Goal: Task Accomplishment & Management: Manage account settings

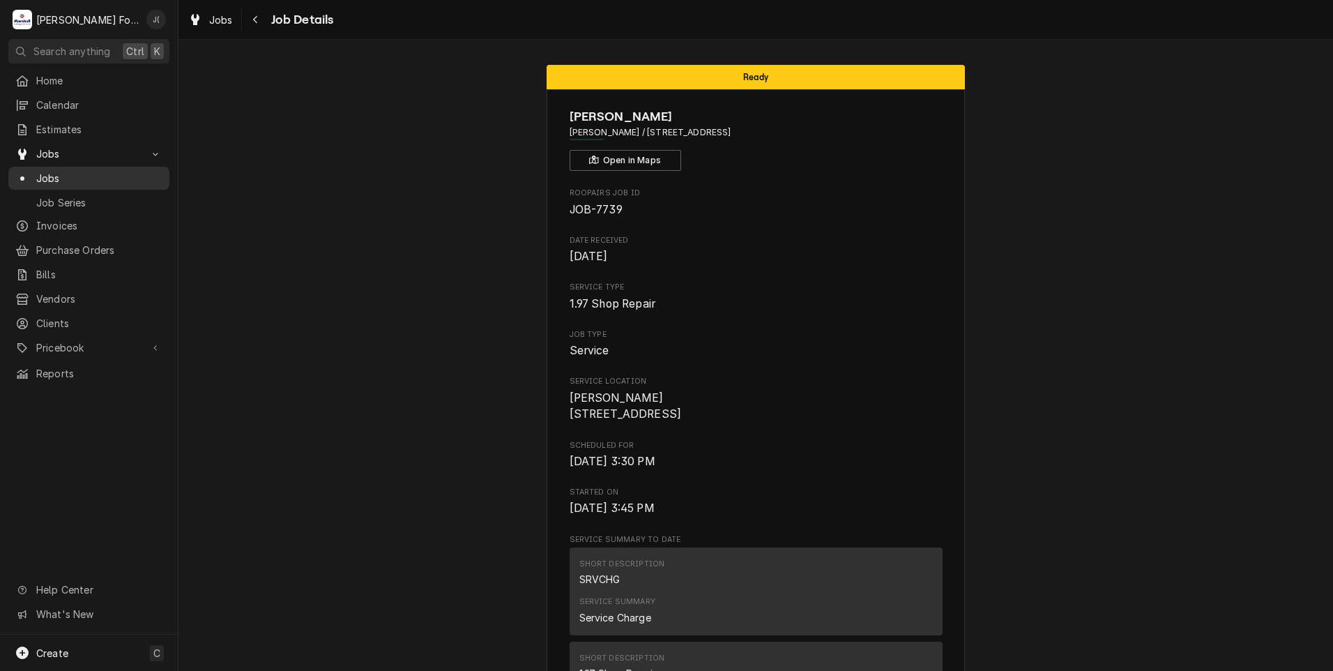
click at [84, 171] on span "Jobs" at bounding box center [99, 178] width 126 height 15
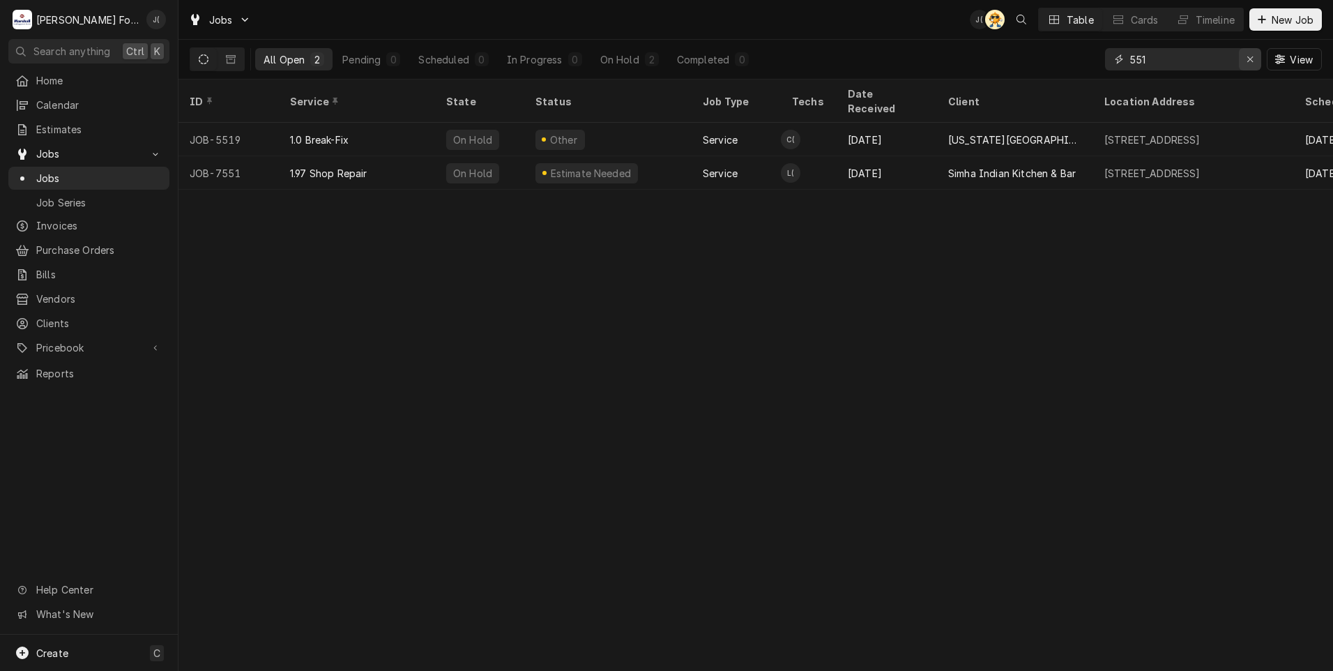
click at [1253, 59] on icon "Erase input" at bounding box center [1250, 59] width 8 height 10
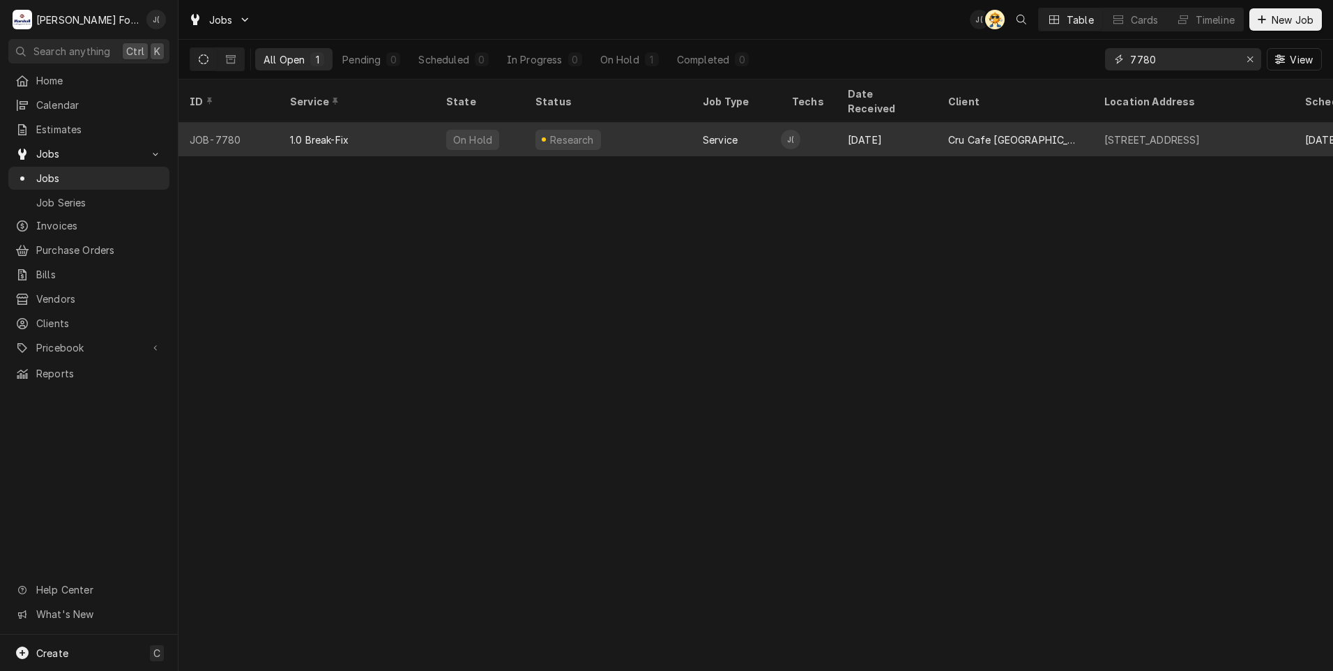
type input "7780"
click at [646, 131] on div "Research" at bounding box center [607, 139] width 167 height 33
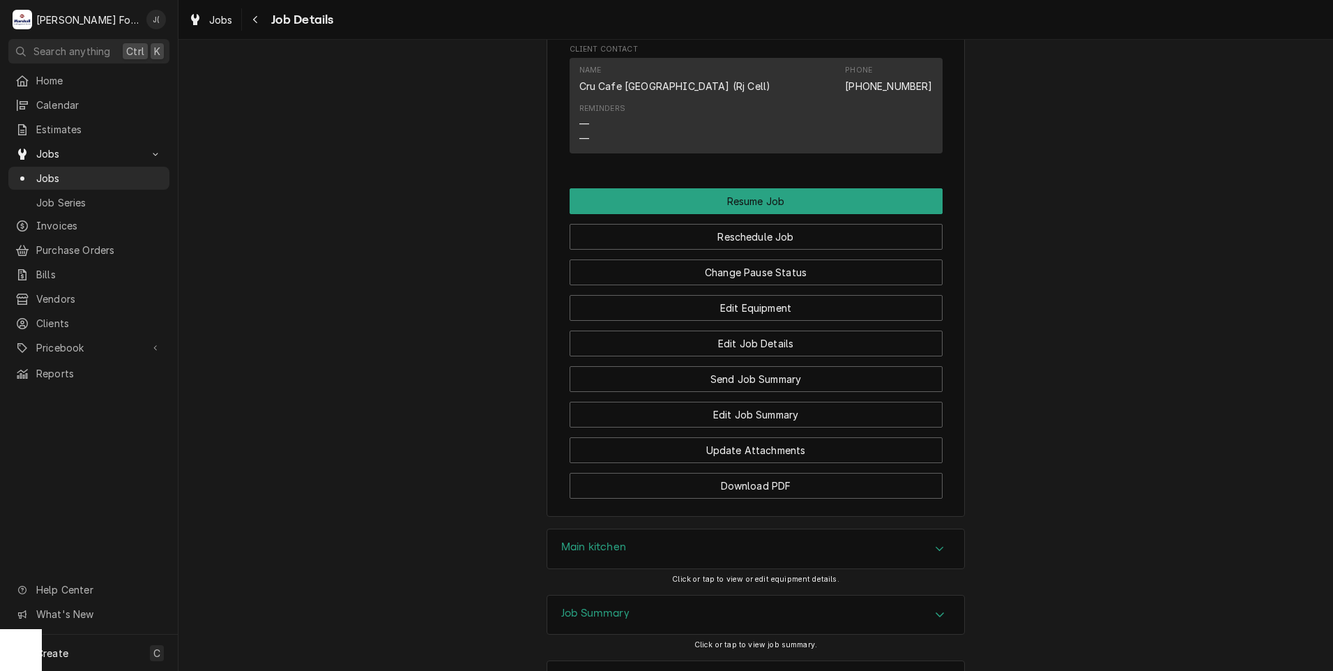
scroll to position [1552, 0]
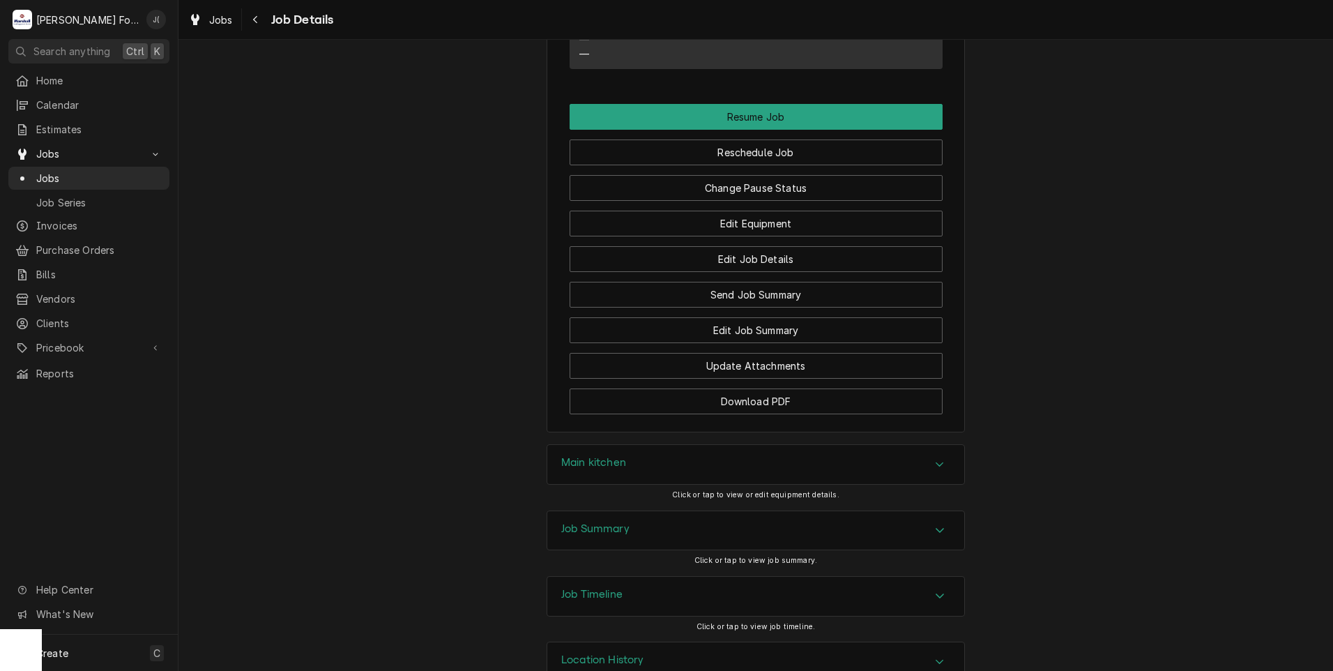
click at [758, 550] on div "Job Summary" at bounding box center [755, 530] width 417 height 39
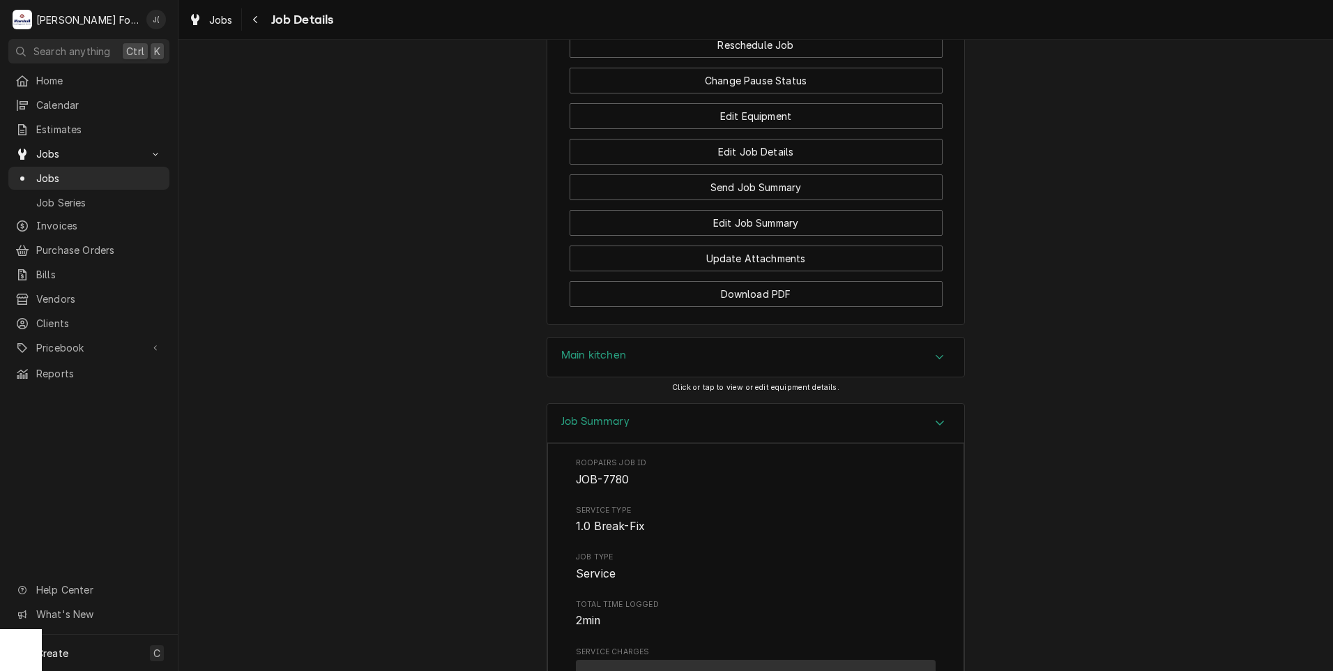
scroll to position [1508, 0]
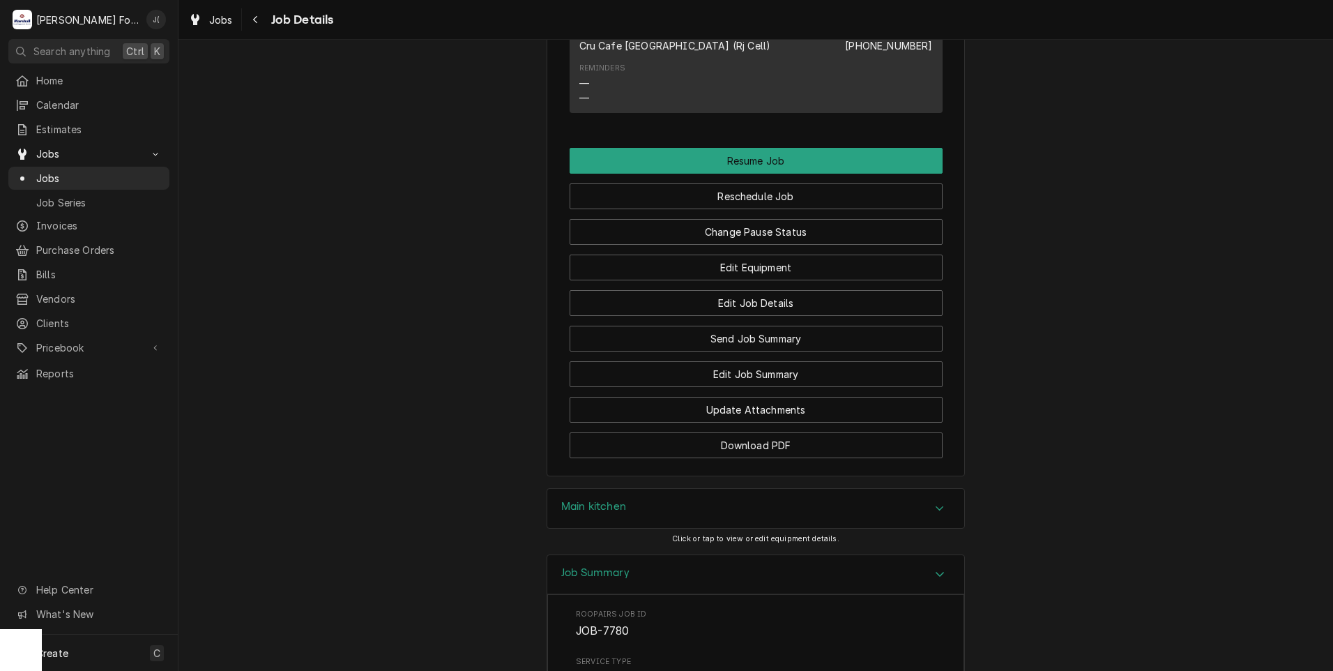
click at [614, 513] on h3 "Main kitchen" at bounding box center [593, 506] width 65 height 13
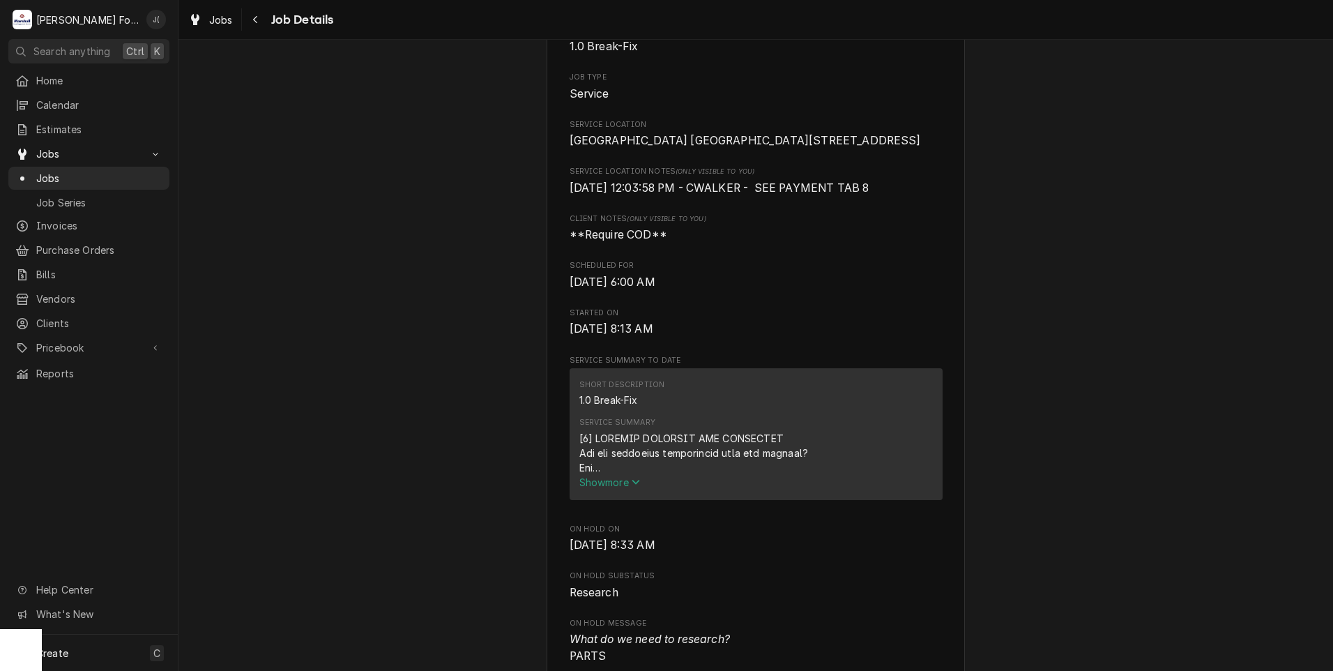
scroll to position [44, 0]
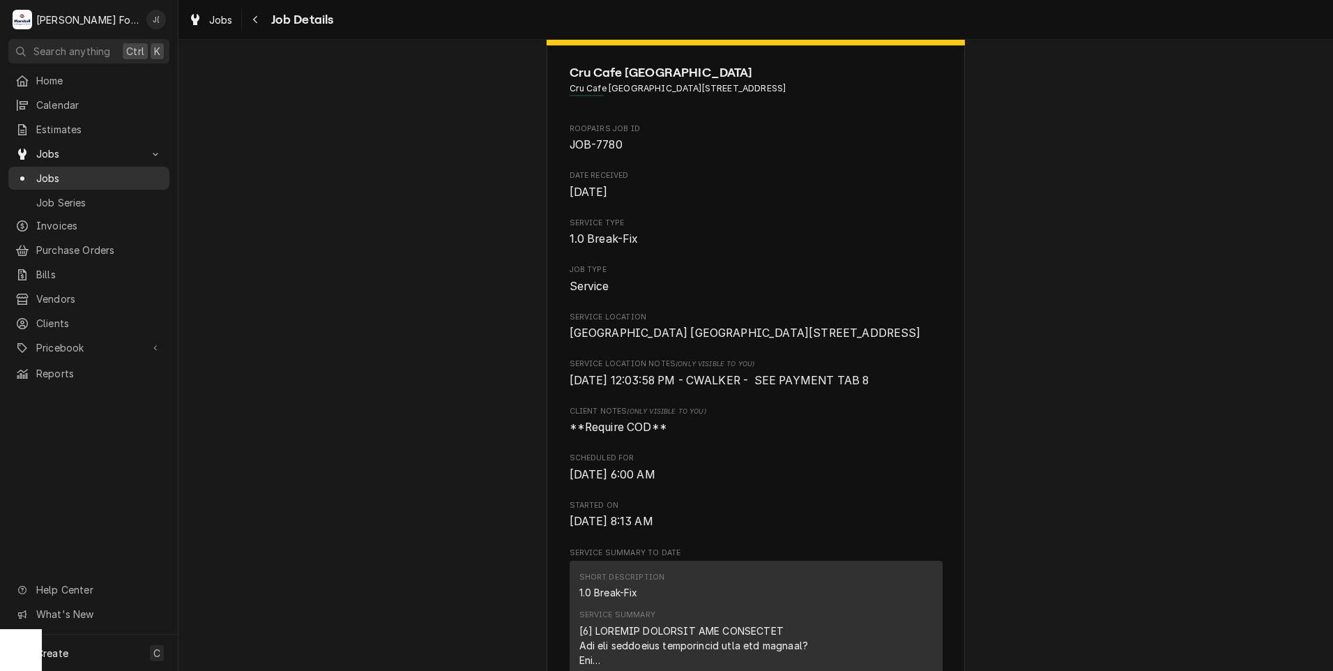
click at [53, 171] on span "Jobs" at bounding box center [99, 178] width 126 height 15
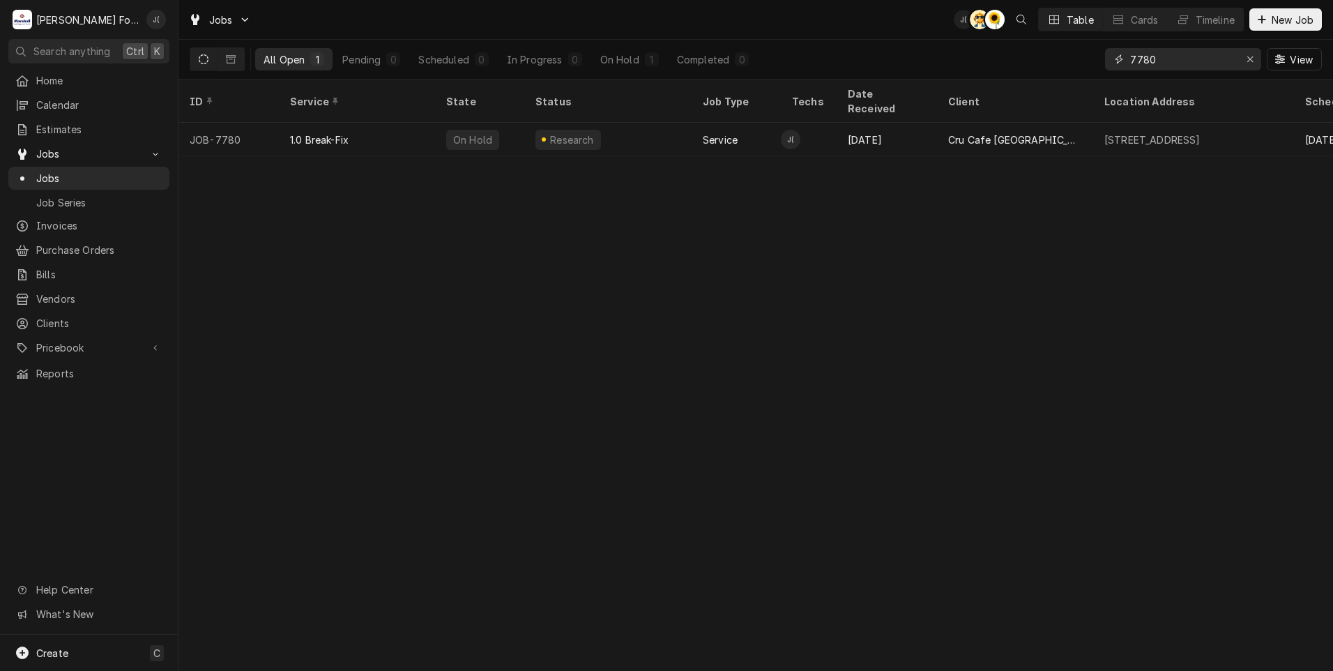
drag, startPoint x: 1170, startPoint y: 60, endPoint x: 1042, endPoint y: 40, distance: 129.0
click at [1050, 40] on div "All Open 1 Pending 0 Scheduled 0 In Progress 0 On Hold 1 Completed 0 7780 View" at bounding box center [756, 59] width 1132 height 39
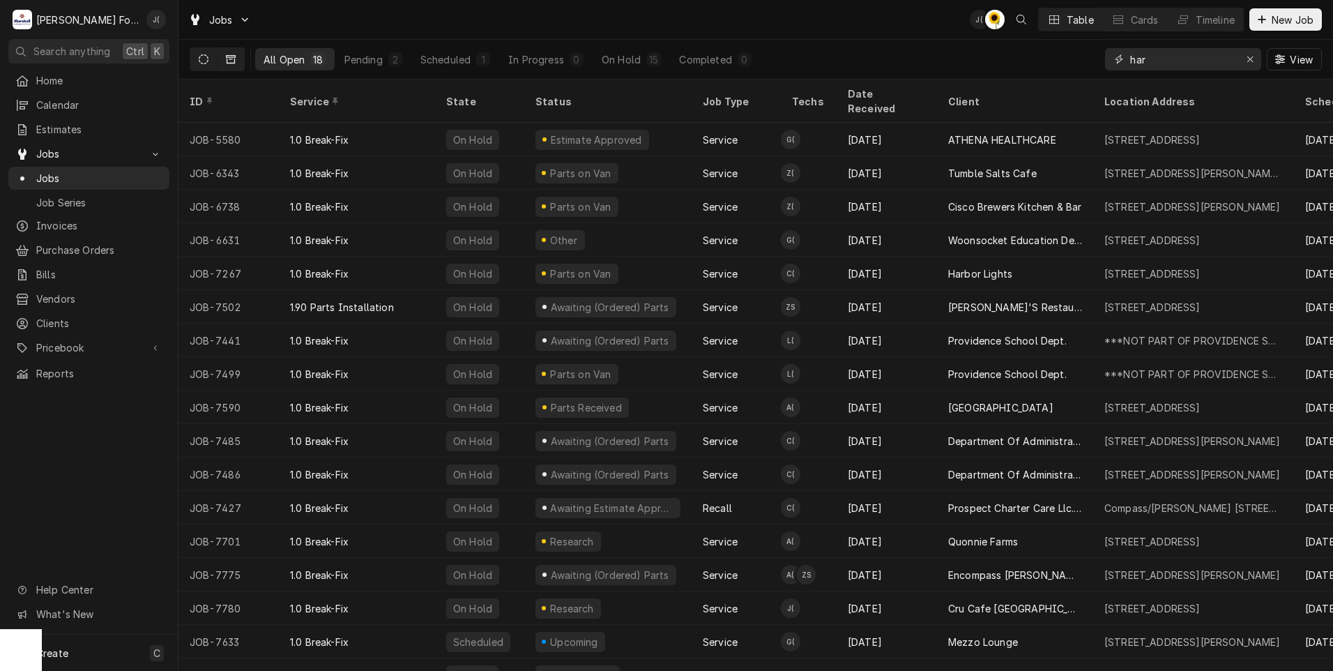
type input "har"
click at [231, 61] on icon "Dynamic Content Wrapper" at bounding box center [231, 59] width 10 height 10
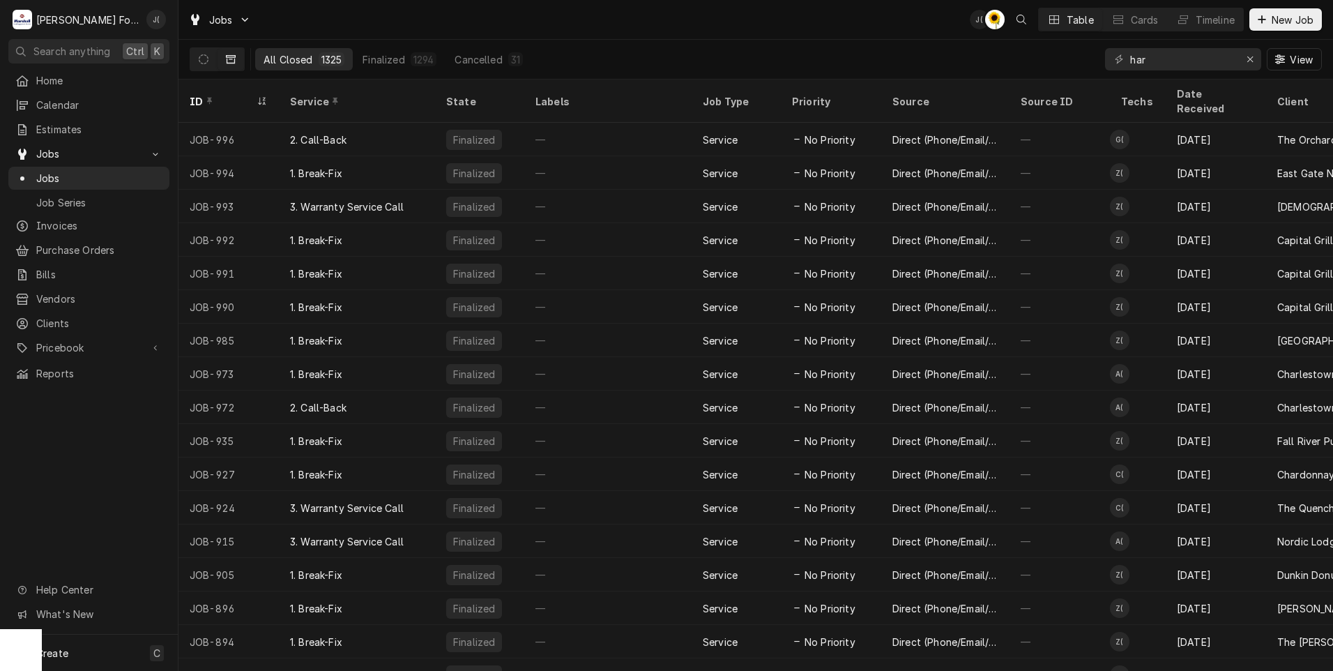
click at [328, 59] on div "1325" at bounding box center [331, 59] width 21 height 15
click at [228, 57] on icon "Dynamic Content Wrapper" at bounding box center [231, 59] width 10 height 8
click at [232, 63] on icon "Dynamic Content Wrapper" at bounding box center [231, 59] width 10 height 8
click at [206, 63] on icon "Dynamic Content Wrapper" at bounding box center [204, 59] width 10 height 10
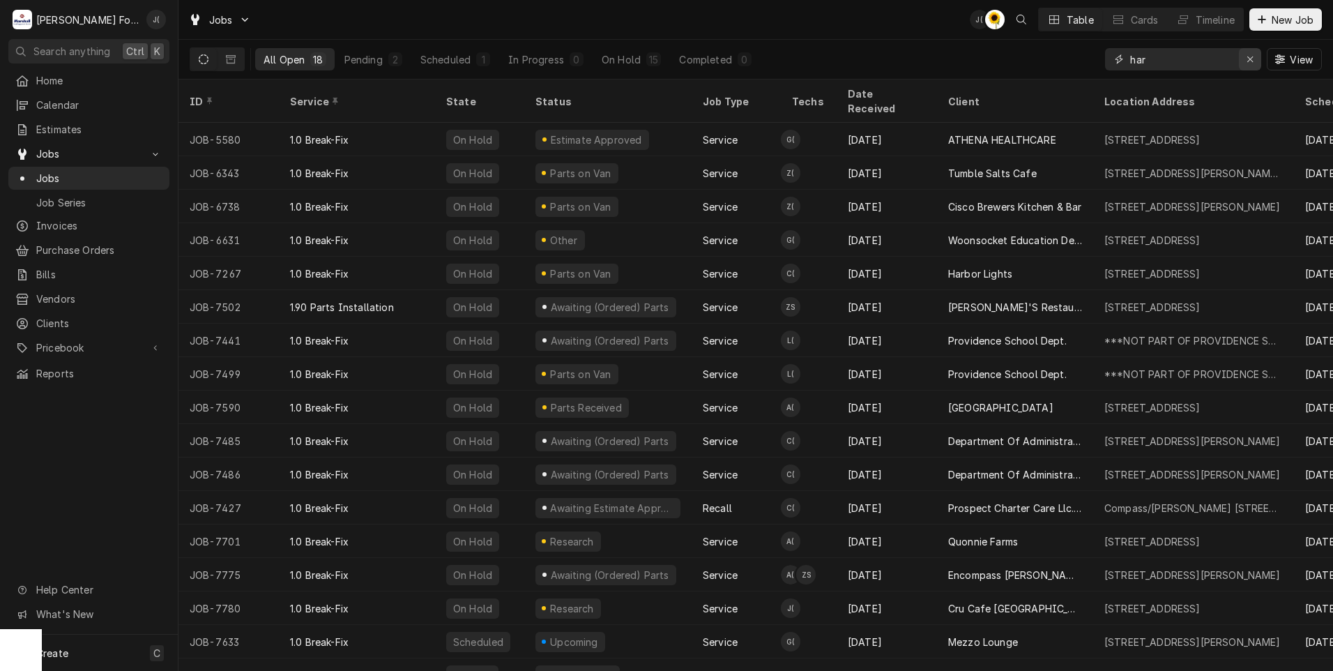
click at [1247, 60] on div "Erase input" at bounding box center [1250, 59] width 14 height 14
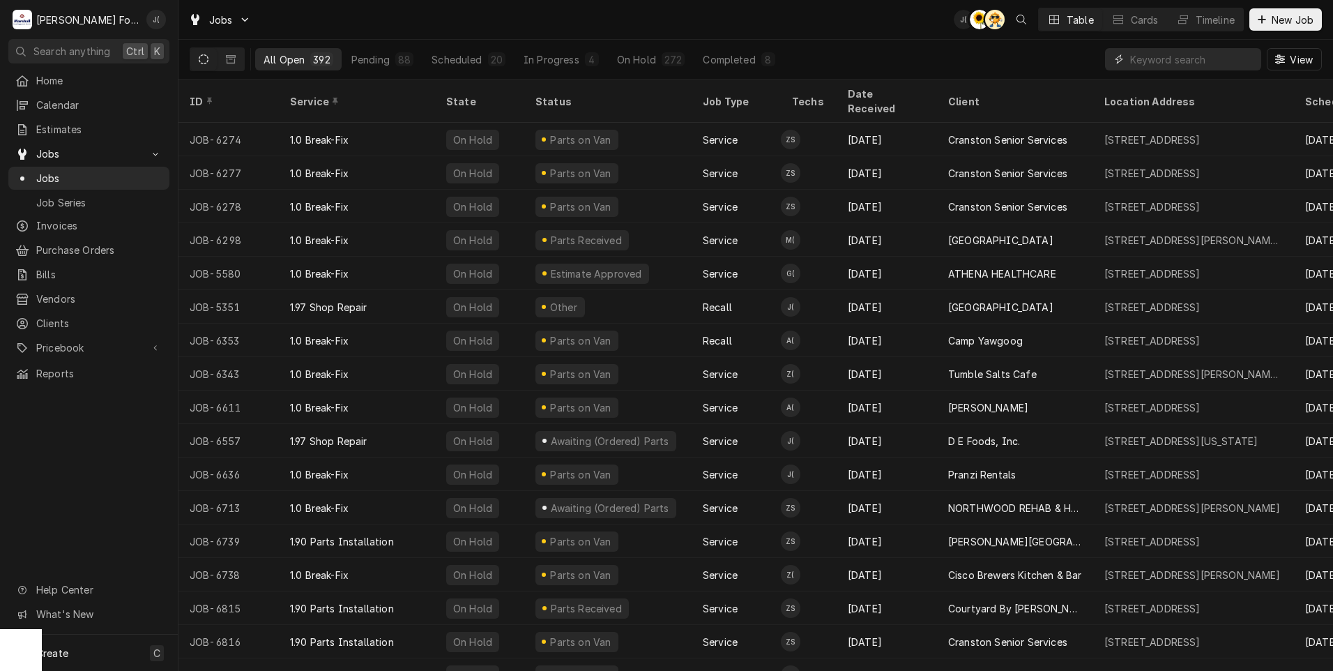
click at [1182, 60] on input "Dynamic Content Wrapper" at bounding box center [1192, 59] width 124 height 22
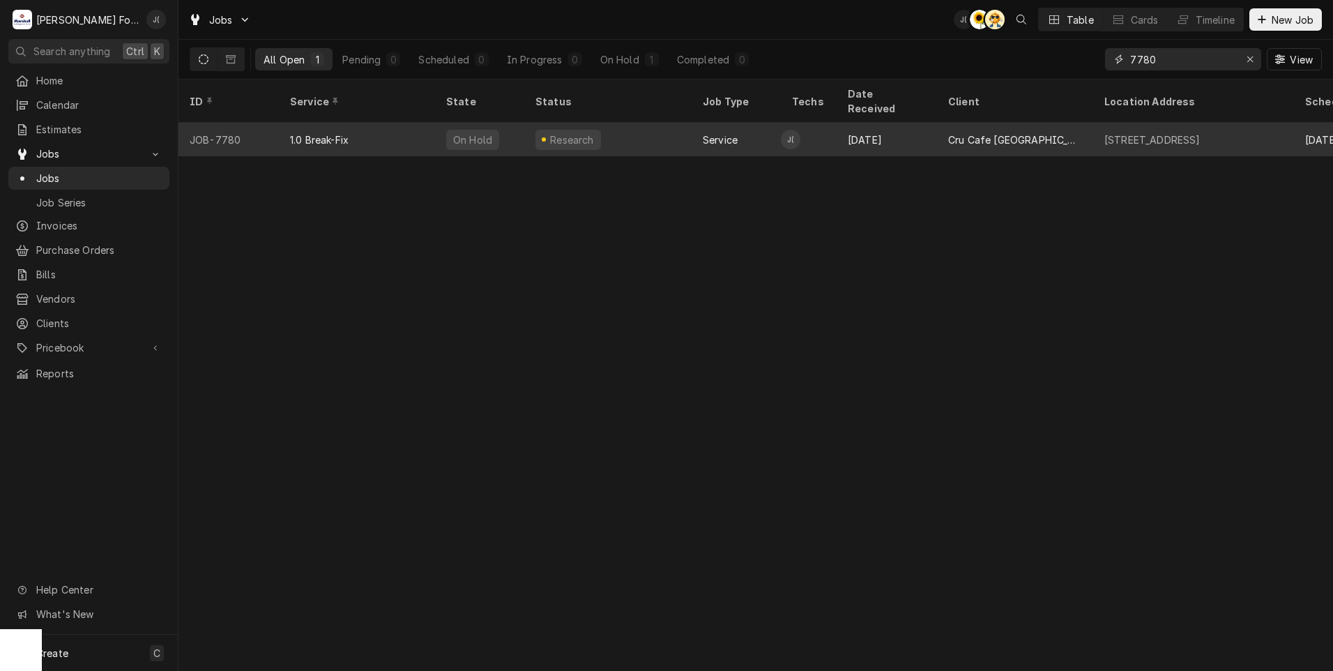
type input "7780"
click at [406, 124] on div "1.0 Break-Fix" at bounding box center [357, 139] width 156 height 33
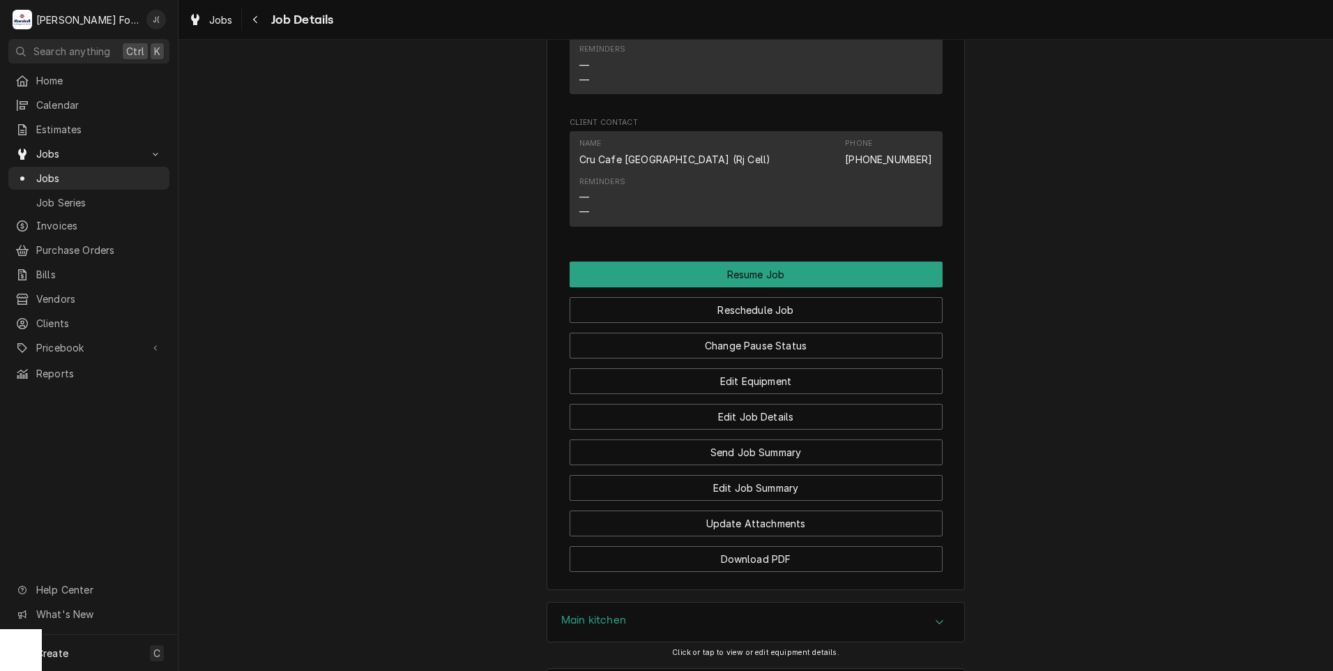
scroll to position [1621, 0]
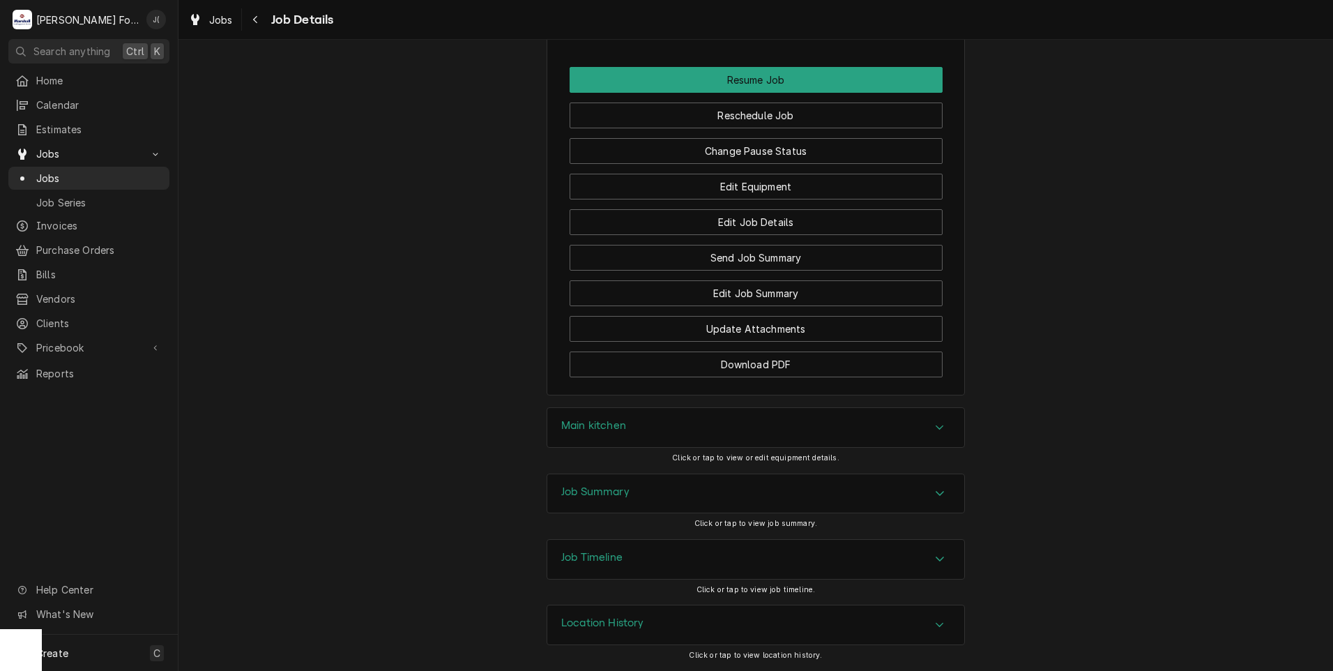
click at [620, 429] on div "Main kitchen" at bounding box center [755, 427] width 417 height 39
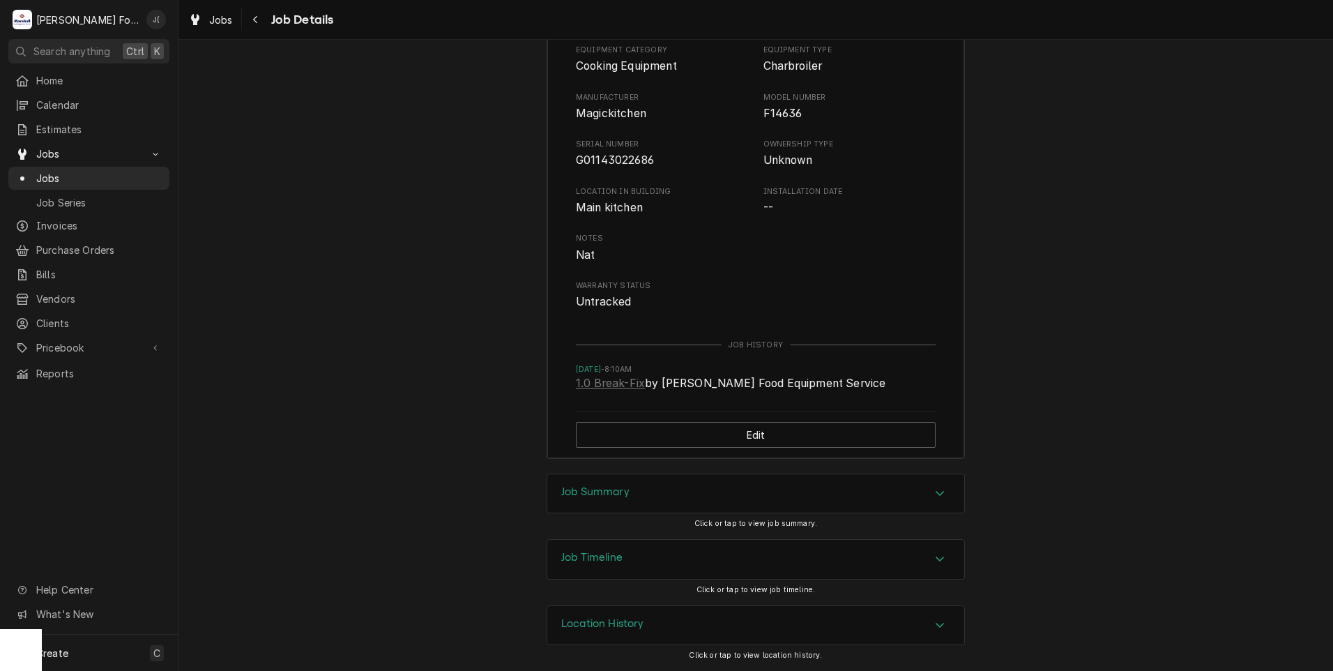
scroll to position [2039, 0]
drag, startPoint x: 647, startPoint y: 159, endPoint x: 573, endPoint y: 159, distance: 73.9
click at [576, 159] on span "G01143022686" at bounding box center [662, 160] width 173 height 17
copy span "G01143022686"
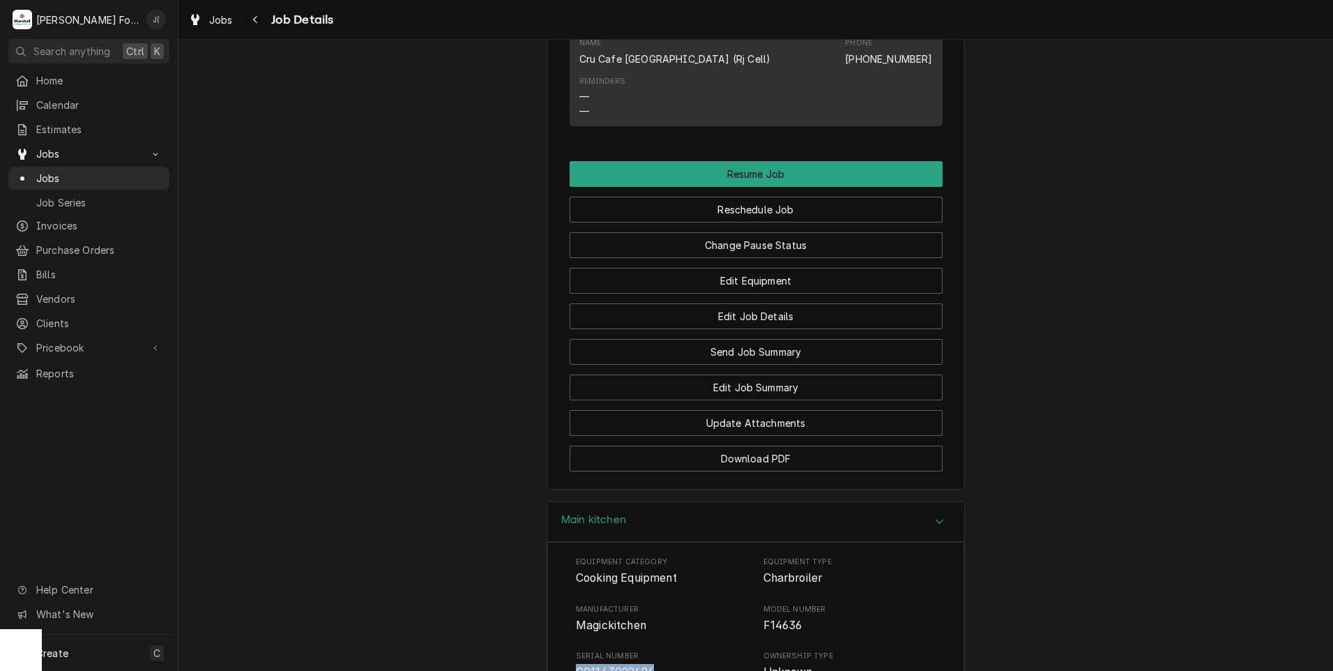
scroll to position [1342, 0]
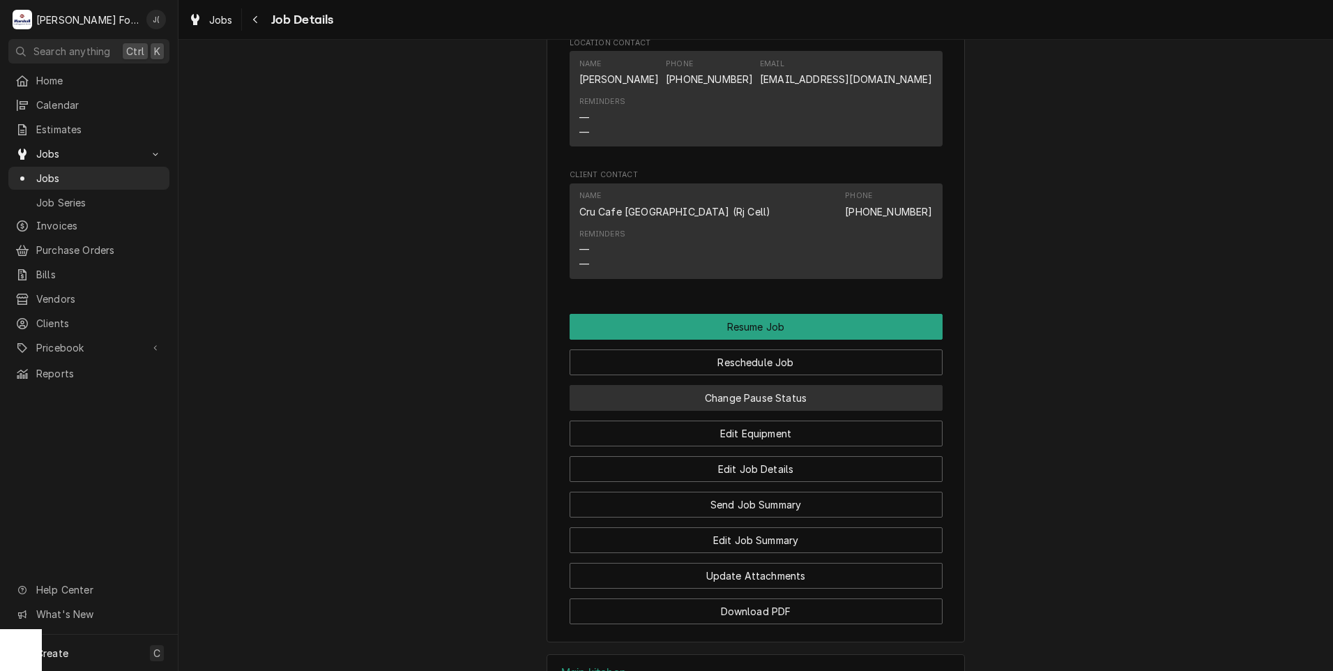
click at [775, 411] on button "Change Pause Status" at bounding box center [756, 398] width 373 height 26
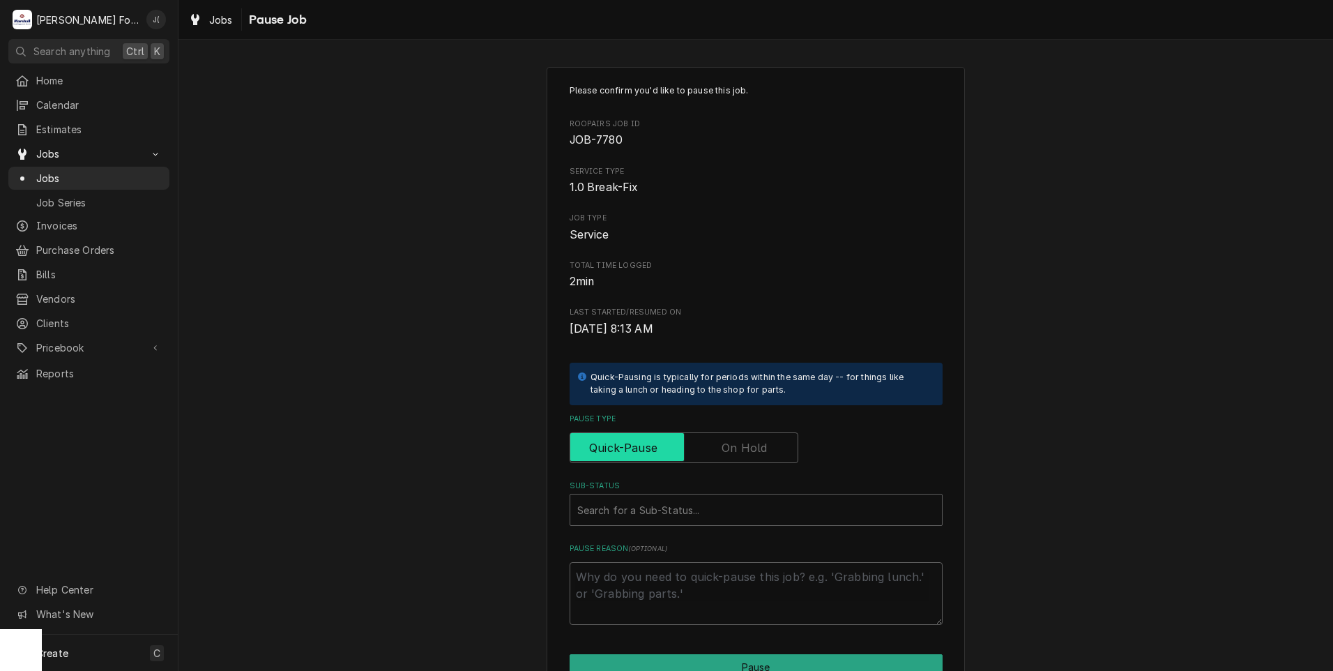
click at [738, 461] on input "Pause Type" at bounding box center [684, 447] width 216 height 31
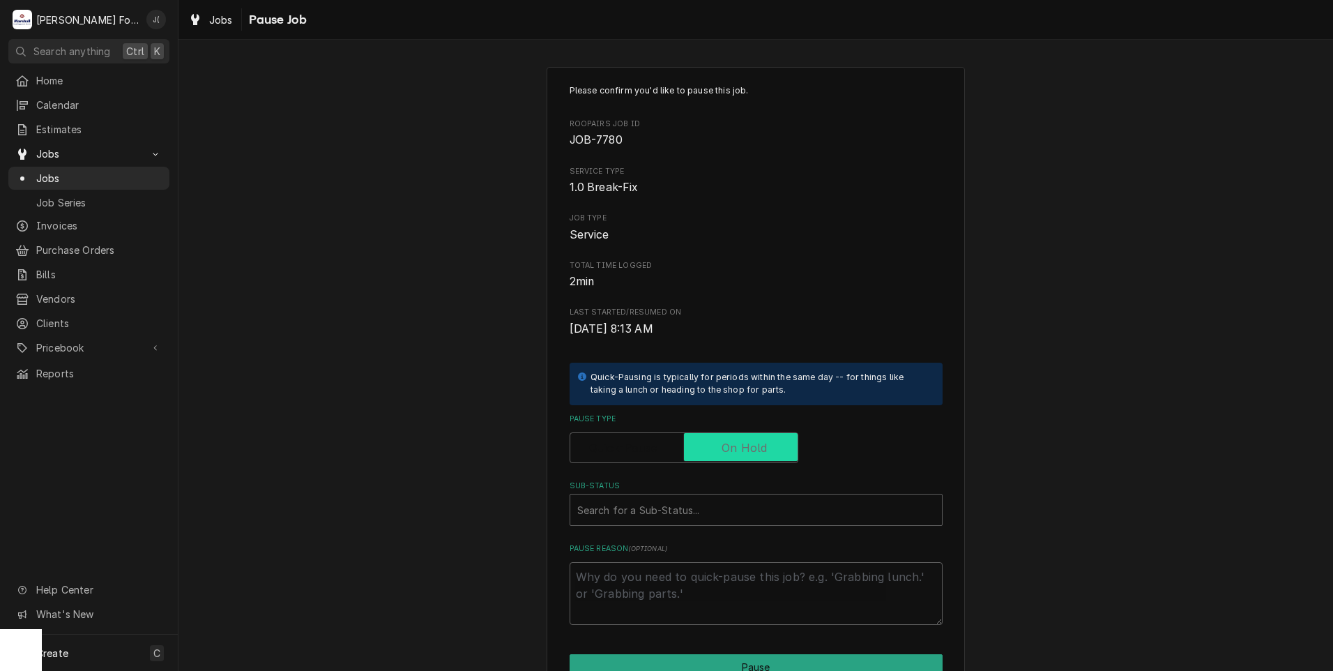
checkbox input "true"
click at [700, 498] on div "Sub-Status" at bounding box center [756, 509] width 358 height 25
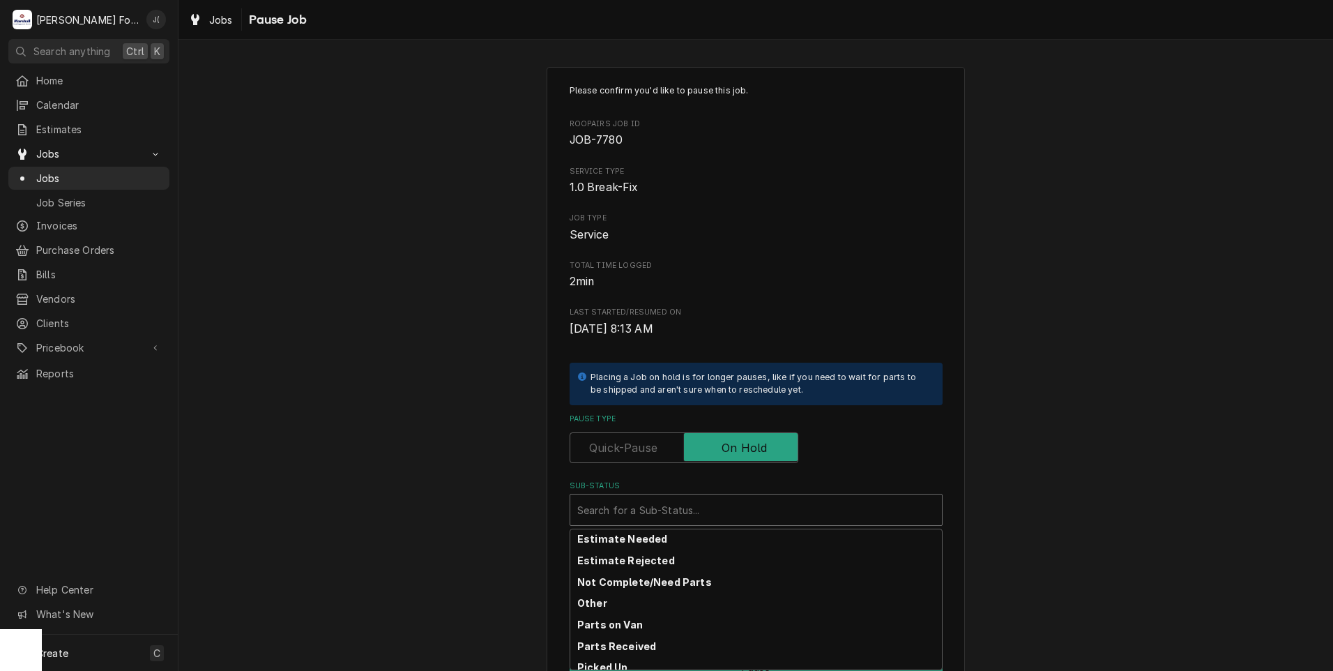
scroll to position [139, 0]
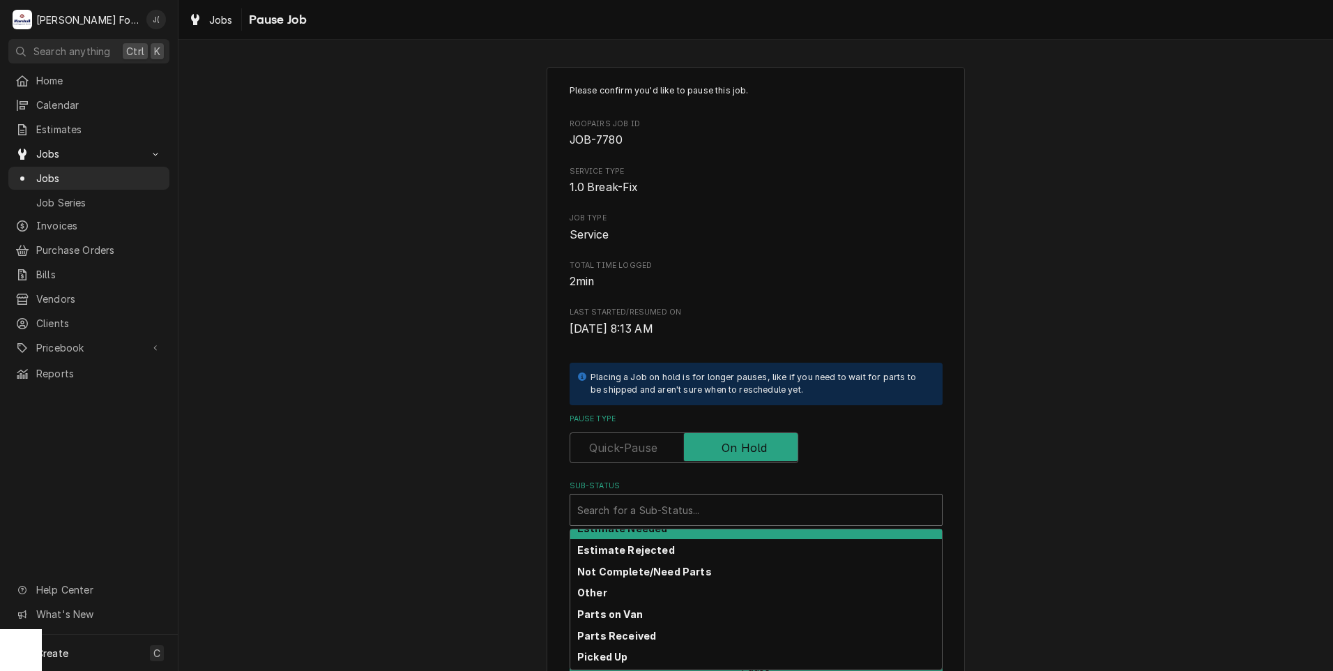
click at [646, 530] on strong "Estimate Needed" at bounding box center [622, 528] width 90 height 12
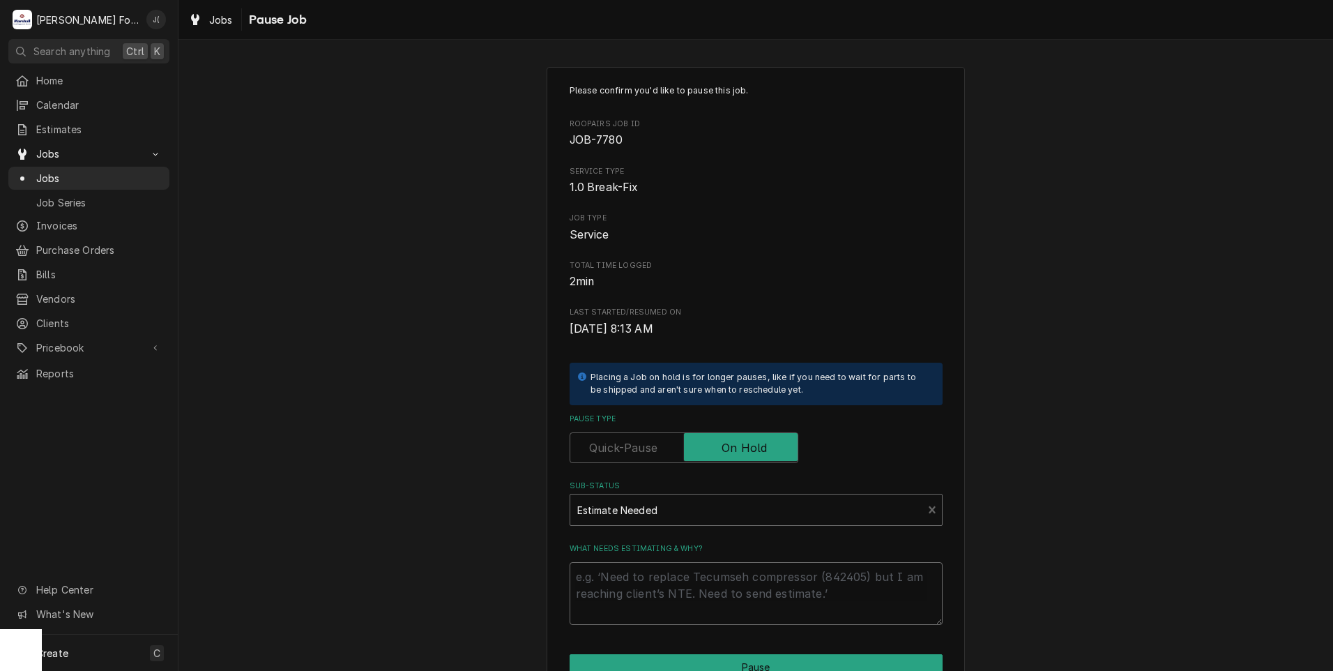
click at [642, 590] on textarea "What needs estimating & why?" at bounding box center [756, 593] width 373 height 63
type textarea "x"
type textarea "p"
type textarea "x"
type textarea "pr"
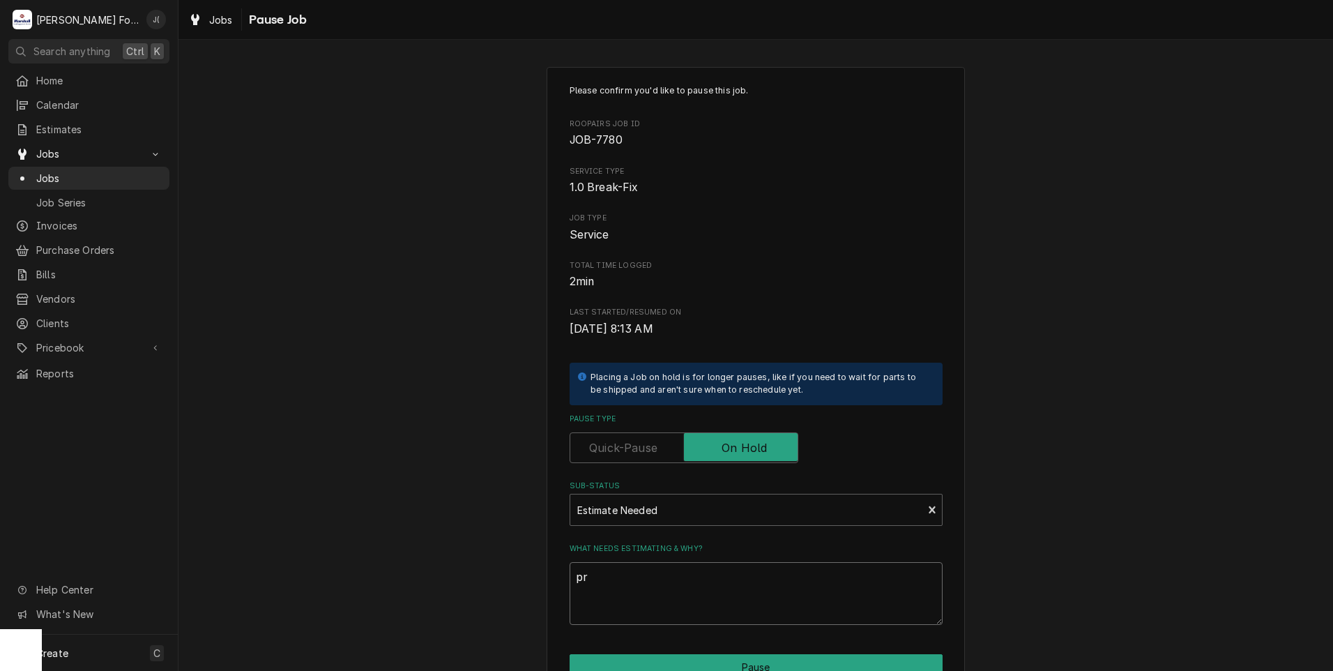
type textarea "x"
type textarea "pri"
type textarea "x"
type textarea "pric"
type textarea "x"
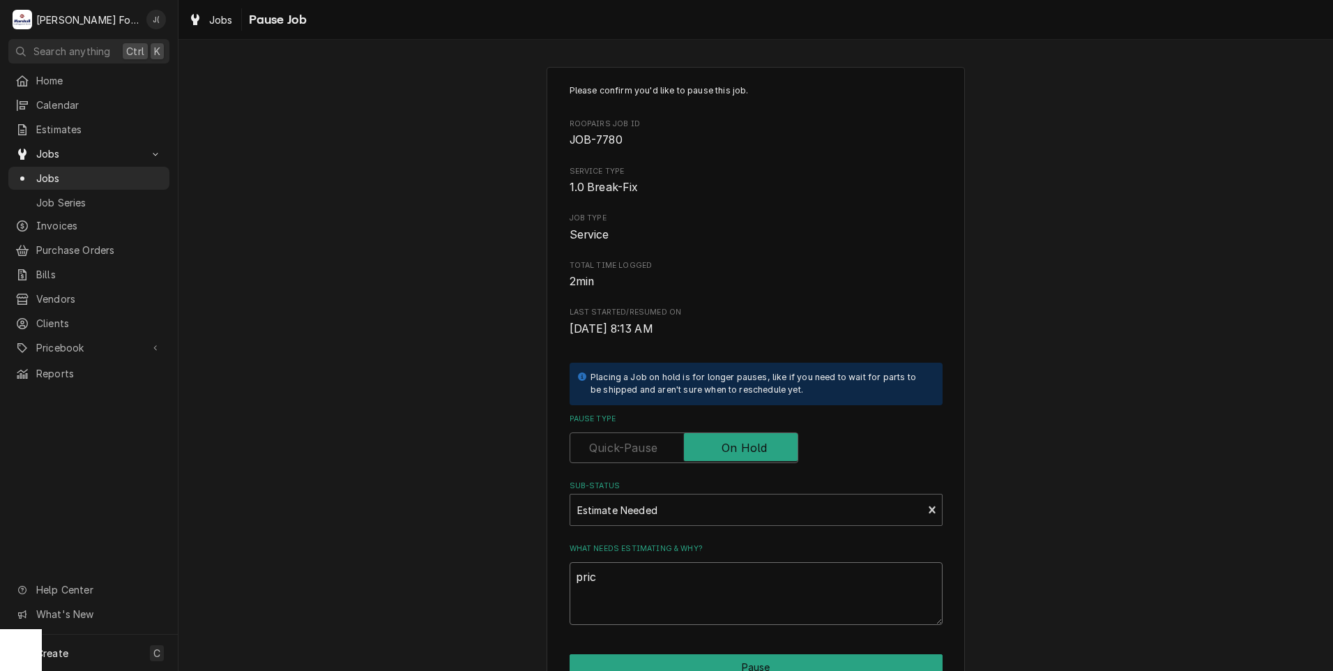
type textarea "price"
type textarea "x"
type textarea "prices"
type textarea "x"
type textarea "price"
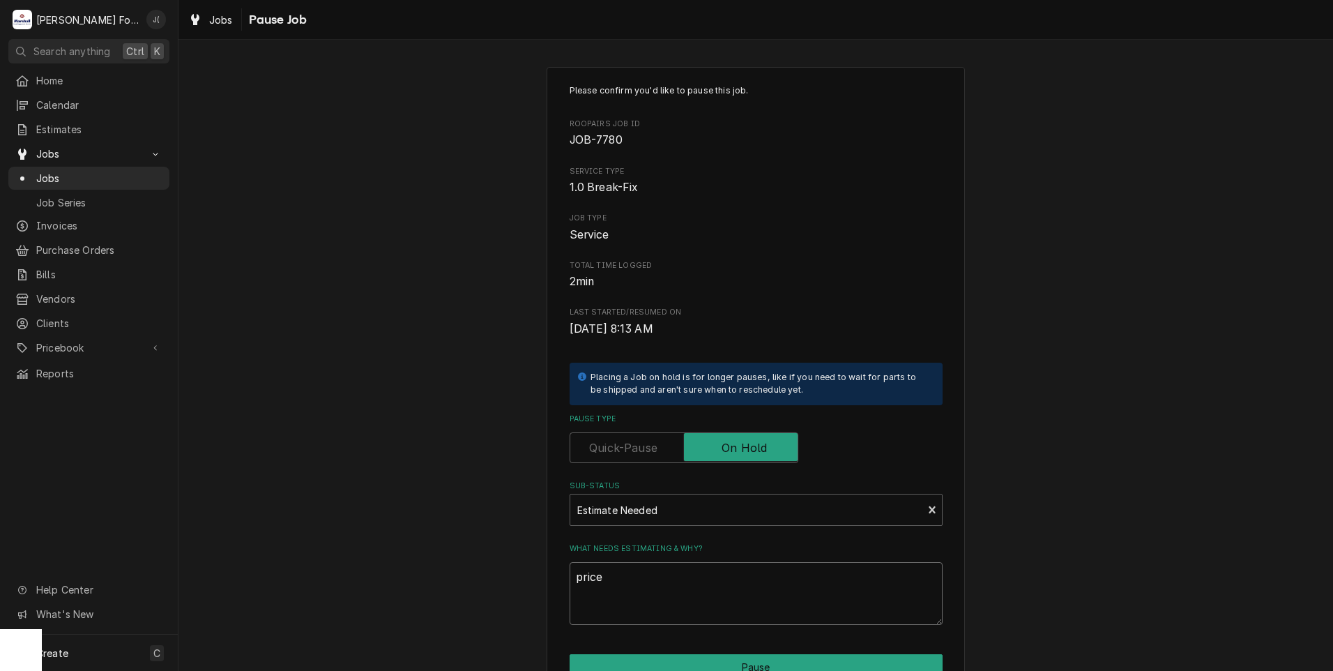
type textarea "x"
type textarea "pric"
type textarea "x"
type textarea "pri"
type textarea "x"
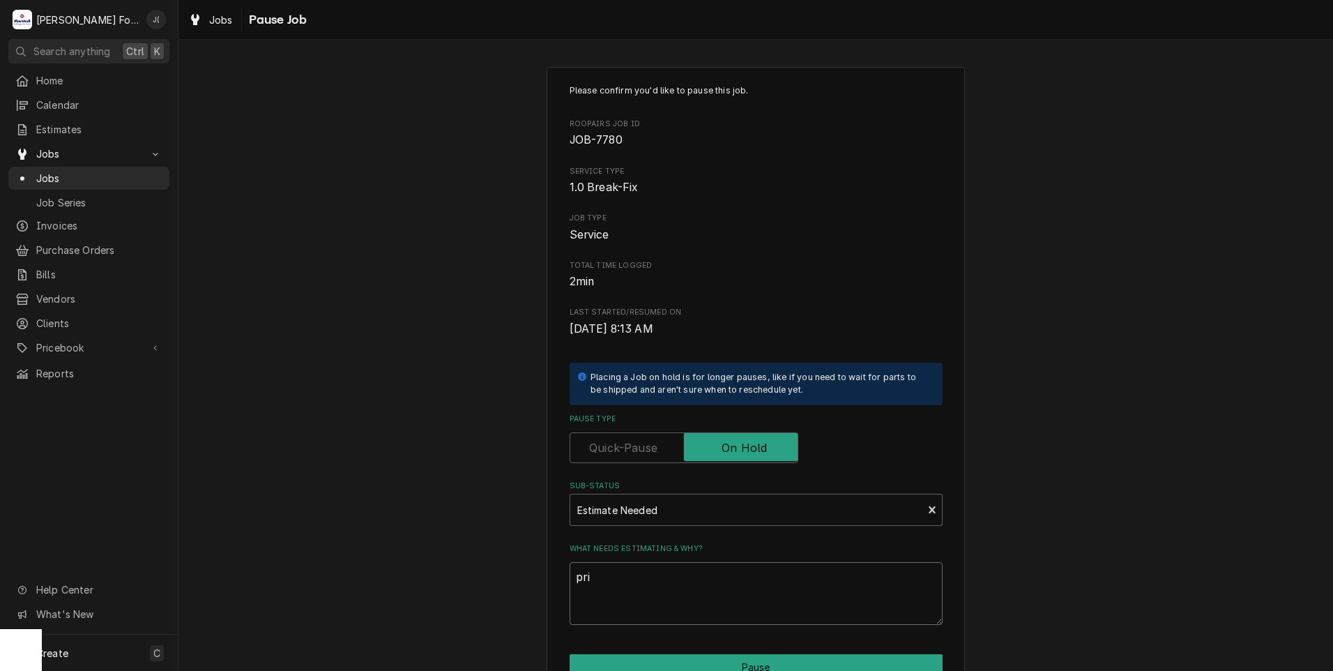
type textarea "pr"
type textarea "x"
type textarea "p"
type textarea "x"
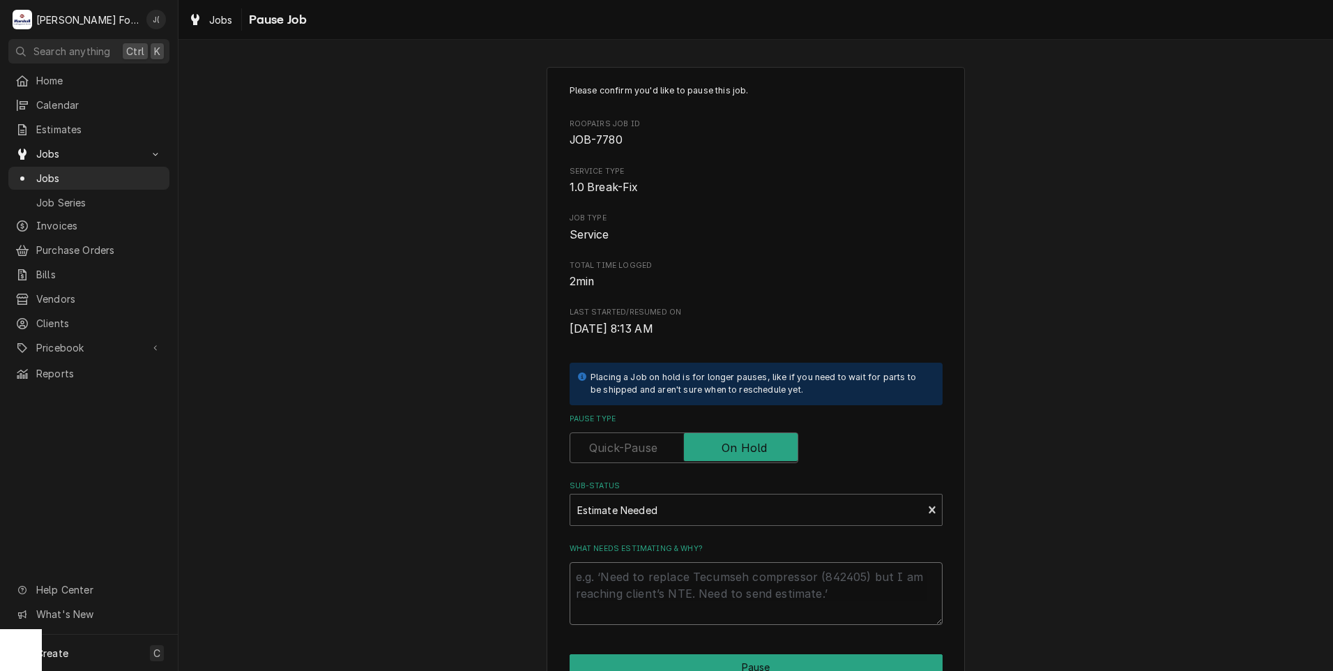
type textarea "P"
type textarea "x"
type textarea "PR"
type textarea "x"
type textarea "PRI"
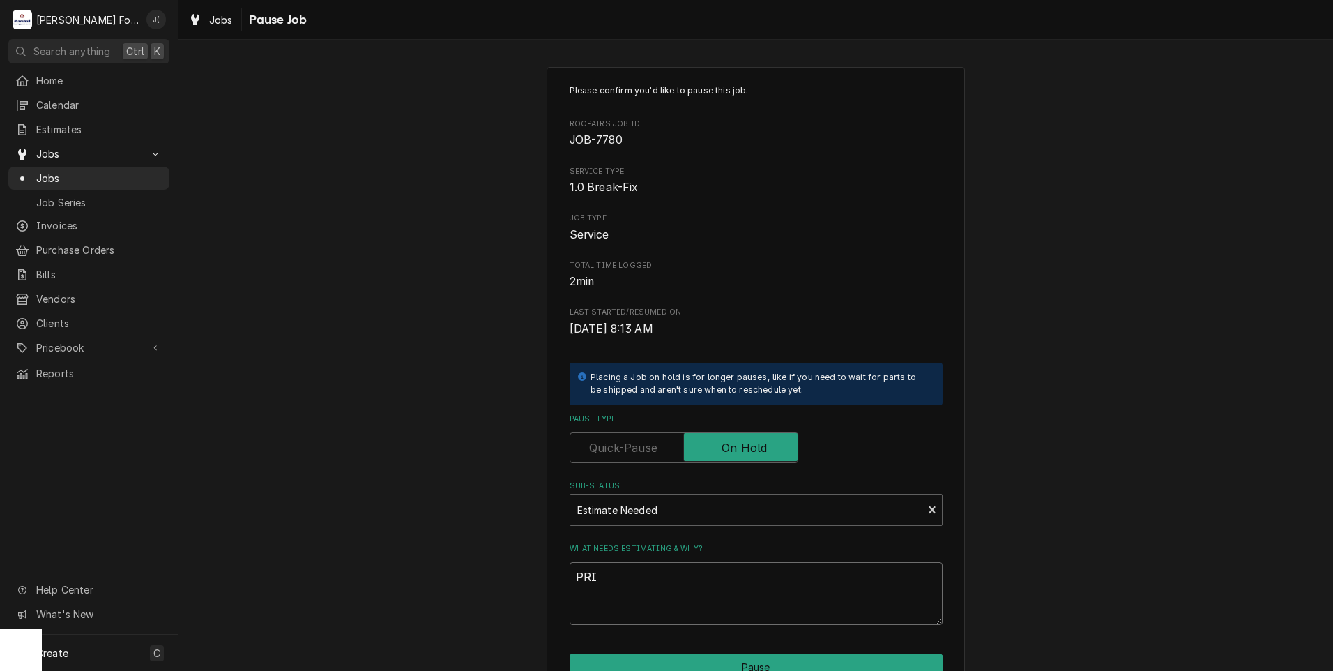
type textarea "x"
type textarea "PRIC"
type textarea "x"
type textarea "PRICE"
type textarea "x"
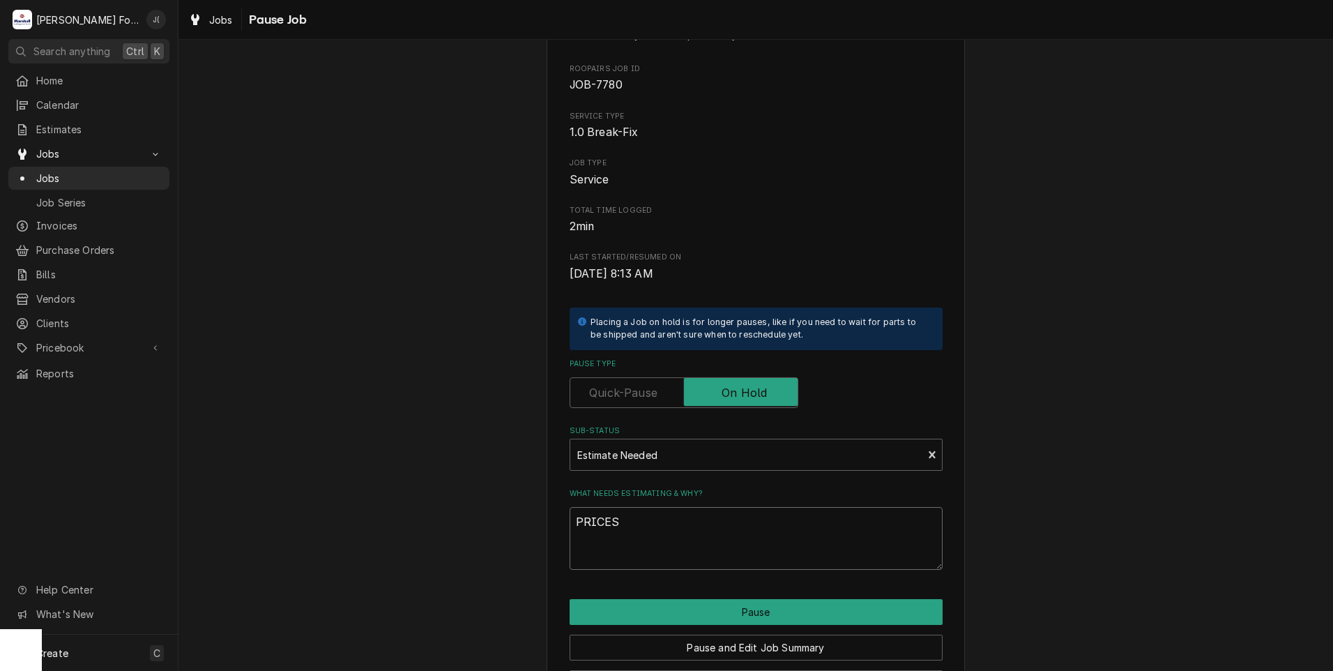
scroll to position [110, 0]
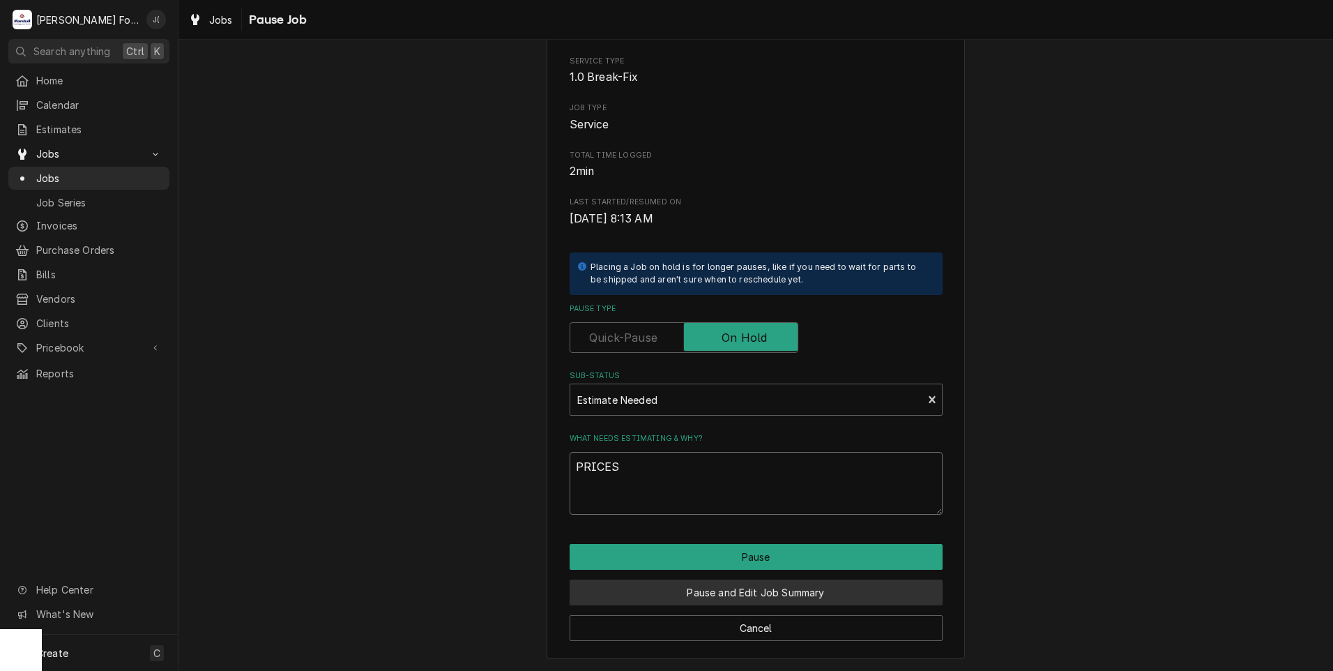
type textarea "PRICES"
click at [729, 593] on button "Pause and Edit Job Summary" at bounding box center [756, 592] width 373 height 26
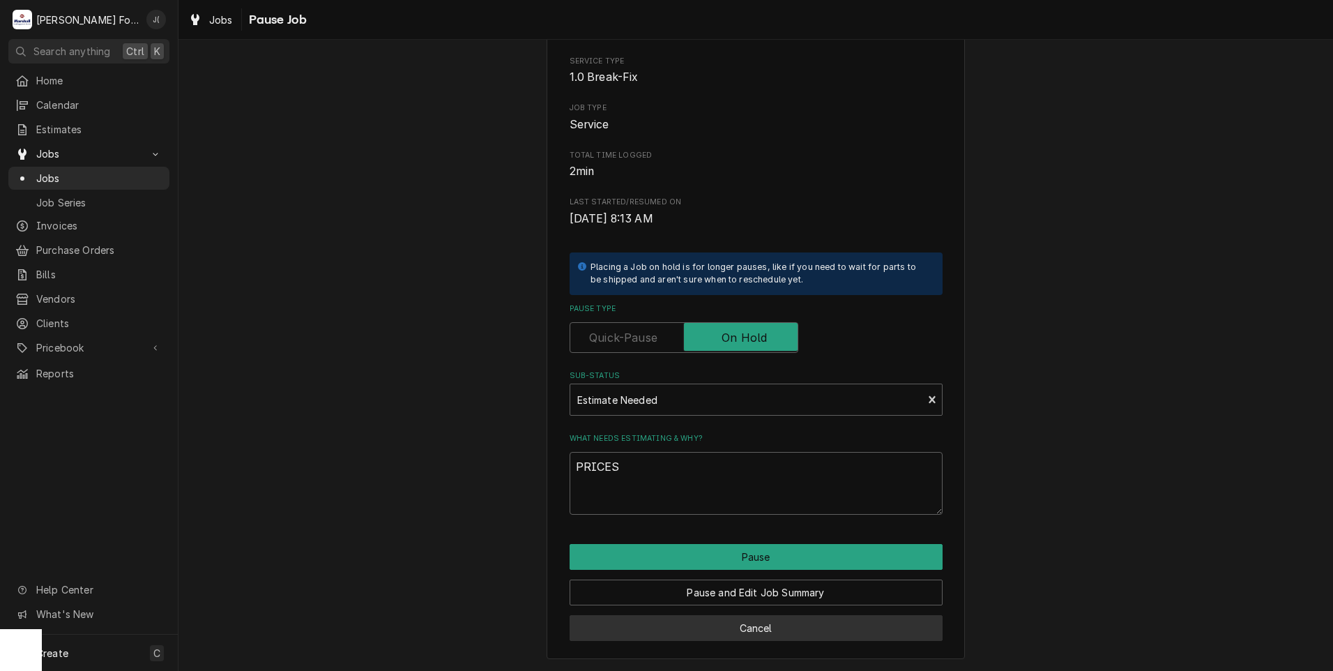
type textarea "x"
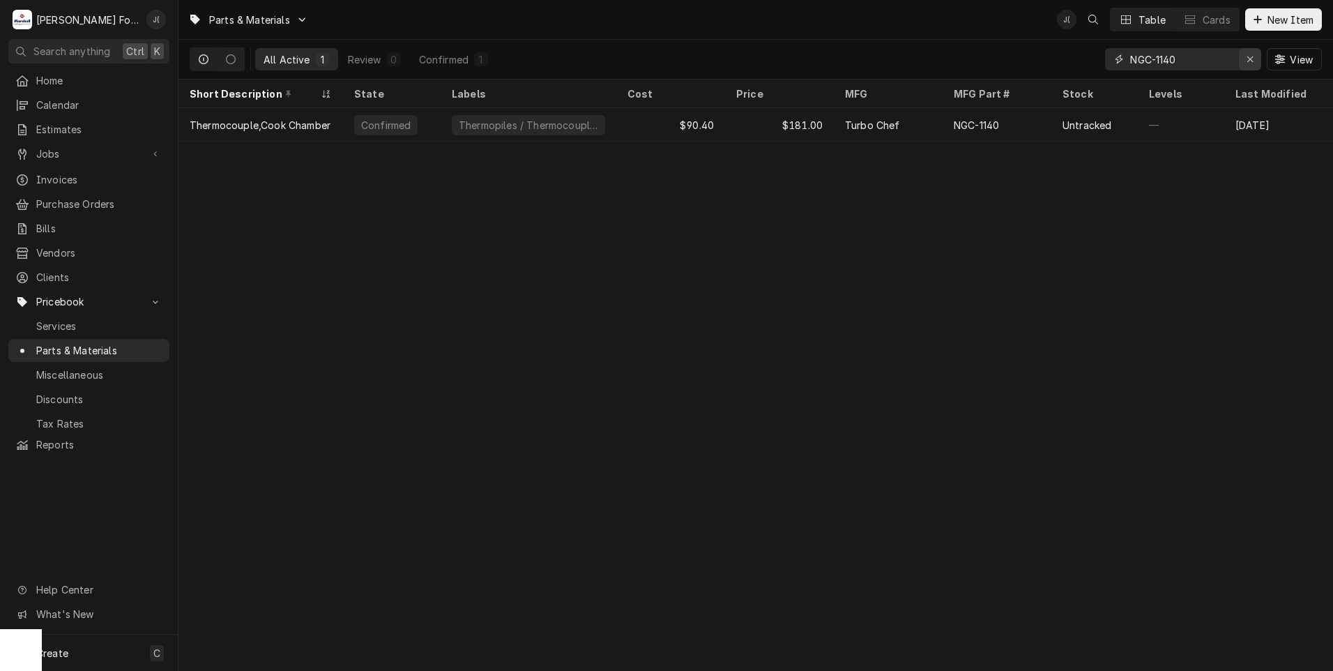
click at [1248, 60] on icon "Erase input" at bounding box center [1250, 59] width 8 height 10
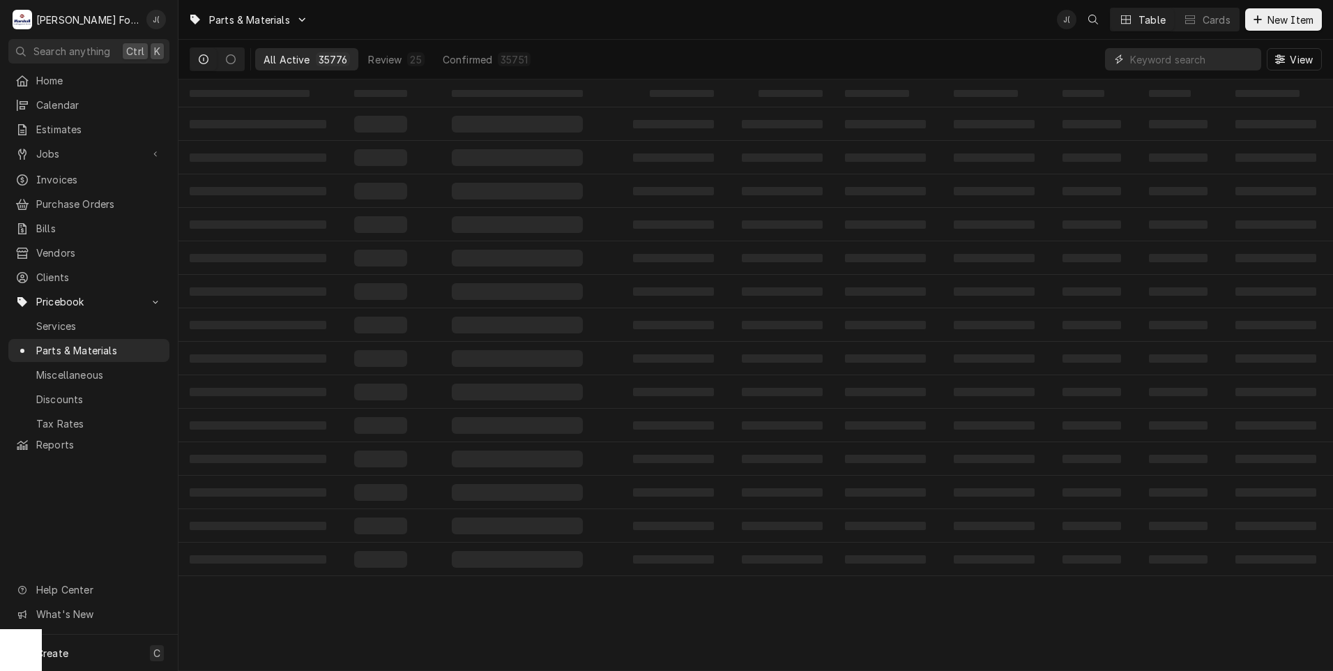
paste input "M6-1033901"
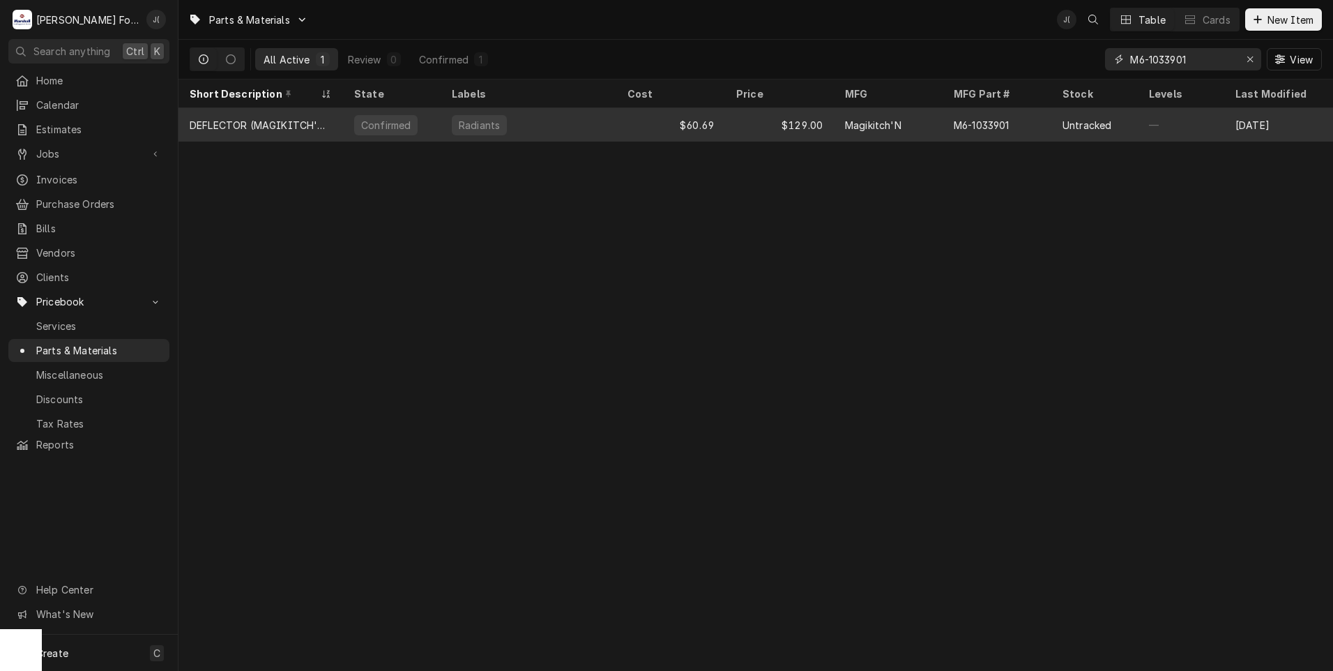
type input "M6-1033901"
click at [892, 121] on div "Magikitch'N" at bounding box center [873, 125] width 56 height 15
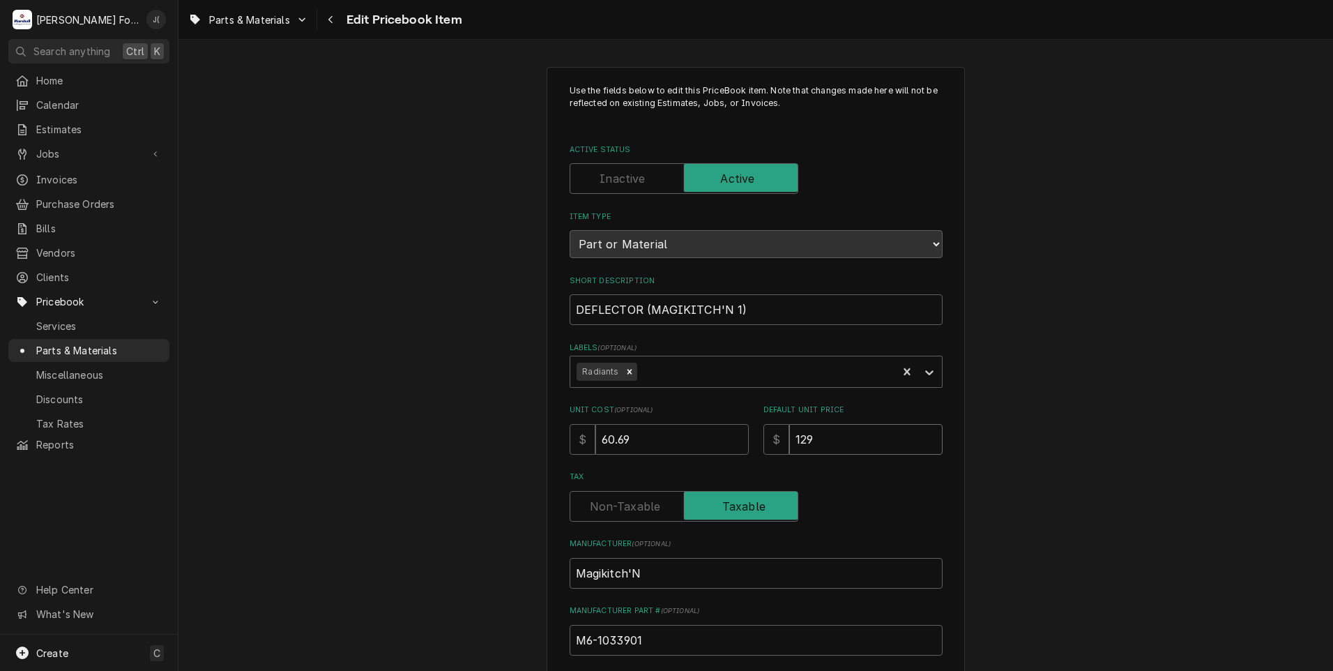
drag, startPoint x: 827, startPoint y: 431, endPoint x: 390, endPoint y: 454, distance: 438.3
click at [436, 454] on div "Use the fields below to edit this PriceBook item. Note that changes made here w…" at bounding box center [755, 545] width 1154 height 982
type textarea "x"
type input "1"
type textarea "x"
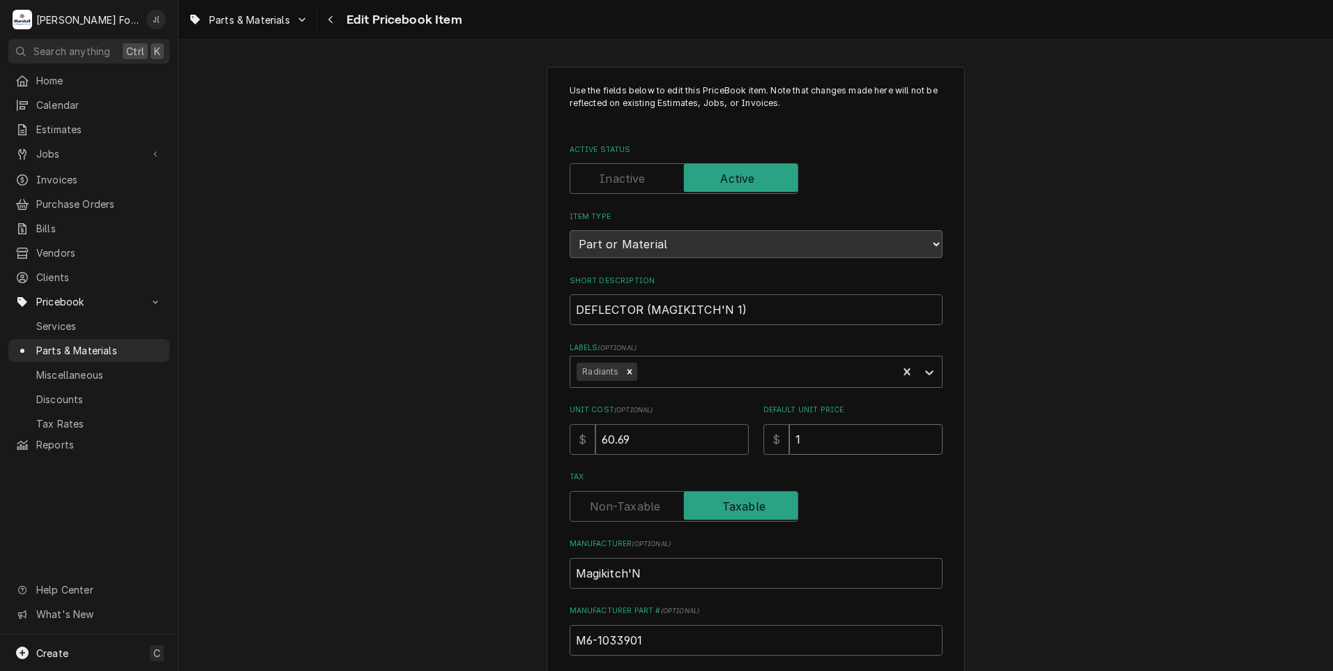
type input "13"
type textarea "x"
type input "137"
type textarea "x"
type input "137.0"
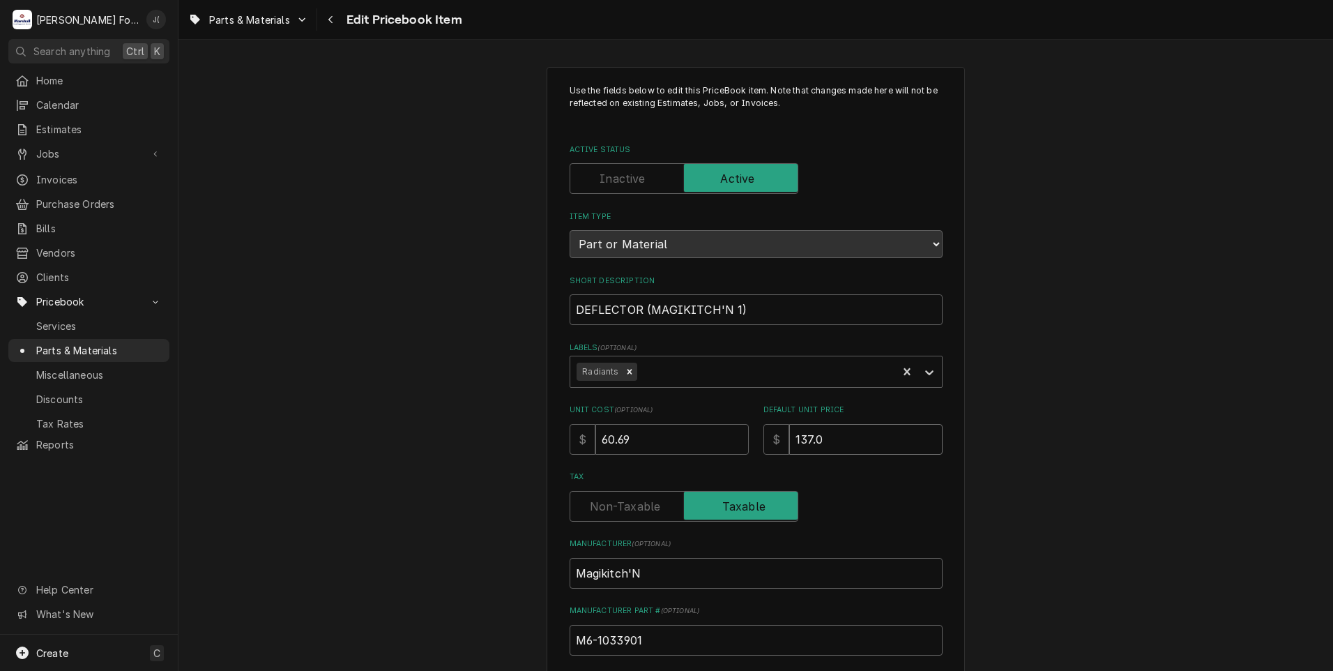
type textarea "x"
type input "137.00"
click at [671, 438] on input "60.69" at bounding box center [671, 439] width 153 height 31
drag, startPoint x: 671, startPoint y: 438, endPoint x: 293, endPoint y: 472, distance: 378.6
click at [394, 471] on div "Use the fields below to edit this PriceBook item. Note that changes made here w…" at bounding box center [755, 545] width 1154 height 982
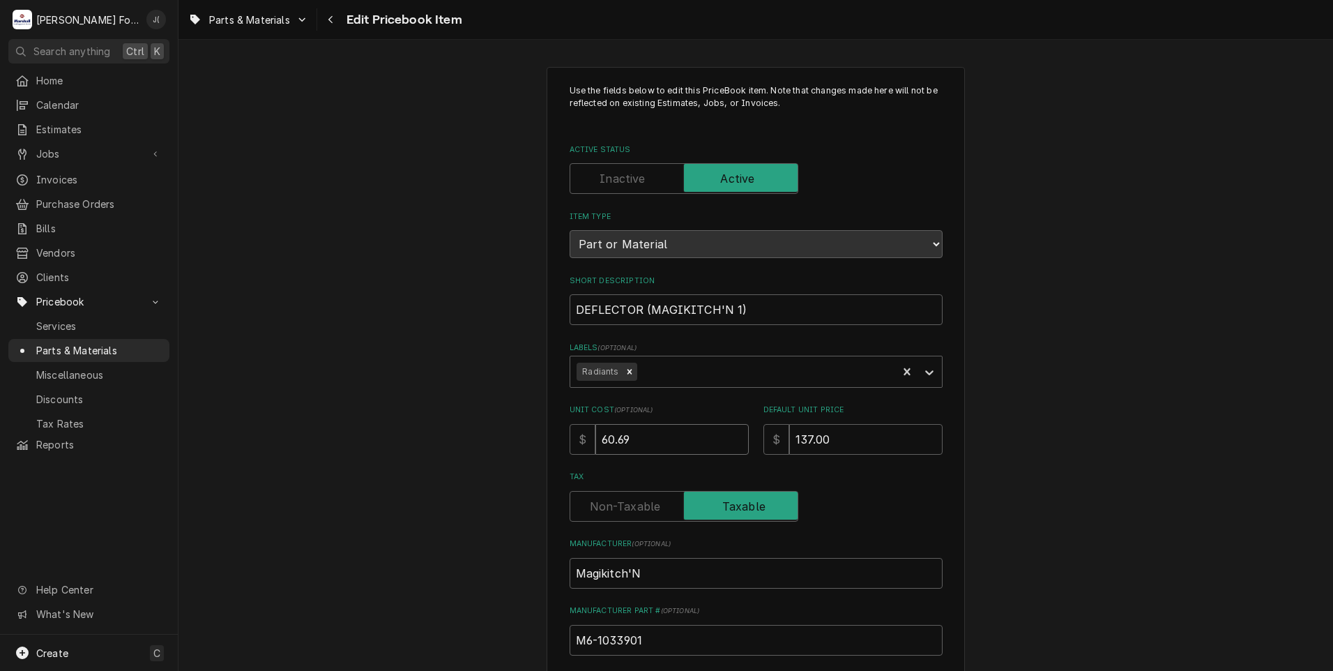
type textarea "x"
type input "6"
type textarea "x"
type input "68"
type textarea "x"
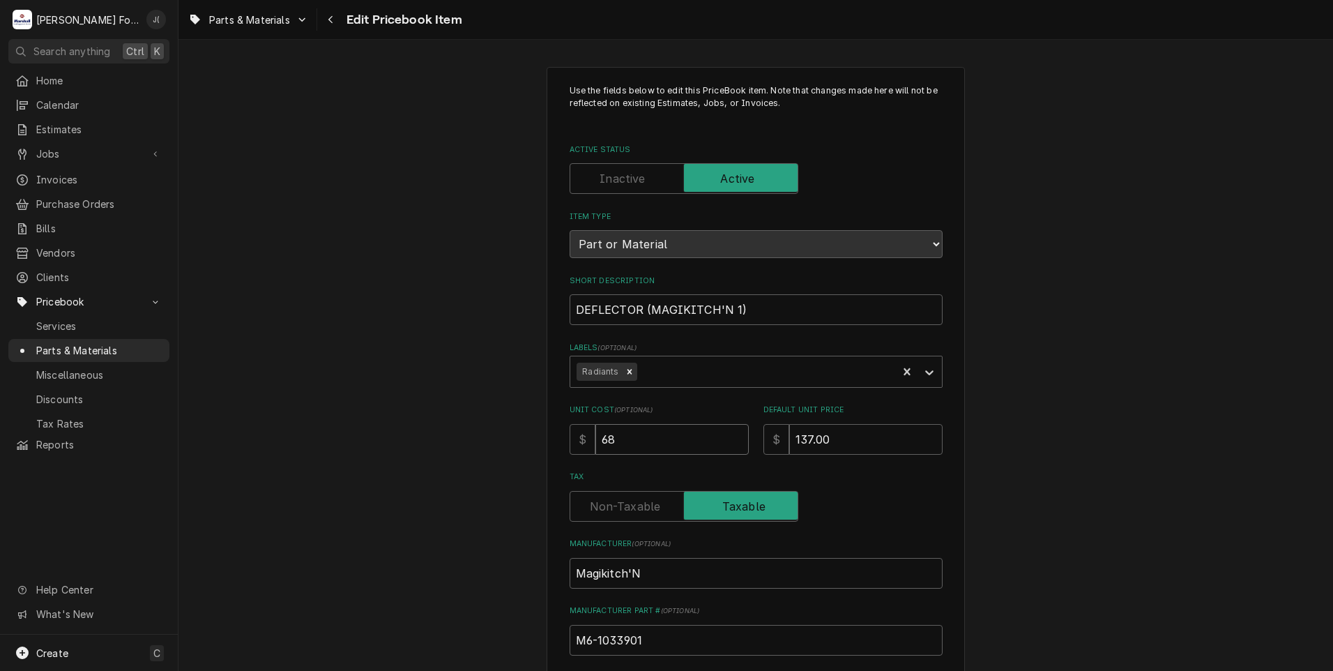
type input "68.2"
type textarea "x"
type input "68.25"
click at [347, 428] on div "Use the fields below to edit this PriceBook item. Note that changes made here w…" at bounding box center [755, 545] width 1154 height 982
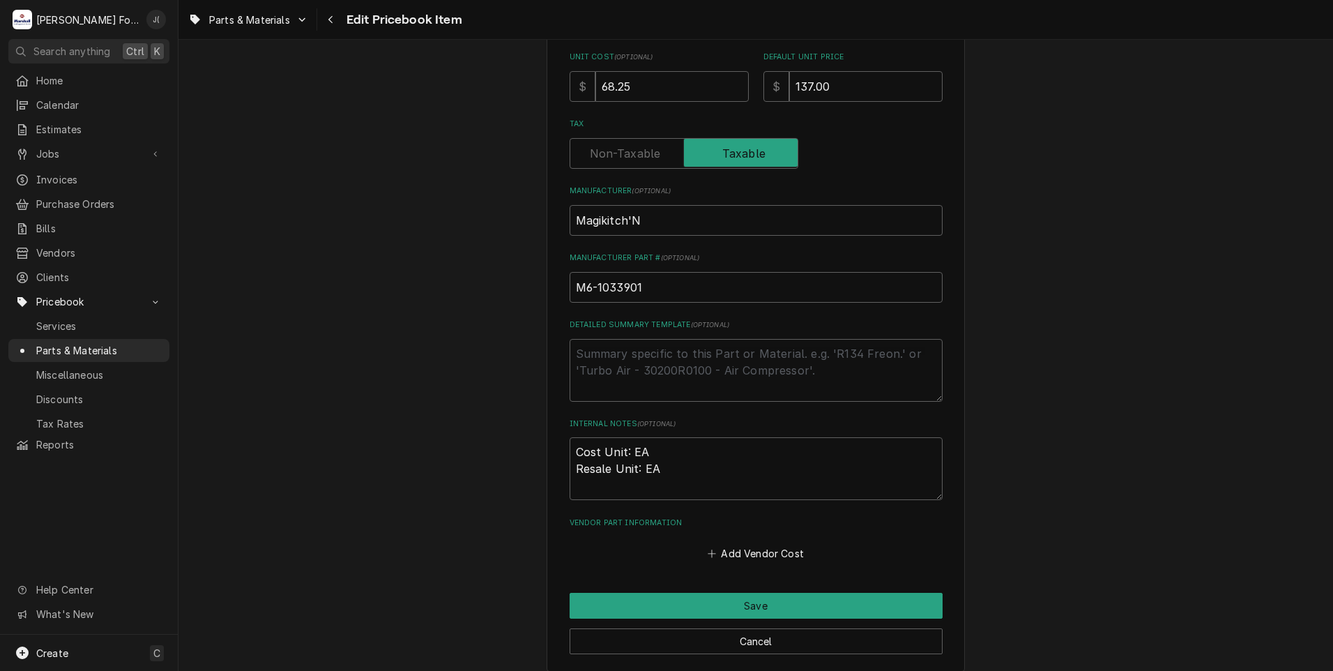
scroll to position [429, 0]
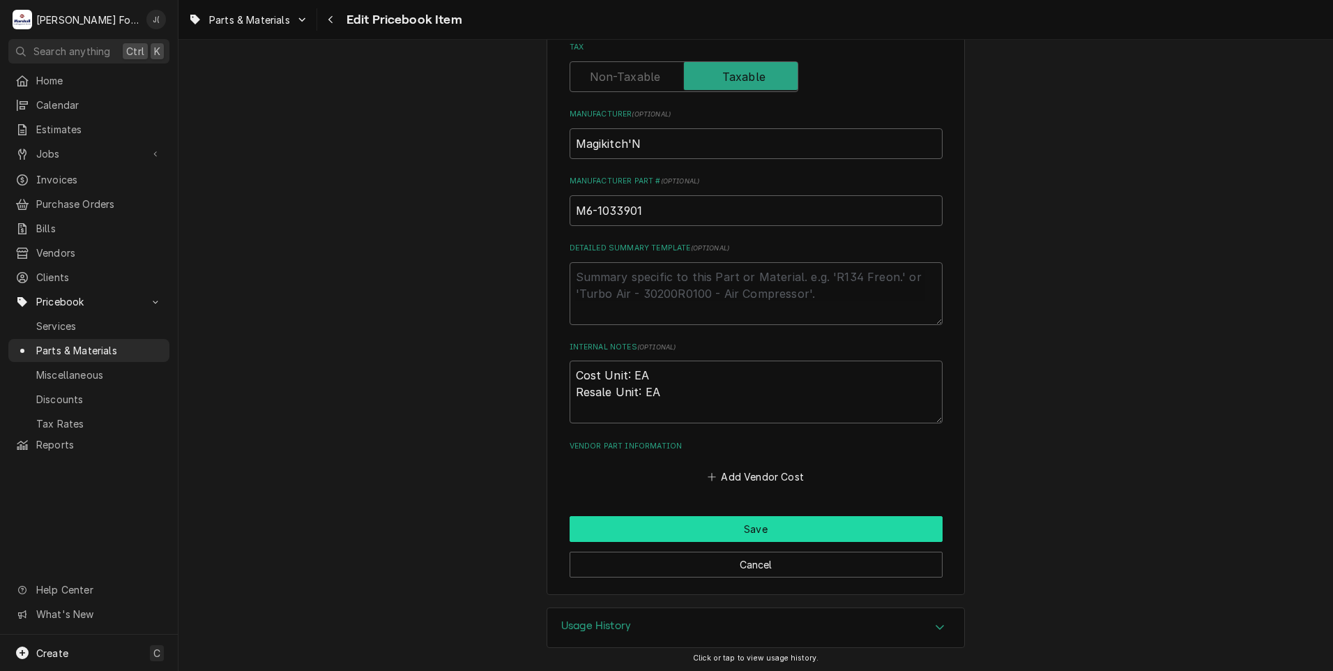
click at [740, 526] on button "Save" at bounding box center [756, 529] width 373 height 26
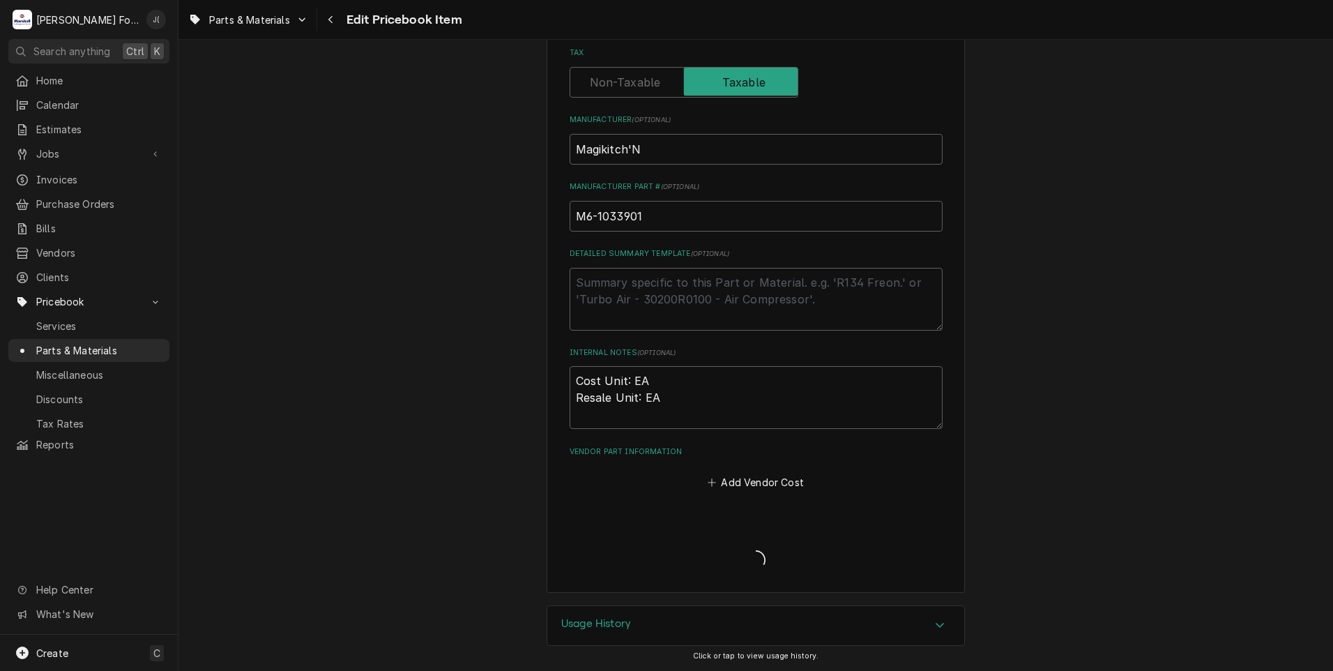
scroll to position [422, 0]
type textarea "x"
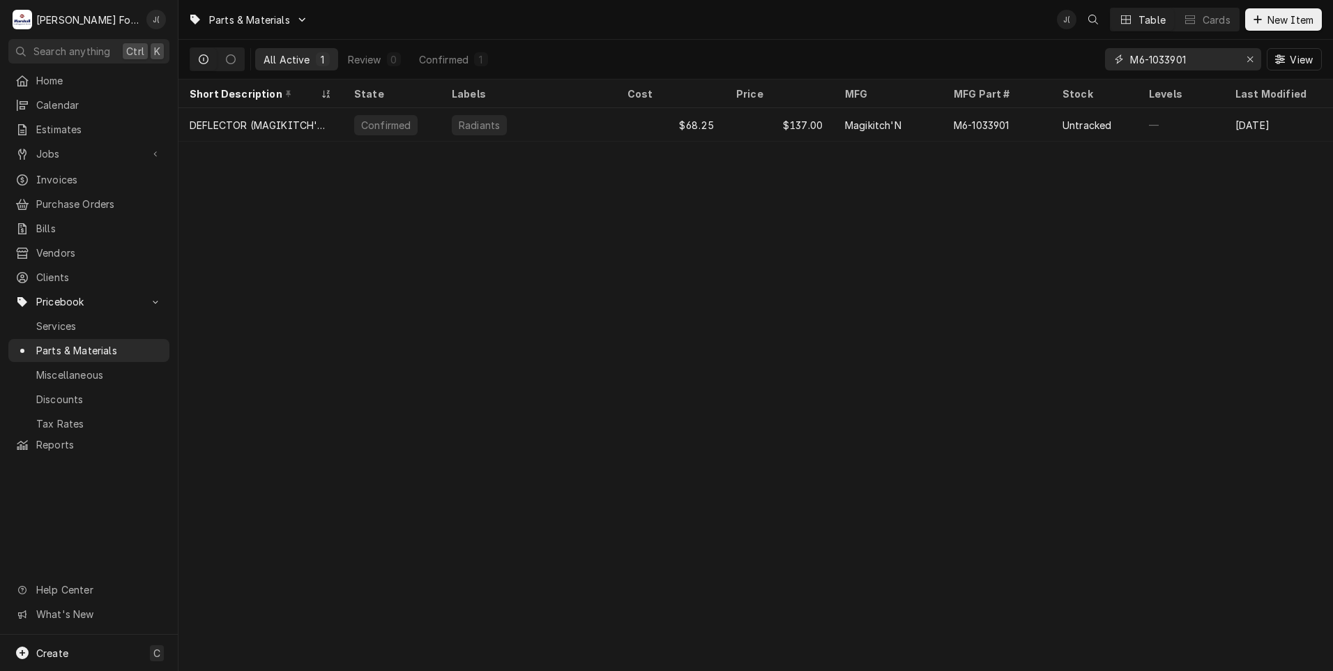
click at [1235, 56] on input "M6-1033901" at bounding box center [1182, 59] width 105 height 22
click at [1249, 58] on icon "Erase input" at bounding box center [1250, 59] width 8 height 10
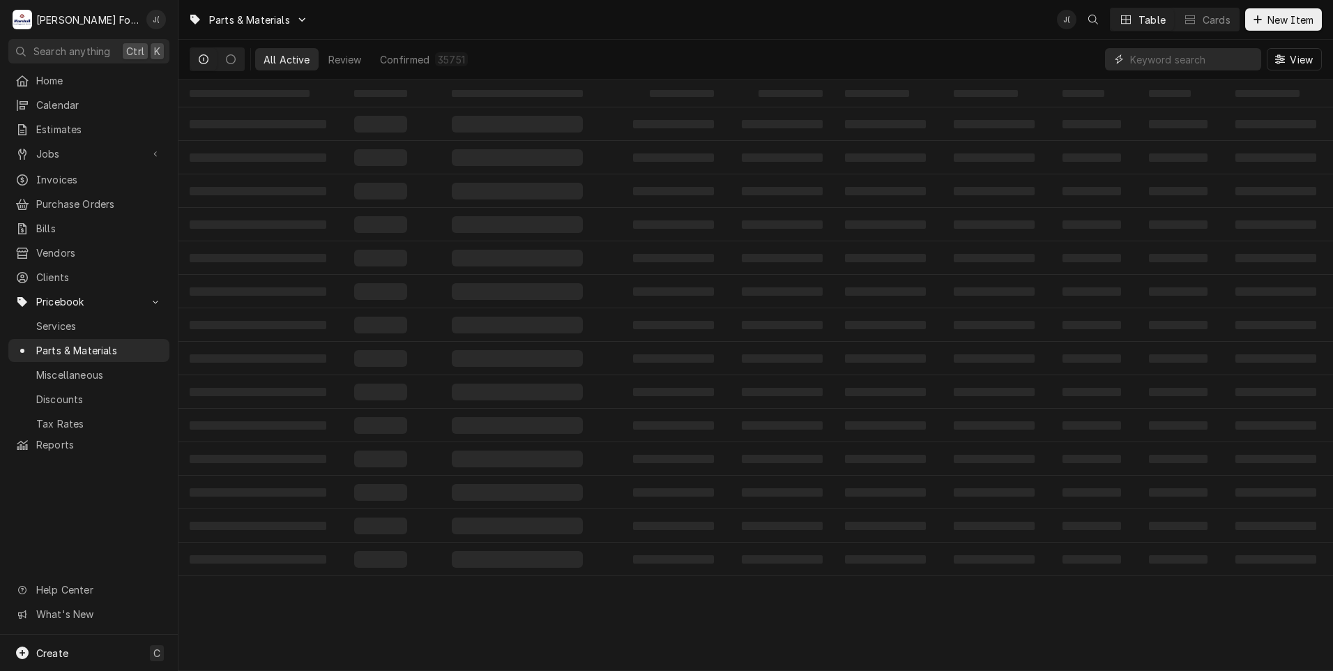
paste input "FPNLCB468WRK0"
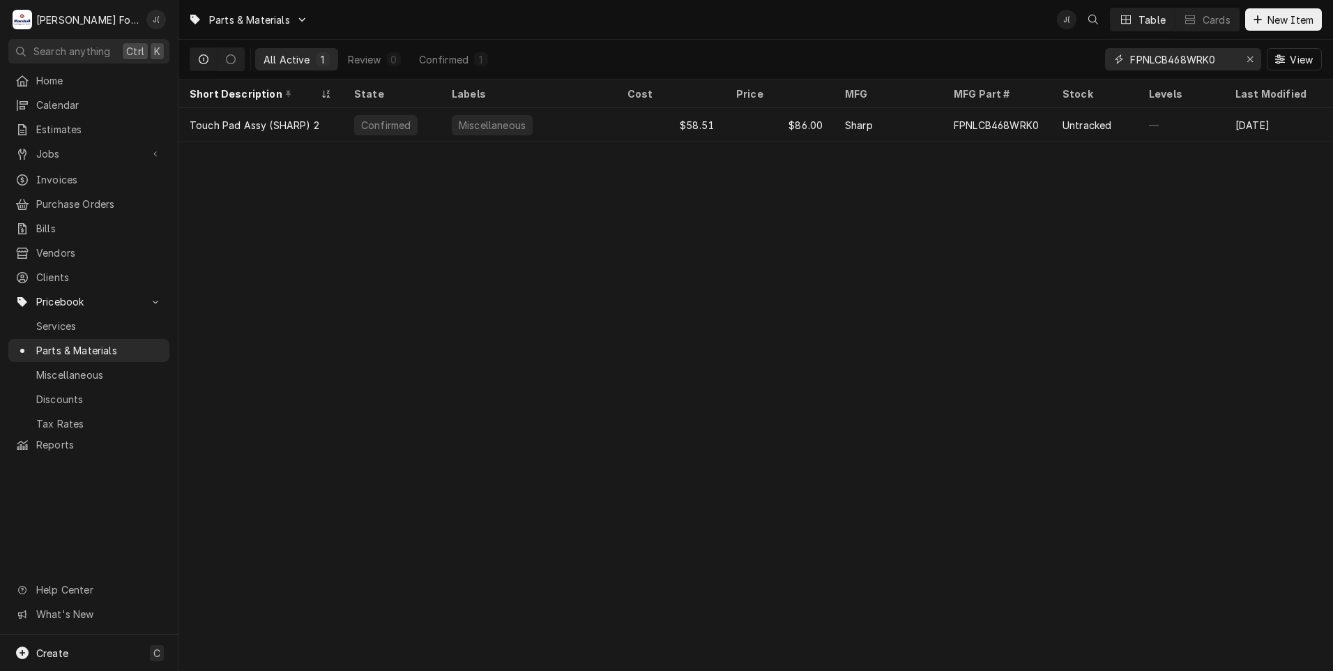
type input "FPNLCB468WRK0"
click at [1252, 63] on icon "Erase input" at bounding box center [1250, 59] width 8 height 10
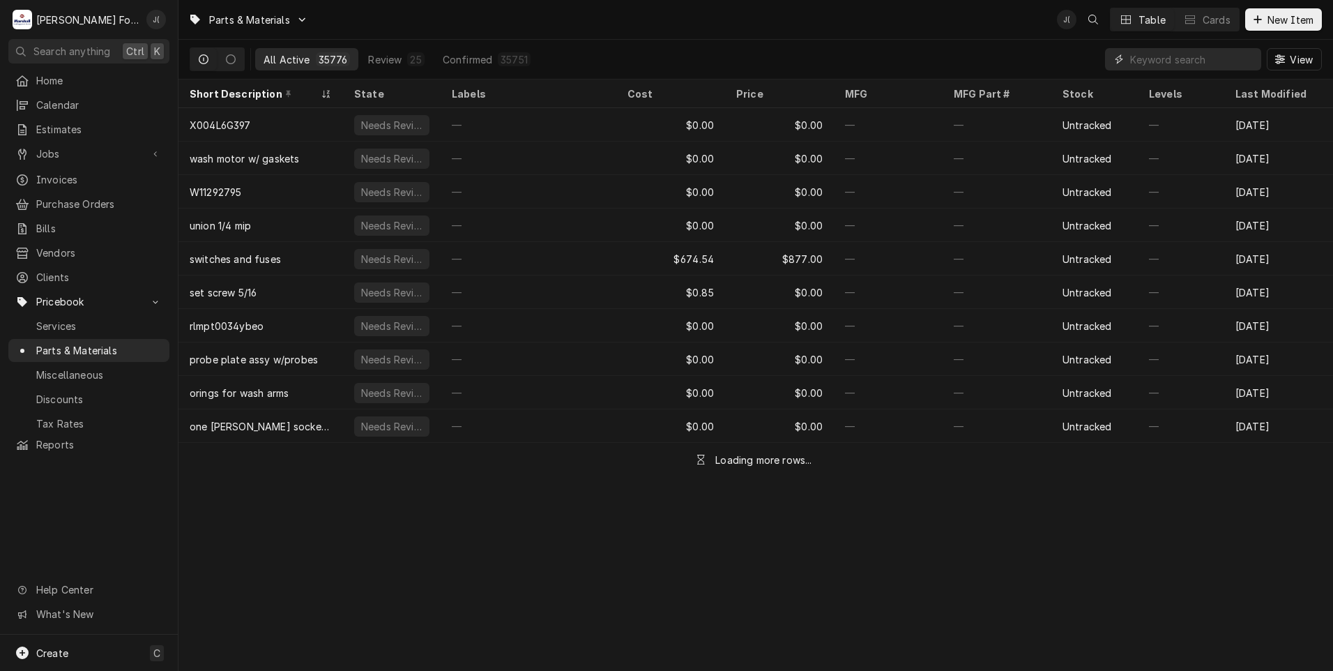
click at [1168, 57] on input "Dynamic Content Wrapper" at bounding box center [1192, 59] width 124 height 22
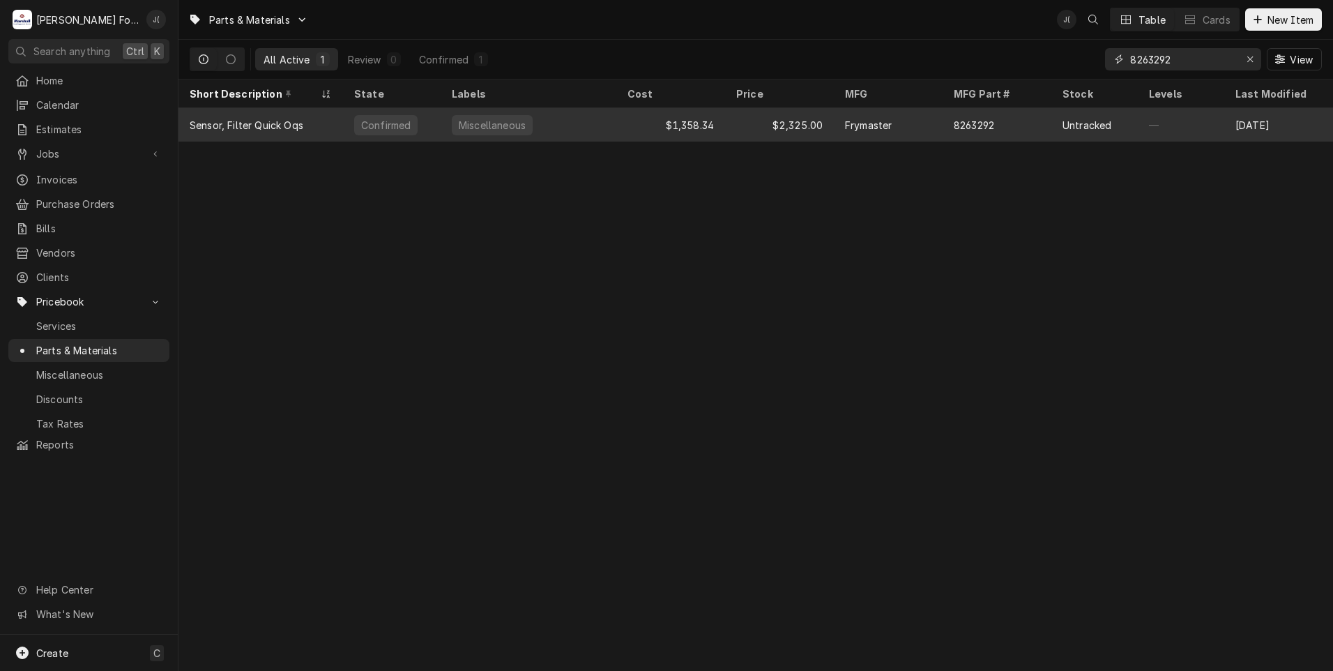
type input "8263292"
click at [855, 118] on div "Frymaster" at bounding box center [868, 125] width 47 height 15
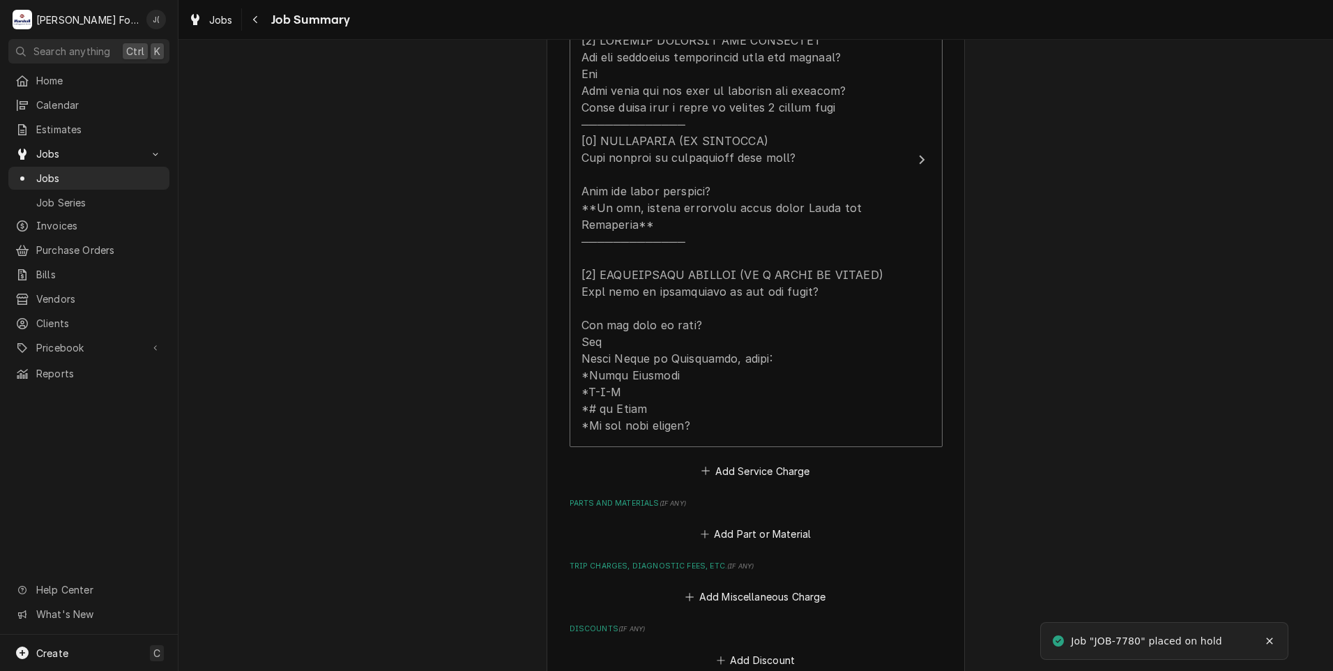
scroll to position [558, 0]
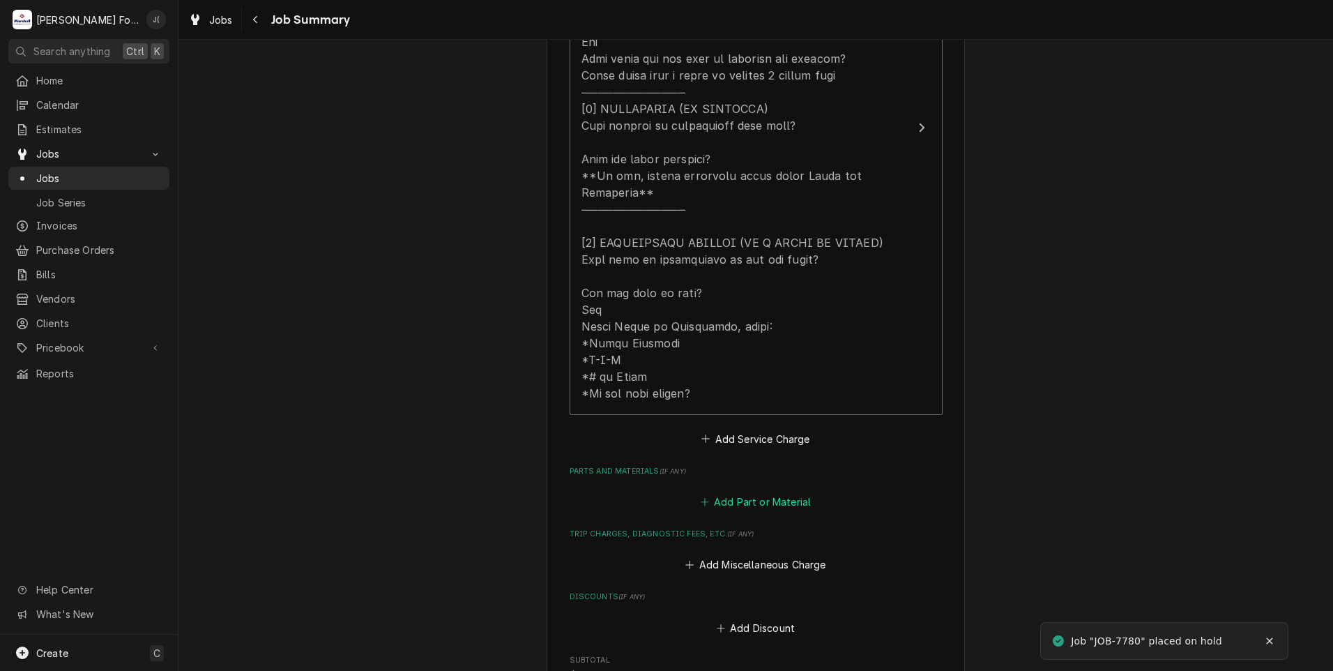
click at [782, 492] on button "Add Part or Material" at bounding box center [755, 502] width 115 height 20
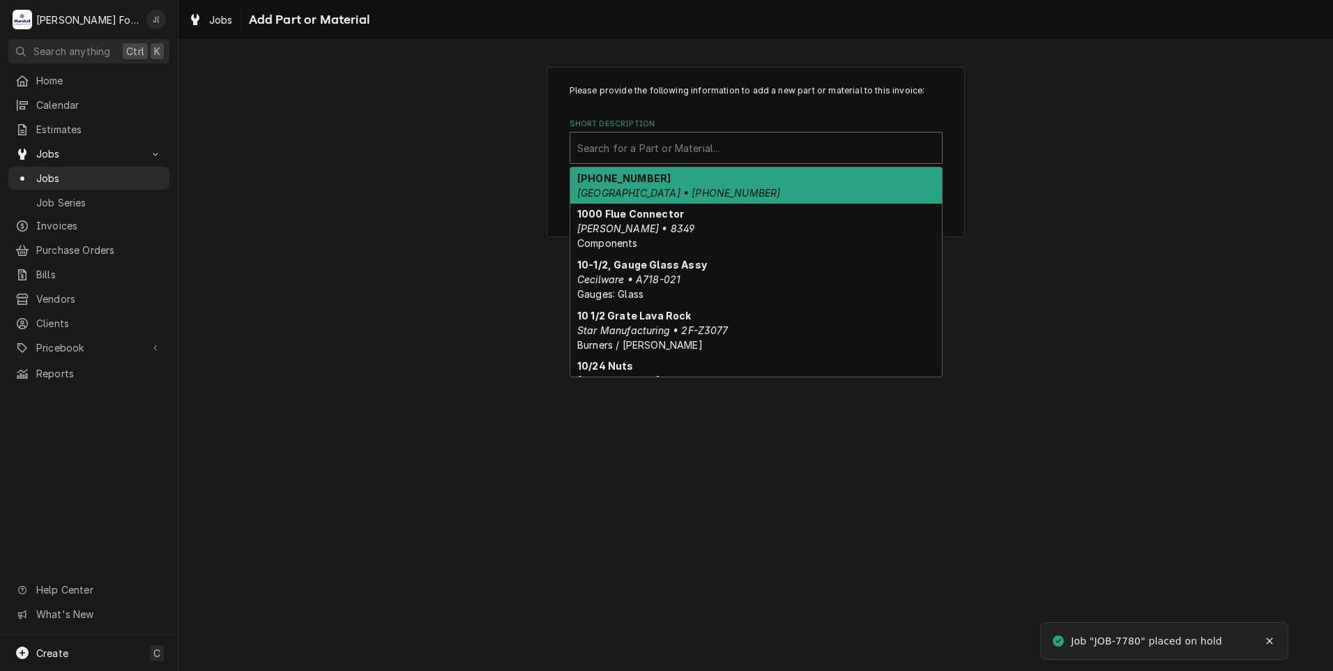
click at [682, 143] on div "Short Description" at bounding box center [756, 147] width 358 height 25
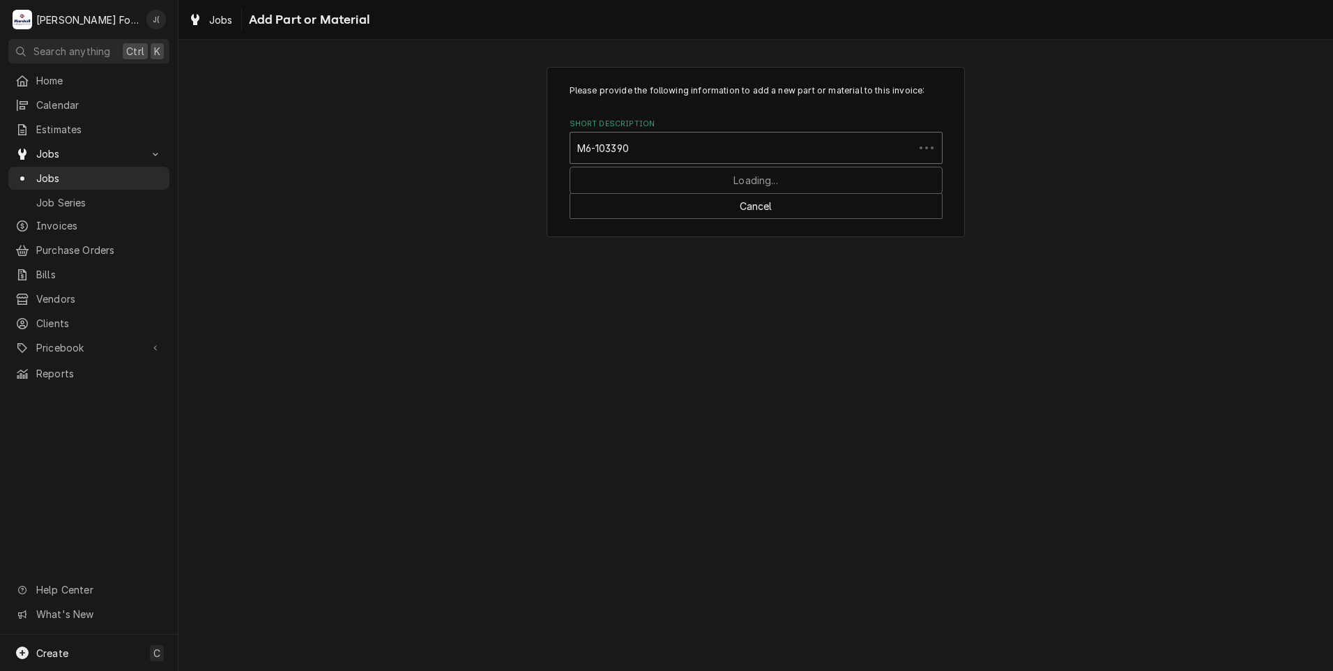
type input "M6-1033901"
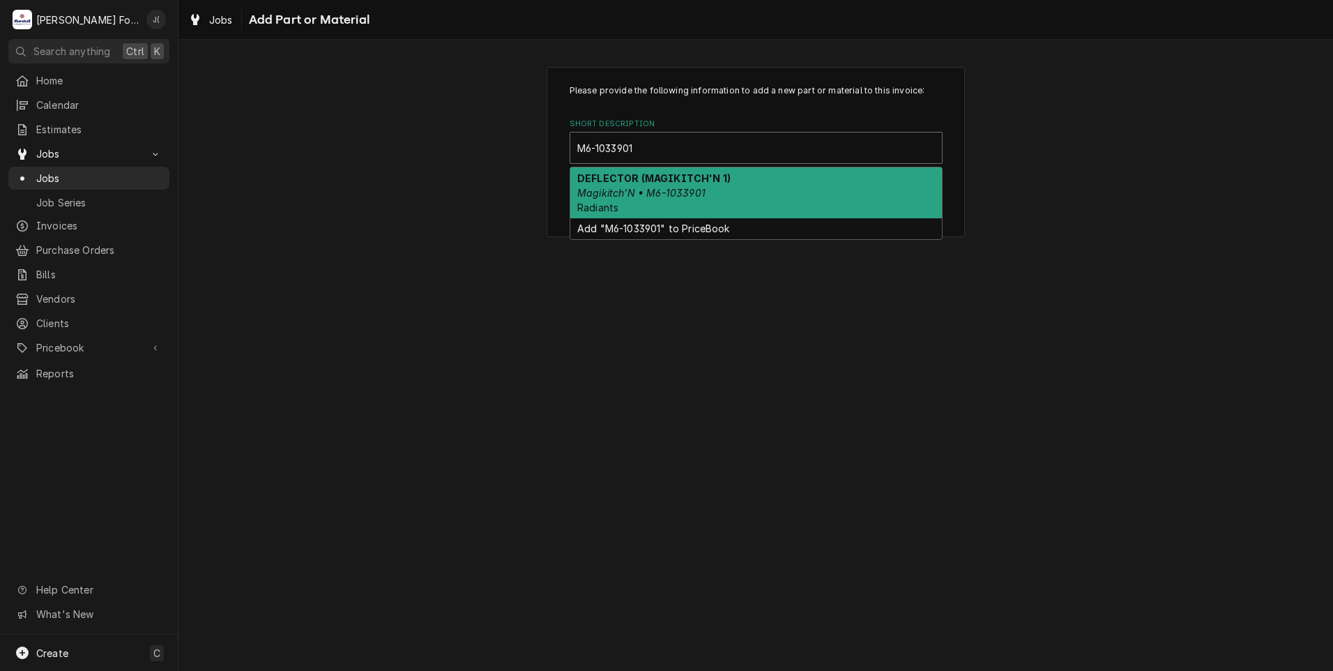
click at [685, 197] on div "DEFLECTOR (MAGIKITCH'N 1) Magikitch'N • M6-1033901 Radiants" at bounding box center [756, 192] width 372 height 51
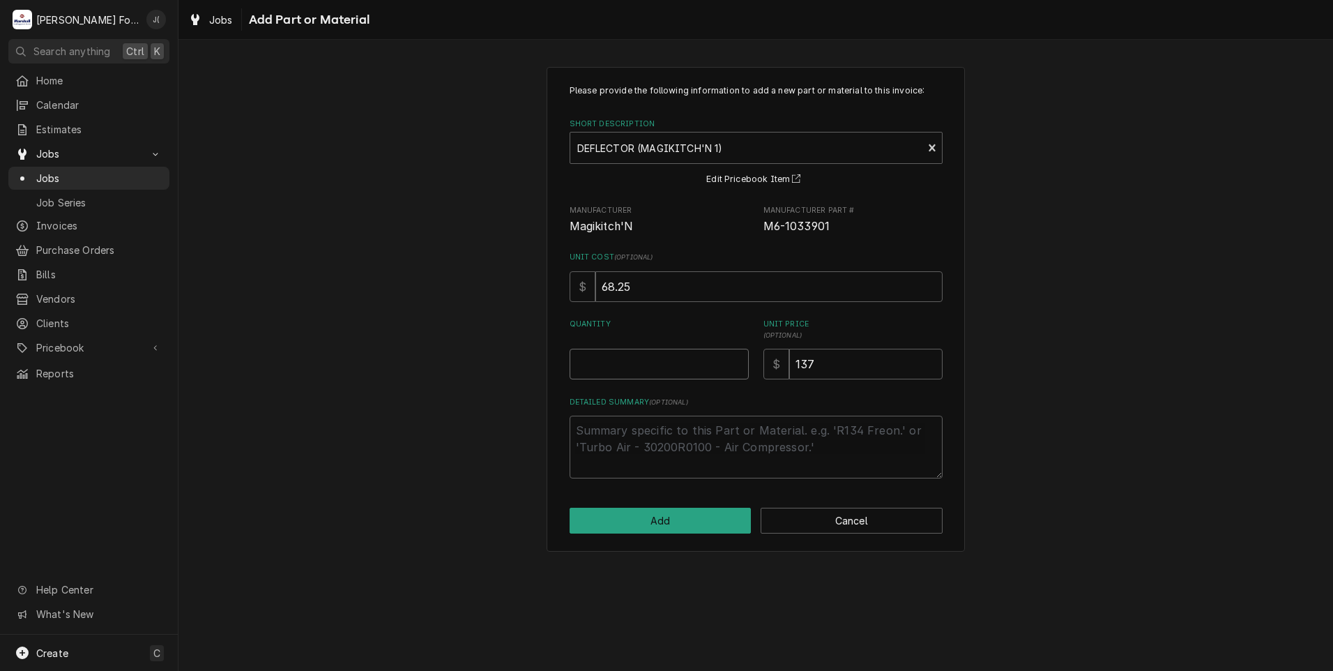
click at [659, 357] on input "Quantity" at bounding box center [659, 364] width 179 height 31
type textarea "x"
type input "7"
click at [666, 530] on button "Add" at bounding box center [661, 520] width 182 height 26
type textarea "x"
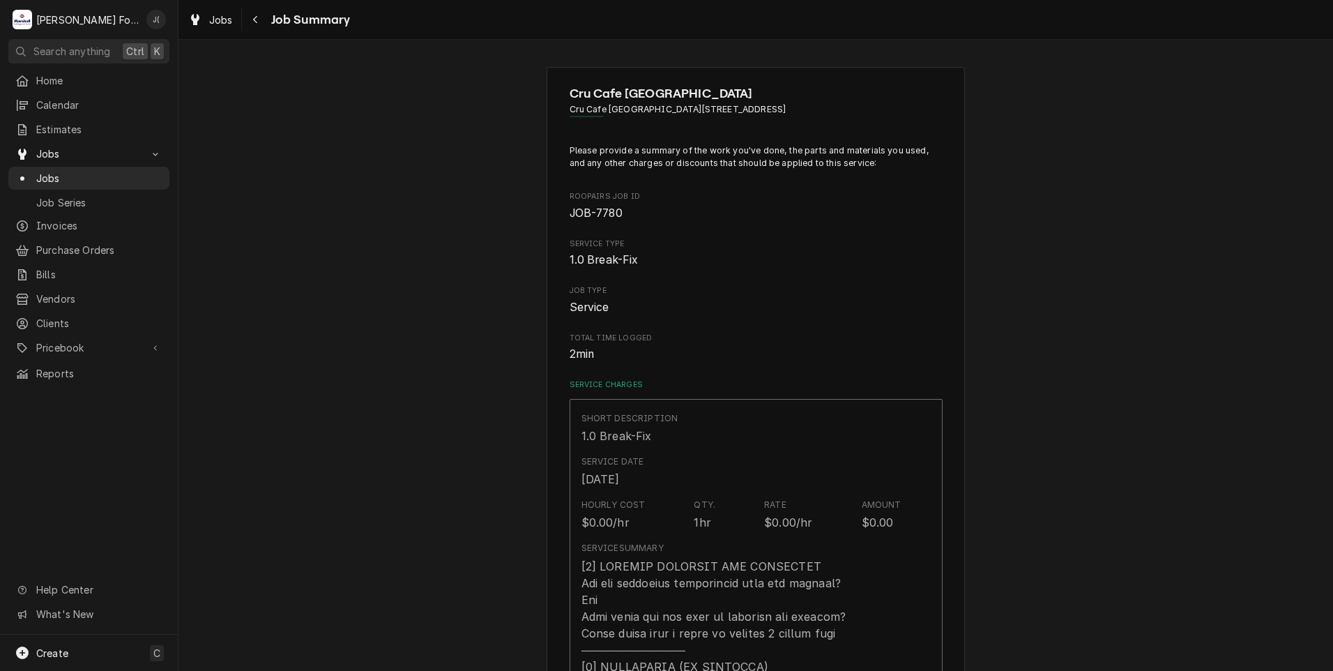
scroll to position [558, 0]
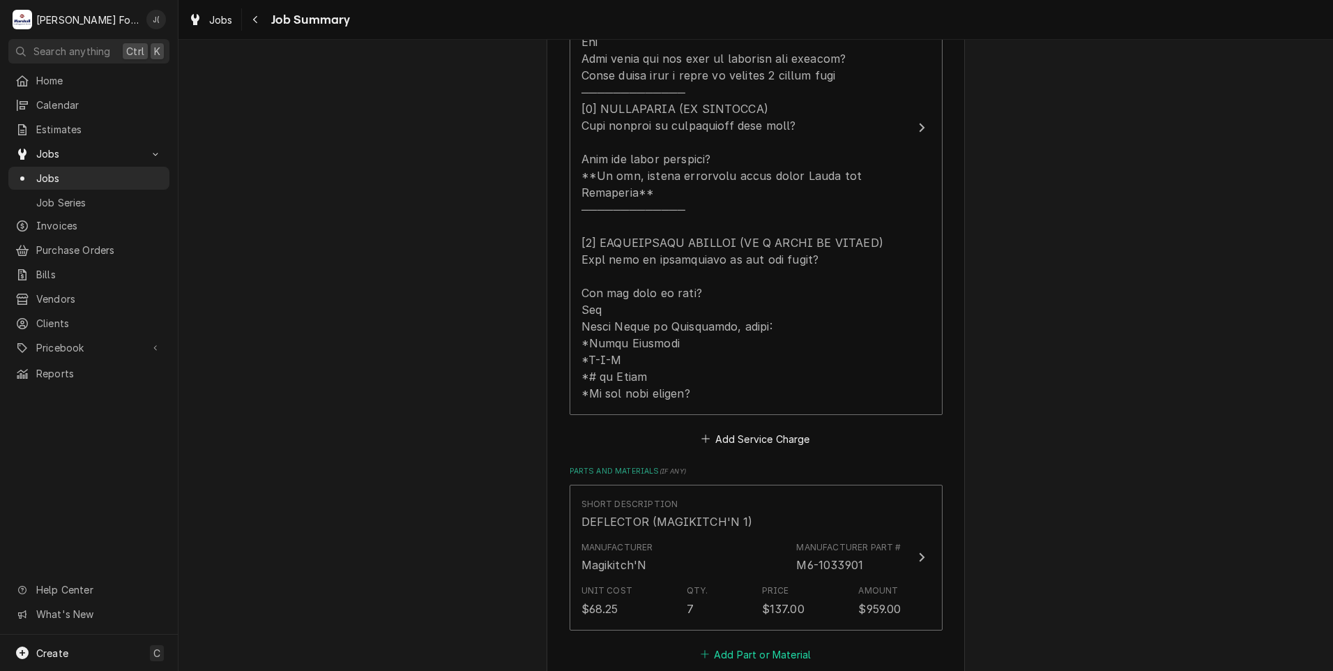
click at [781, 644] on button "Add Part or Material" at bounding box center [755, 654] width 115 height 20
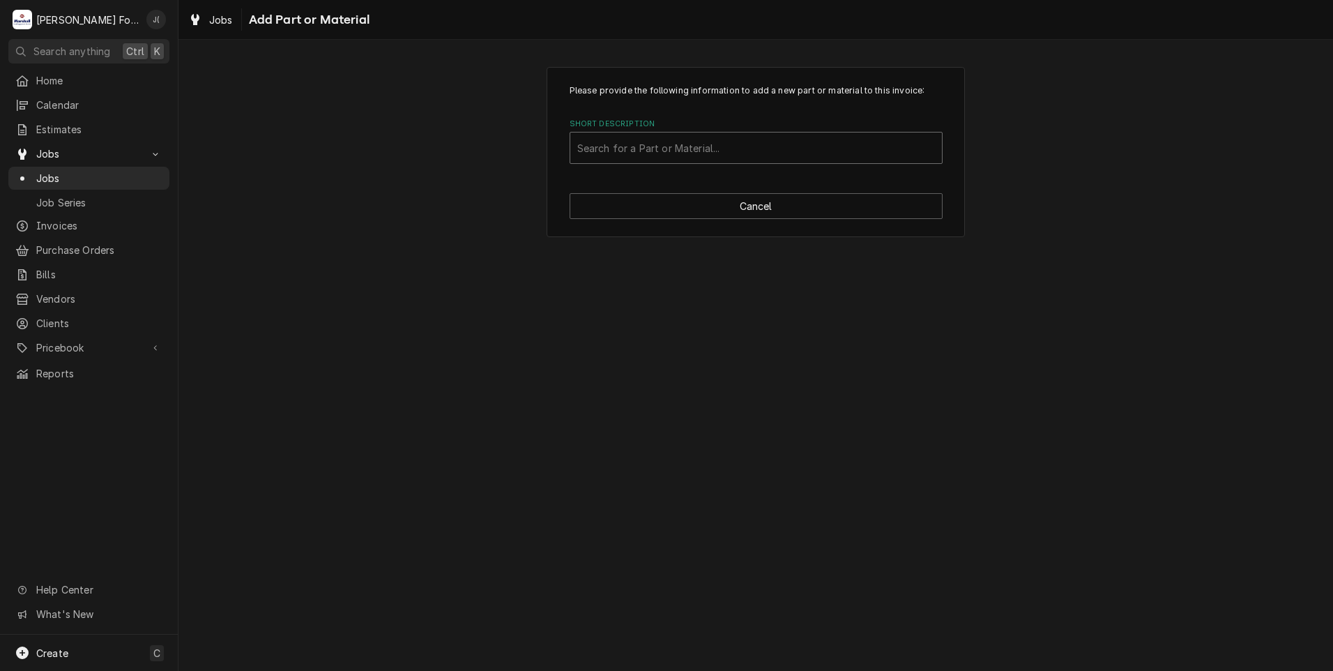
click at [761, 148] on div "Short Description" at bounding box center [756, 147] width 358 height 25
type input "SSDT"
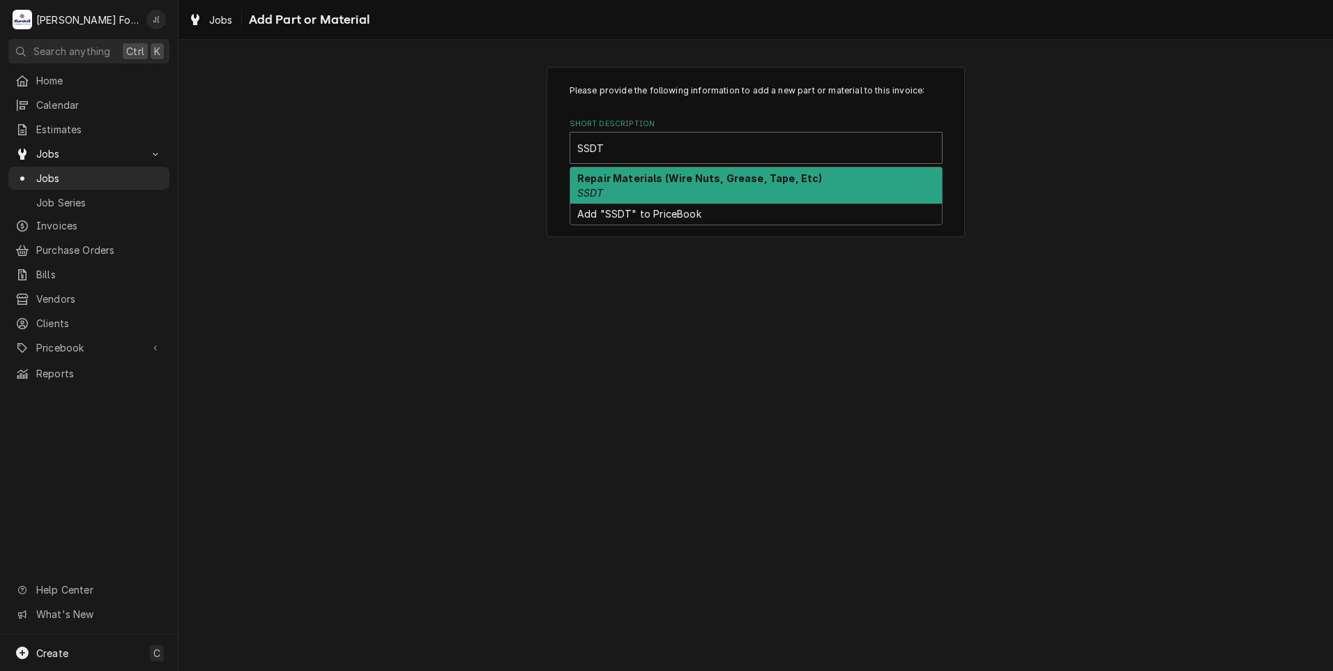
click at [717, 181] on strong "Repair Materials (Wire Nuts, Grease, Tape, Etc)" at bounding box center [699, 178] width 245 height 12
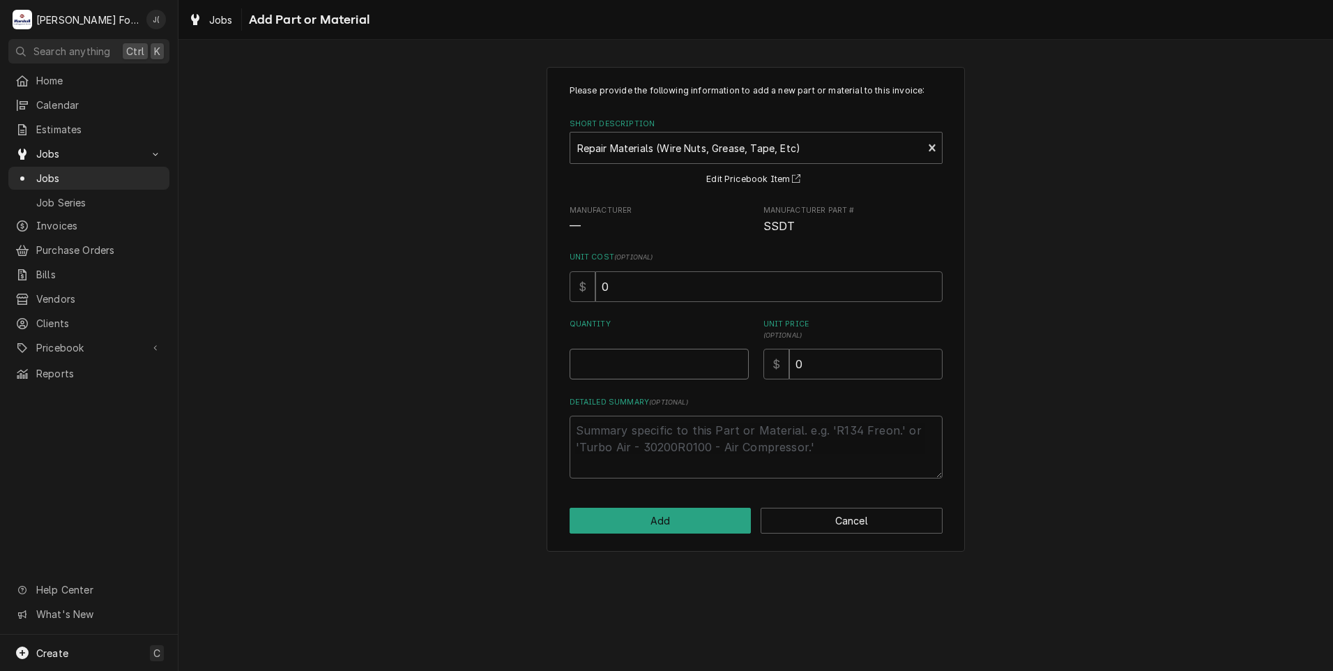
click at [629, 364] on input "Quantity" at bounding box center [659, 364] width 179 height 31
type textarea "x"
type input "1"
type textarea "x"
type input "2"
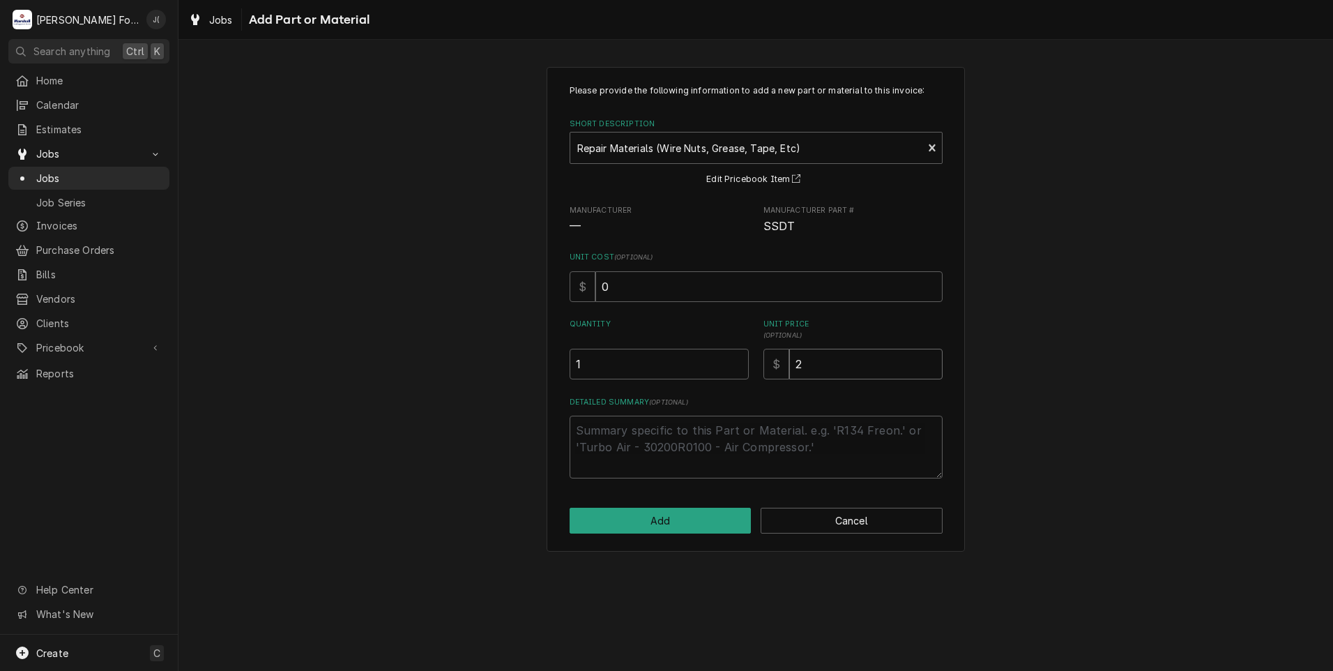
type textarea "x"
type input "20"
click at [643, 512] on button "Add" at bounding box center [661, 520] width 182 height 26
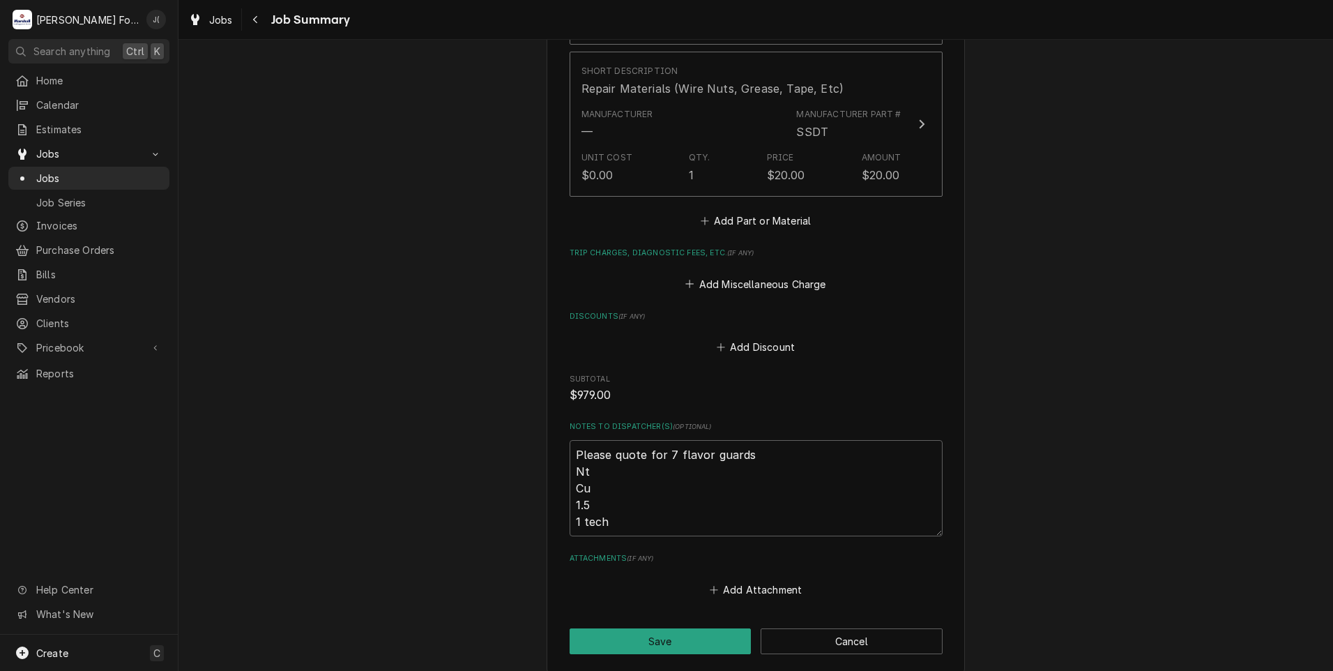
scroll to position [1271, 0]
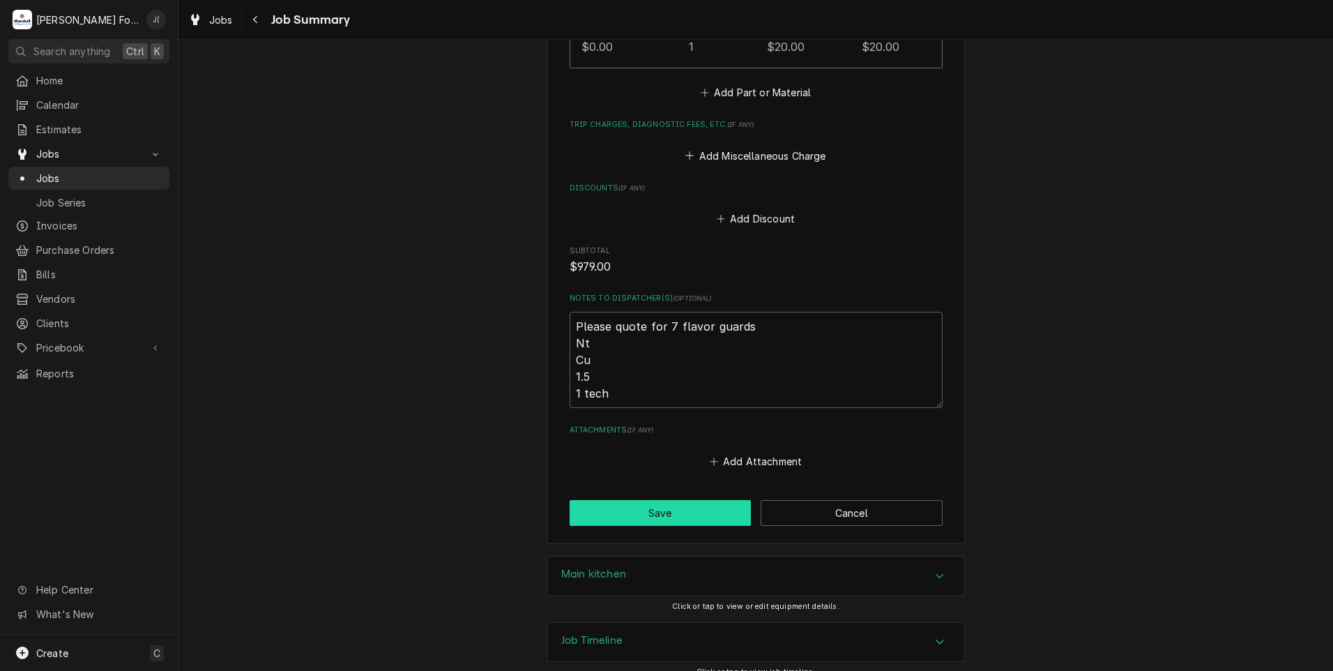
click at [701, 500] on button "Save" at bounding box center [661, 513] width 182 height 26
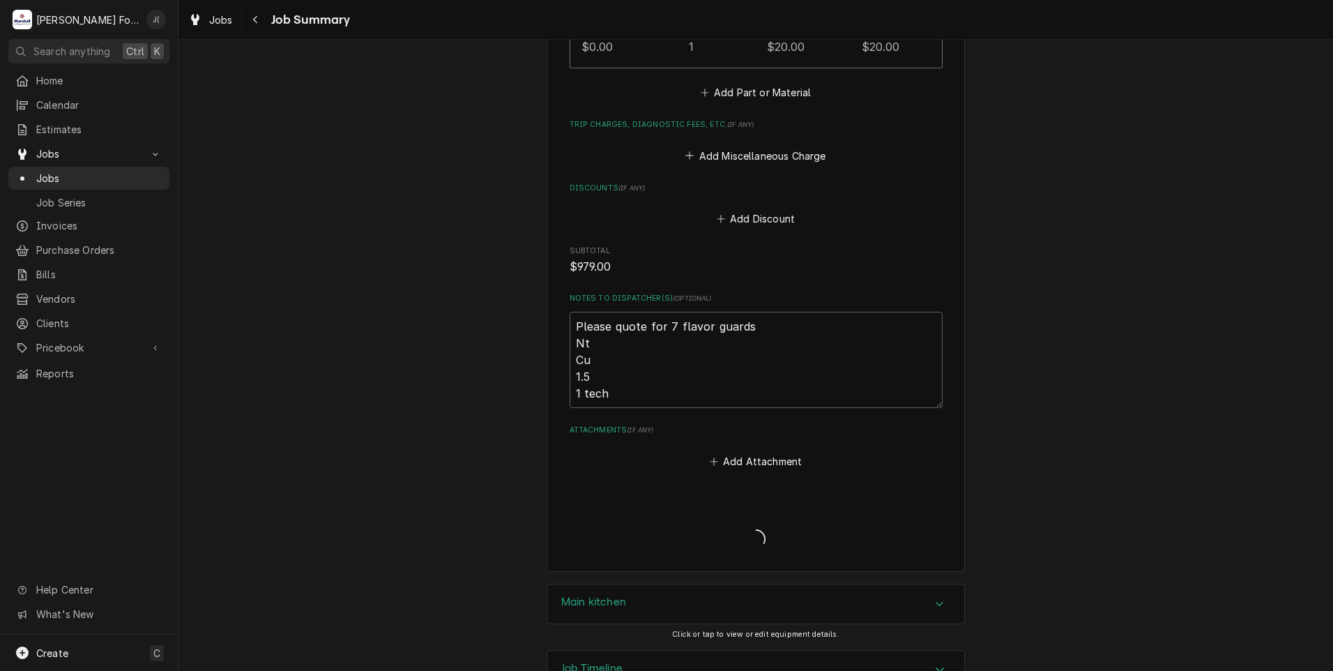
type textarea "x"
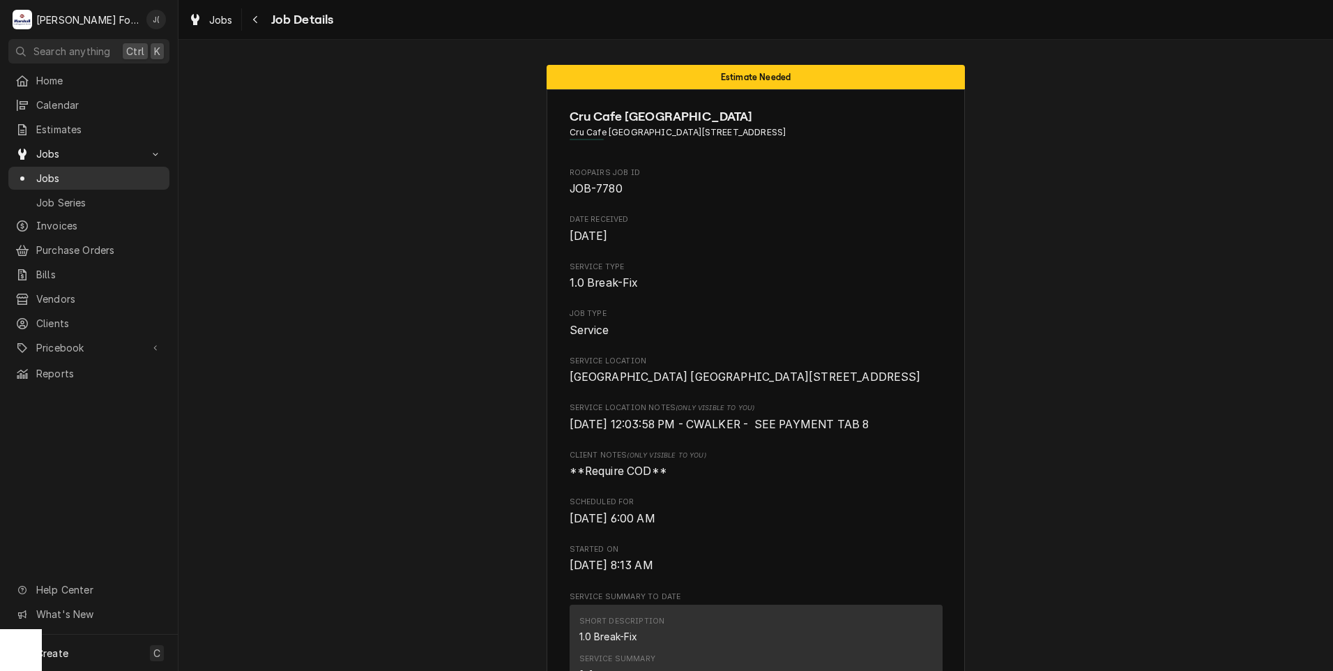
click at [84, 171] on span "Jobs" at bounding box center [99, 178] width 126 height 15
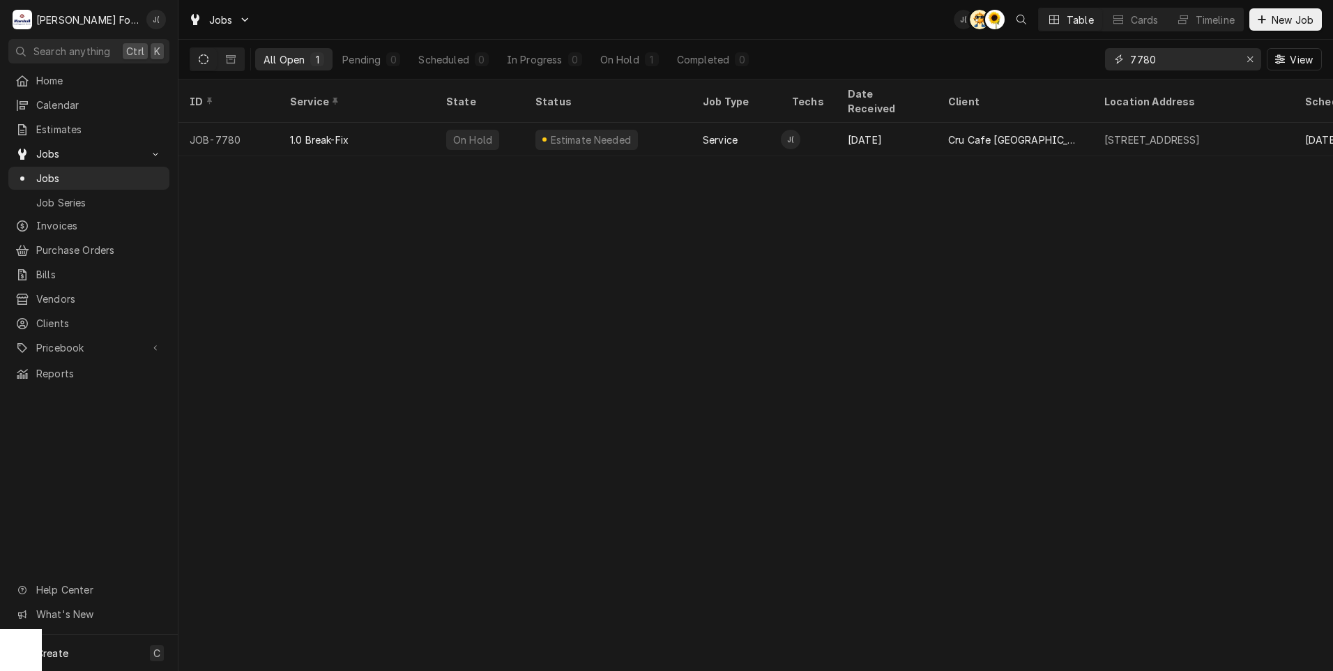
drag, startPoint x: 1201, startPoint y: 66, endPoint x: 848, endPoint y: 61, distance: 353.5
click at [910, 60] on div "All Open 1 Pending 0 Scheduled 0 In Progress 0 On Hold 1 Completed 0 7780 View" at bounding box center [756, 59] width 1132 height 39
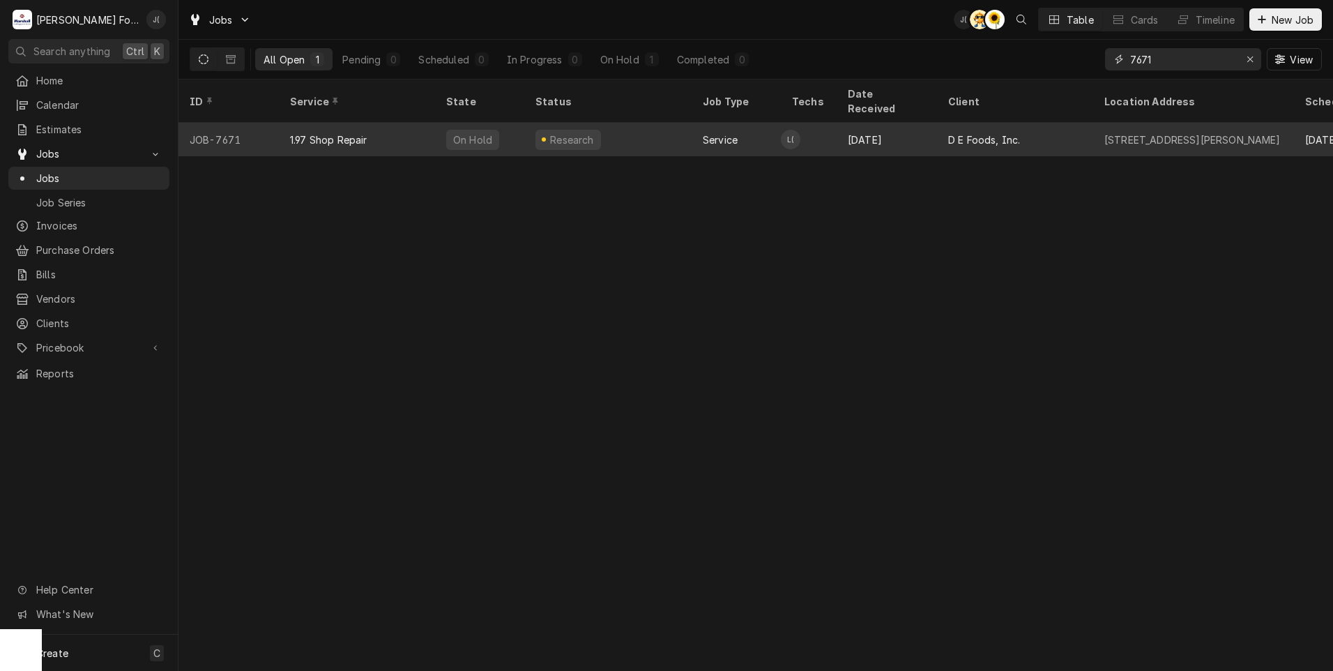
type input "7671"
click at [609, 132] on div "Research" at bounding box center [607, 139] width 167 height 33
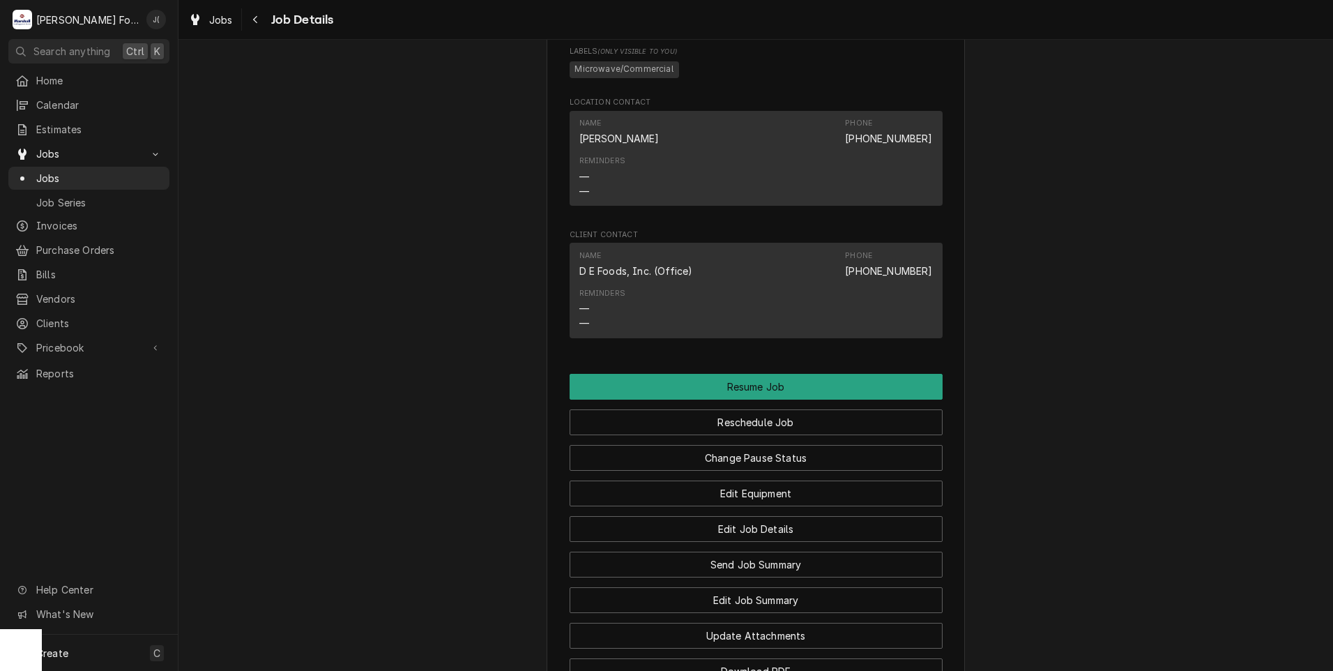
scroll to position [1185, 0]
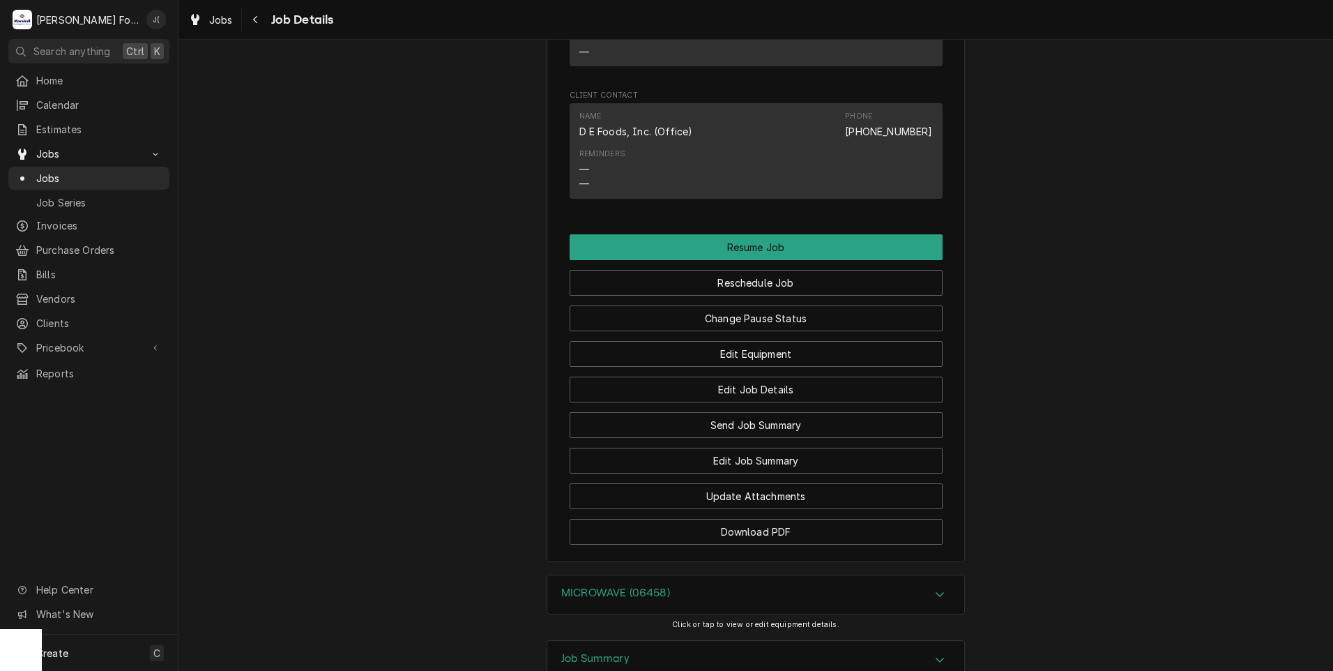
click at [652, 599] on h3 "MICROWAVE (06458)" at bounding box center [615, 592] width 109 height 13
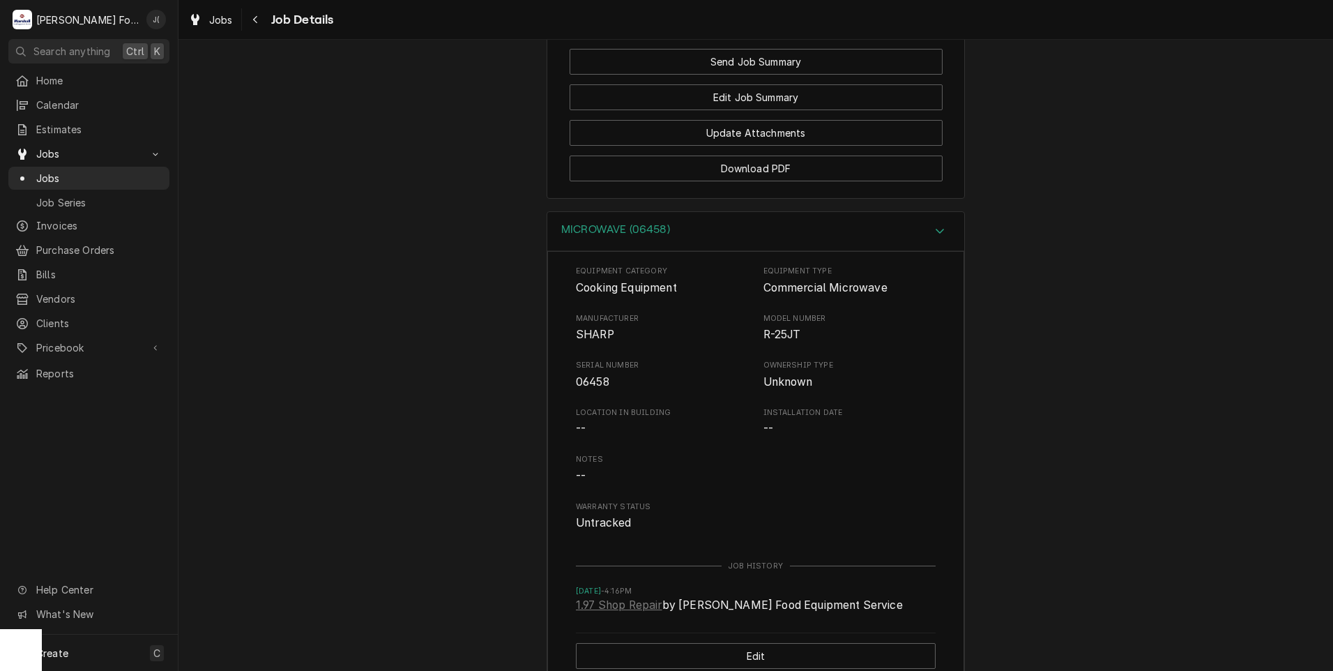
scroll to position [1673, 0]
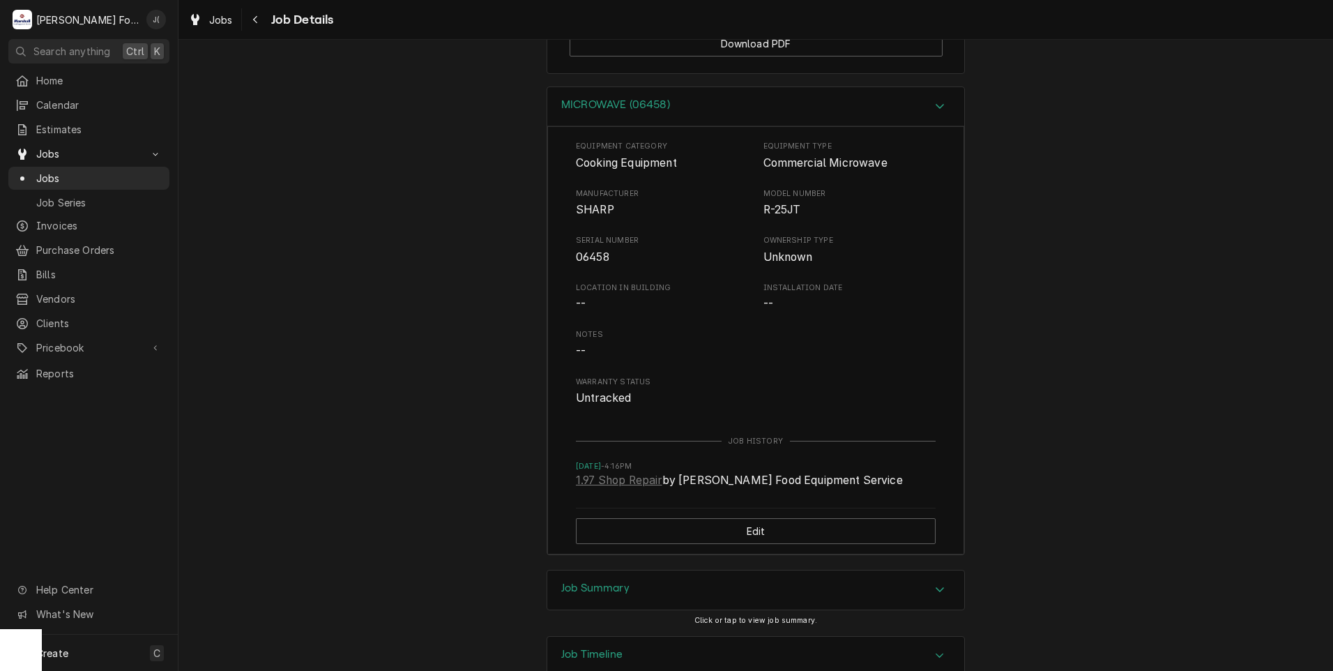
click at [594, 595] on h3 "Job Summary" at bounding box center [595, 587] width 68 height 13
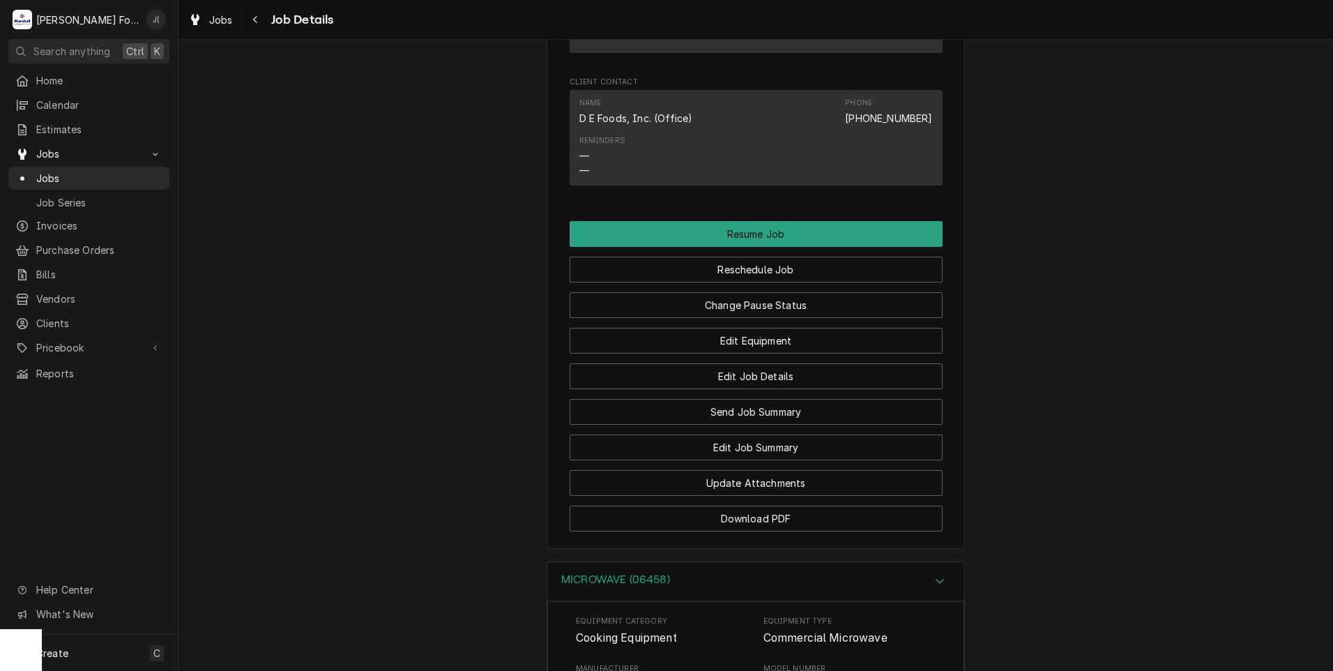
scroll to position [993, 0]
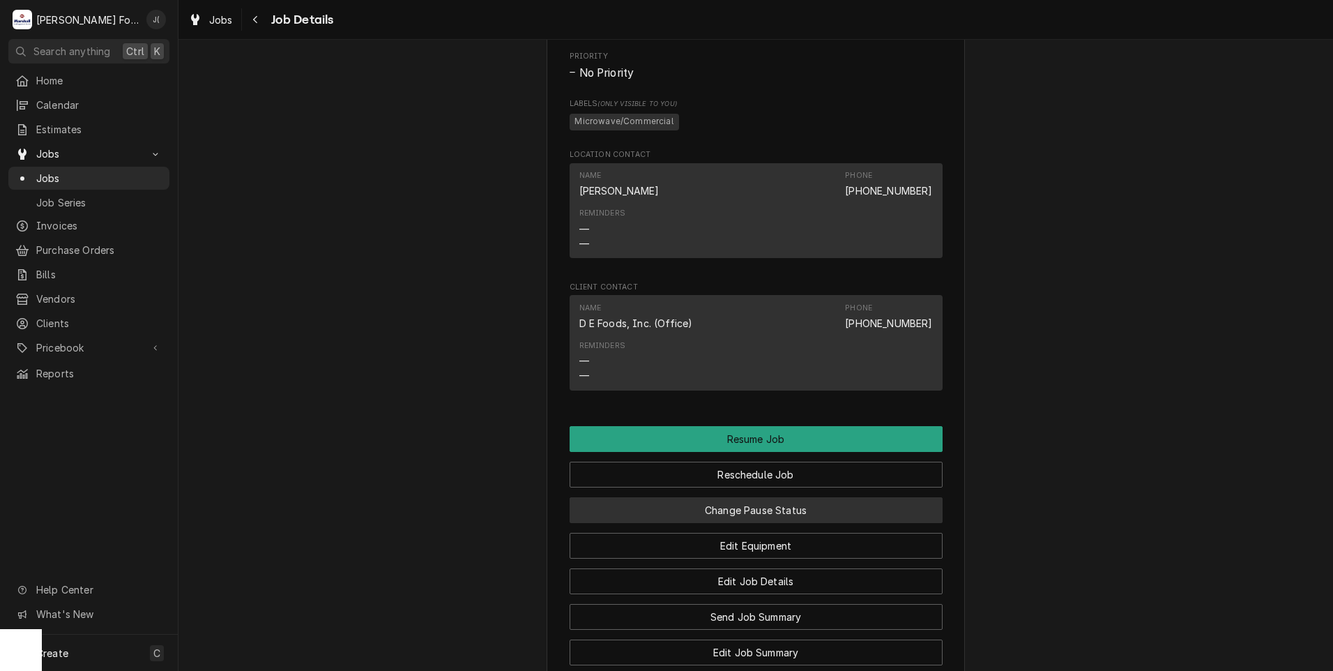
click at [728, 523] on button "Change Pause Status" at bounding box center [756, 510] width 373 height 26
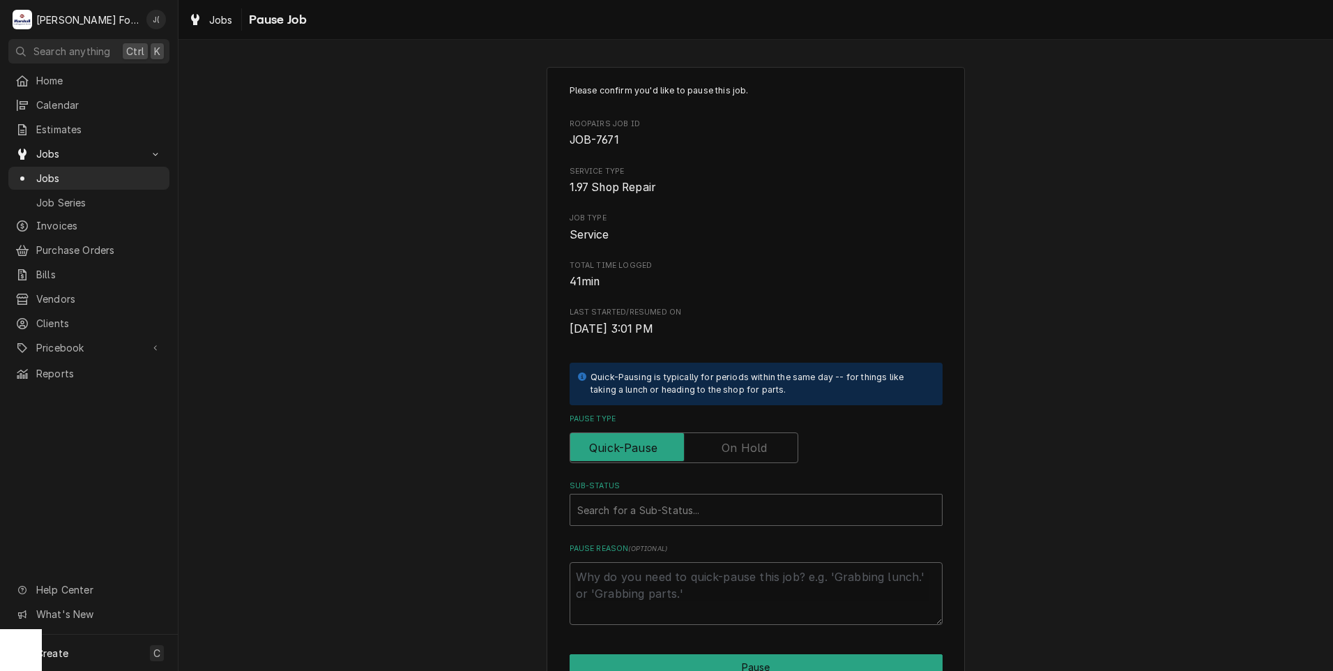
click at [719, 452] on label "Pause Type" at bounding box center [684, 447] width 229 height 31
click at [719, 452] on input "Pause Type" at bounding box center [684, 447] width 216 height 31
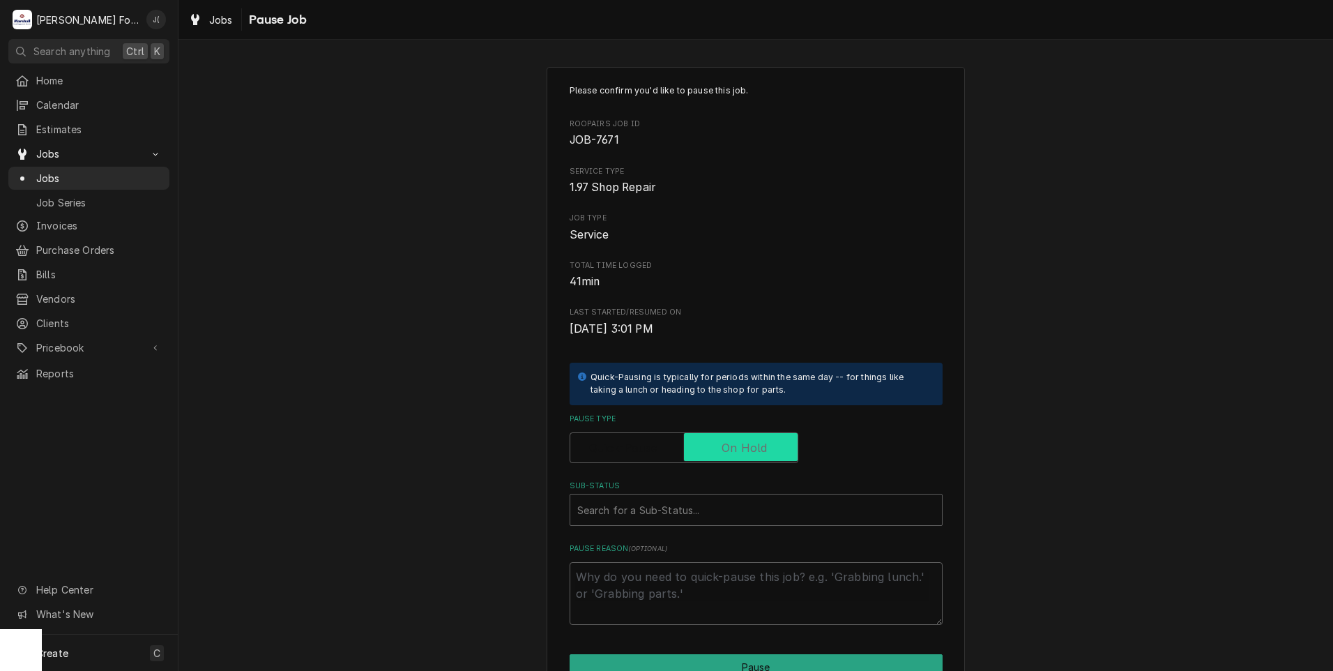
checkbox input "true"
click at [685, 506] on div "Sub-Status" at bounding box center [756, 509] width 358 height 25
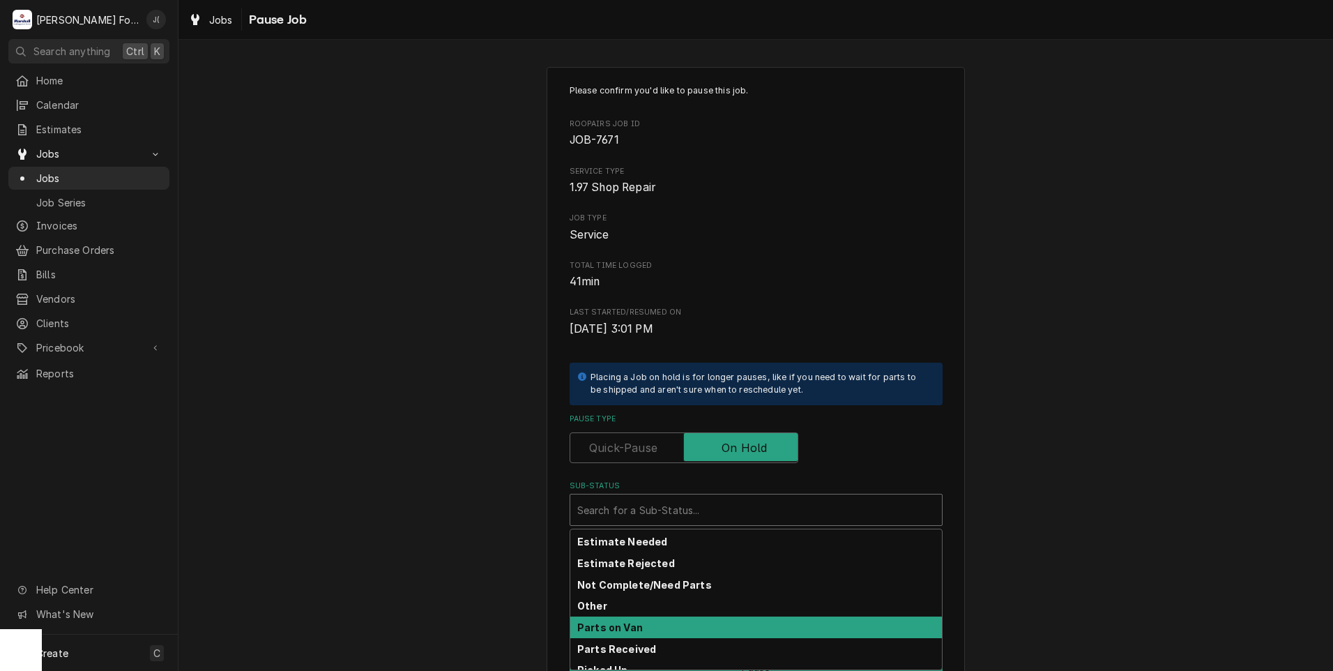
scroll to position [83, 0]
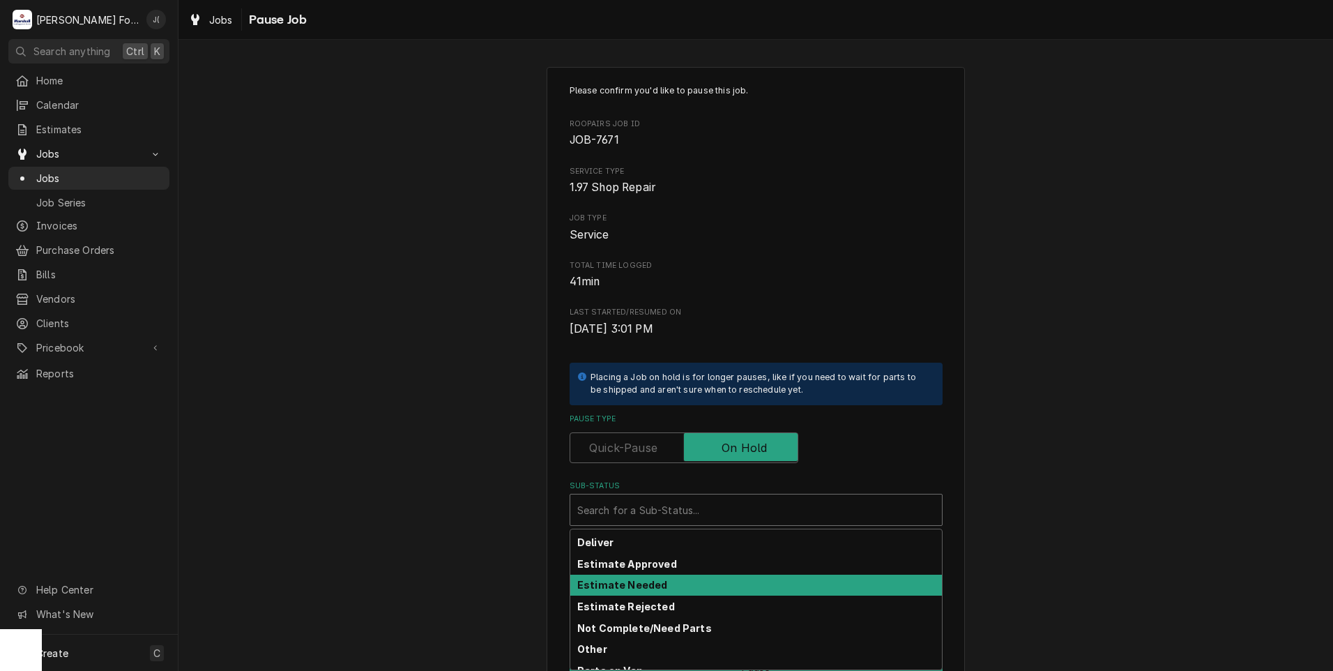
click at [626, 582] on strong "Estimate Needed" at bounding box center [622, 585] width 90 height 12
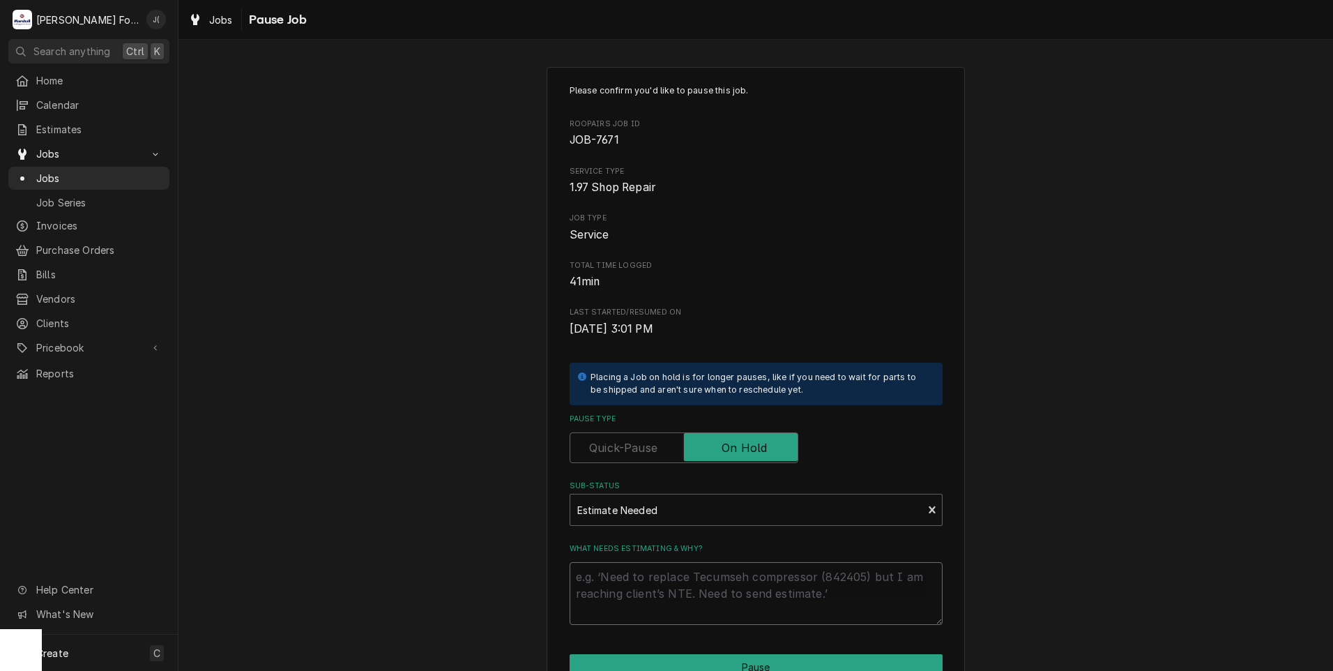
click at [626, 583] on textarea "What needs estimating & why?" at bounding box center [756, 593] width 373 height 63
type textarea "x"
type textarea "P"
type textarea "x"
type textarea "PR"
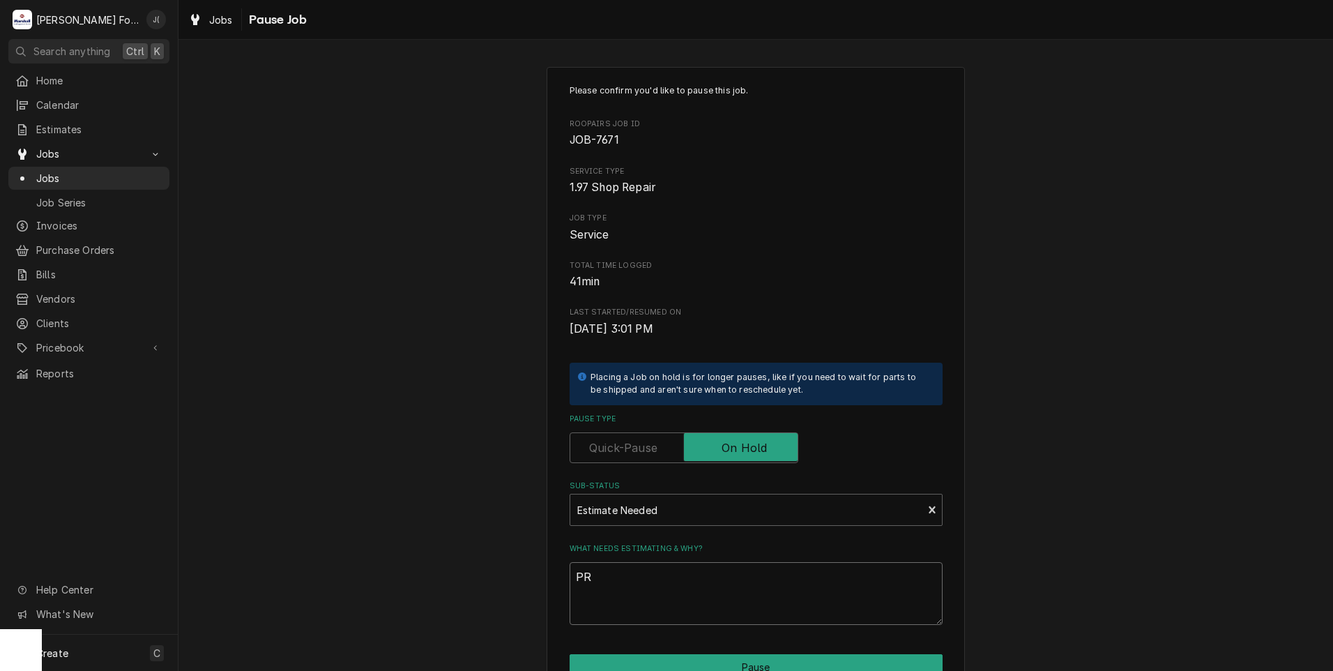
type textarea "x"
type textarea "PRI"
type textarea "x"
type textarea "PRIC"
type textarea "x"
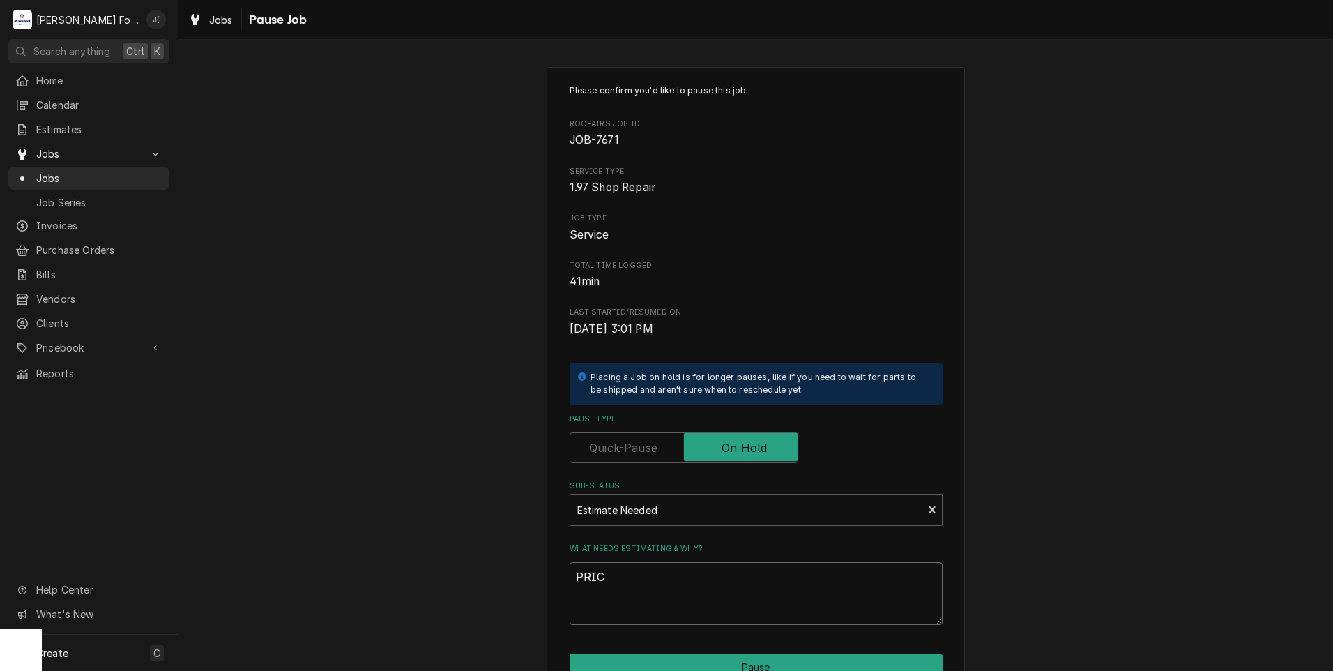
type textarea "PRICE"
type textarea "x"
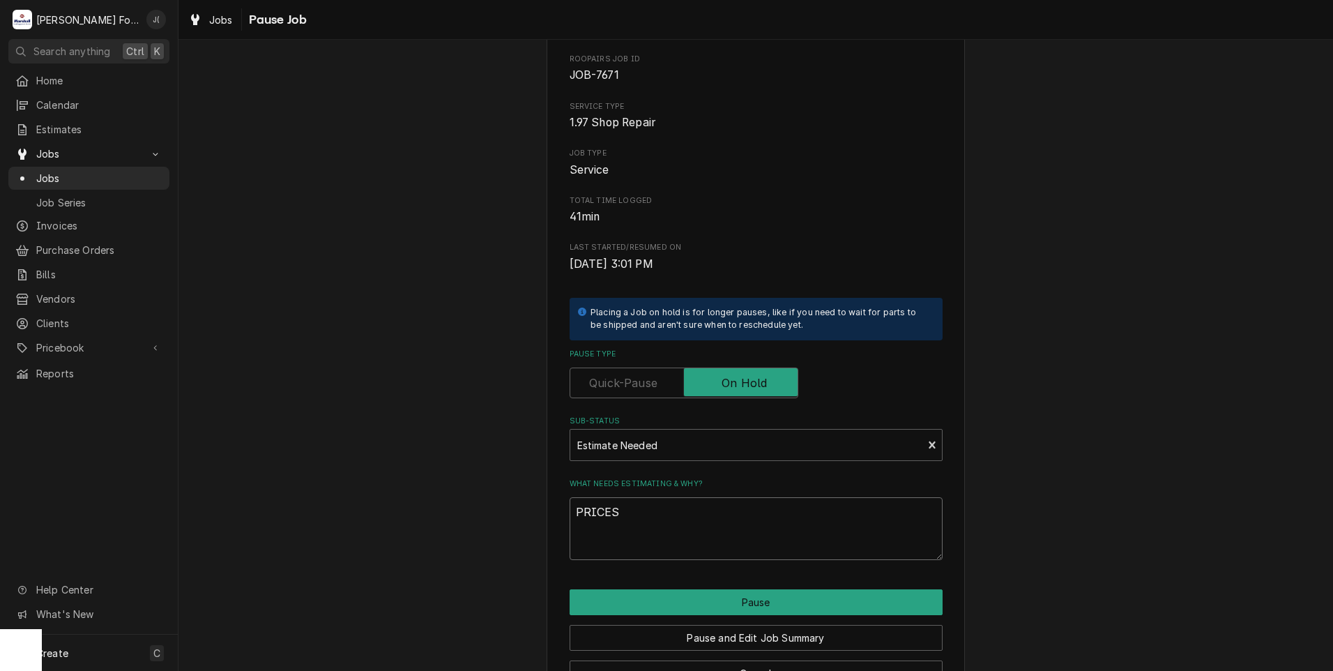
scroll to position [110, 0]
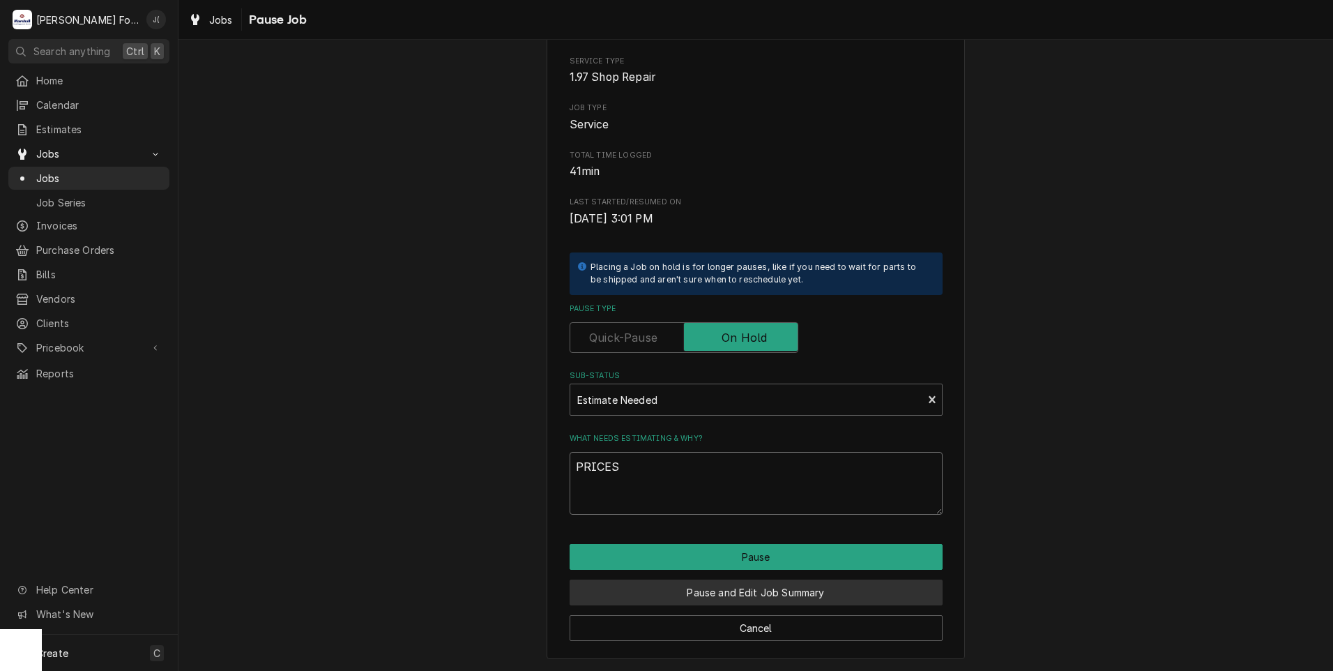
type textarea "PRICES"
click at [771, 590] on button "Pause and Edit Job Summary" at bounding box center [756, 592] width 373 height 26
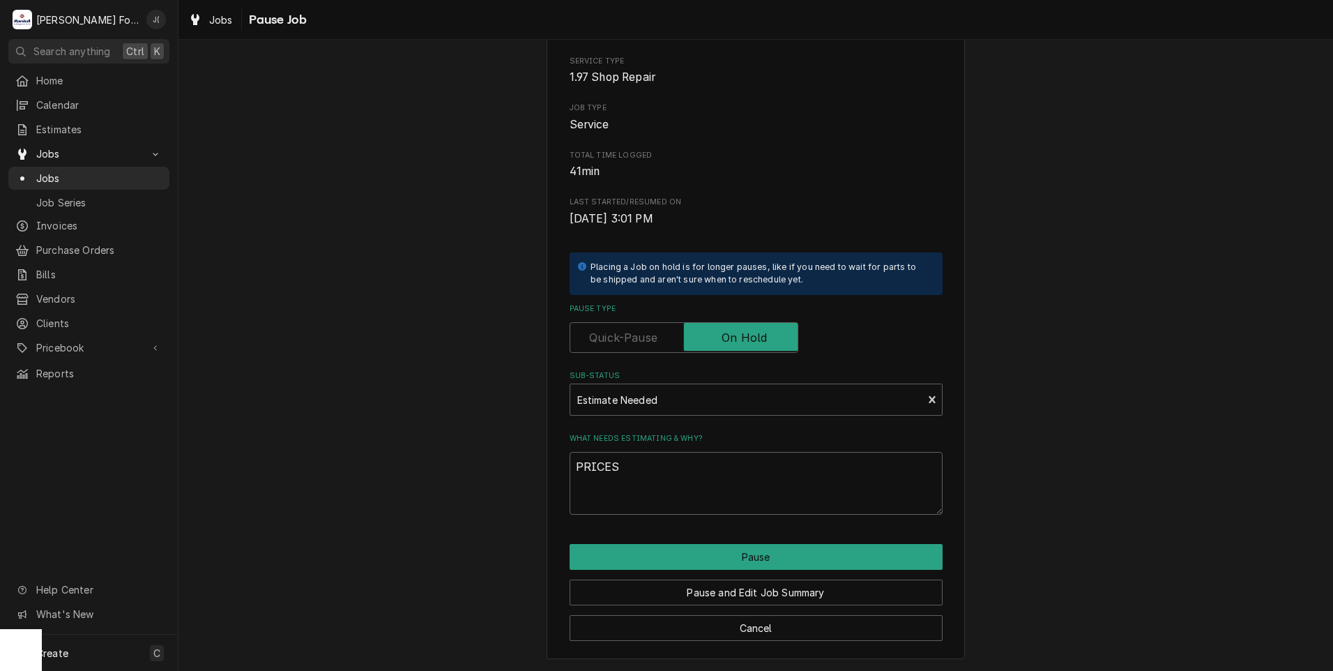
type textarea "x"
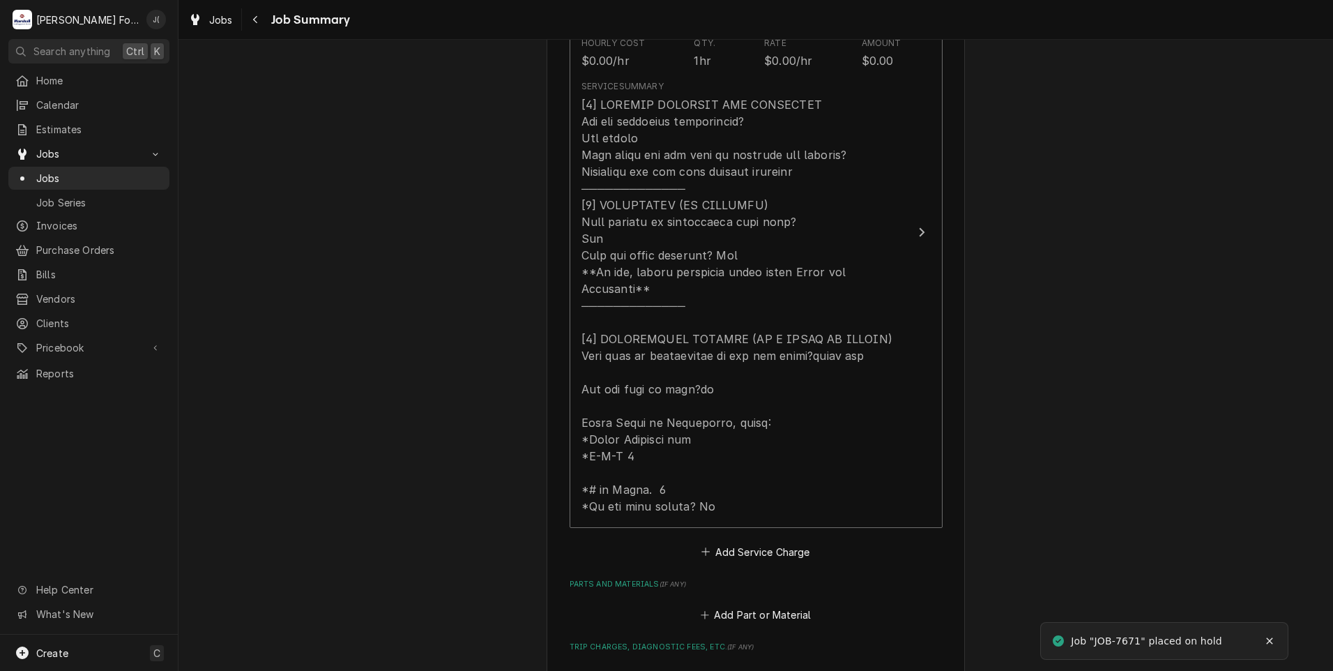
scroll to position [697, 0]
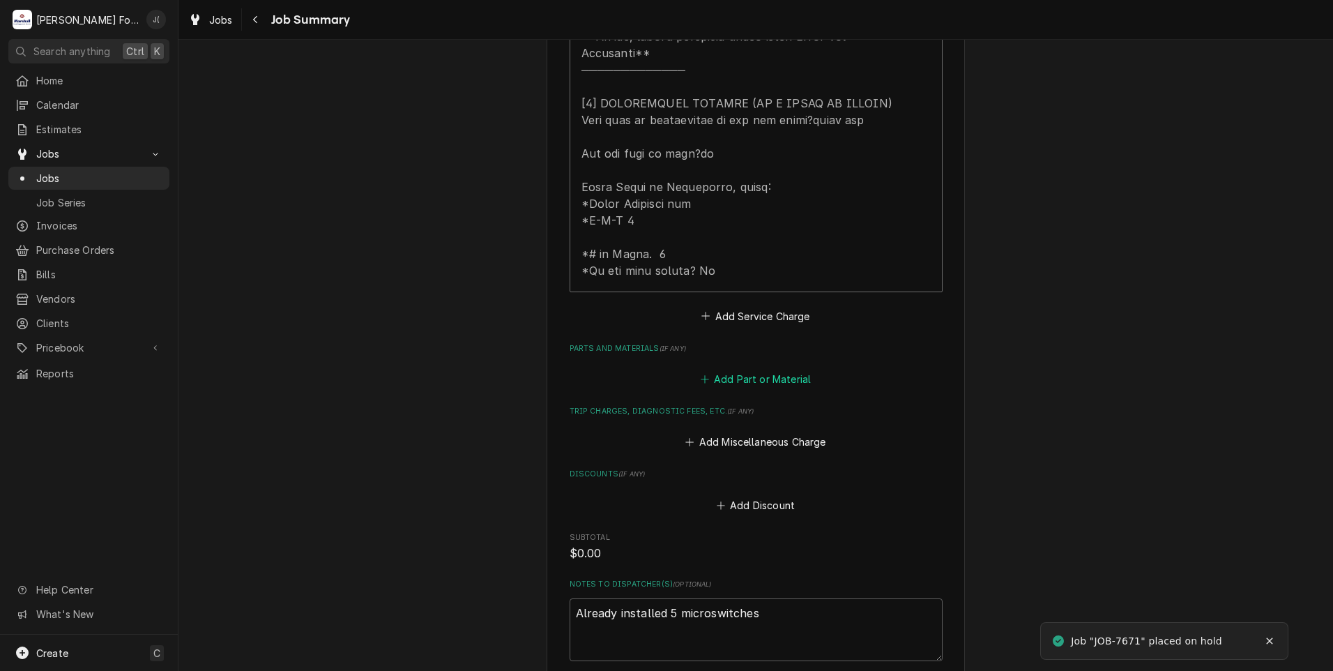
click at [719, 369] on button "Add Part or Material" at bounding box center [755, 379] width 115 height 20
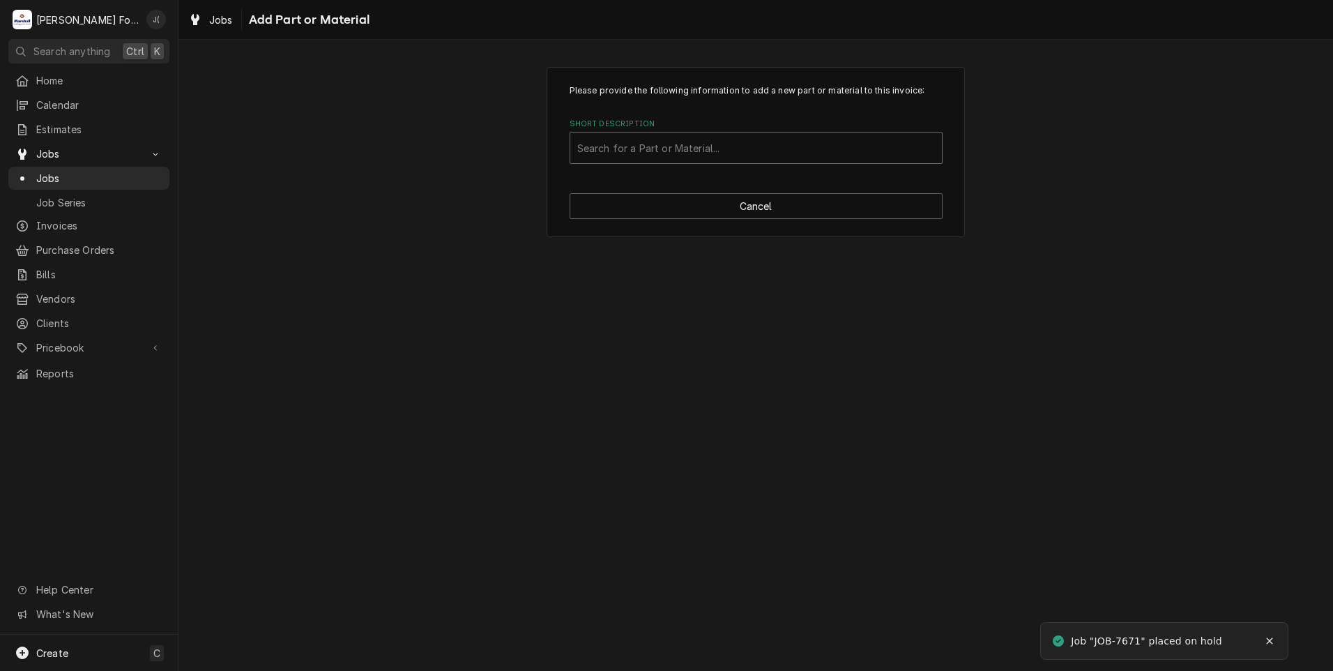
click at [629, 152] on div "Short Description" at bounding box center [756, 147] width 358 height 25
type input "0"
type input "0086"
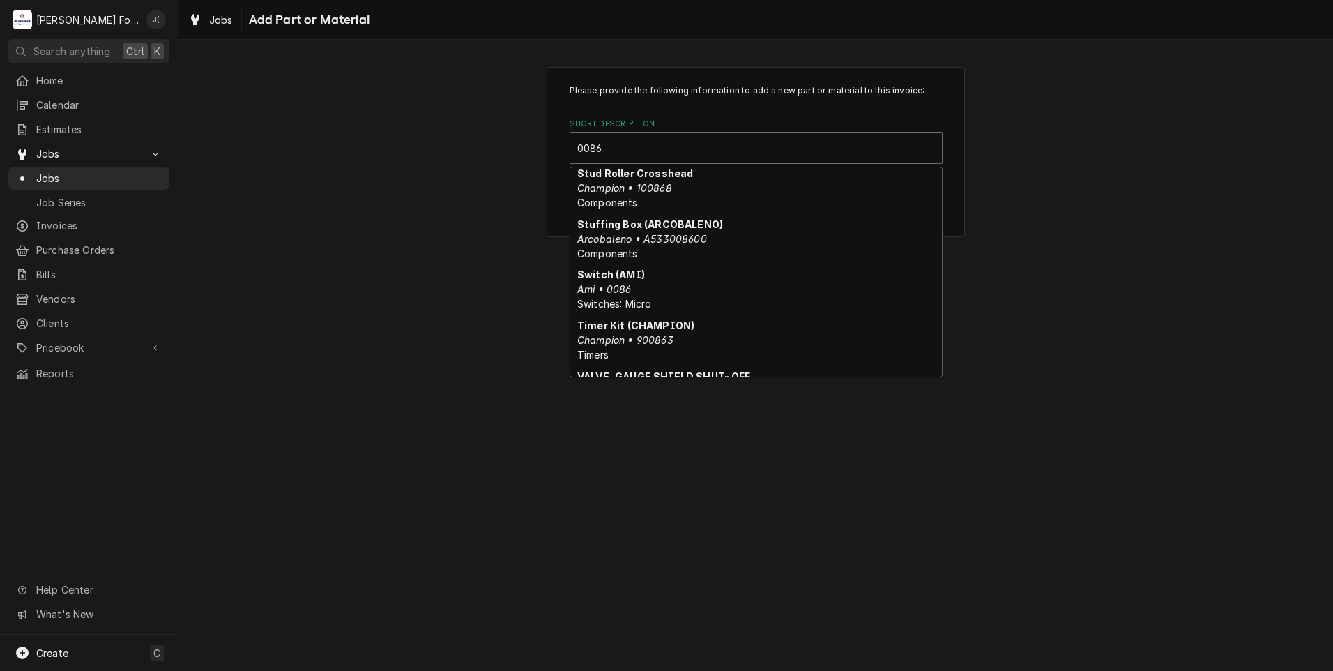
scroll to position [792, 0]
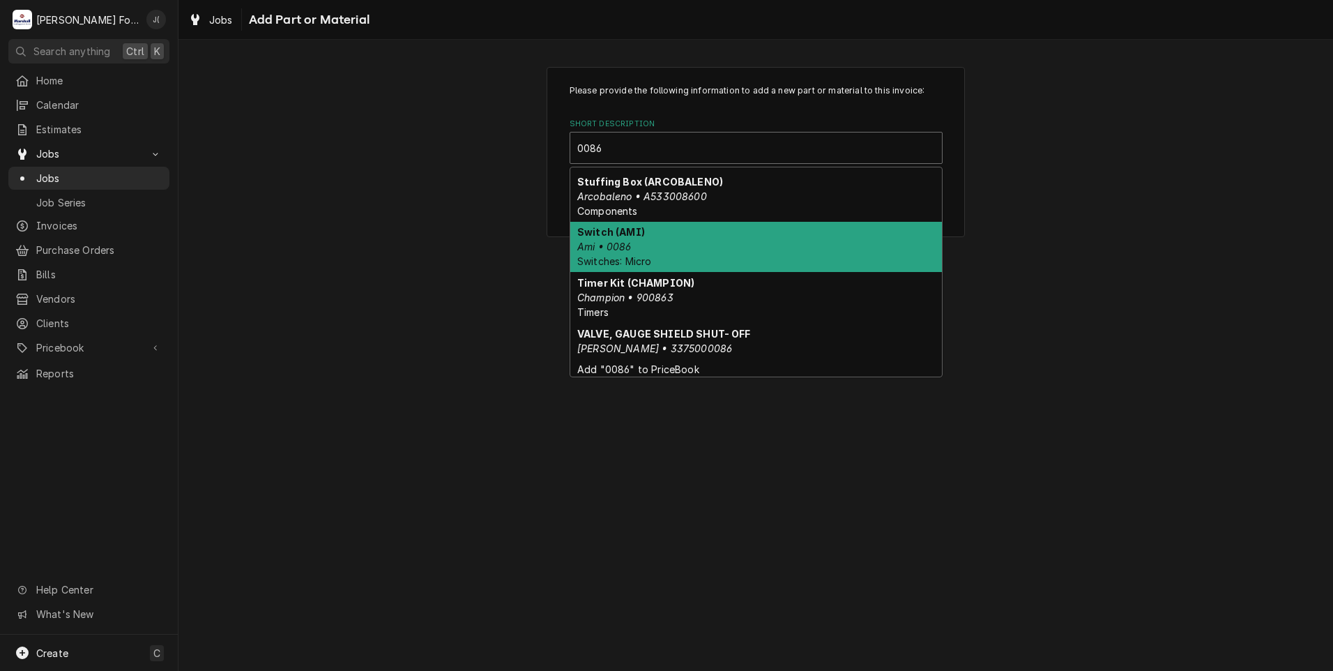
click at [652, 253] on div "Switch (AMI) Ami • 0086 Switches: Micro" at bounding box center [756, 247] width 372 height 51
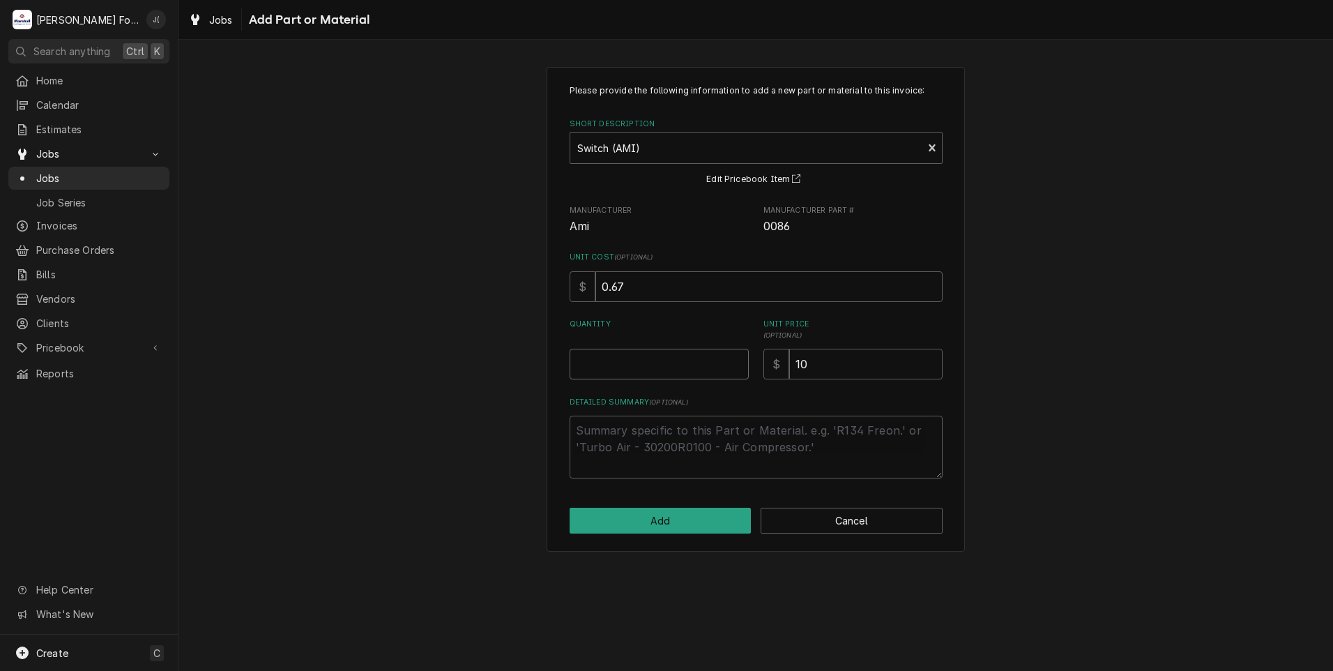
click at [647, 378] on input "Quantity" at bounding box center [659, 364] width 179 height 31
type textarea "x"
type input "5"
type textarea "x"
type input "58"
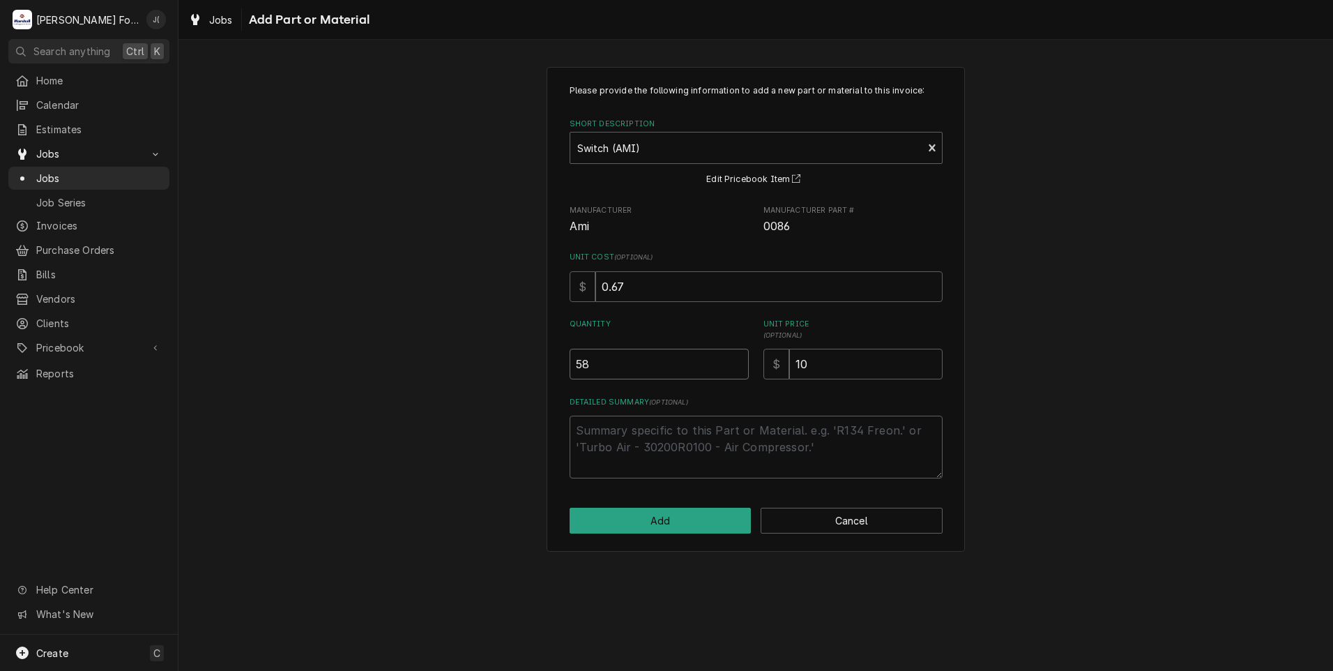
type textarea "x"
type input "5"
type textarea "x"
click at [873, 526] on button "Cancel" at bounding box center [852, 520] width 182 height 26
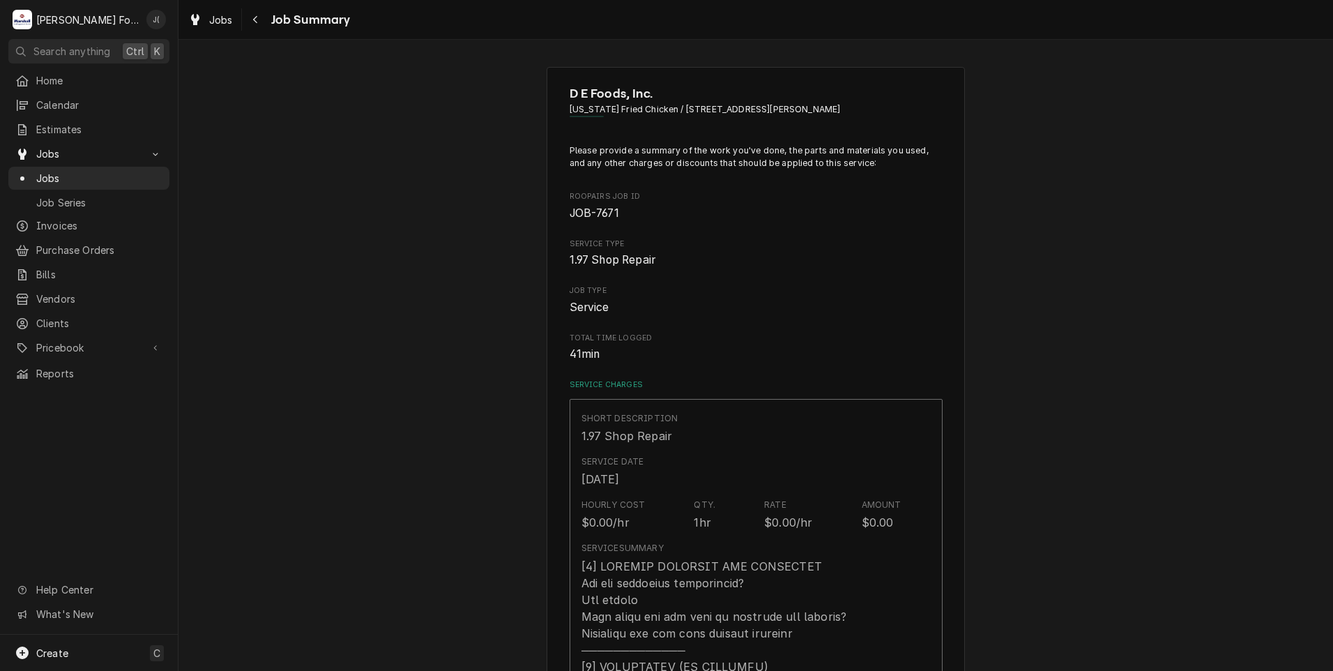
type textarea "x"
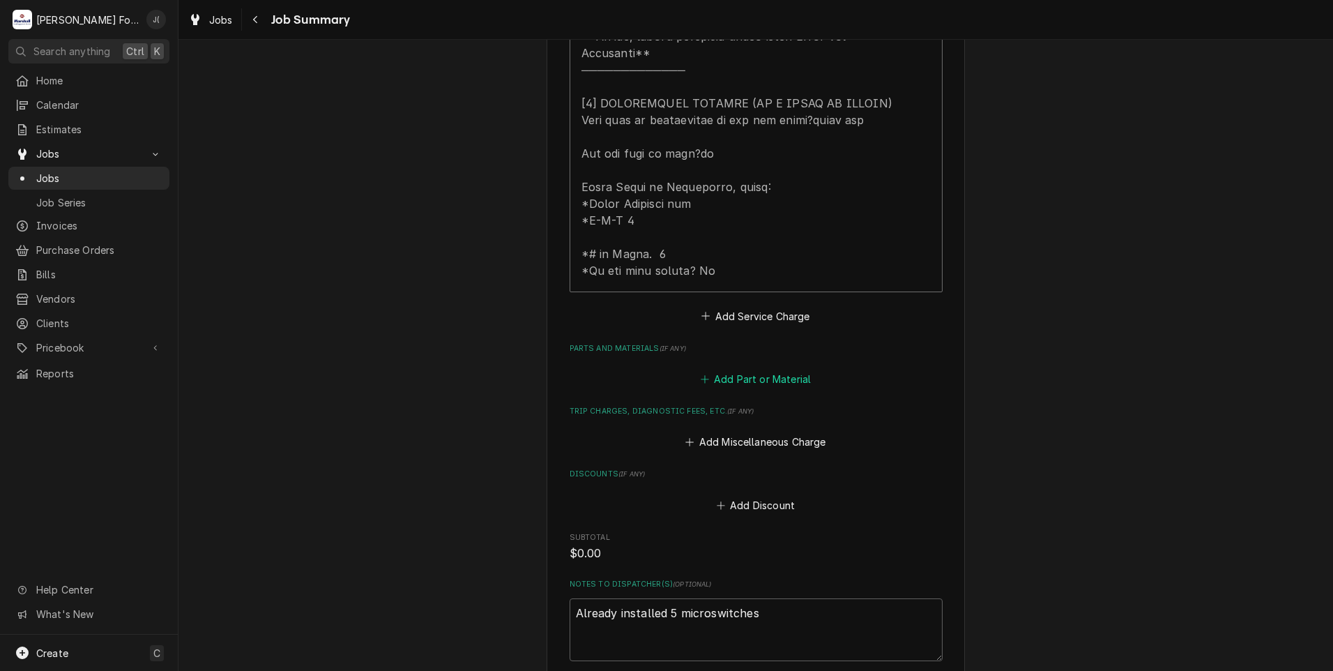
click at [748, 369] on button "Add Part or Material" at bounding box center [755, 379] width 115 height 20
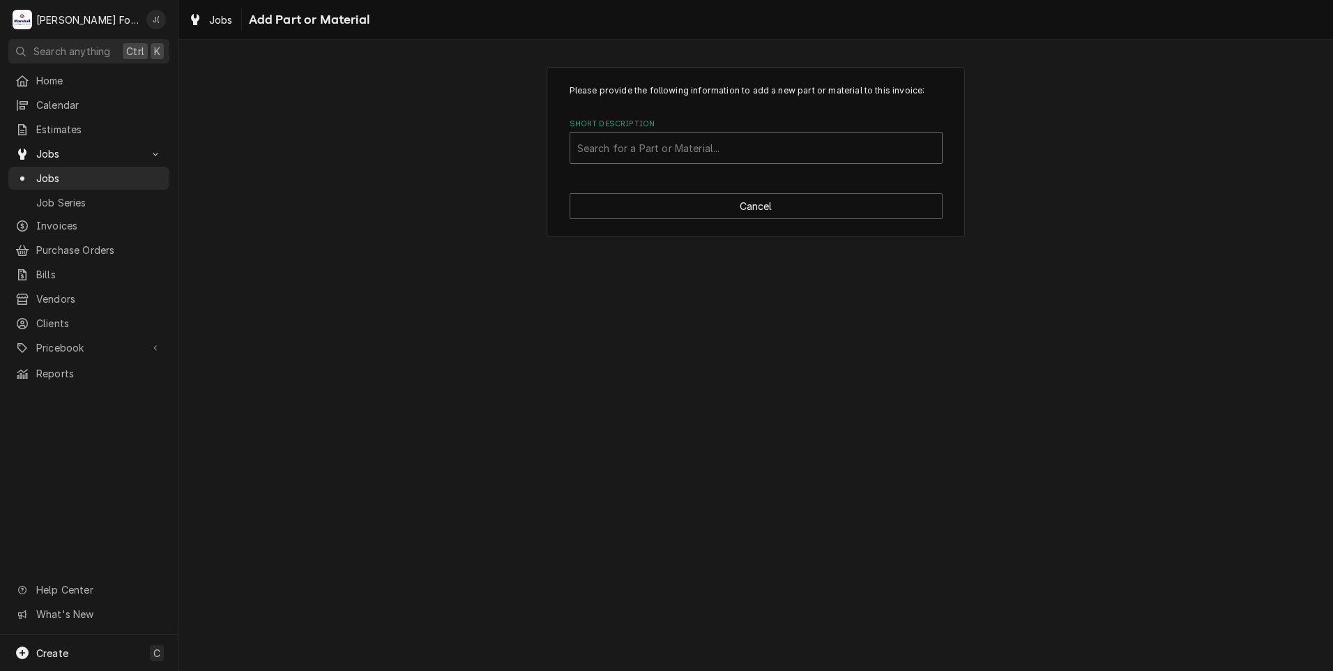
click at [659, 146] on div "Short Description" at bounding box center [756, 147] width 358 height 25
type input "AMI 0086"
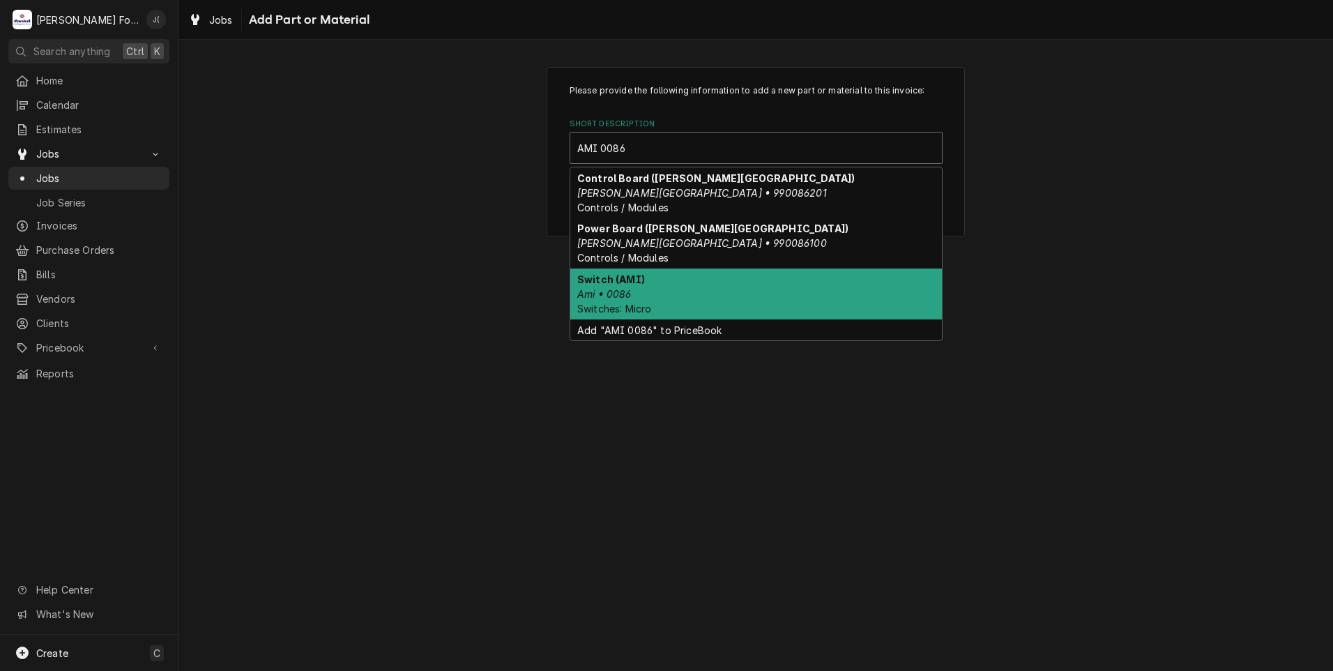
click at [646, 293] on div "Switch (AMI) Ami • 0086 Switches: Micro" at bounding box center [756, 293] width 372 height 51
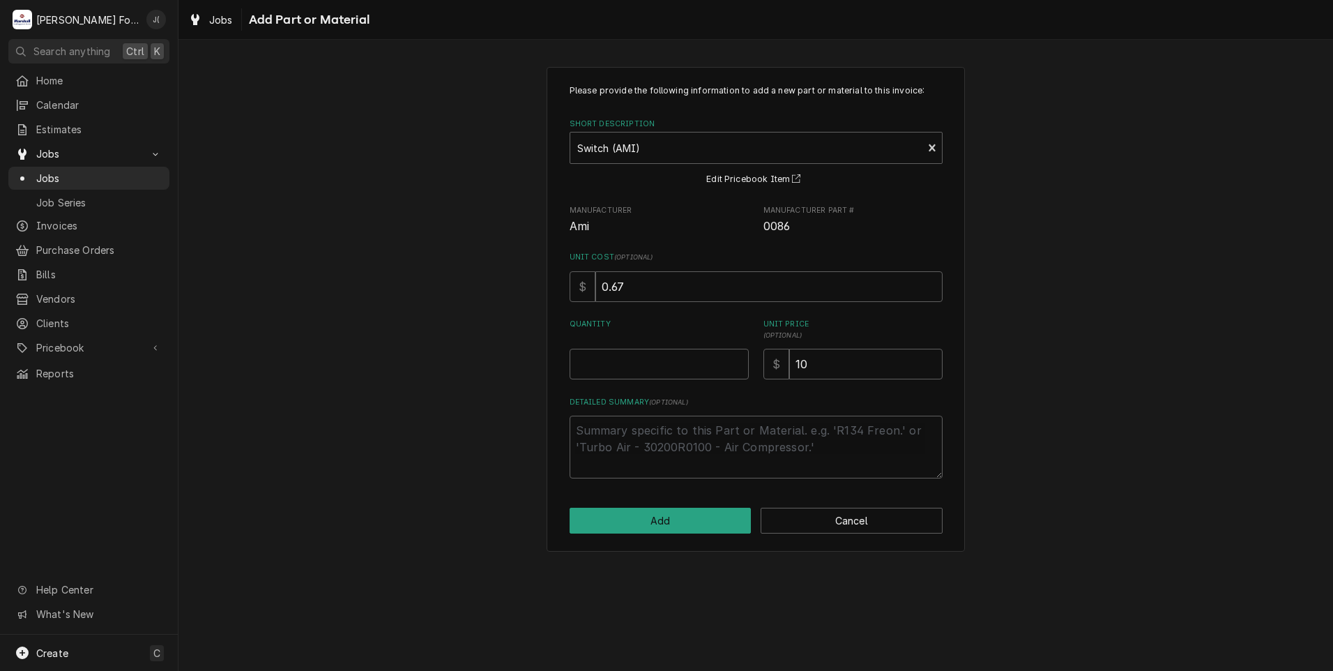
click at [672, 381] on div "Please provide the following information to add a new part or material to this …" at bounding box center [756, 281] width 373 height 394
click at [662, 357] on input "Quantity" at bounding box center [659, 364] width 179 height 31
type textarea "x"
type input "5"
click at [708, 527] on button "Add" at bounding box center [661, 520] width 182 height 26
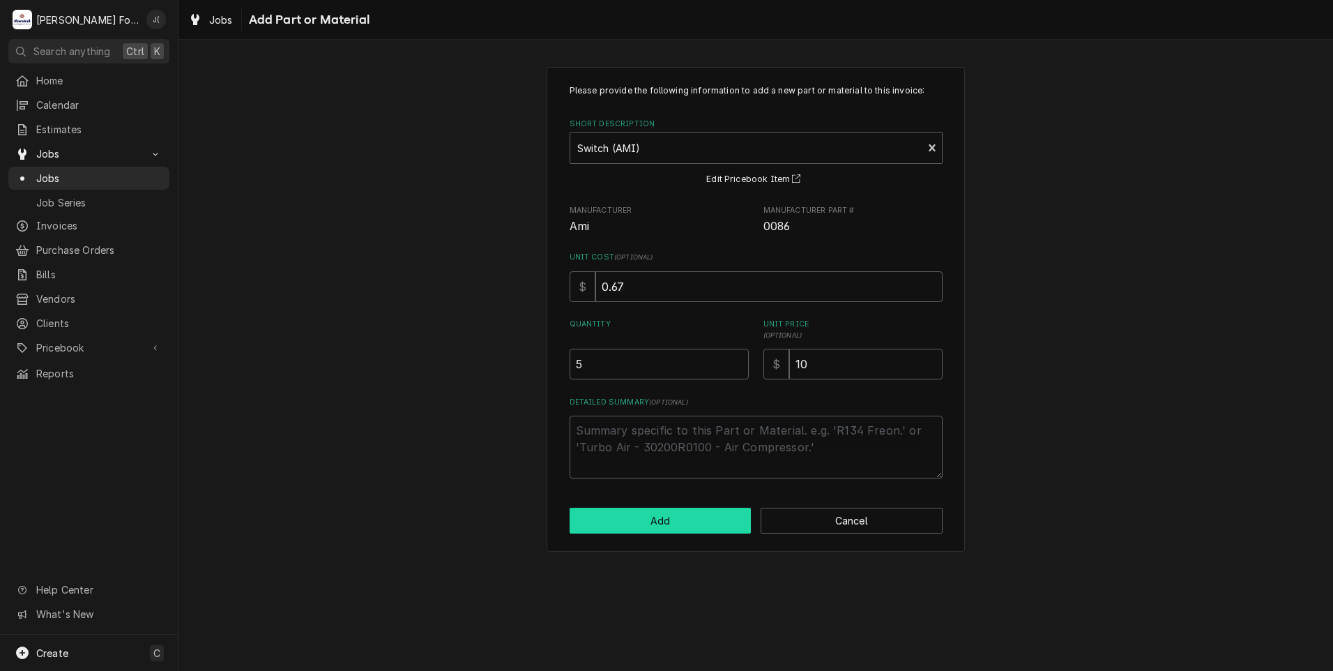
scroll to position [697, 0]
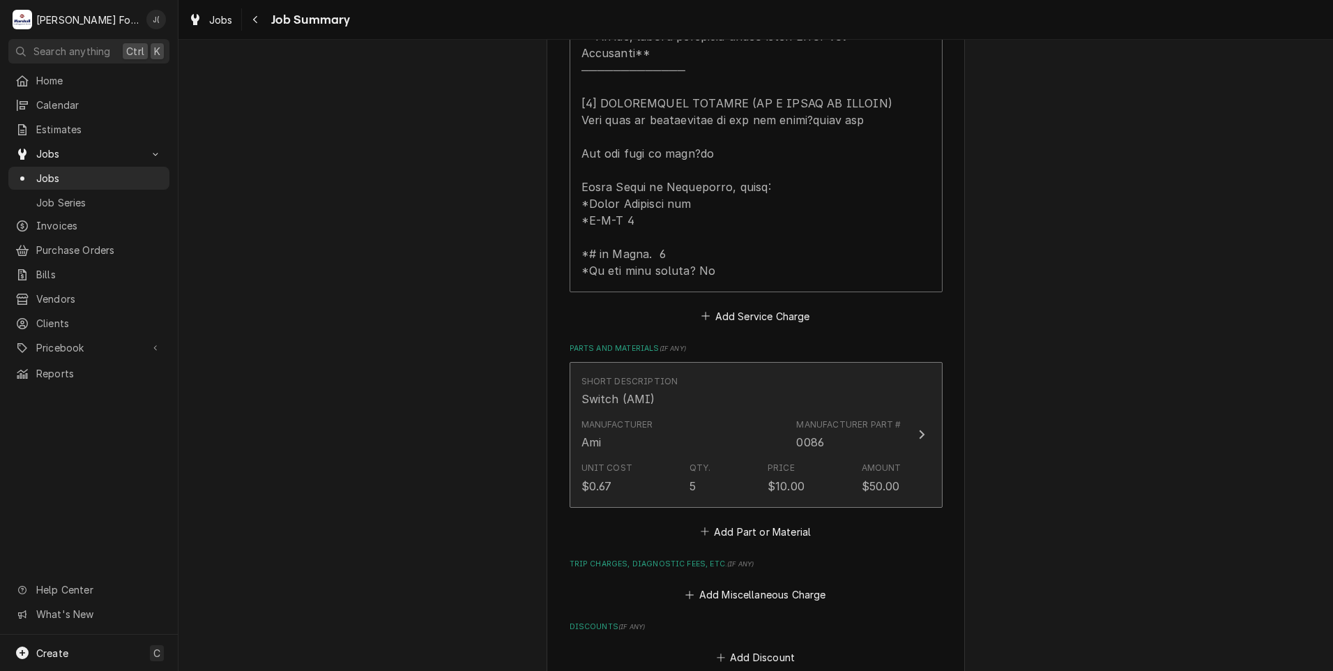
click at [730, 425] on div "Manufacturer Ami Manufacturer Part # 0086" at bounding box center [741, 434] width 320 height 43
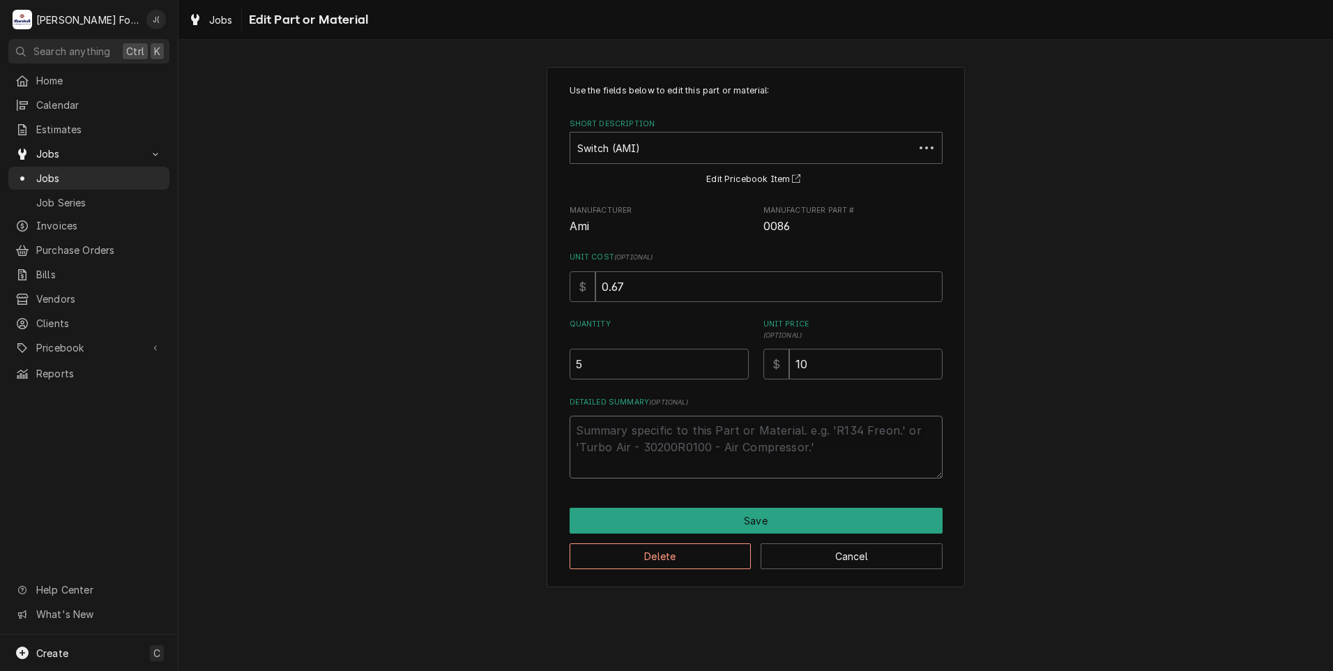
click at [690, 444] on textarea "Detailed Summary ( optional )" at bounding box center [756, 446] width 373 height 63
type textarea "x"
type textarea "("
type textarea "x"
type textarea "(I"
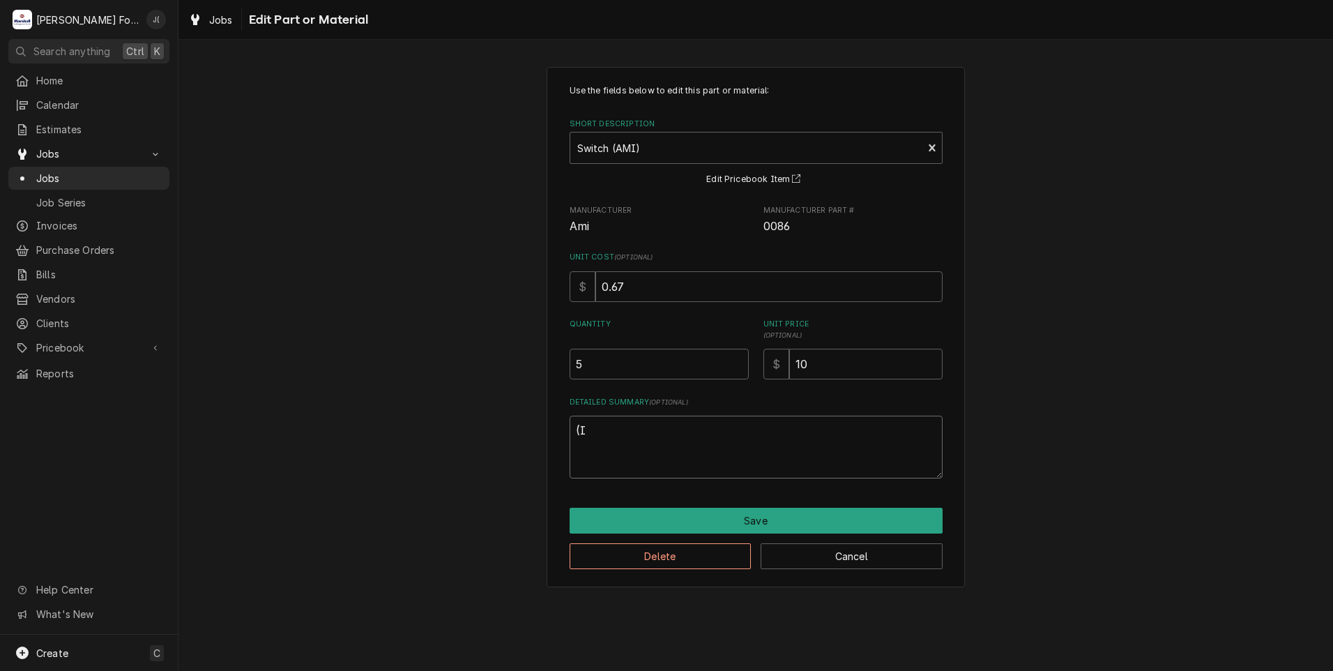
type textarea "x"
type textarea "(IN"
type textarea "x"
type textarea "(INS"
type textarea "x"
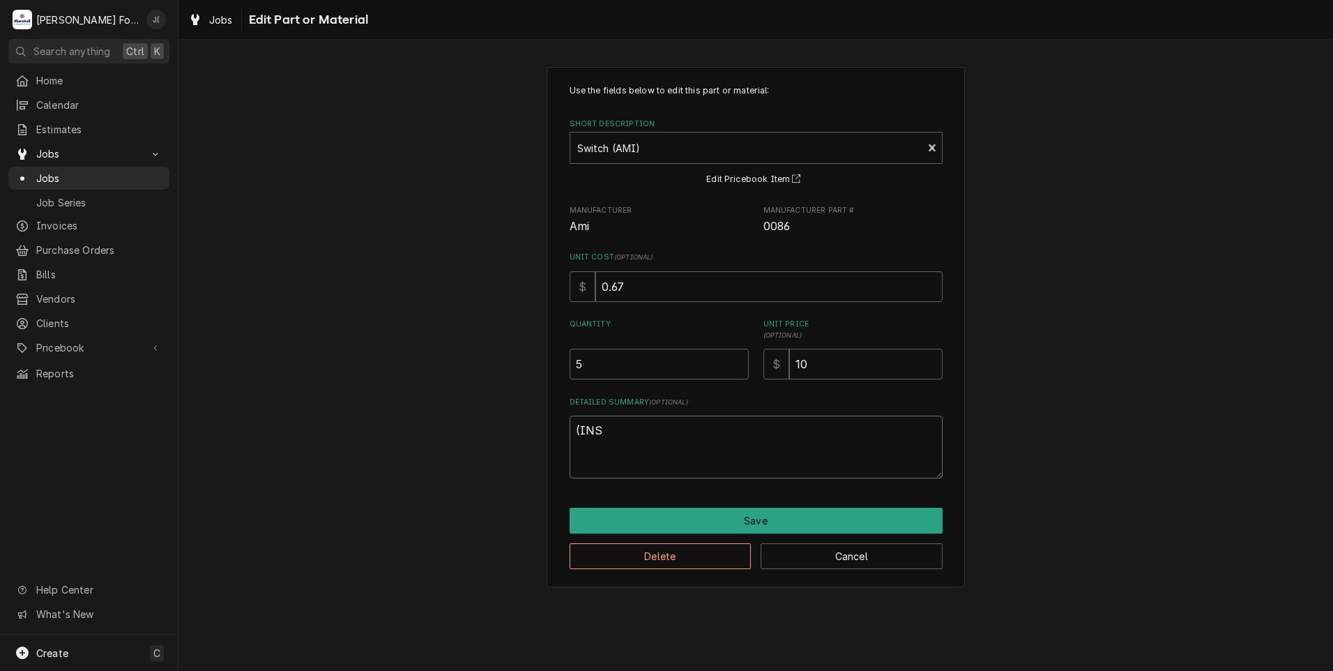
type textarea "(INST"
type textarea "x"
type textarea "(INSTA"
type textarea "x"
type textarea "(INSTAL"
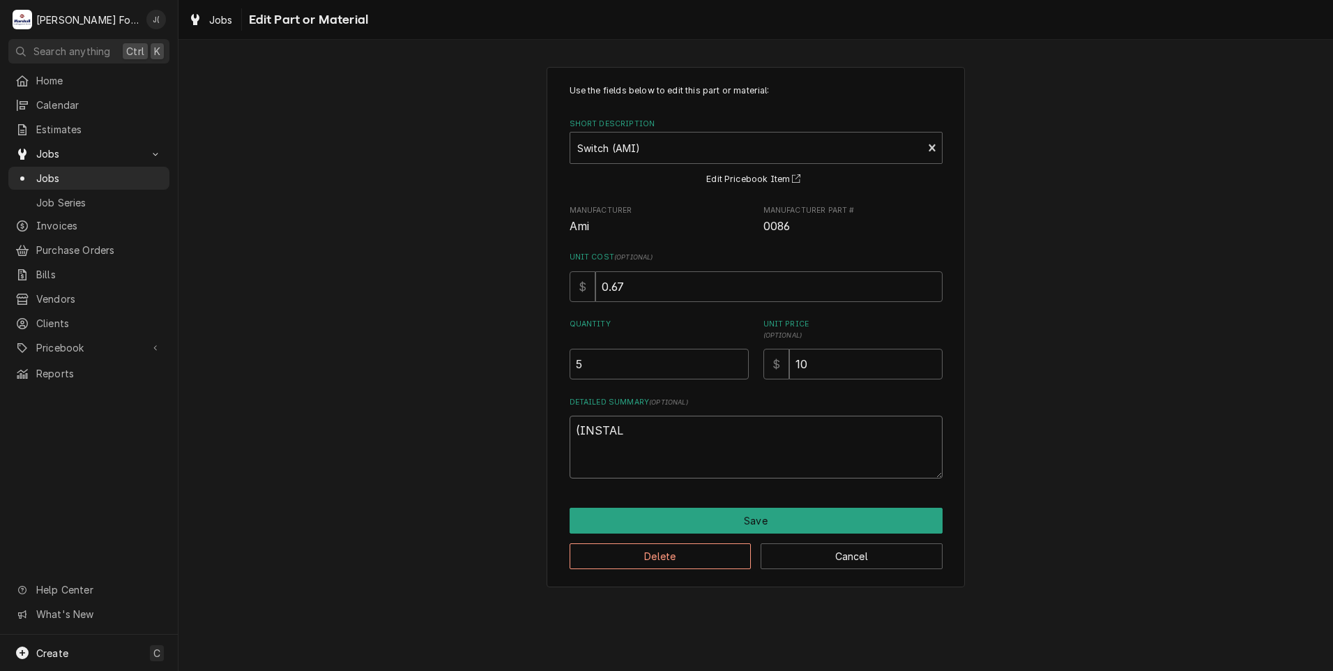
type textarea "x"
type textarea "(INSTALL"
type textarea "x"
type textarea "(INSTALLE"
type textarea "x"
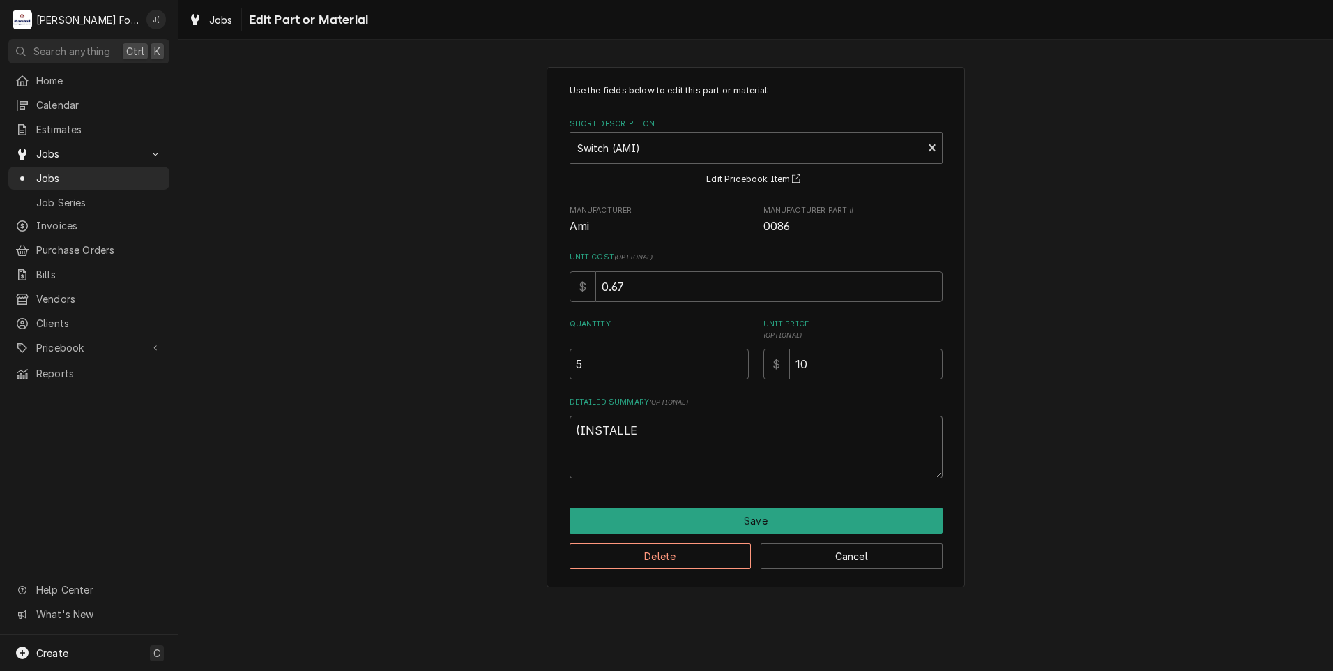
type textarea "(INSTALLED"
type textarea "x"
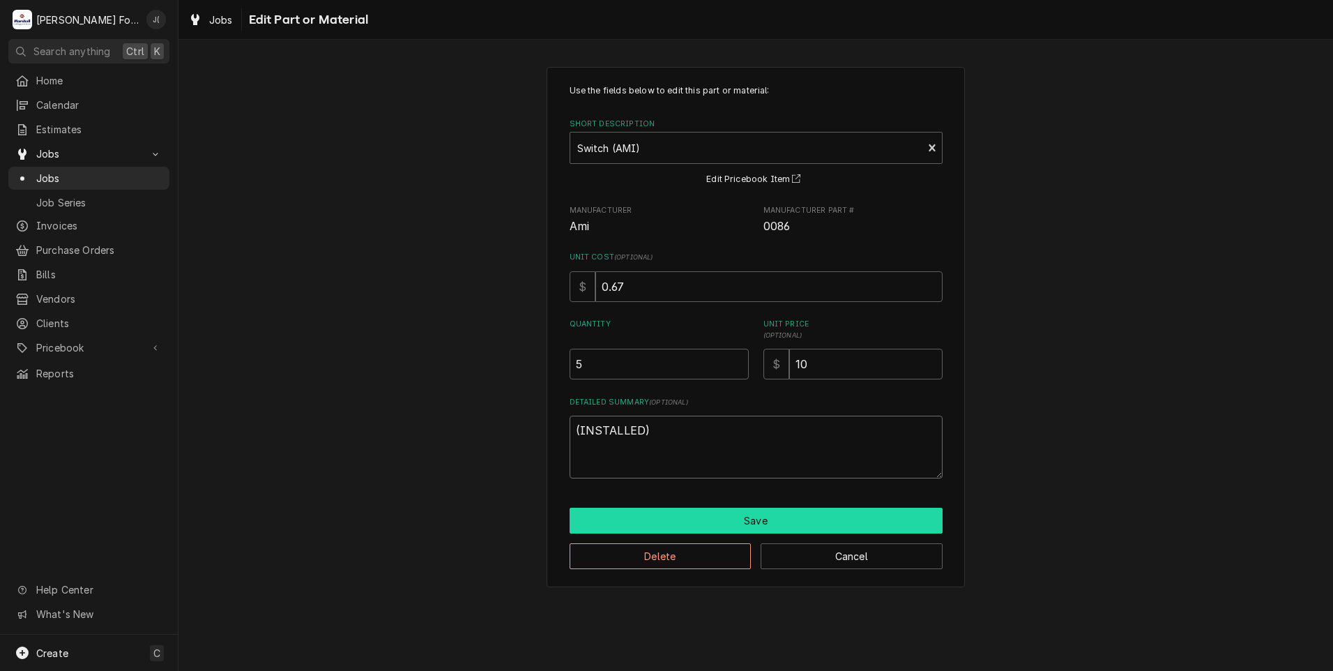
type textarea "(INSTALLED)"
click at [731, 526] on button "Save" at bounding box center [756, 520] width 373 height 26
type textarea "x"
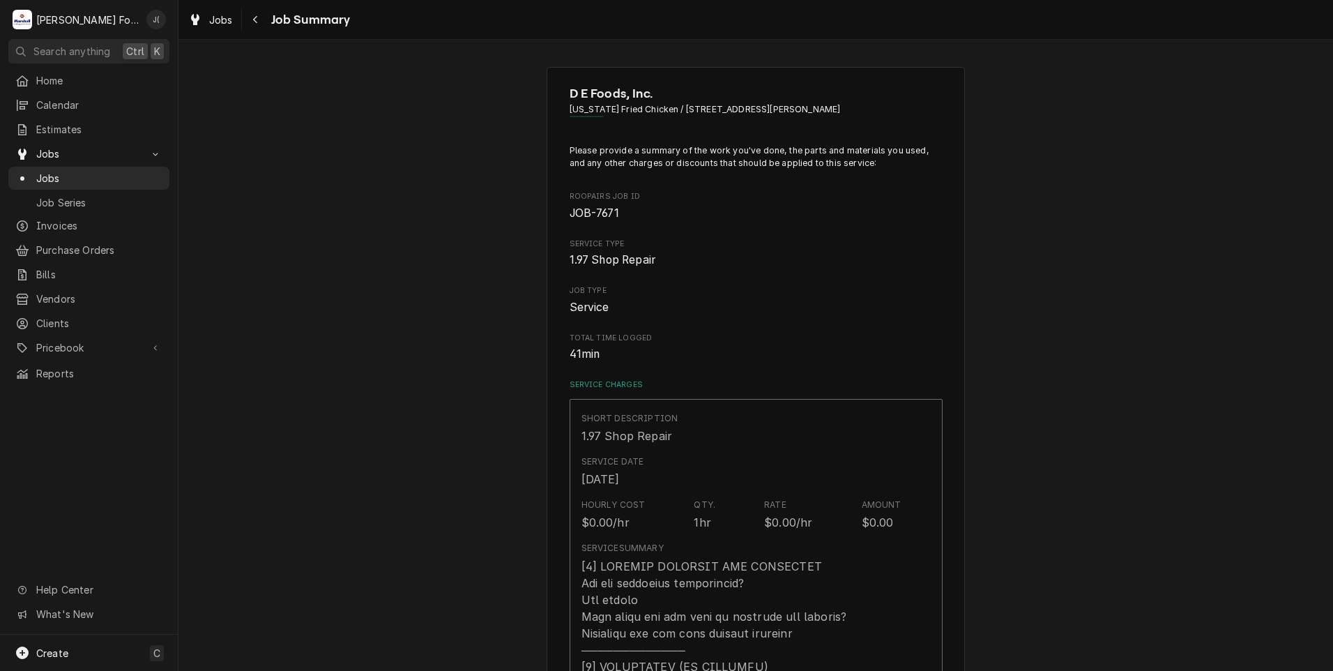
scroll to position [697, 0]
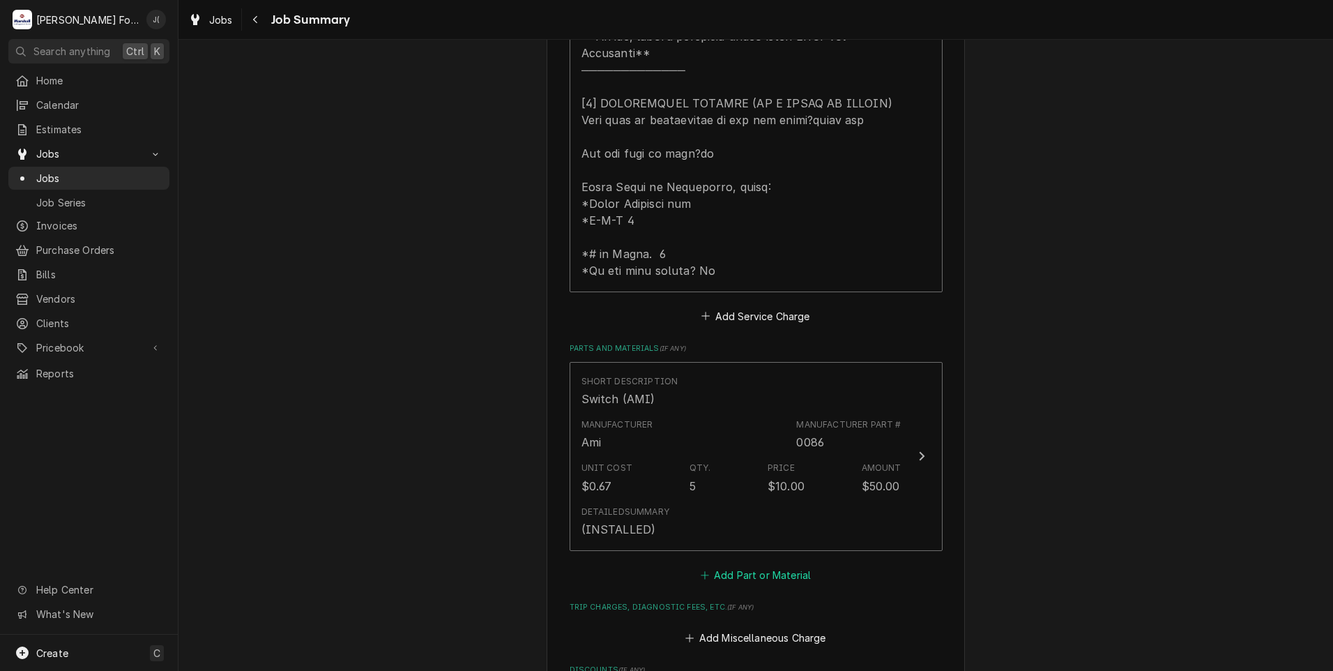
click at [736, 565] on button "Add Part or Material" at bounding box center [755, 575] width 115 height 20
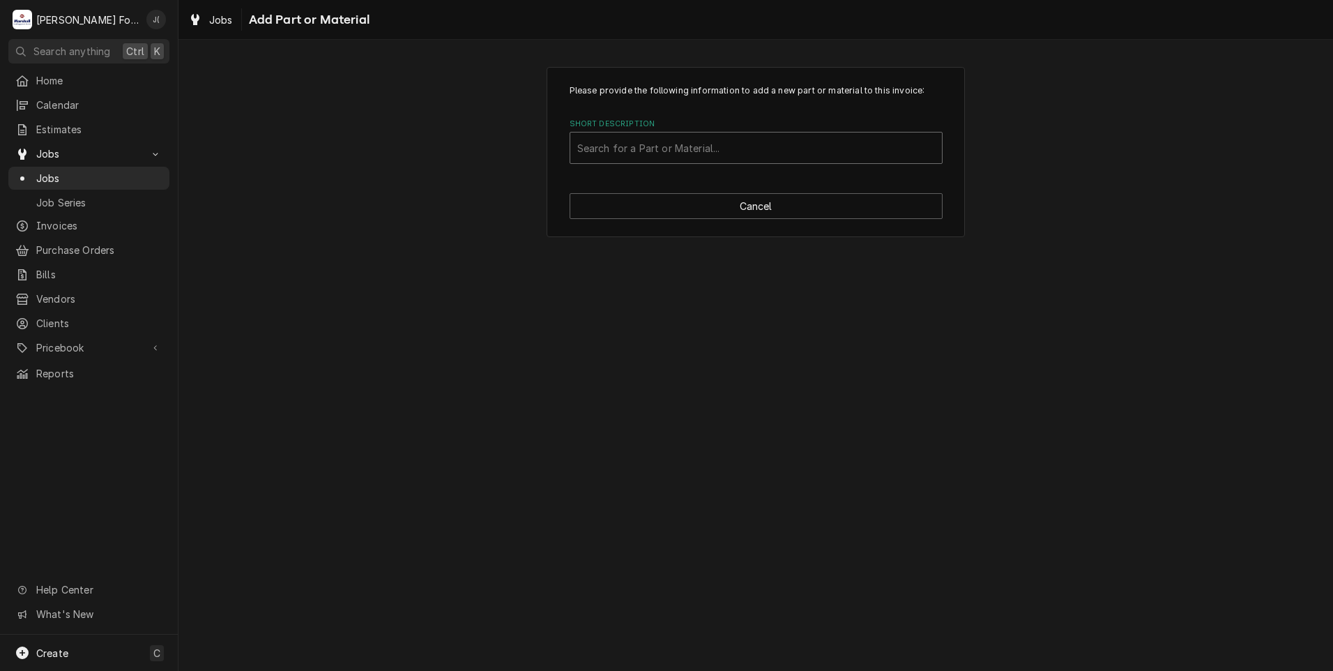
click at [627, 148] on div "Short Description" at bounding box center [756, 147] width 358 height 25
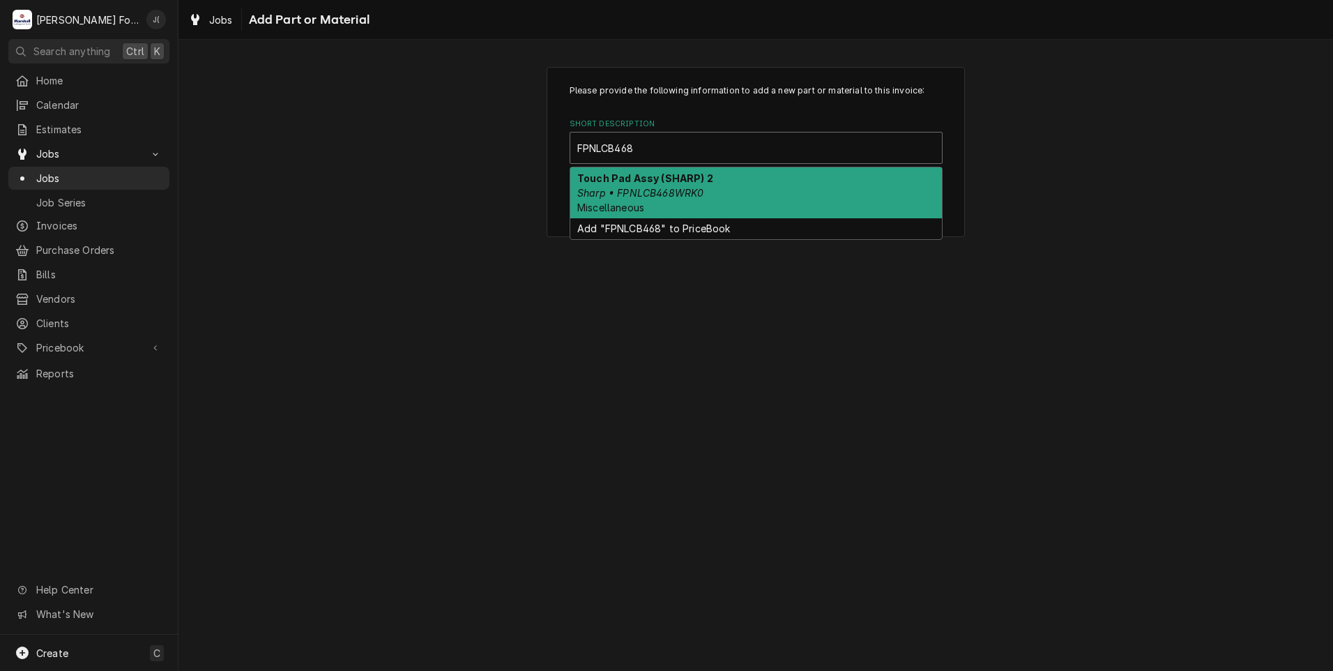
type input "FPNLCB468W"
click at [659, 206] on div "Touch Pad Assy (SHARP) 2 Sharp • FPNLCB468WRK0 Miscellaneous" at bounding box center [756, 192] width 372 height 51
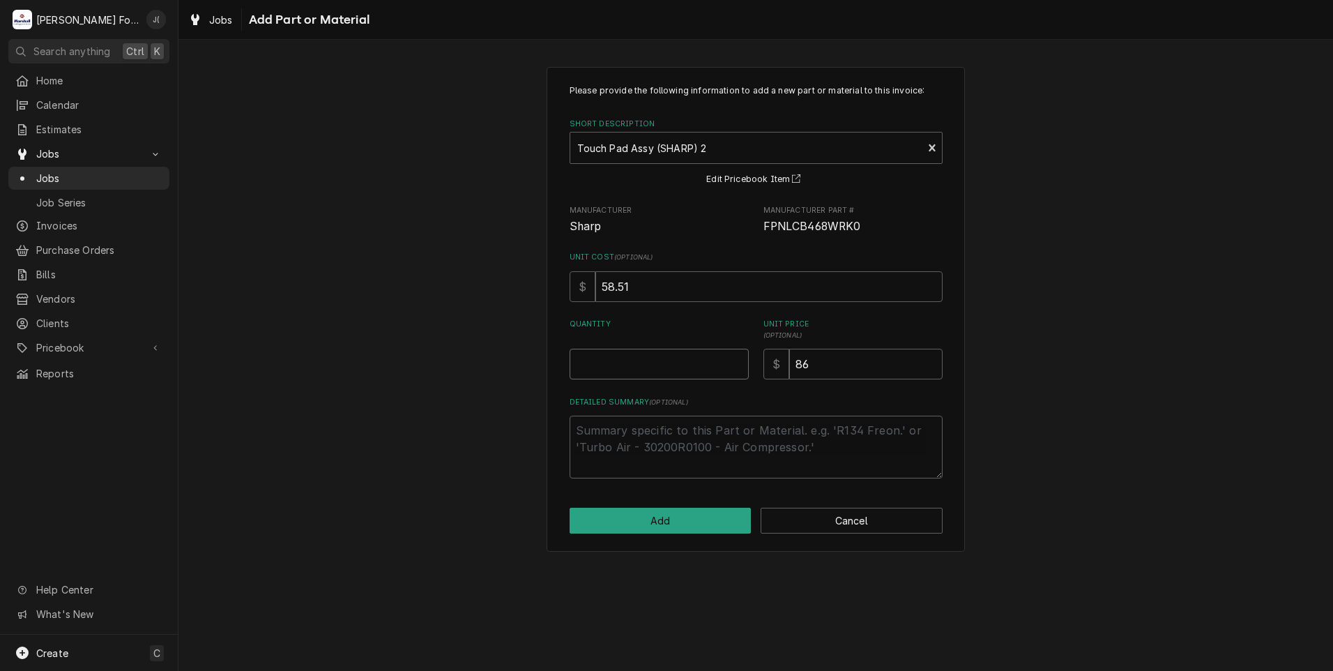
click at [682, 360] on input "Quantity" at bounding box center [659, 364] width 179 height 31
type textarea "x"
type input "1"
click at [678, 515] on button "Add" at bounding box center [661, 520] width 182 height 26
type textarea "x"
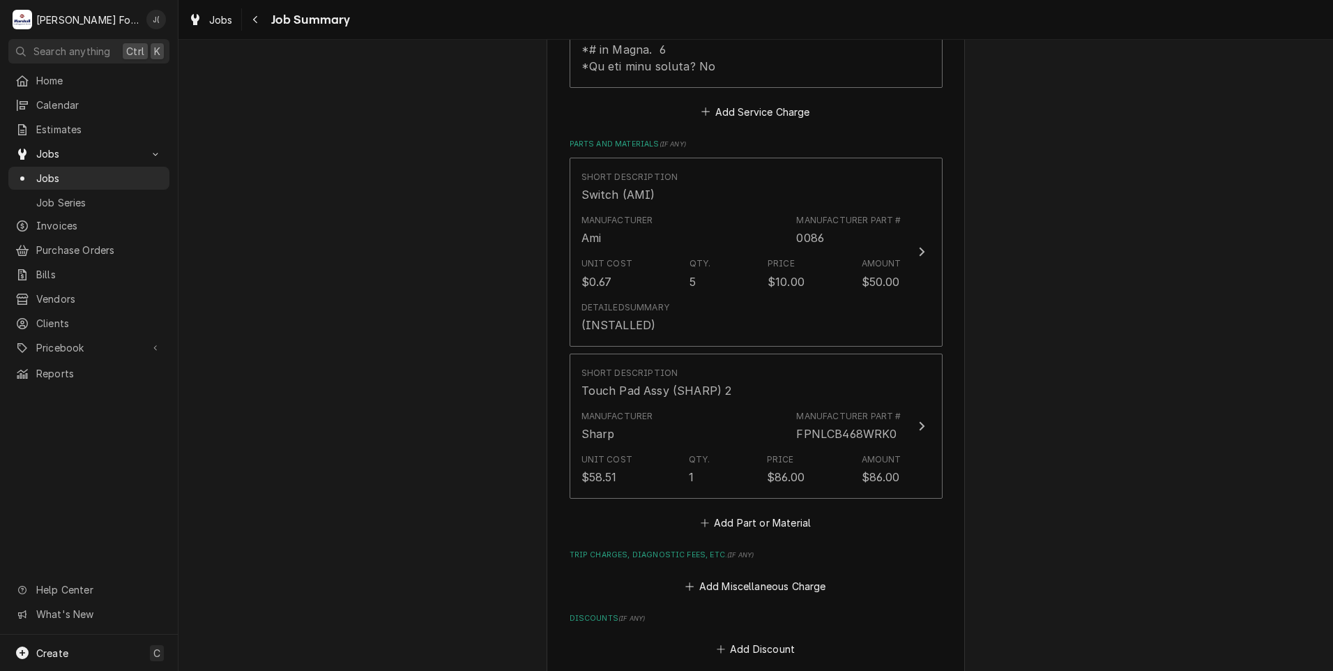
scroll to position [1115, 0]
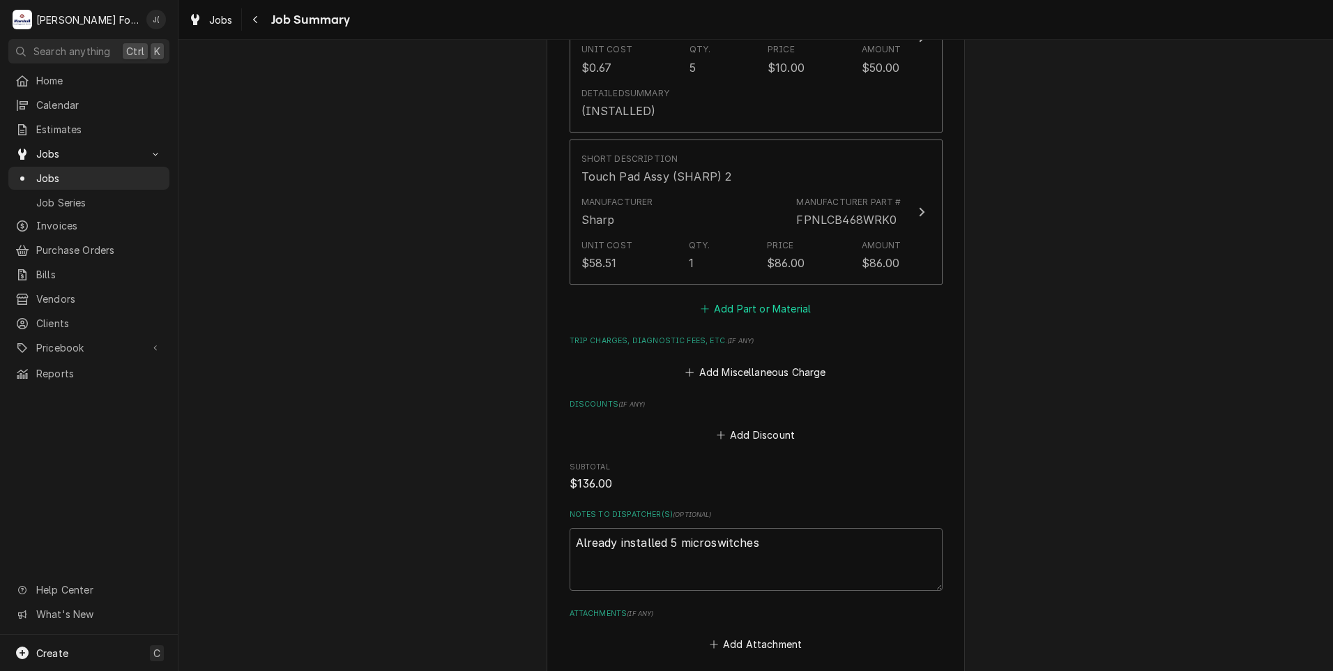
click at [721, 299] on button "Add Part or Material" at bounding box center [755, 309] width 115 height 20
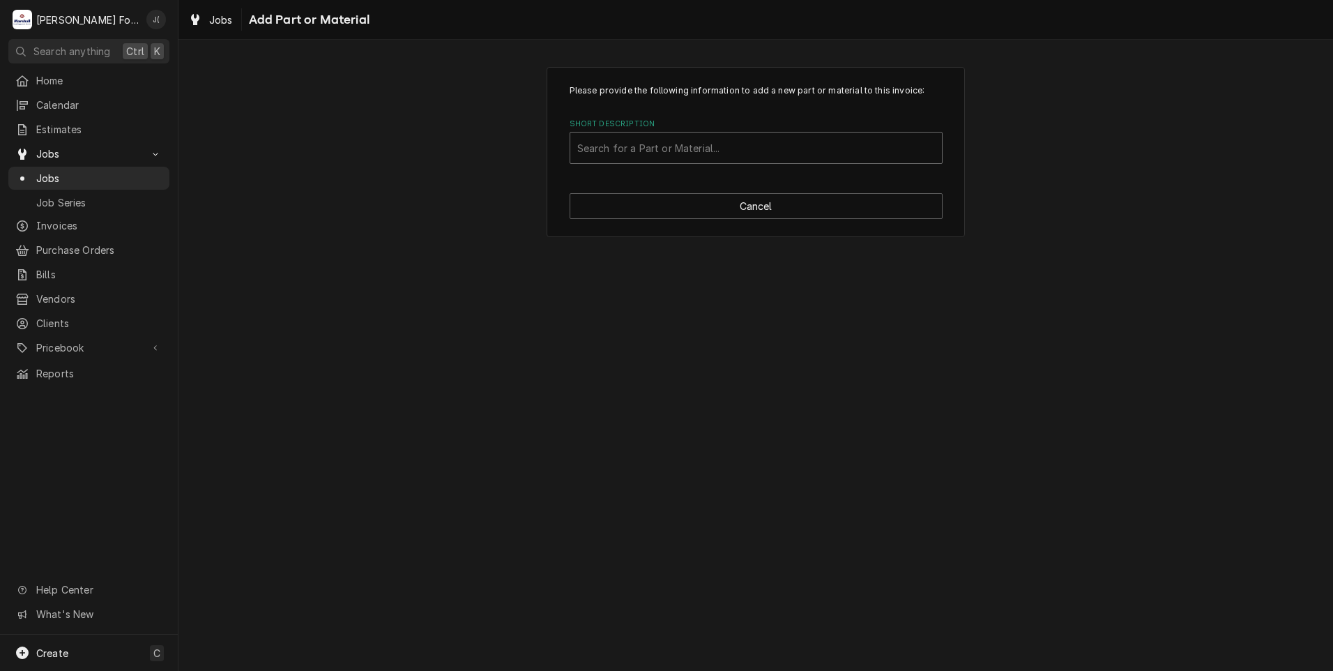
click at [727, 151] on div "Short Description" at bounding box center [756, 147] width 358 height 25
type input "SSDT"
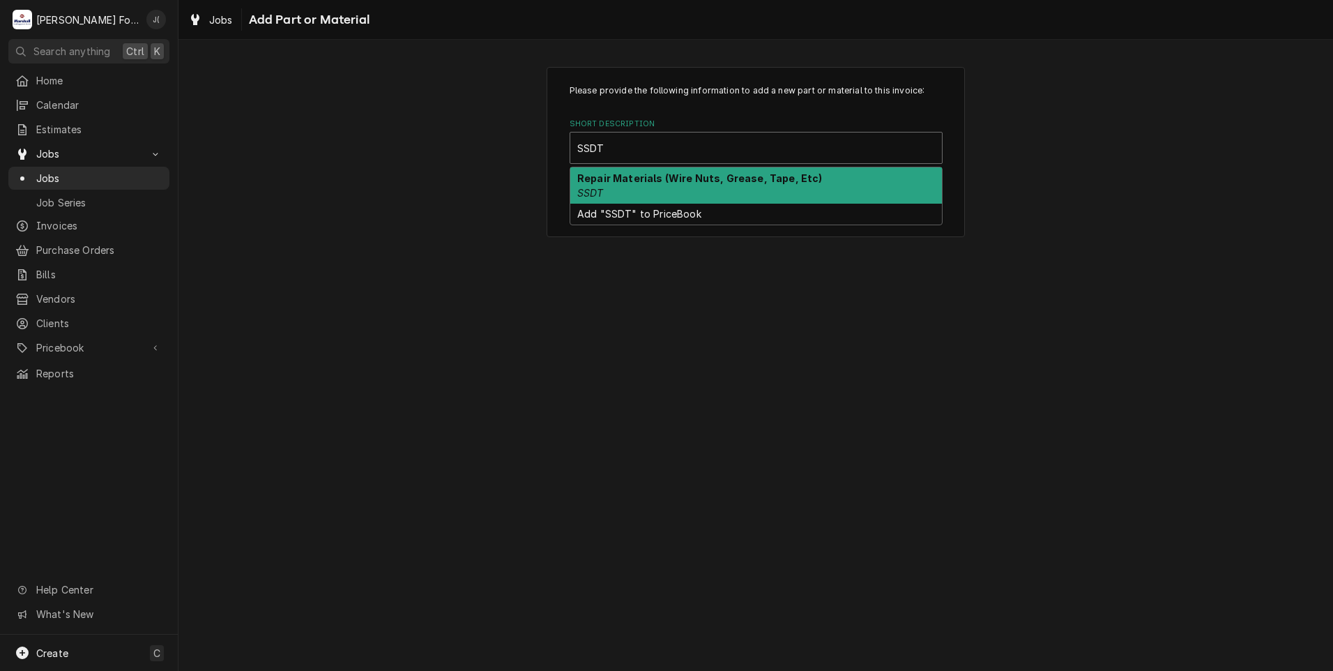
click at [681, 185] on div "Repair Materials (Wire Nuts, Grease, Tape, Etc) SSDT" at bounding box center [756, 185] width 372 height 36
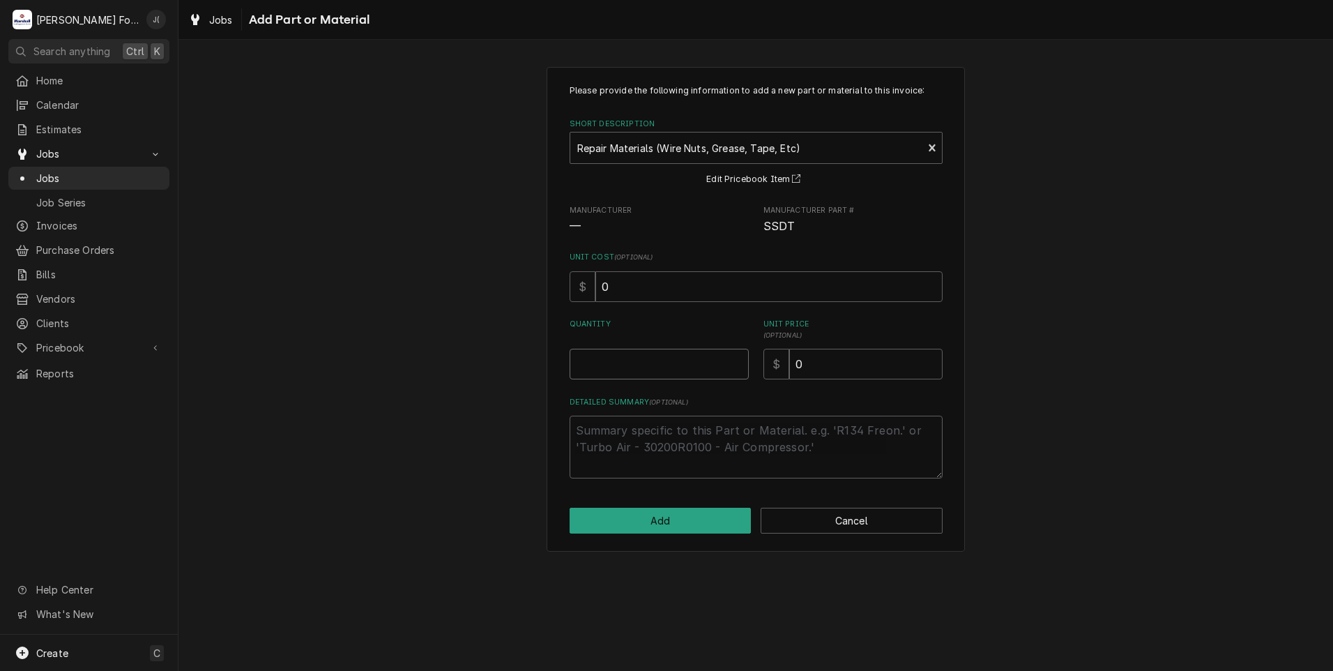
click at [636, 372] on input "Quantity" at bounding box center [659, 364] width 179 height 31
type textarea "x"
type input "1"
type textarea "x"
type input "4"
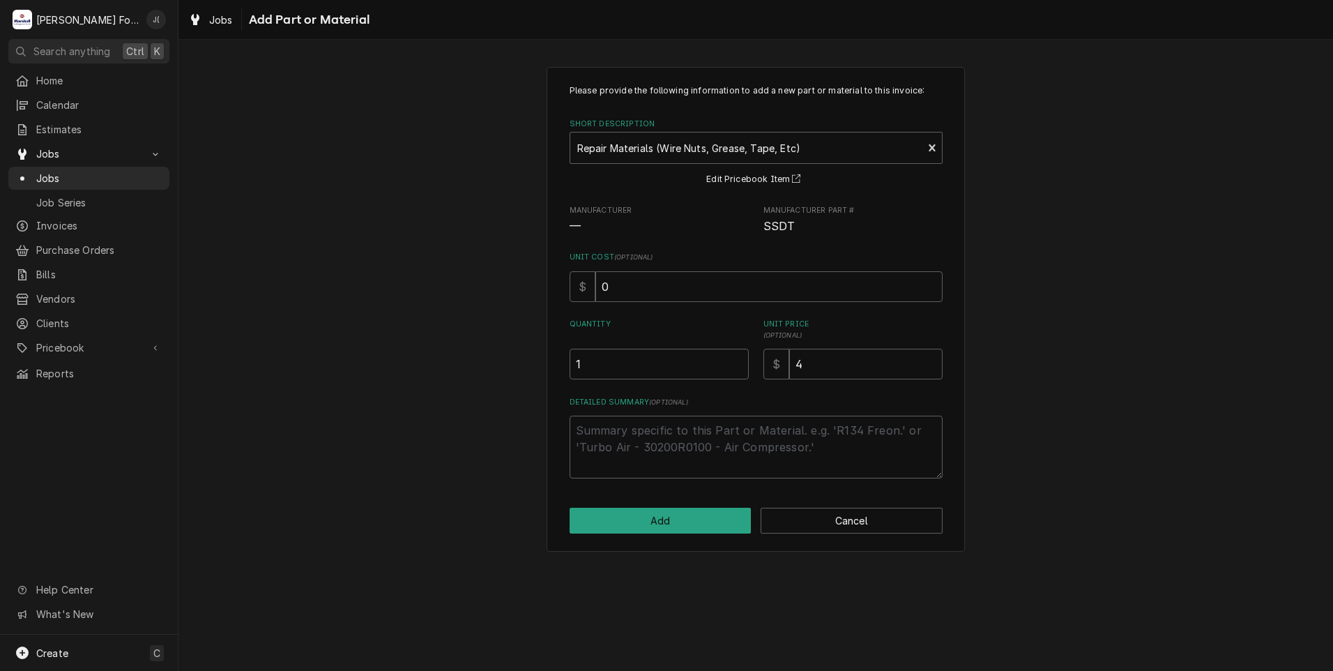
click at [627, 505] on div "Please provide the following information to add a new part or material to this …" at bounding box center [756, 309] width 418 height 484
click at [632, 523] on button "Add" at bounding box center [661, 520] width 182 height 26
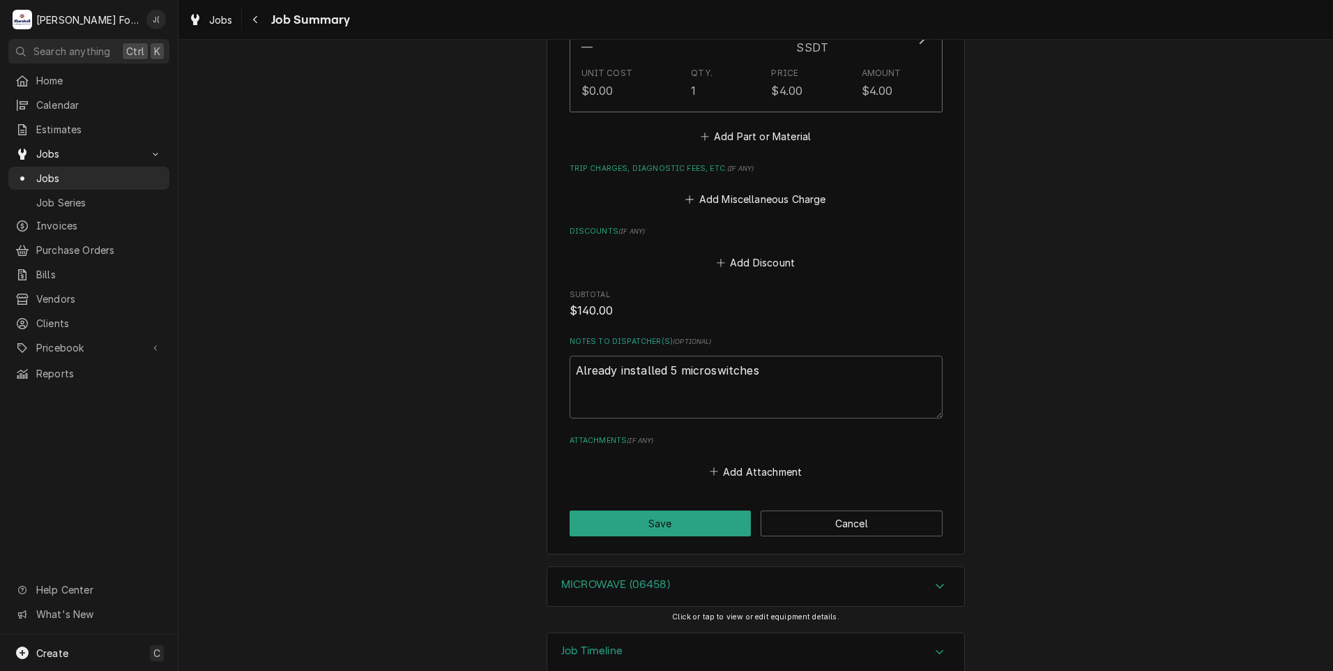
scroll to position [1451, 0]
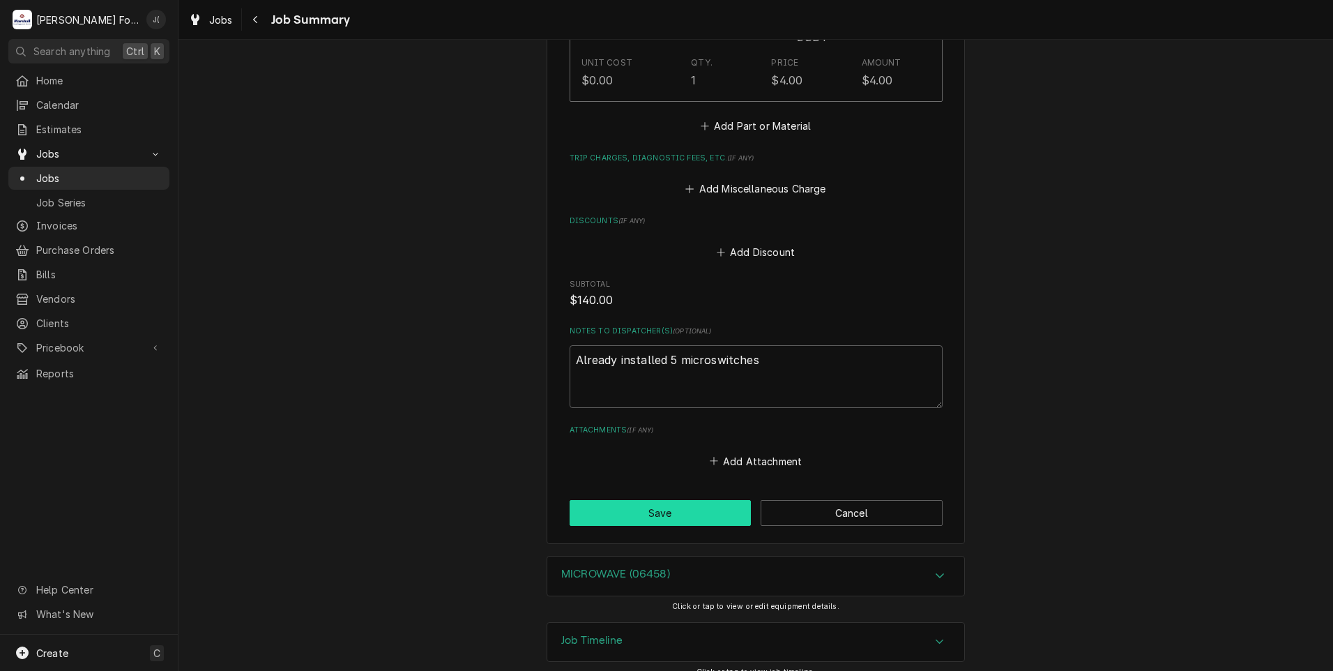
click at [689, 500] on button "Save" at bounding box center [661, 513] width 182 height 26
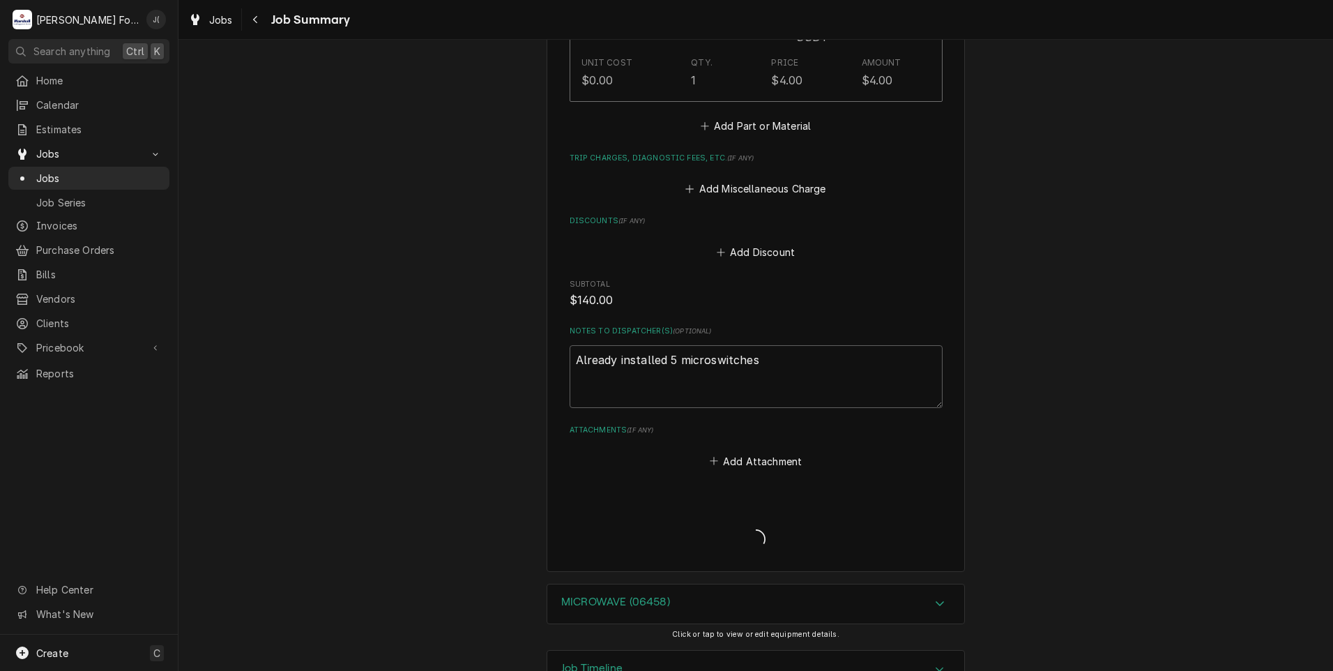
type textarea "x"
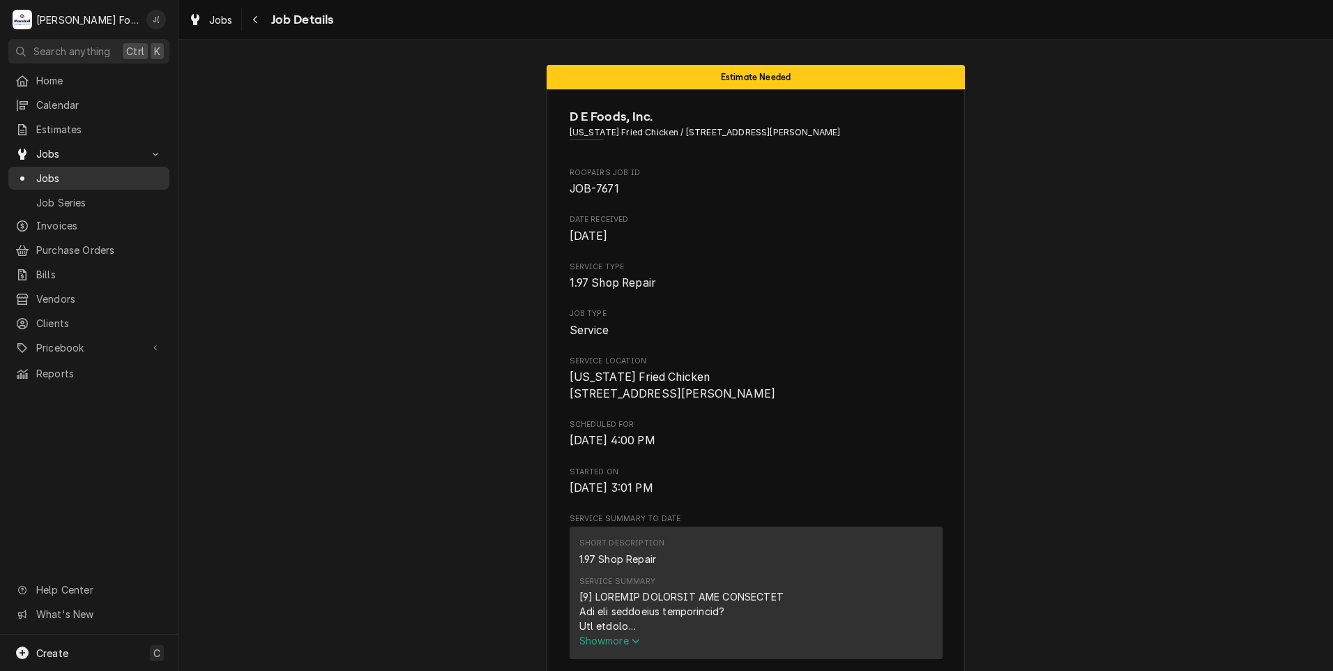
click at [72, 178] on span "Jobs" at bounding box center [99, 178] width 126 height 15
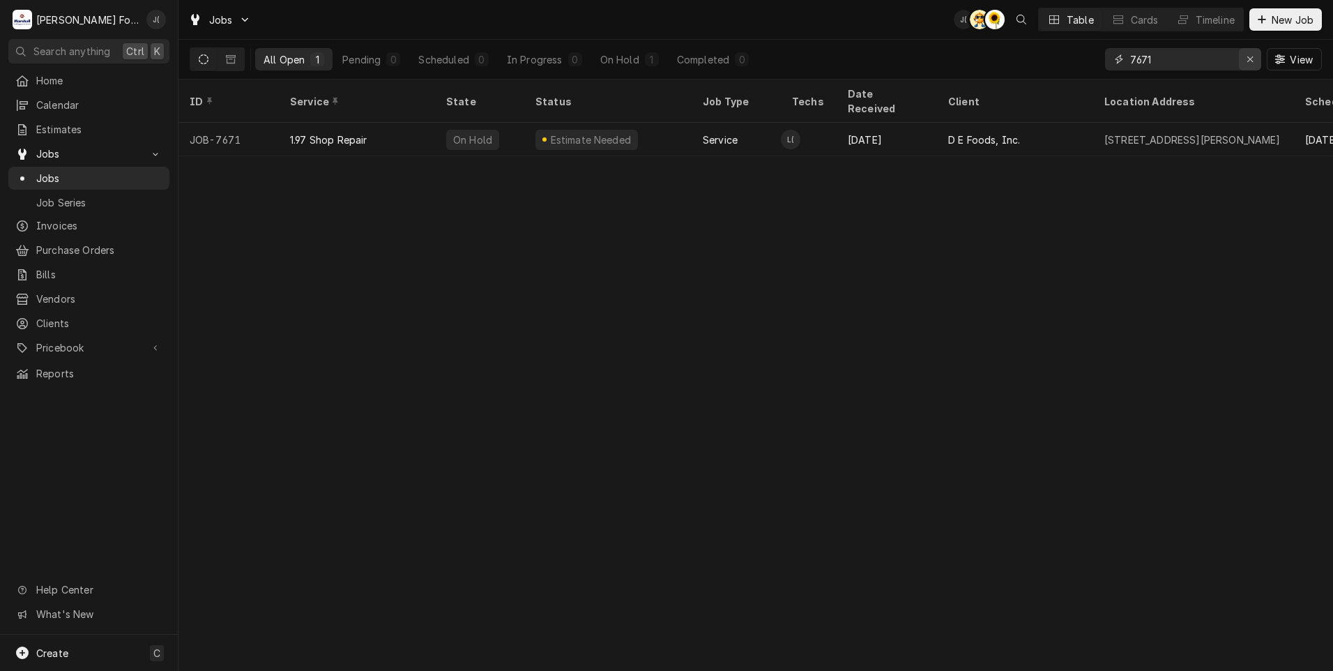
click at [1249, 58] on icon "Erase input" at bounding box center [1250, 59] width 8 height 10
click at [1244, 58] on input "Dynamic Content Wrapper" at bounding box center [1195, 59] width 131 height 22
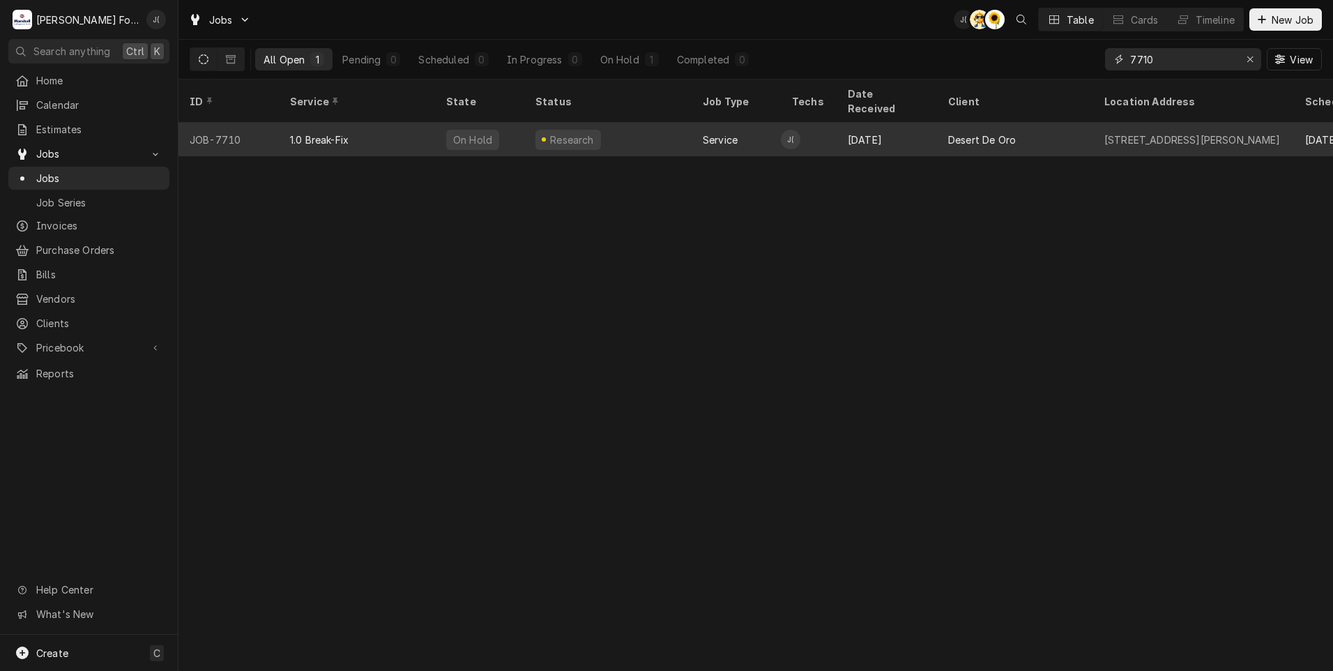
type input "7710"
click at [293, 132] on div "1.0 Break-Fix" at bounding box center [357, 139] width 156 height 33
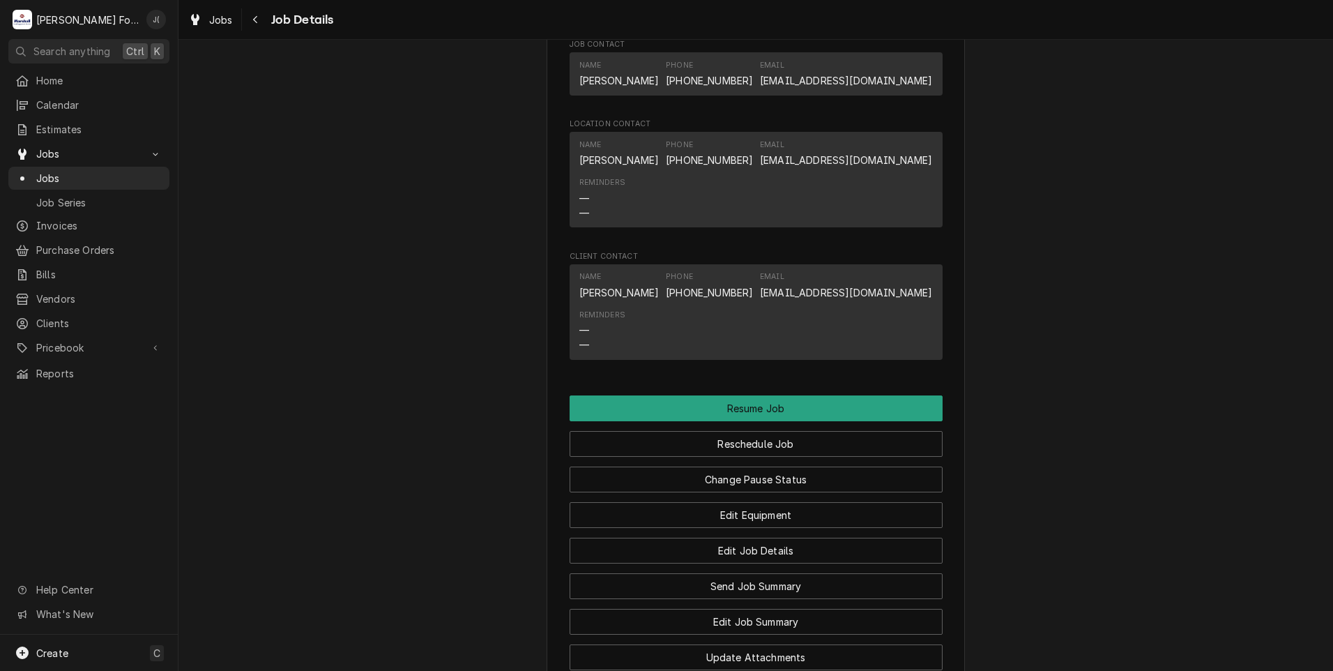
scroll to position [1906, 0]
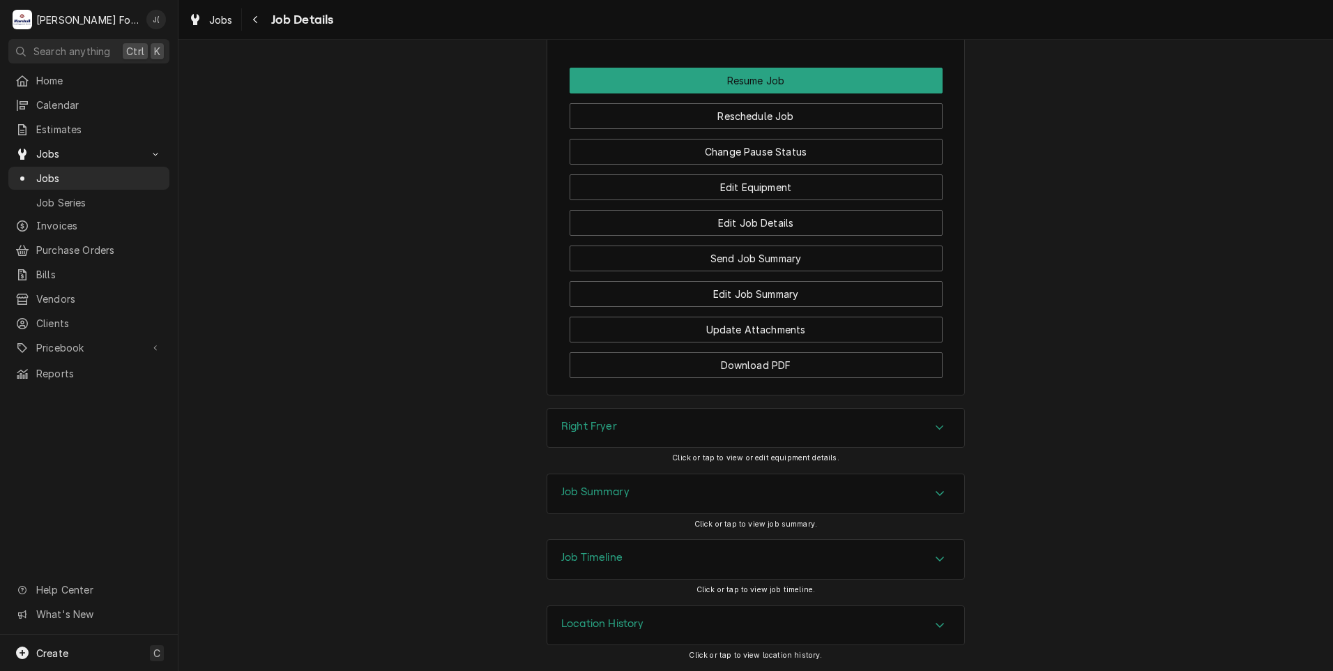
click at [586, 426] on h3 "Right Fryer" at bounding box center [589, 426] width 56 height 13
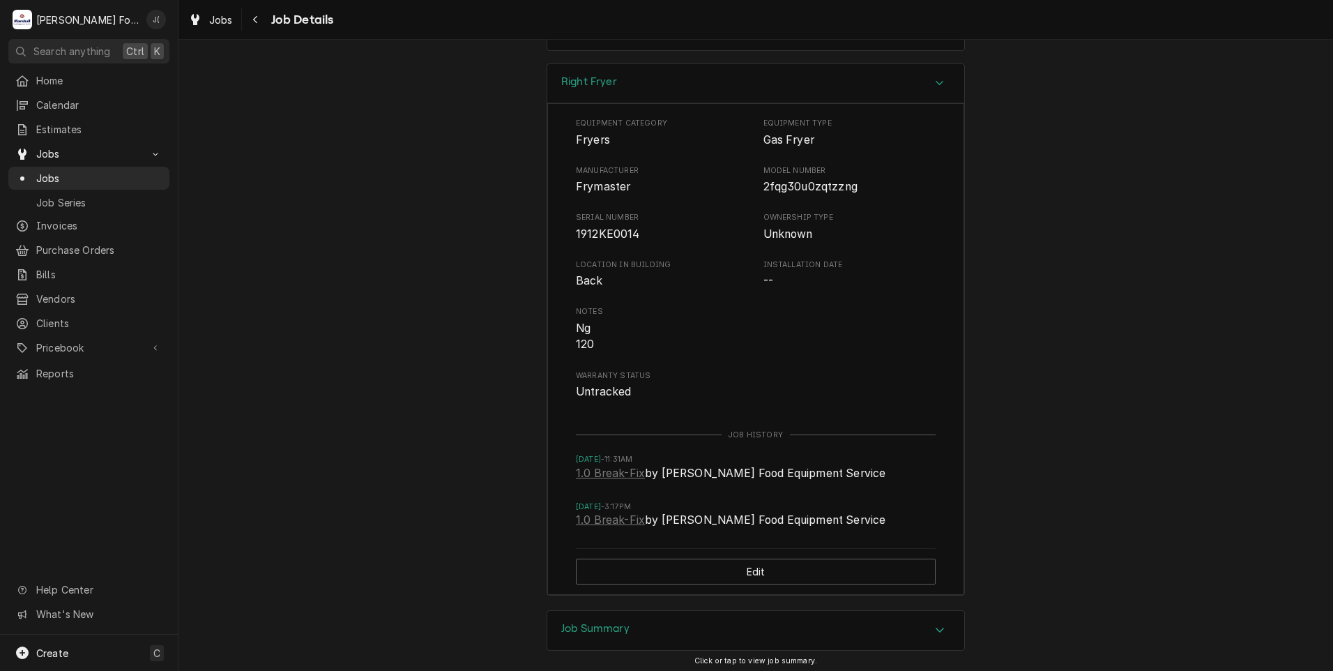
scroll to position [2387, 0]
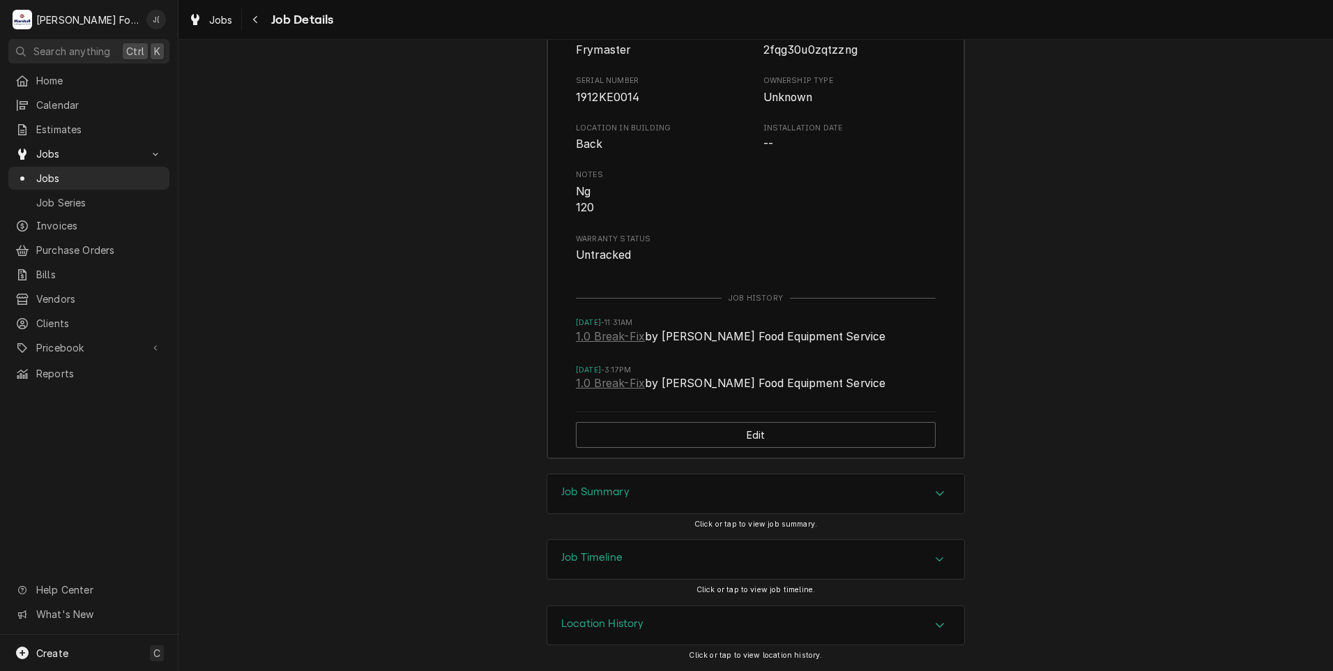
click at [625, 487] on h3 "Job Summary" at bounding box center [595, 491] width 68 height 13
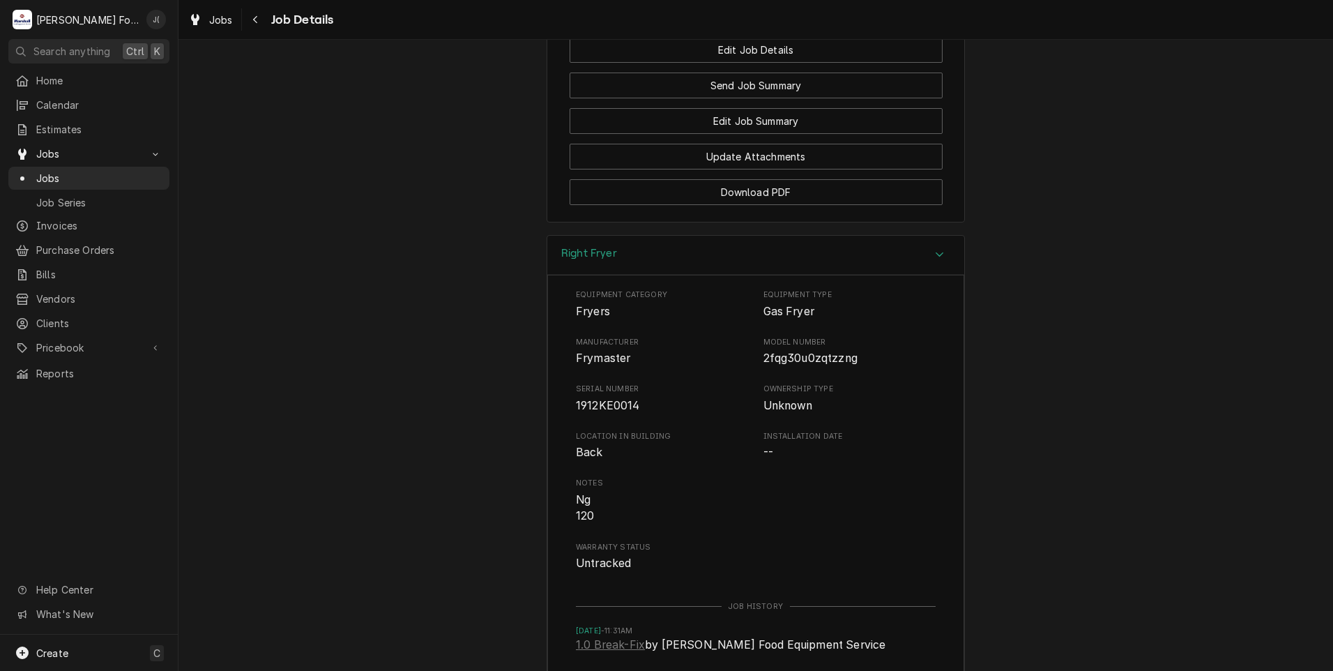
scroll to position [2085, 0]
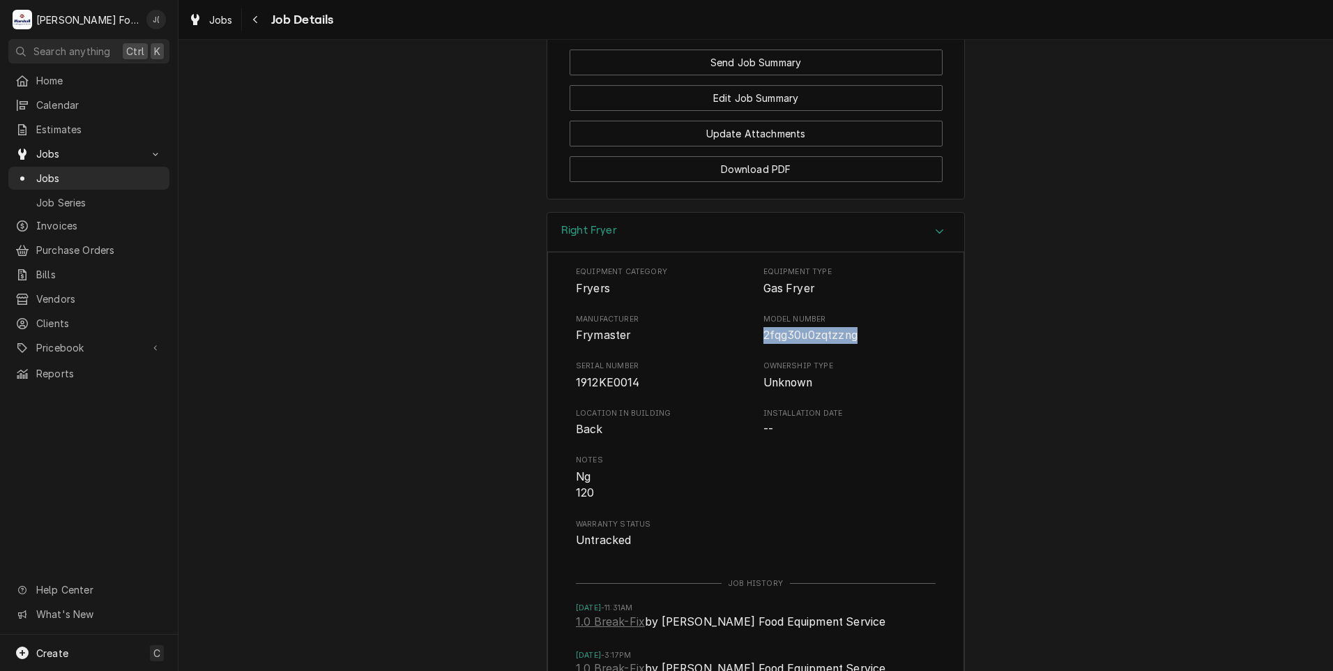
drag, startPoint x: 760, startPoint y: 352, endPoint x: 843, endPoint y: 355, distance: 83.7
click at [843, 344] on span "2fqg30u0zqtzzng" at bounding box center [849, 335] width 173 height 17
drag, startPoint x: 843, startPoint y: 355, endPoint x: 828, endPoint y: 352, distance: 15.6
copy span "2fqg30u0zqtzzng"
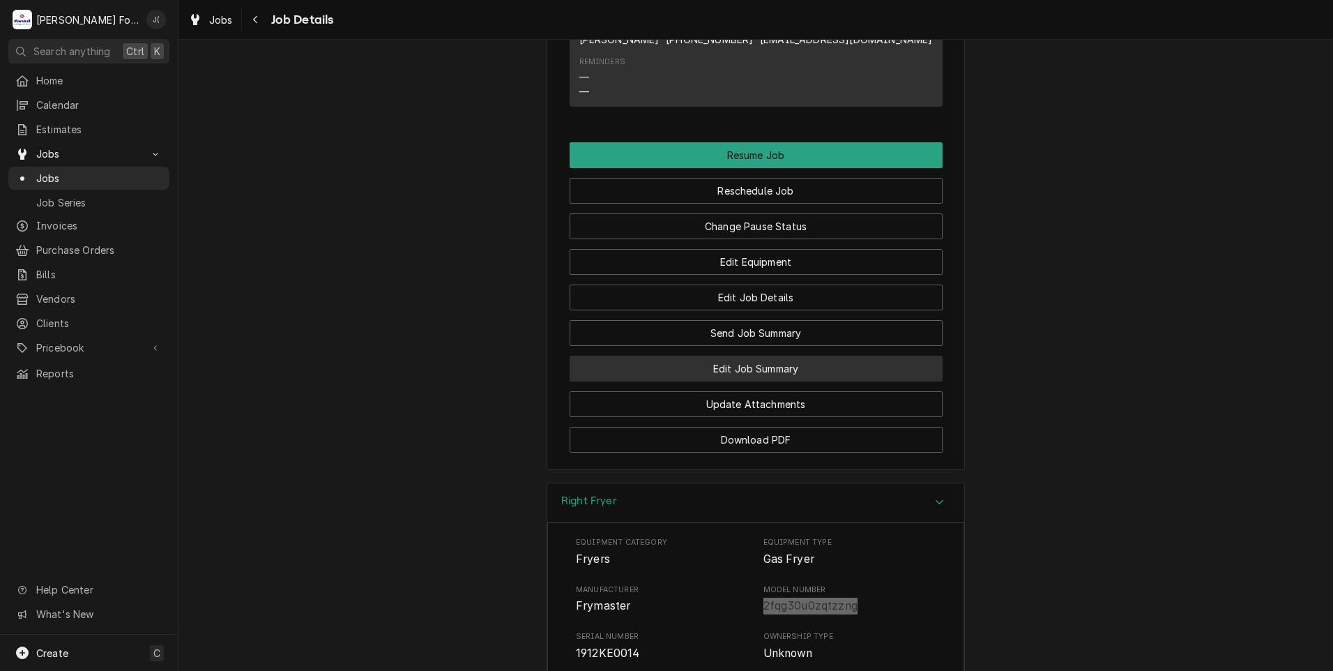
scroll to position [1806, 0]
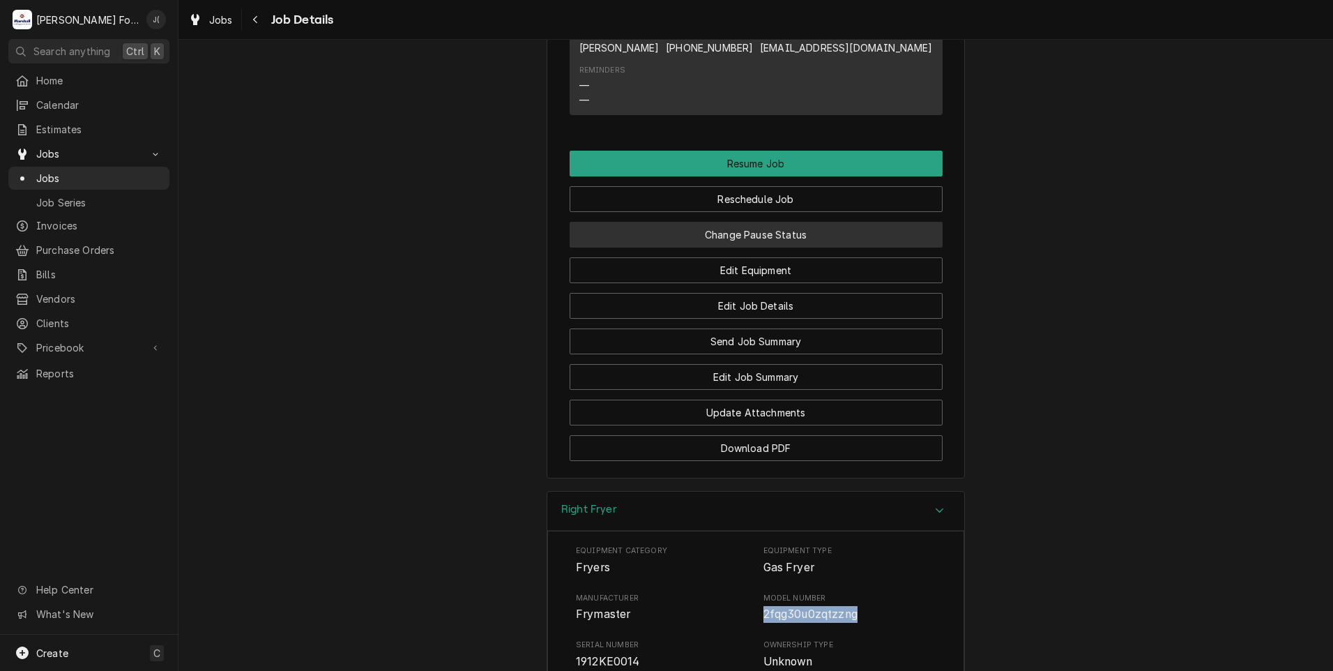
click at [823, 247] on button "Change Pause Status" at bounding box center [756, 235] width 373 height 26
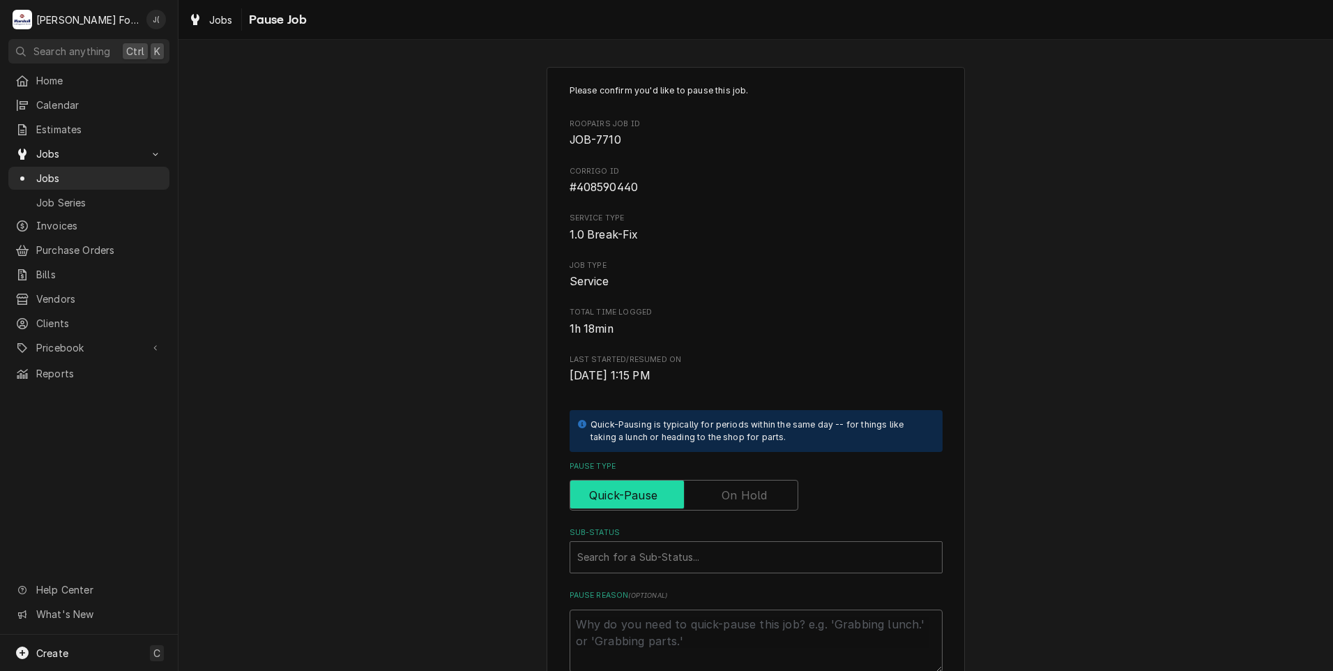
click at [754, 508] on input "Pause Type" at bounding box center [684, 495] width 216 height 31
checkbox input "true"
drag, startPoint x: 726, startPoint y: 556, endPoint x: 716, endPoint y: 574, distance: 20.0
click at [726, 557] on div "Sub-Status" at bounding box center [756, 556] width 358 height 25
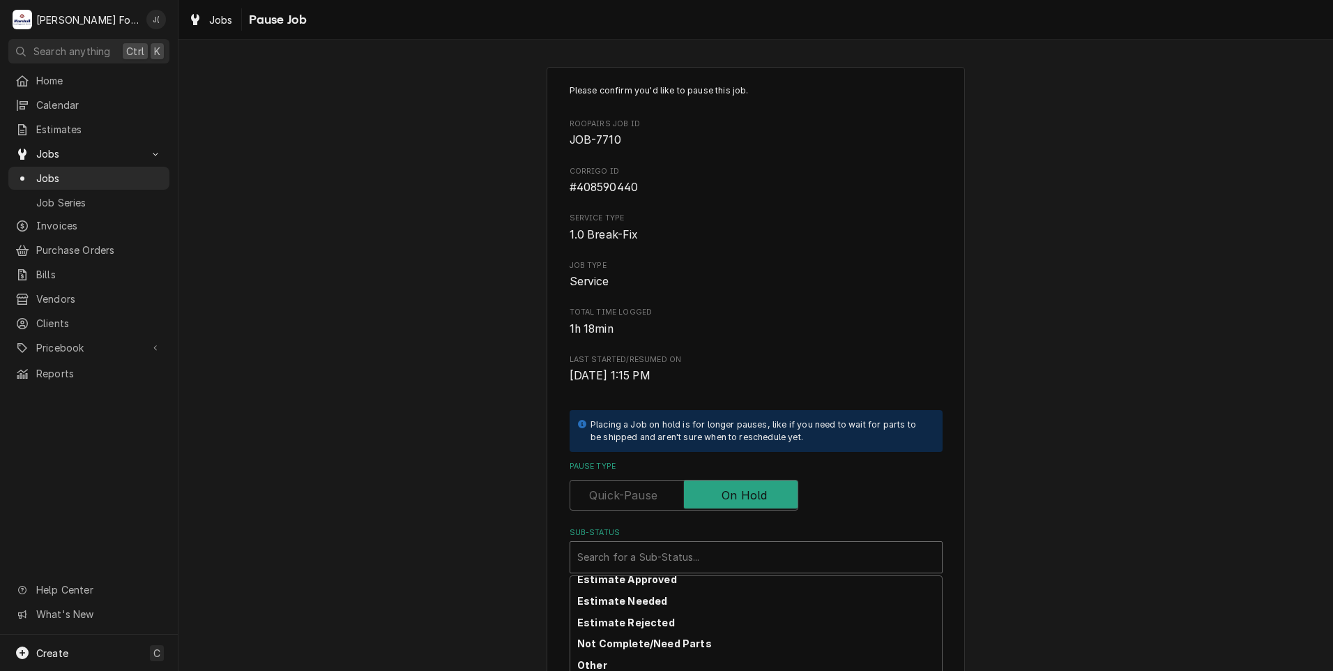
scroll to position [139, 0]
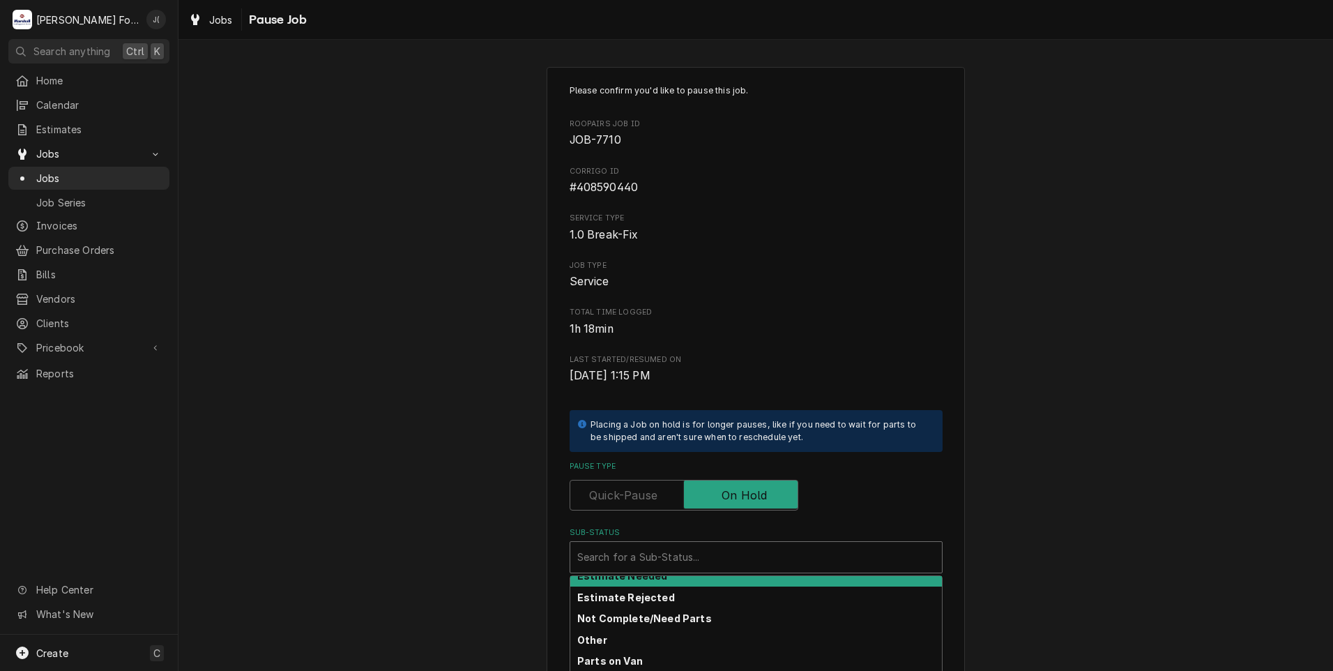
click at [659, 580] on div "Estimate Needed" at bounding box center [756, 576] width 372 height 22
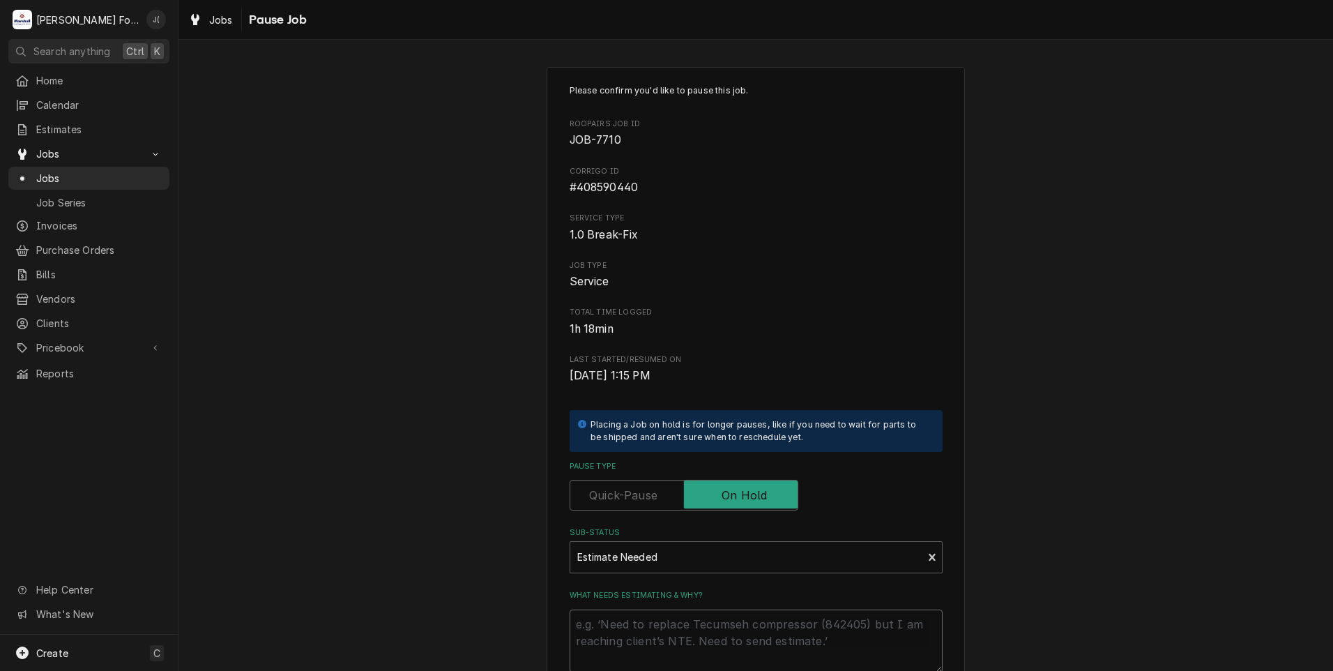
click at [652, 616] on textarea "What needs estimating & why?" at bounding box center [756, 640] width 373 height 63
type textarea "x"
type textarea "P"
type textarea "x"
type textarea "PR"
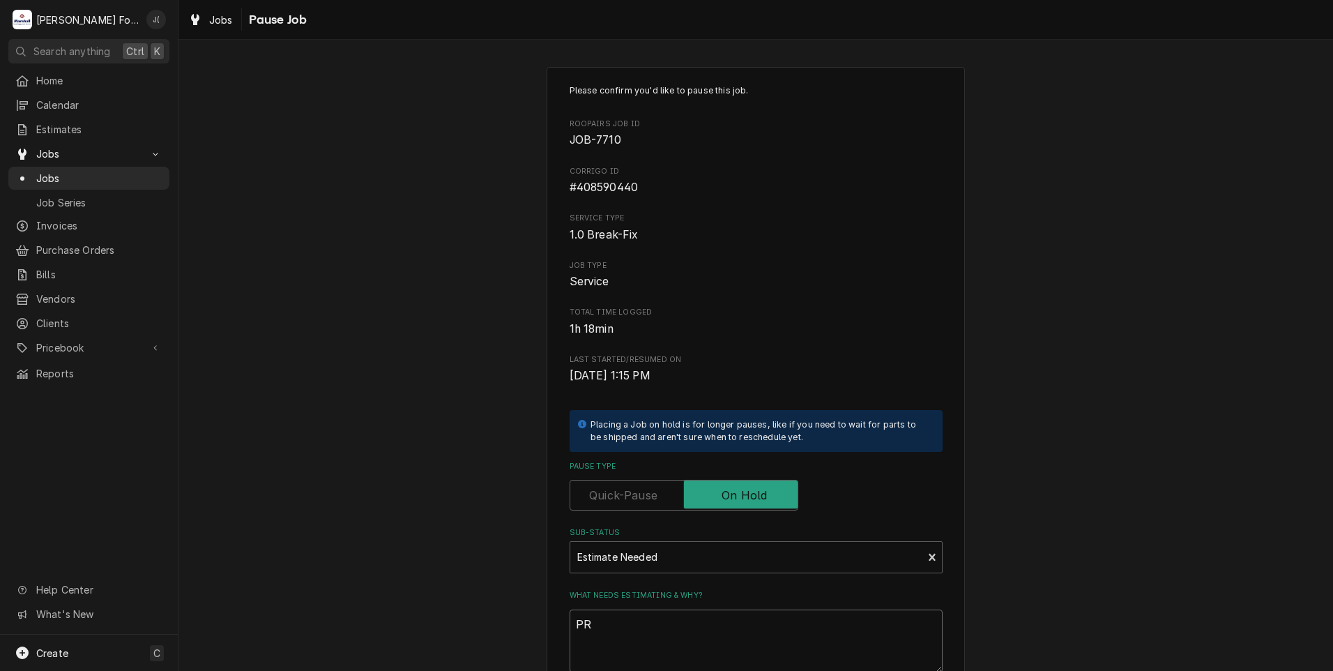
type textarea "x"
type textarea "PRI"
type textarea "x"
type textarea "PRIC"
type textarea "x"
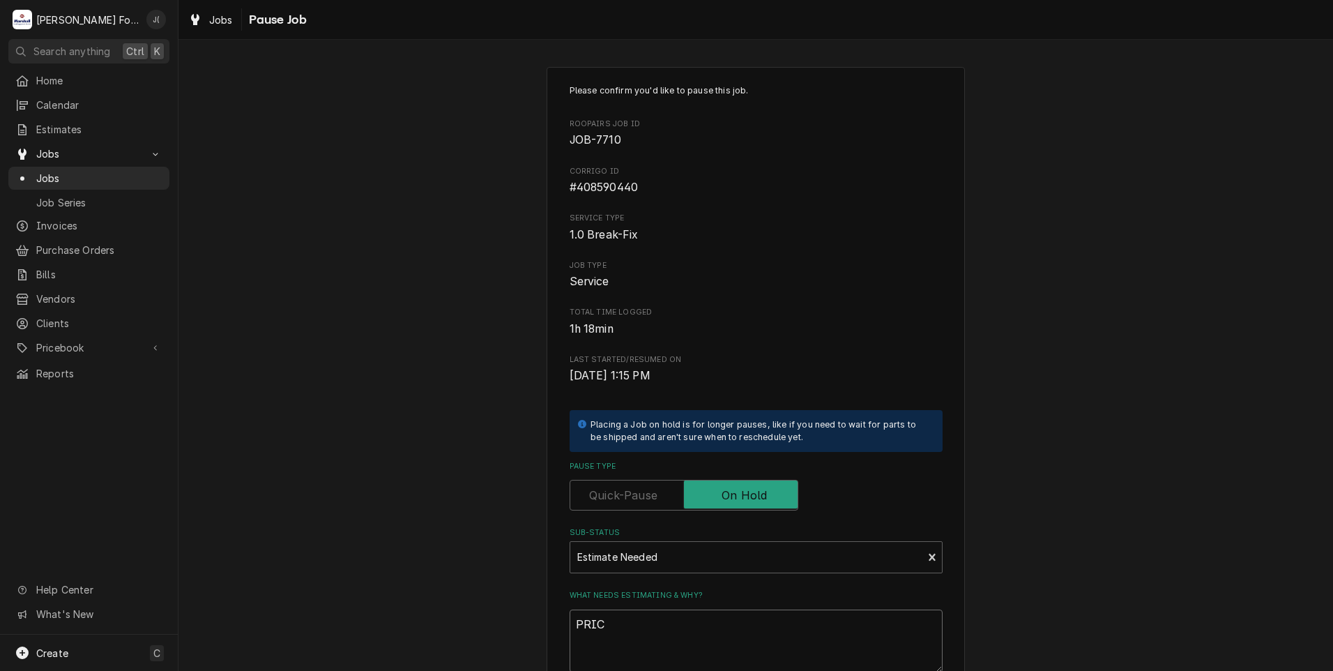
type textarea "PRICE"
type textarea "x"
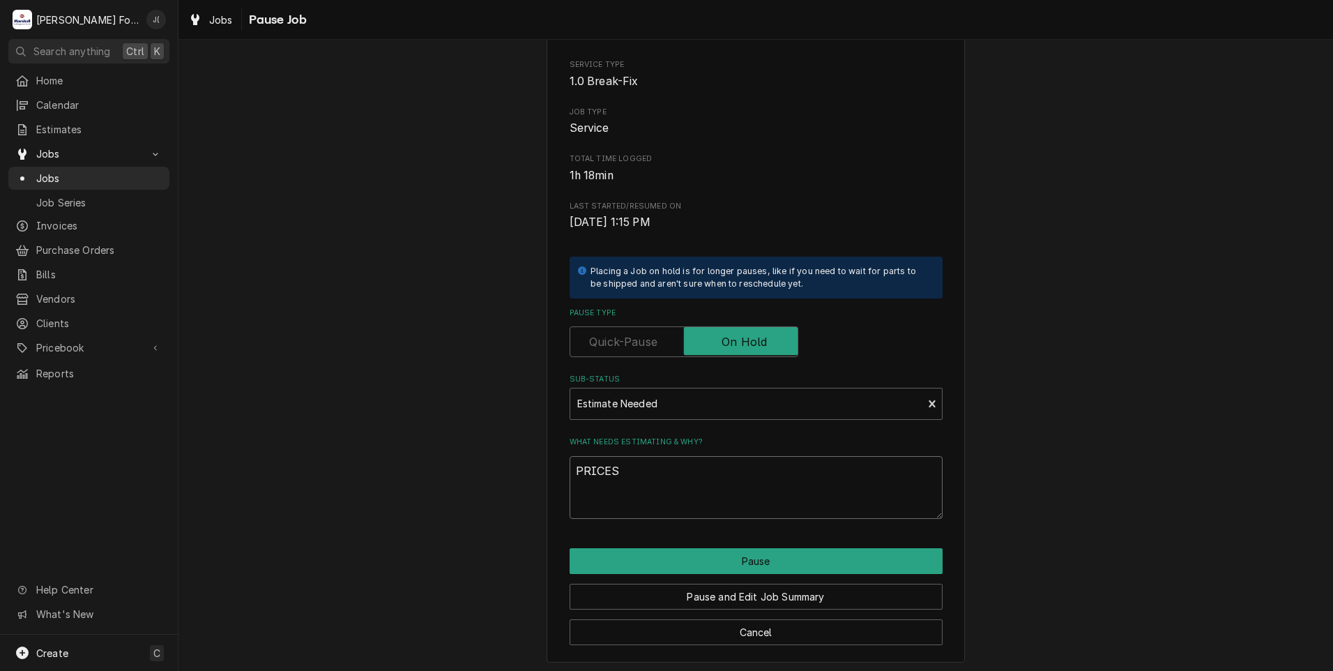
scroll to position [158, 0]
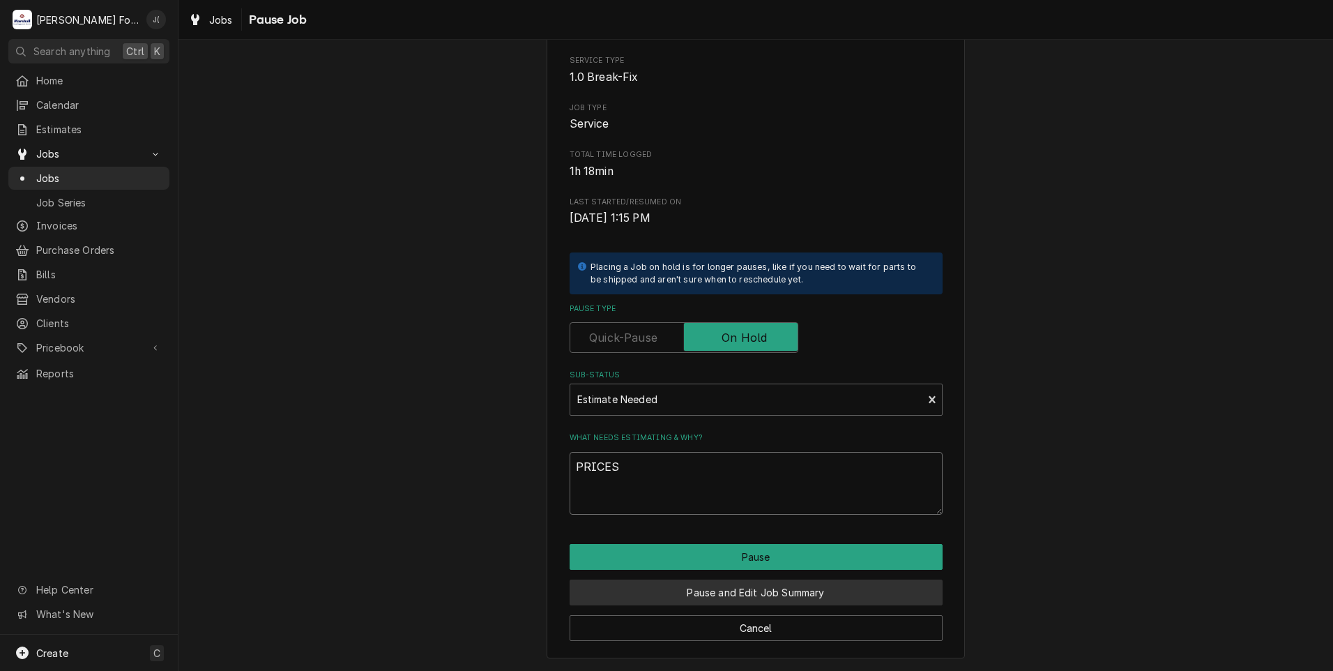
type textarea "PRICES"
click at [728, 599] on button "Pause and Edit Job Summary" at bounding box center [756, 592] width 373 height 26
type textarea "x"
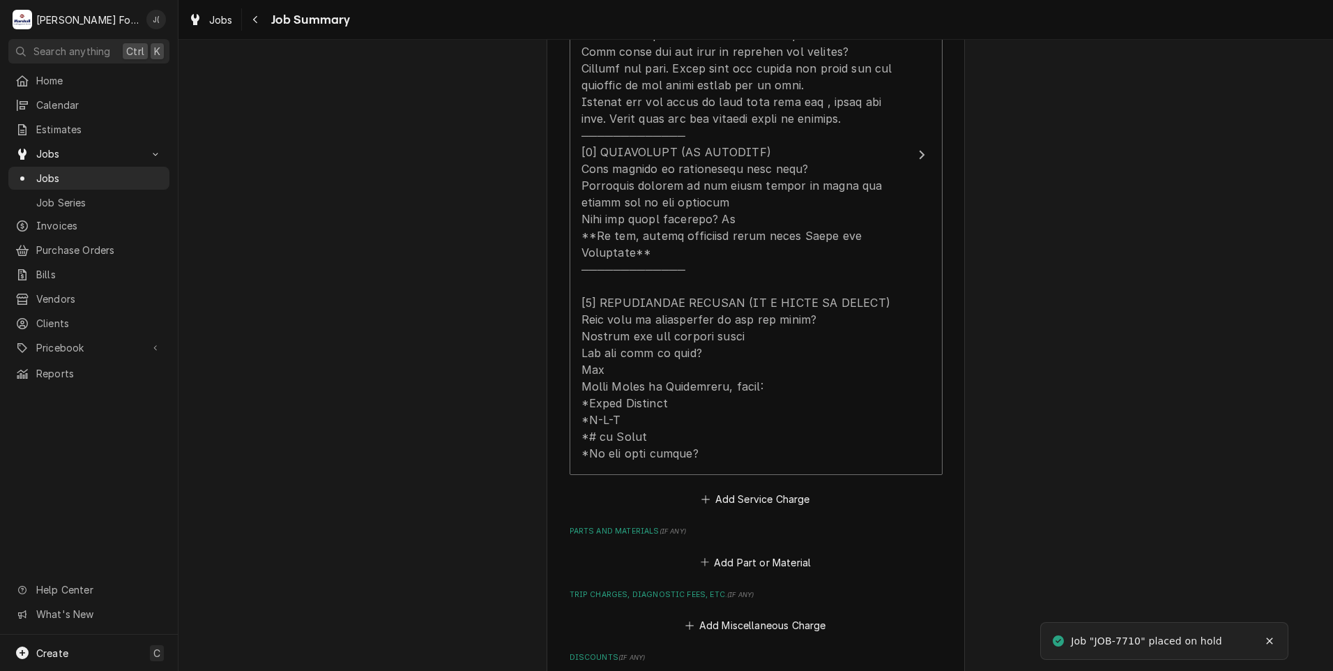
scroll to position [627, 0]
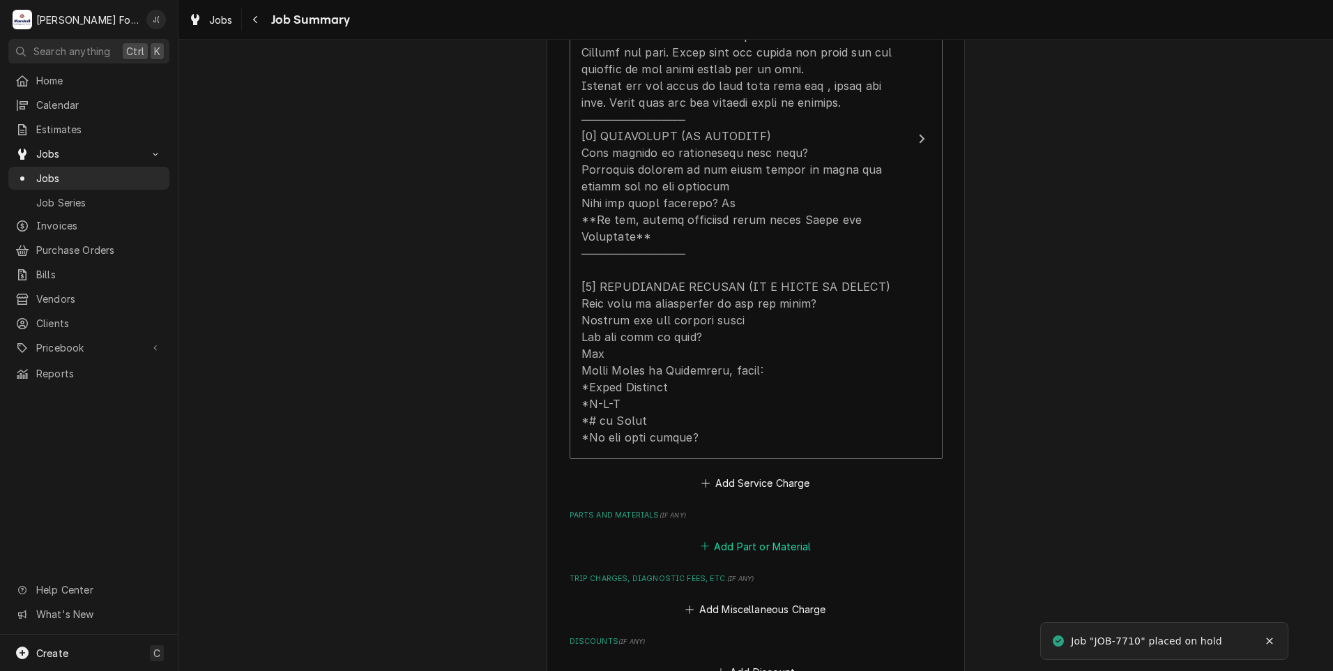
click at [786, 537] on button "Add Part or Material" at bounding box center [755, 546] width 115 height 20
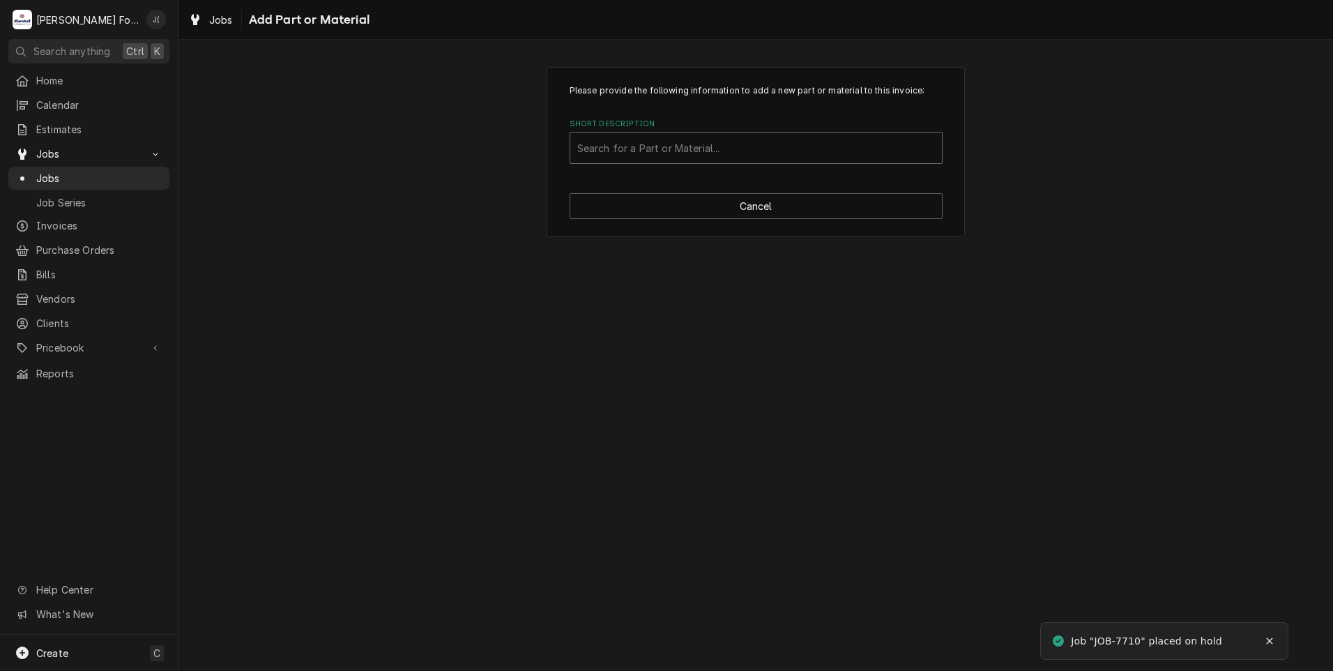
click at [675, 151] on div "Short Description" at bounding box center [756, 147] width 358 height 25
type input "8263292"
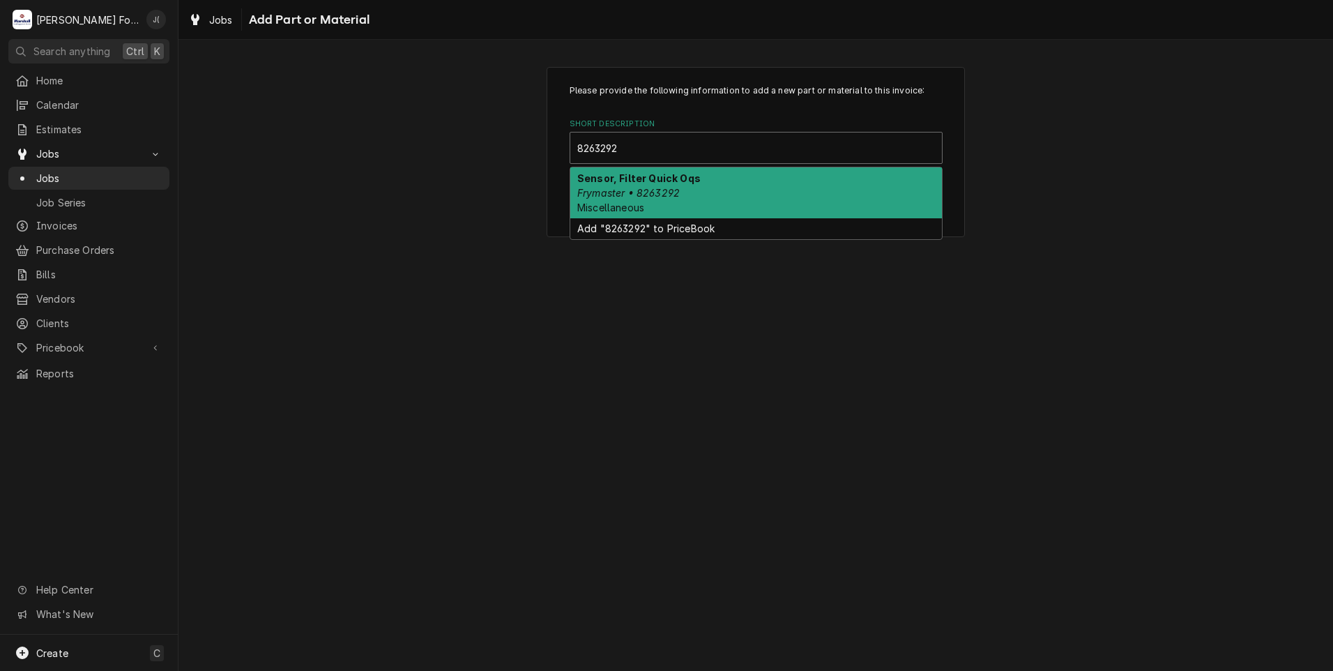
click at [680, 191] on div "Sensor, Filter Quick Oqs Frymaster • 8263292 Miscellaneous" at bounding box center [756, 192] width 372 height 51
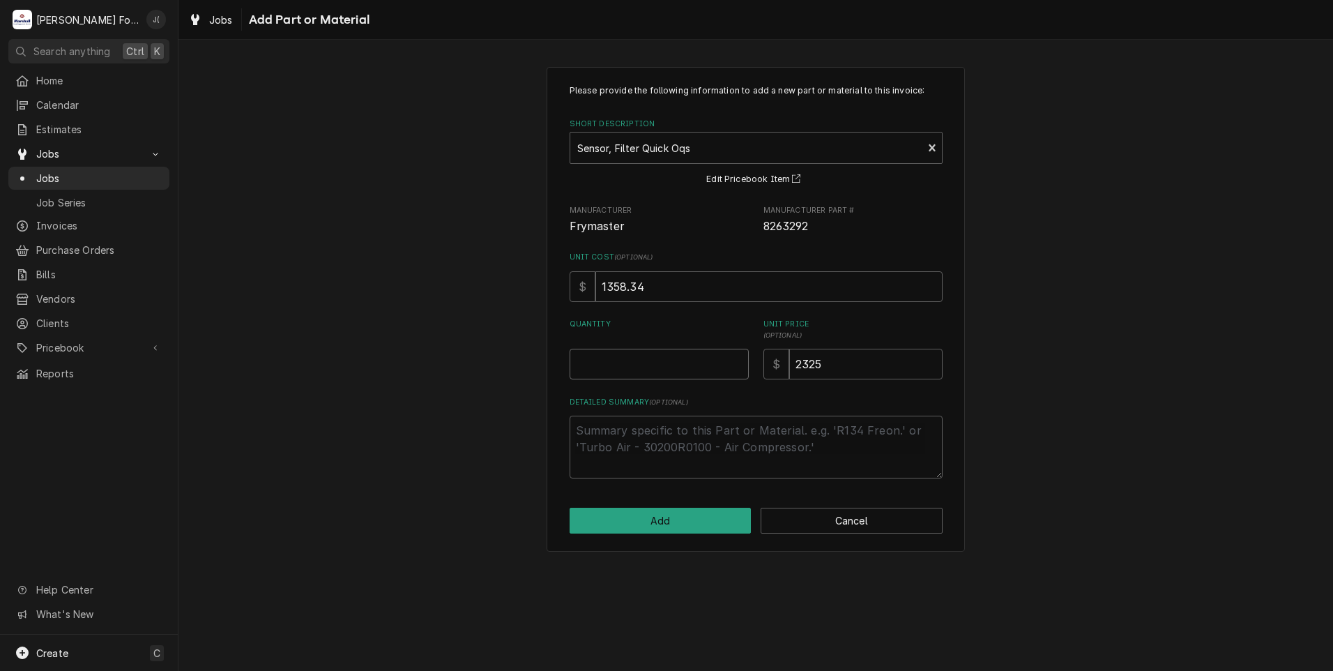
click at [639, 372] on input "Quantity" at bounding box center [659, 364] width 179 height 31
click at [885, 528] on button "Cancel" at bounding box center [852, 520] width 182 height 26
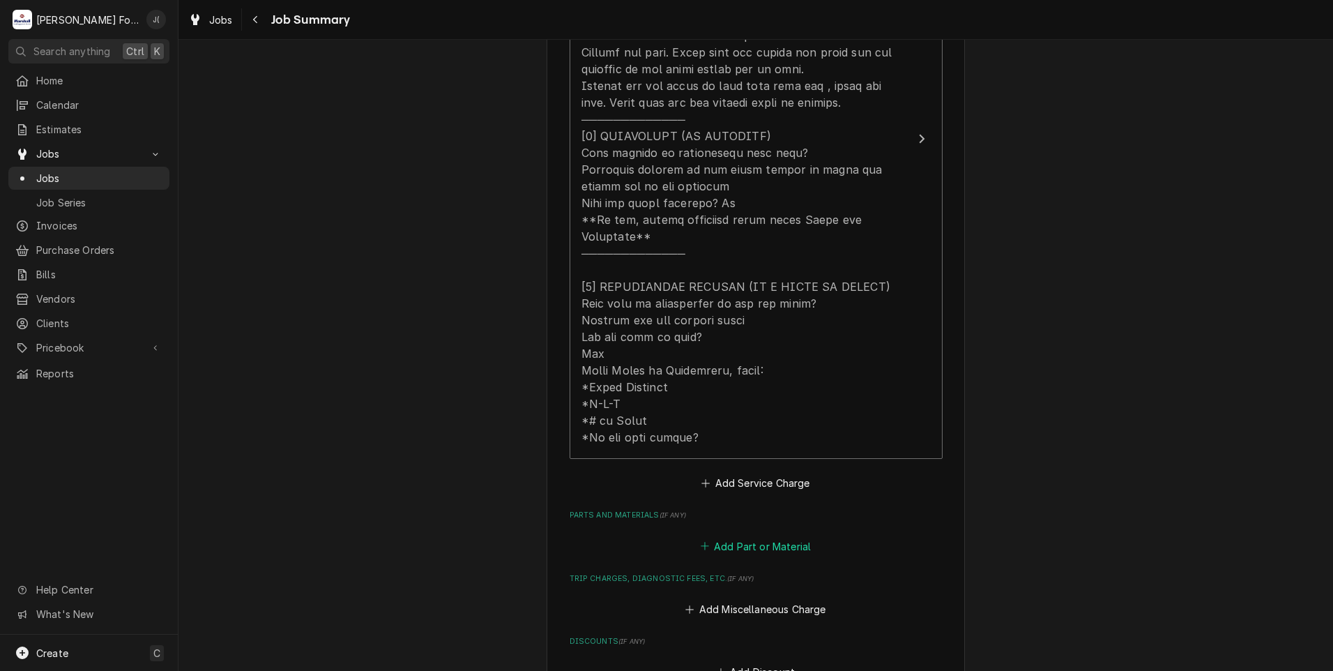
type textarea "x"
click at [731, 536] on button "Add Part or Material" at bounding box center [755, 546] width 115 height 20
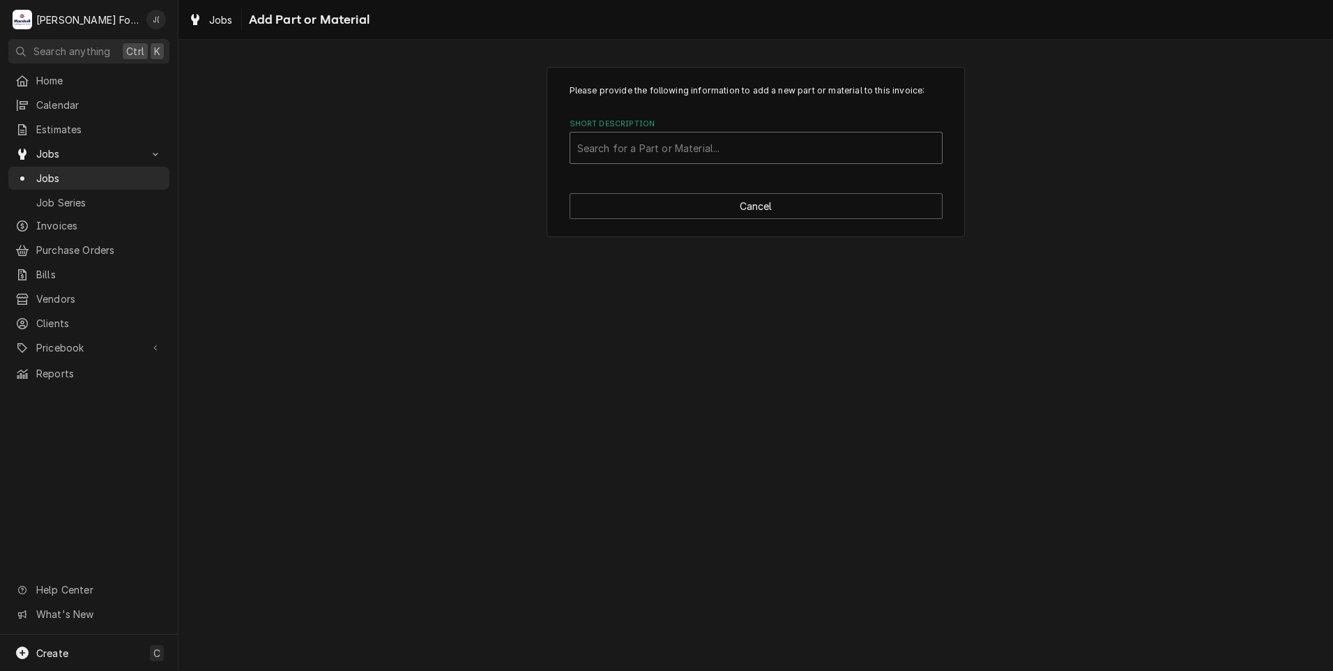
click at [600, 144] on div "Short Description" at bounding box center [756, 147] width 358 height 25
type input "8263292"
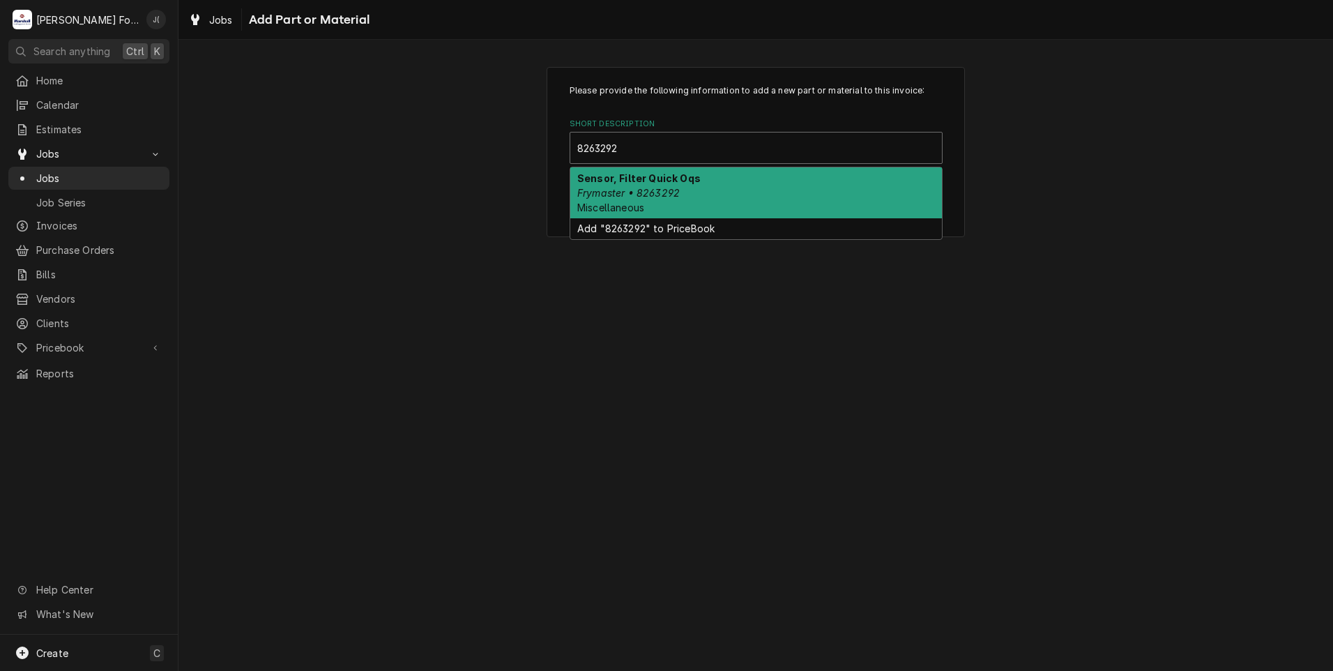
click at [687, 196] on div "Sensor, Filter Quick Oqs Frymaster • 8263292 Miscellaneous" at bounding box center [756, 192] width 372 height 51
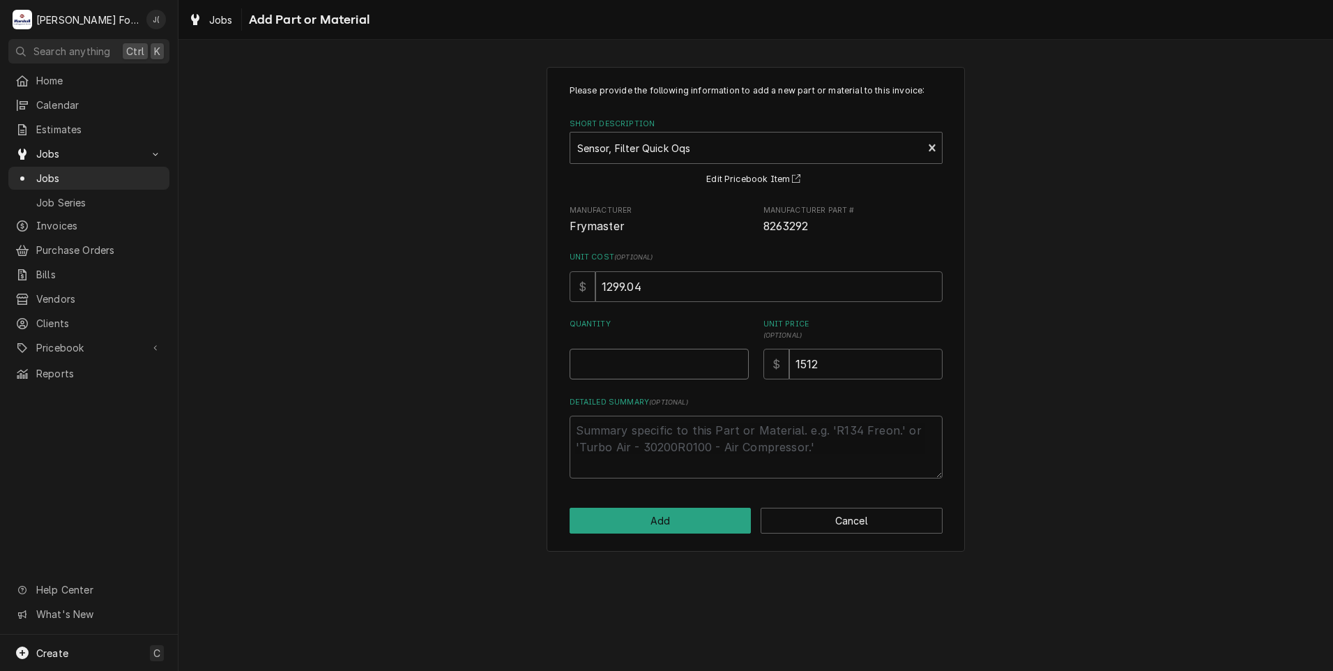
click at [643, 370] on input "Quantity" at bounding box center [659, 364] width 179 height 31
type textarea "x"
type input "1"
click at [646, 519] on button "Add" at bounding box center [661, 520] width 182 height 26
type textarea "x"
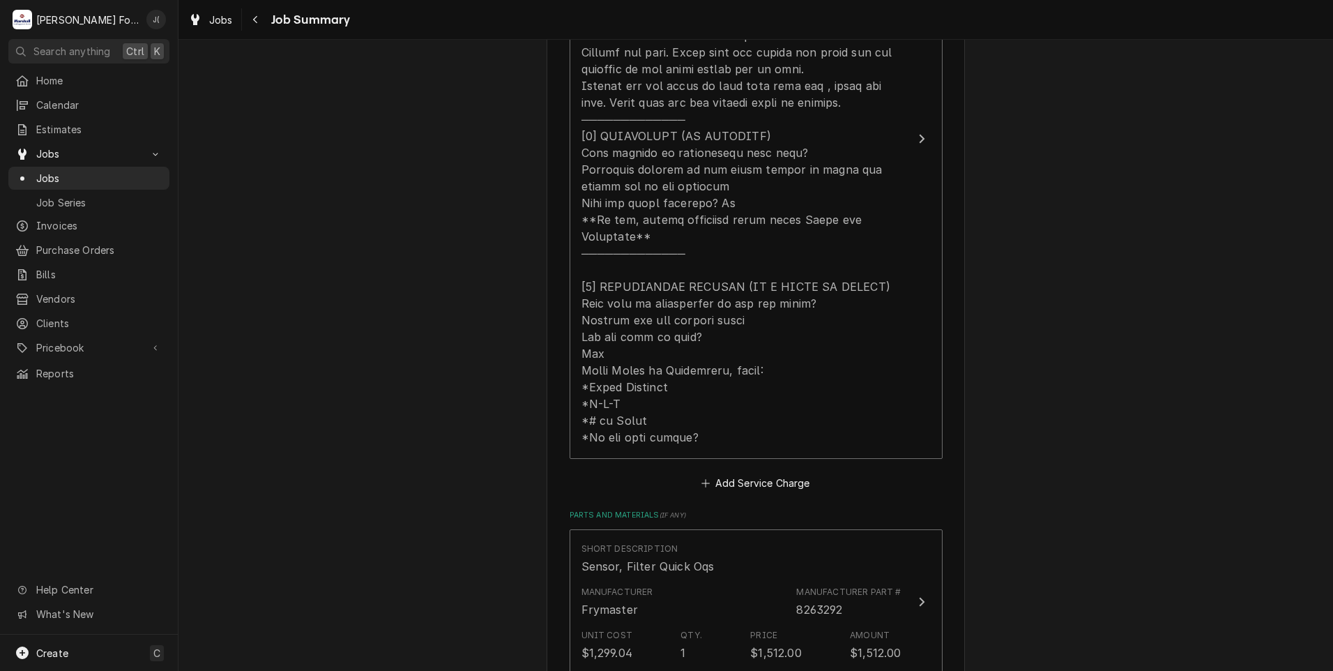
scroll to position [976, 0]
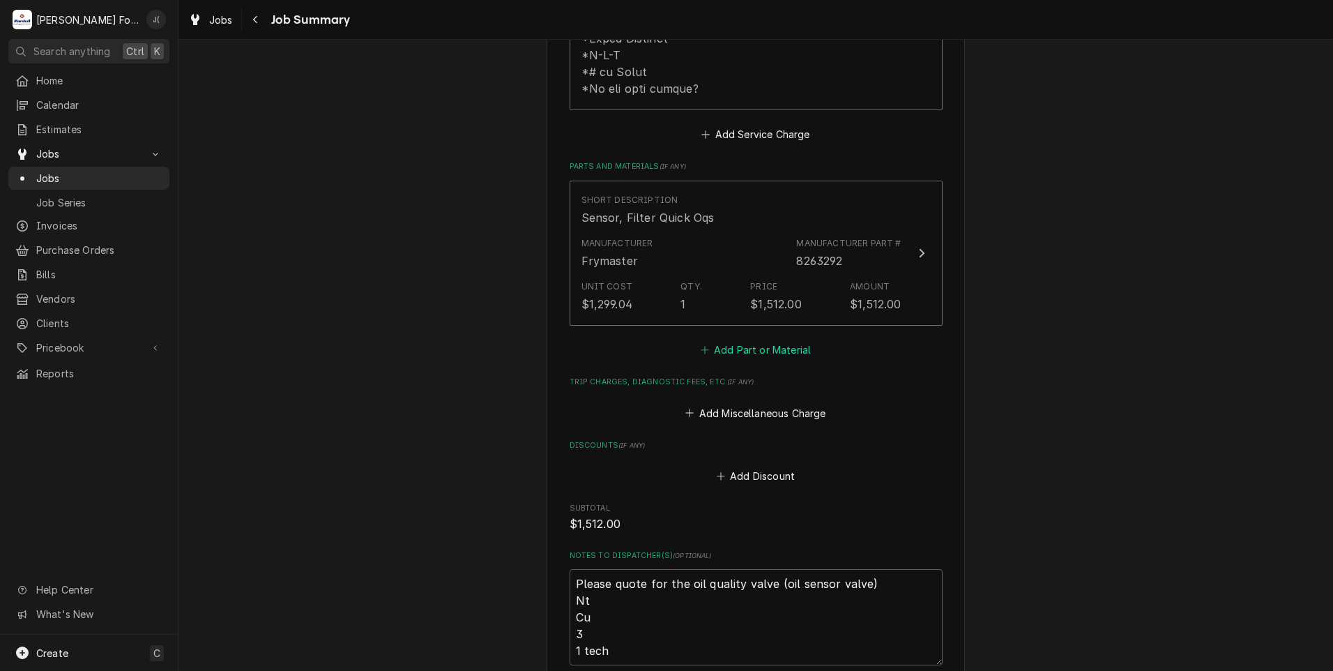
drag, startPoint x: 735, startPoint y: 330, endPoint x: 734, endPoint y: 318, distance: 11.9
click at [735, 340] on button "Add Part or Material" at bounding box center [755, 350] width 115 height 20
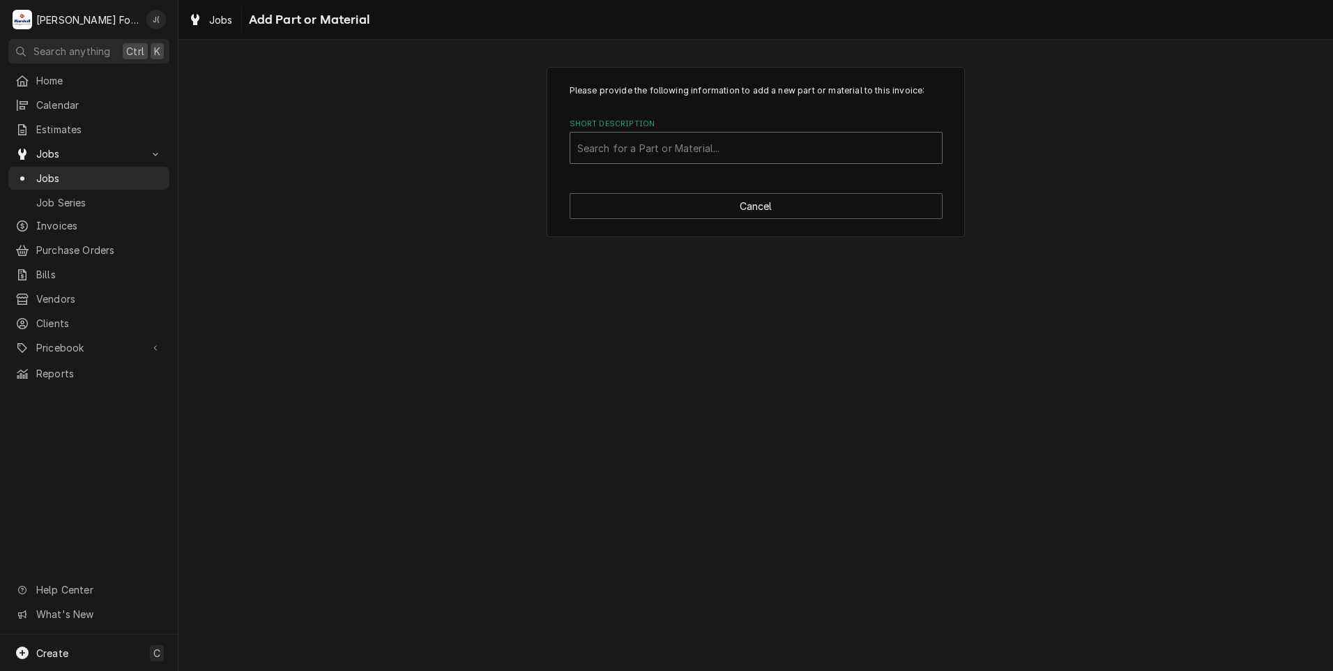
click at [678, 137] on div "Short Description" at bounding box center [756, 147] width 358 height 25
type input "SSDT"
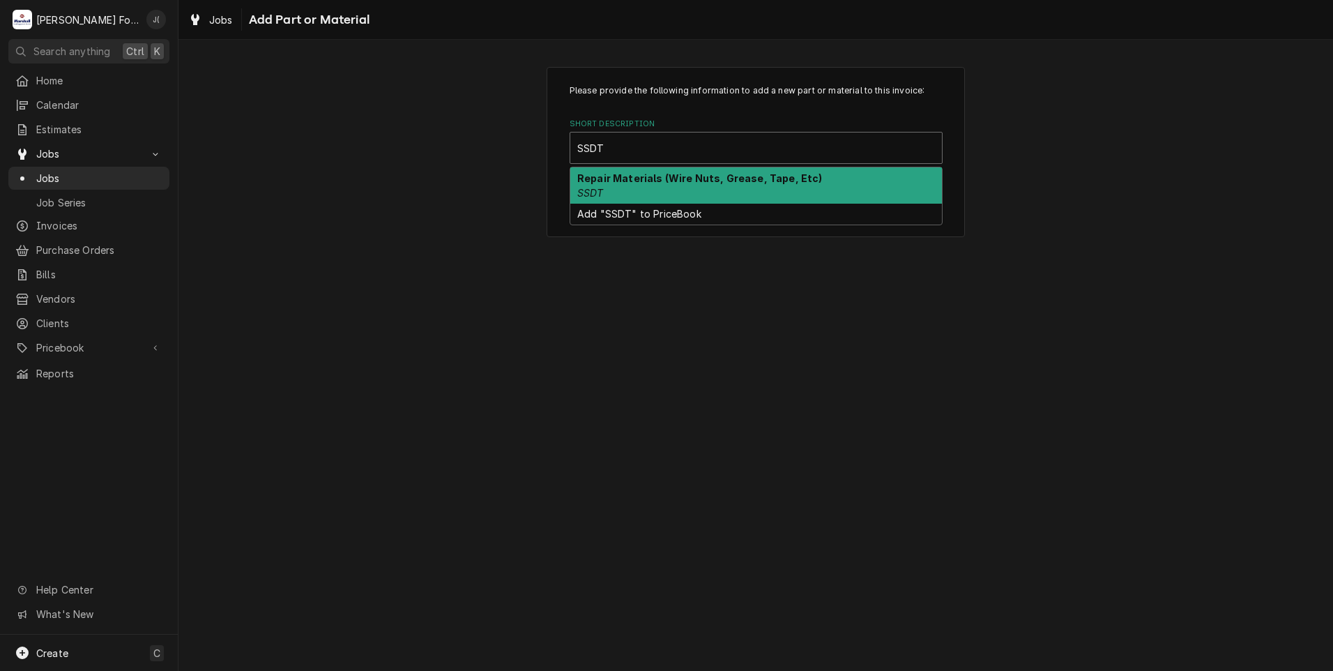
click at [691, 190] on div "Repair Materials (Wire Nuts, Grease, Tape, Etc) SSDT" at bounding box center [756, 185] width 372 height 36
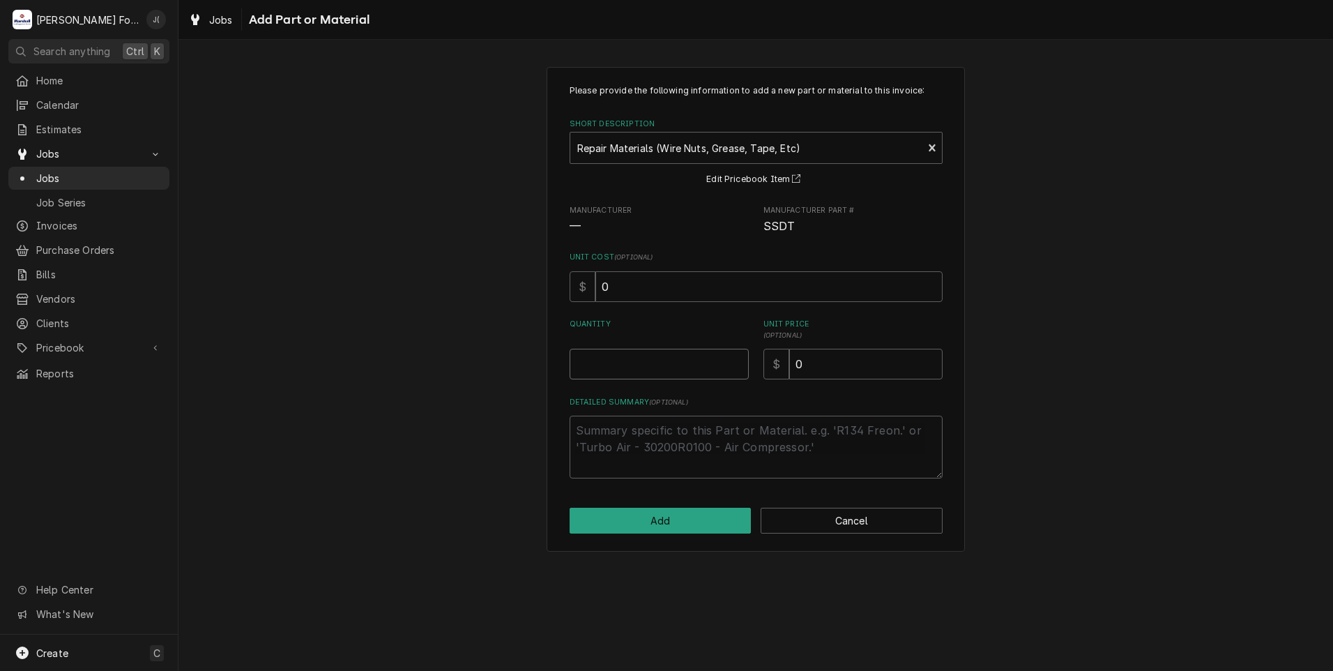
click at [697, 362] on input "Quantity" at bounding box center [659, 364] width 179 height 31
type textarea "x"
type input "1"
type textarea "x"
type input "2"
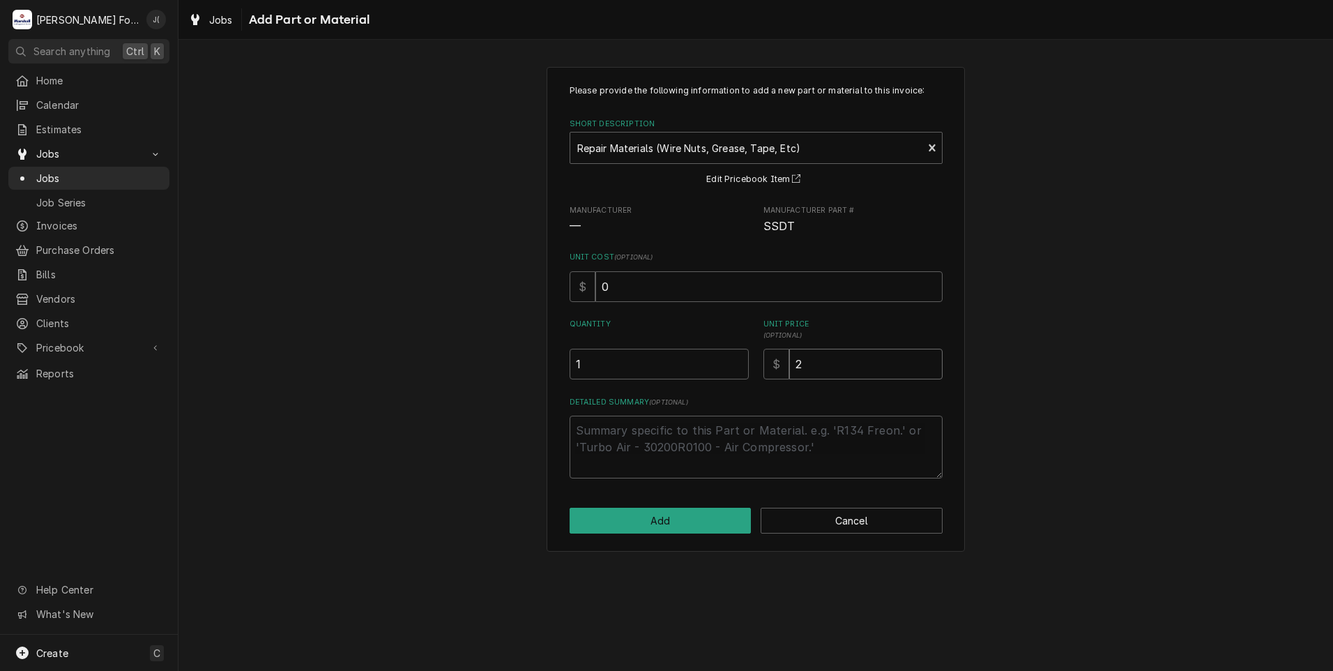
type textarea "x"
type input "20"
click at [682, 519] on button "Add" at bounding box center [661, 520] width 182 height 26
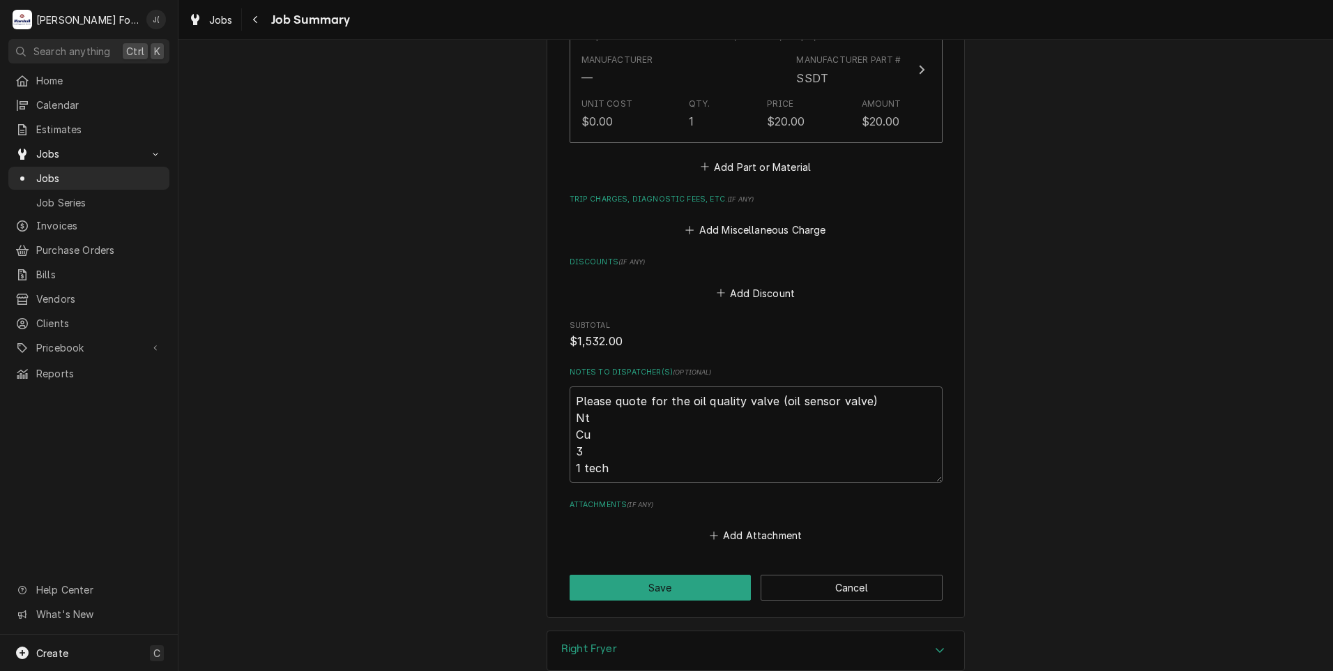
scroll to position [1386, 0]
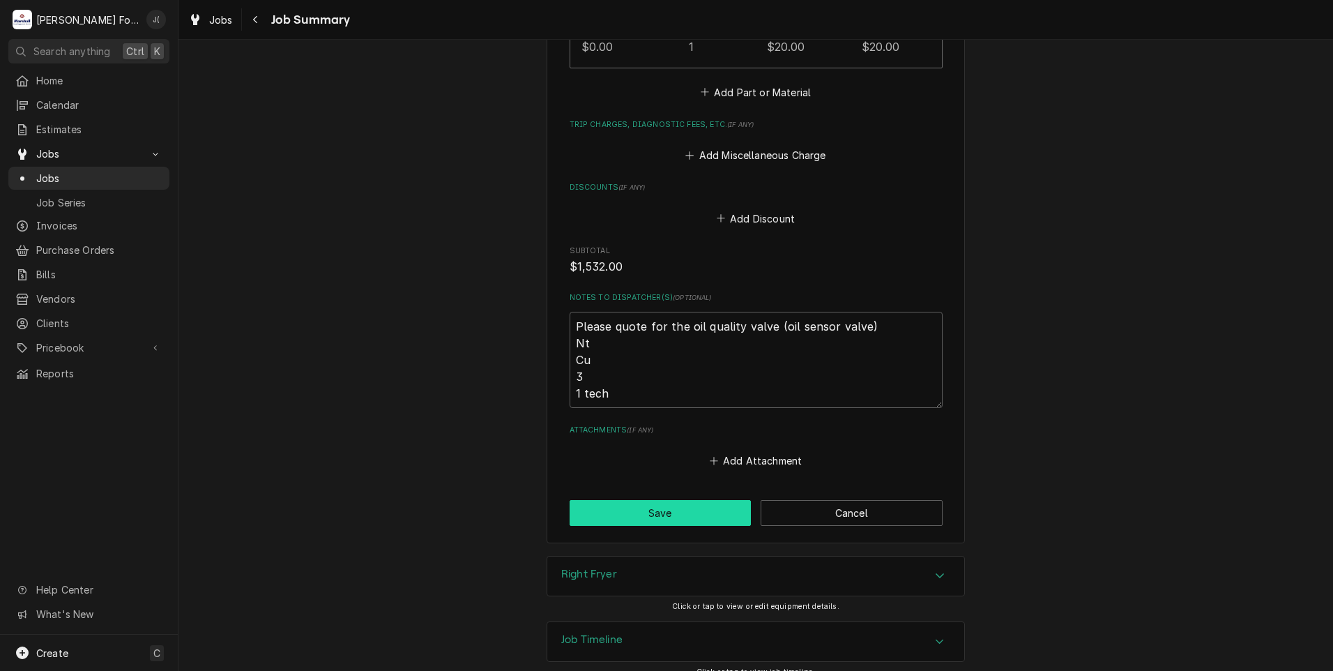
click at [685, 500] on button "Save" at bounding box center [661, 513] width 182 height 26
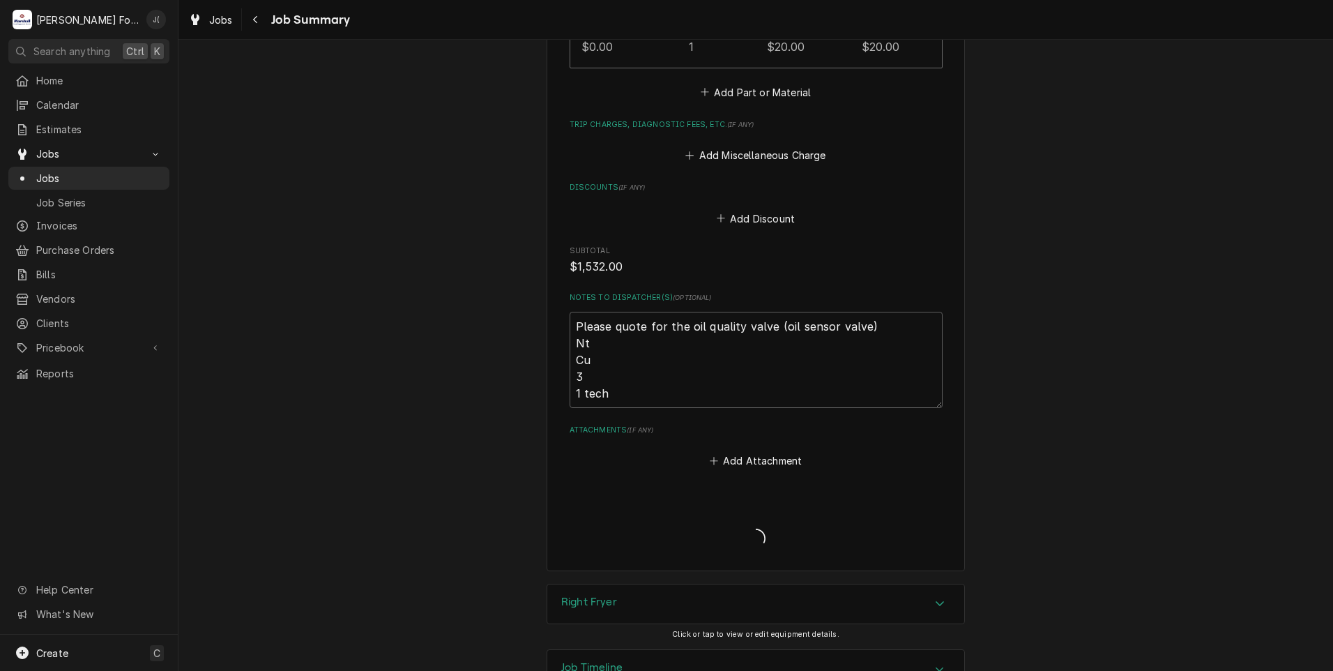
type textarea "x"
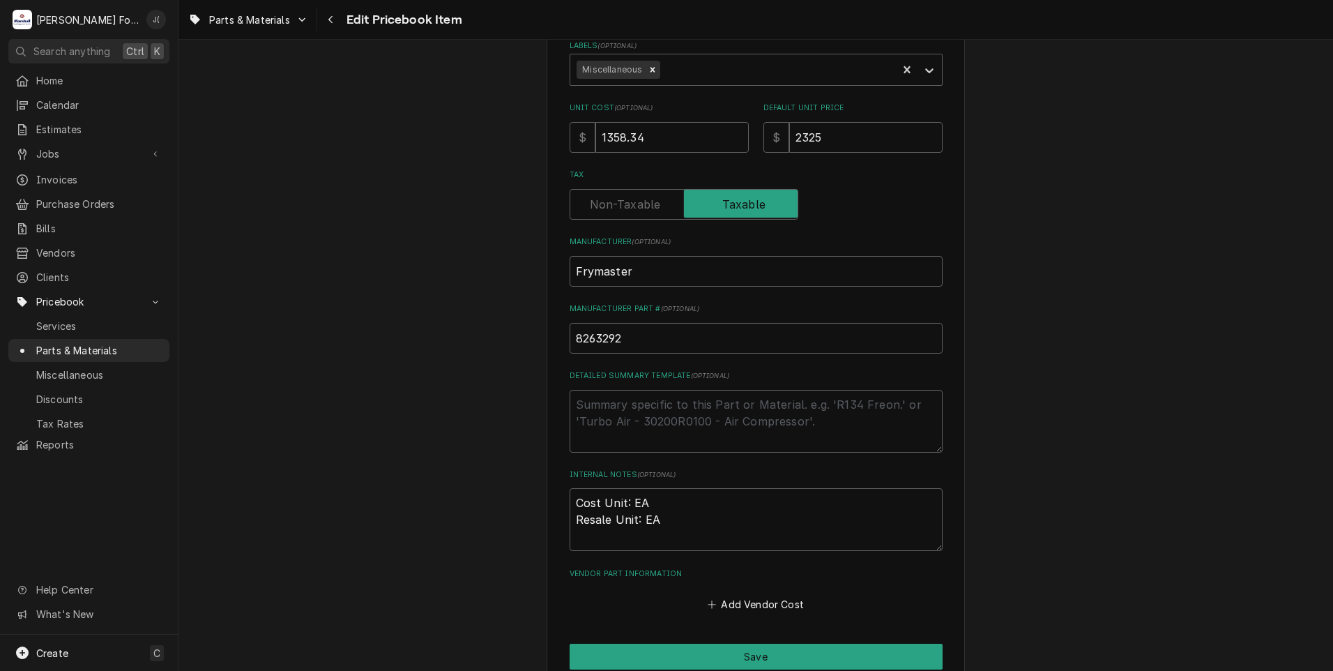
scroll to position [290, 0]
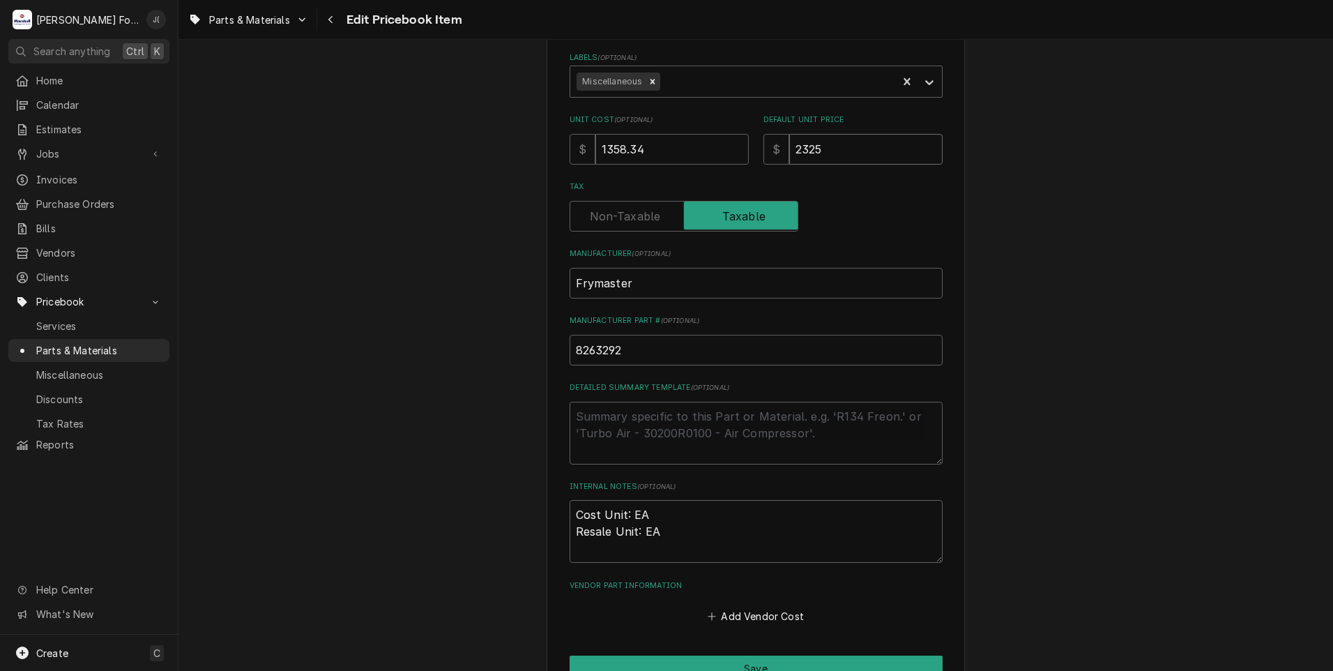
drag, startPoint x: 841, startPoint y: 145, endPoint x: 612, endPoint y: 156, distance: 228.9
click at [665, 153] on div "Unit Cost ( optional ) $ 1358.34 Default Unit Price $ 2325" at bounding box center [756, 138] width 373 height 49
type textarea "x"
type input "1"
type textarea "x"
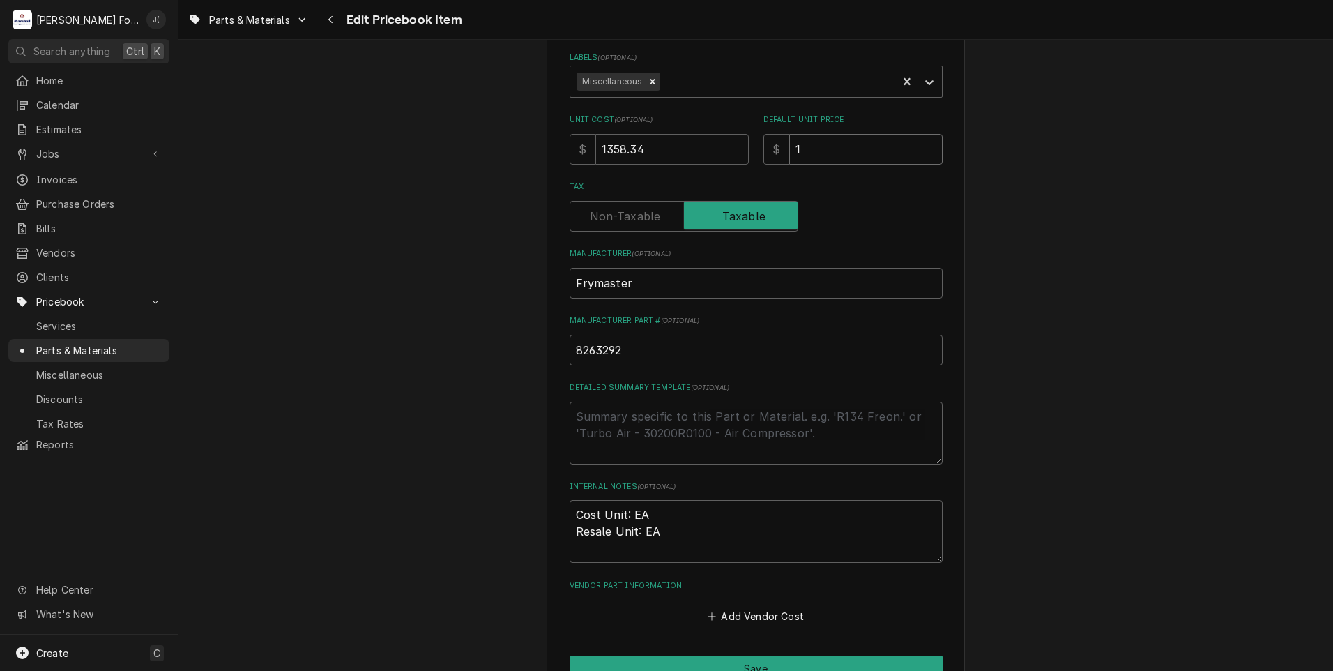
type input "15"
type textarea "x"
type input "151"
type textarea "x"
type input "1512"
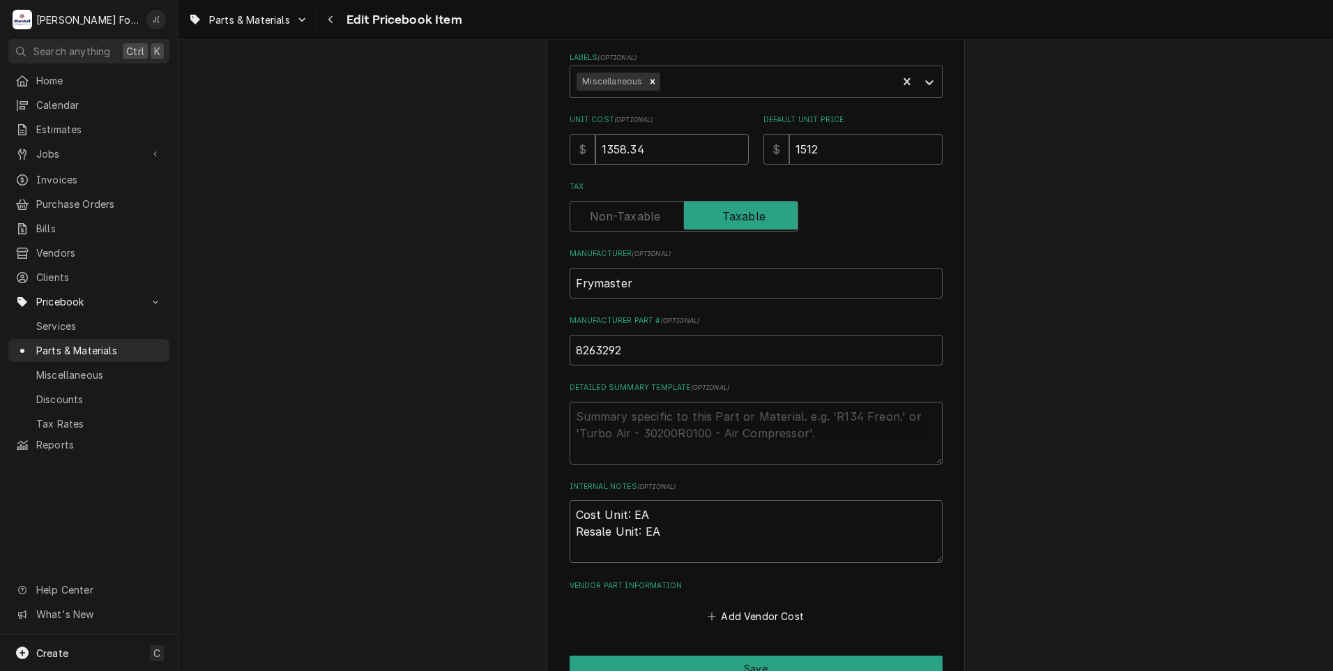
drag, startPoint x: 648, startPoint y: 145, endPoint x: 491, endPoint y: 151, distance: 157.6
click at [496, 151] on div "Use the fields below to edit this PriceBook item. Note that changes made here w…" at bounding box center [755, 255] width 1154 height 982
type textarea "x"
type input "1"
type textarea "x"
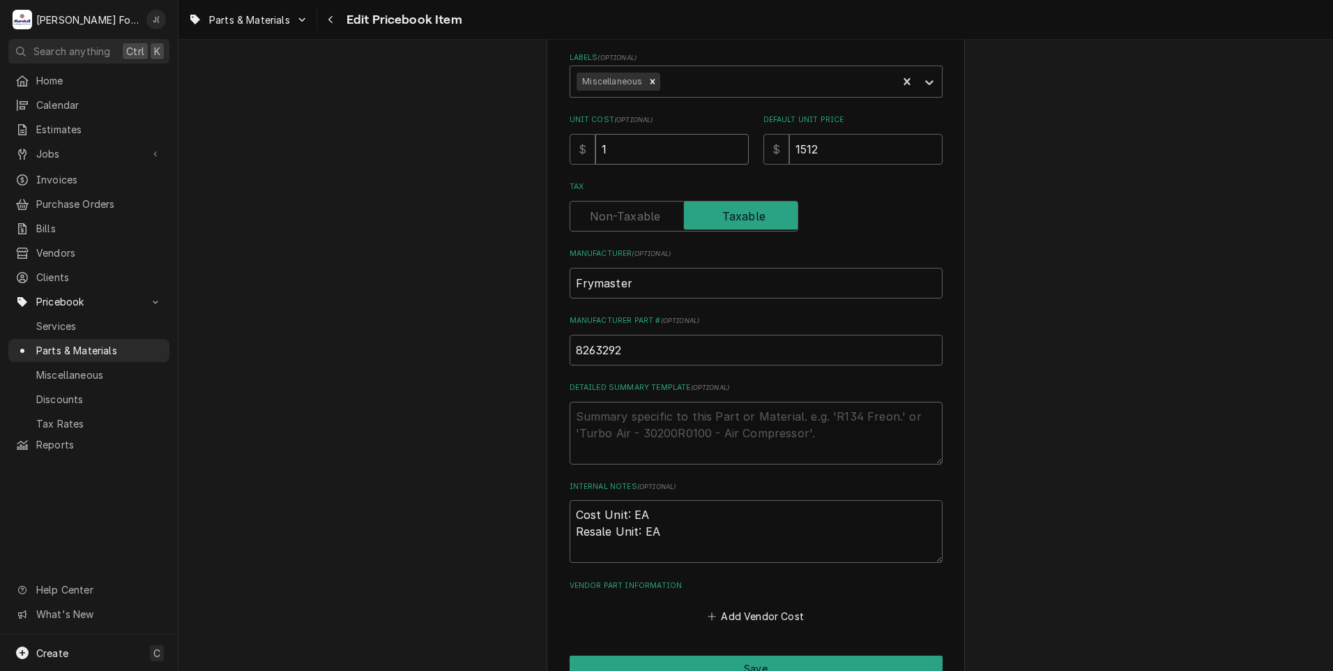
type input "12"
type textarea "x"
type input "129"
type textarea "x"
type input "1299"
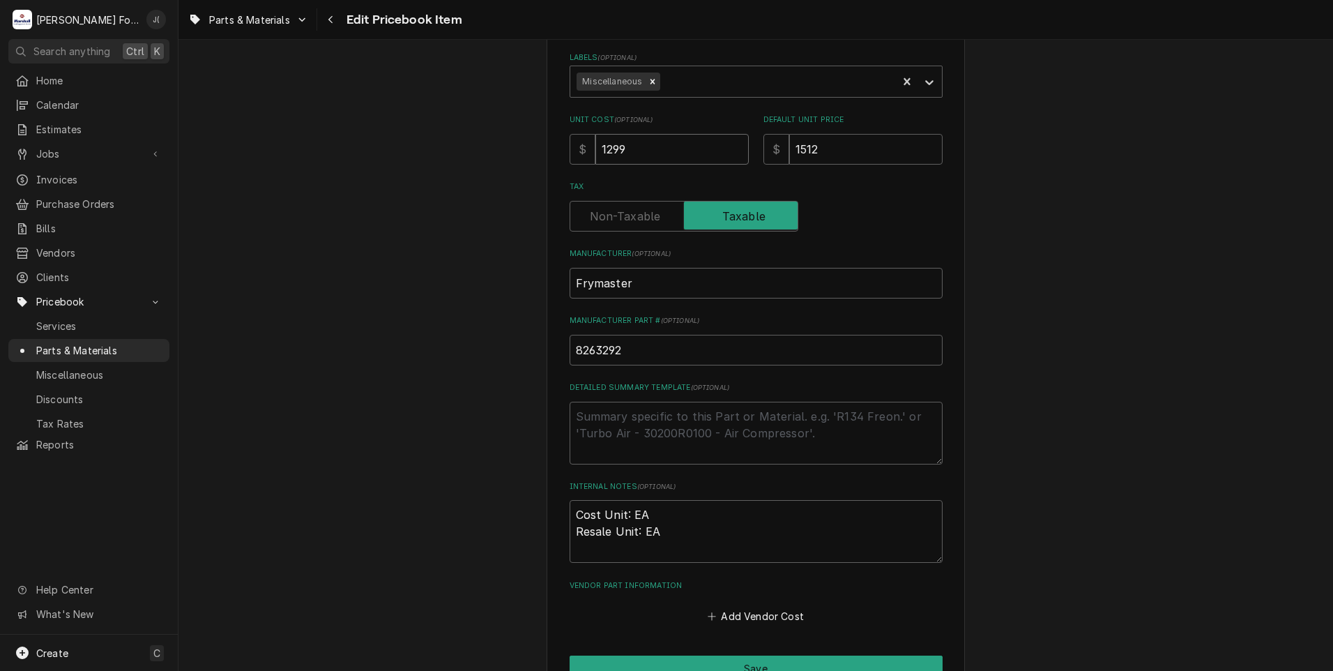
type textarea "x"
type input "1299.0"
type textarea "x"
type input "1299.04"
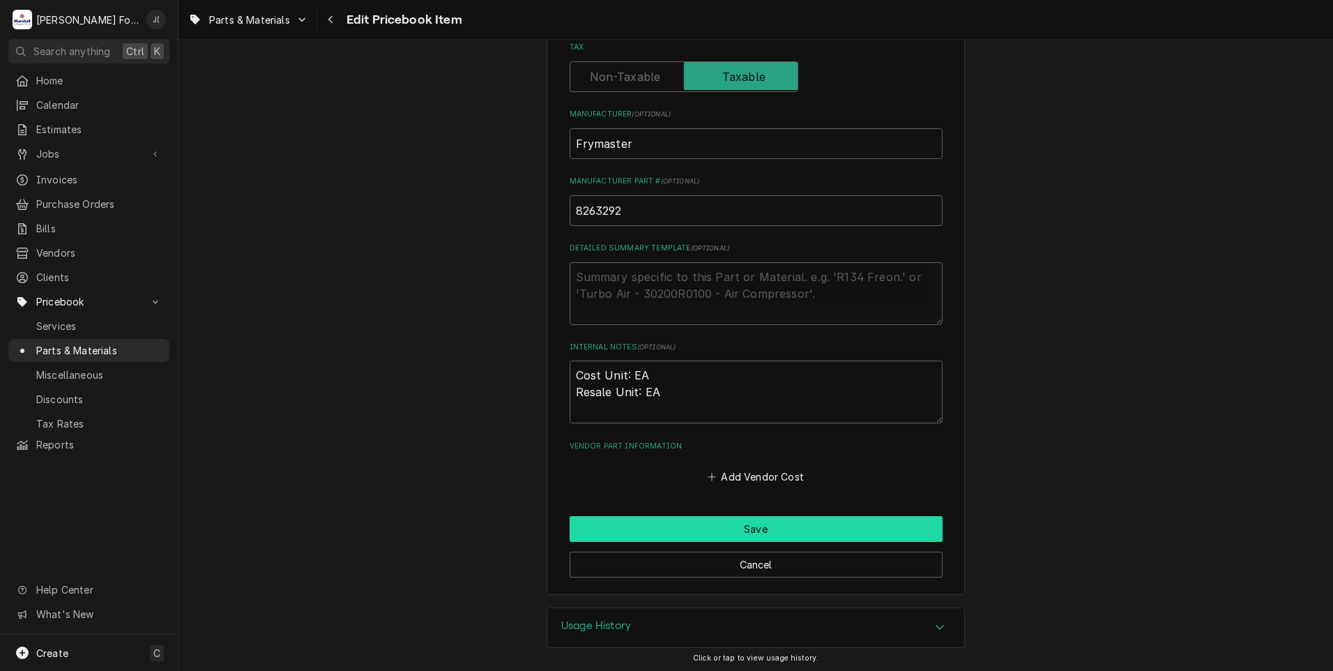
click at [775, 530] on button "Save" at bounding box center [756, 529] width 373 height 26
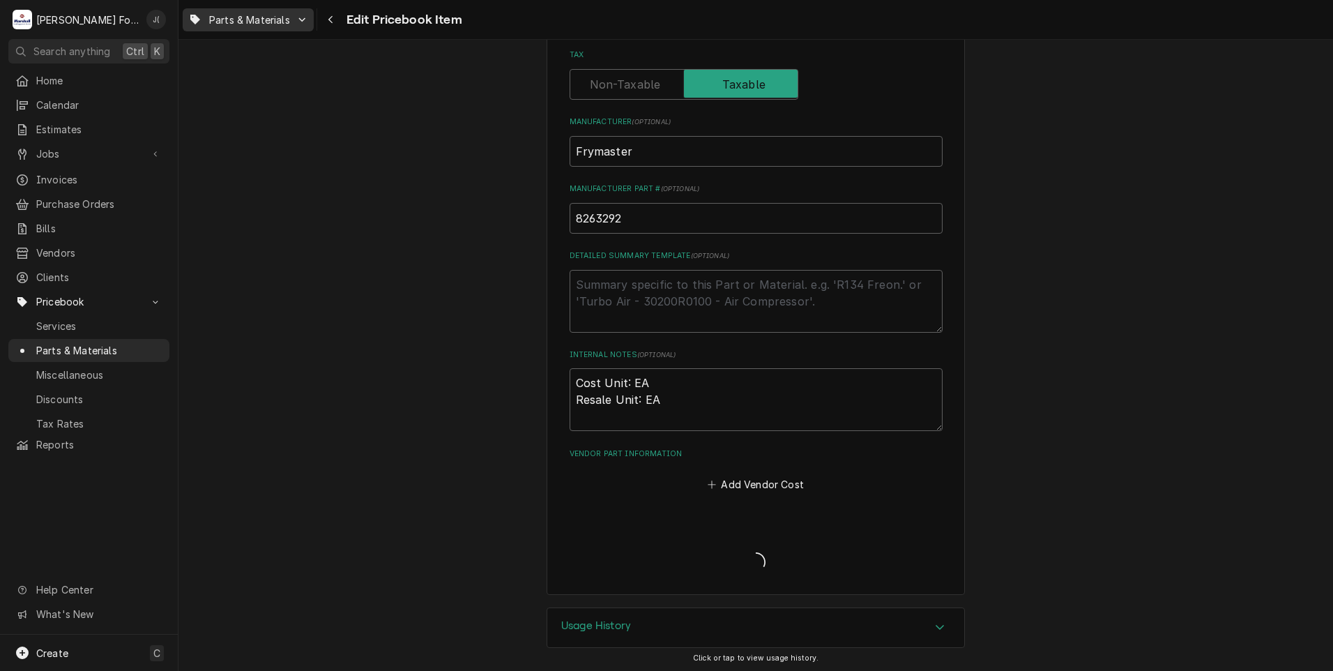
type textarea "x"
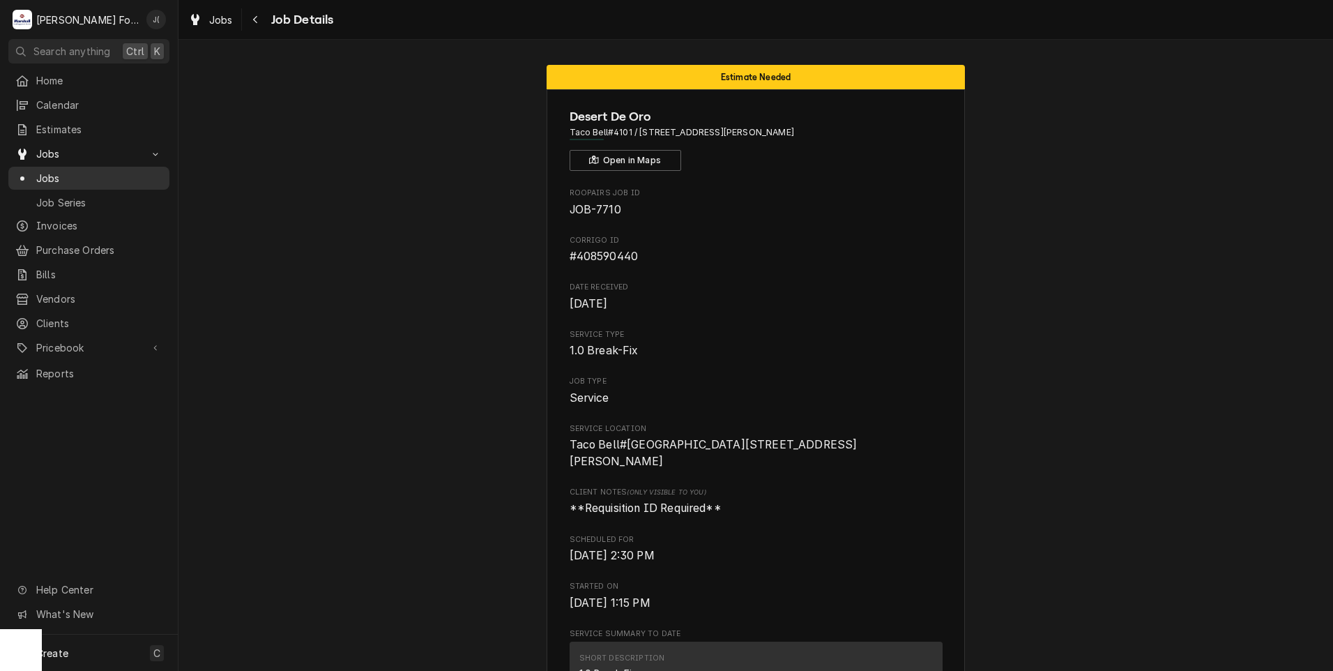
click at [78, 176] on span "Jobs" at bounding box center [99, 178] width 126 height 15
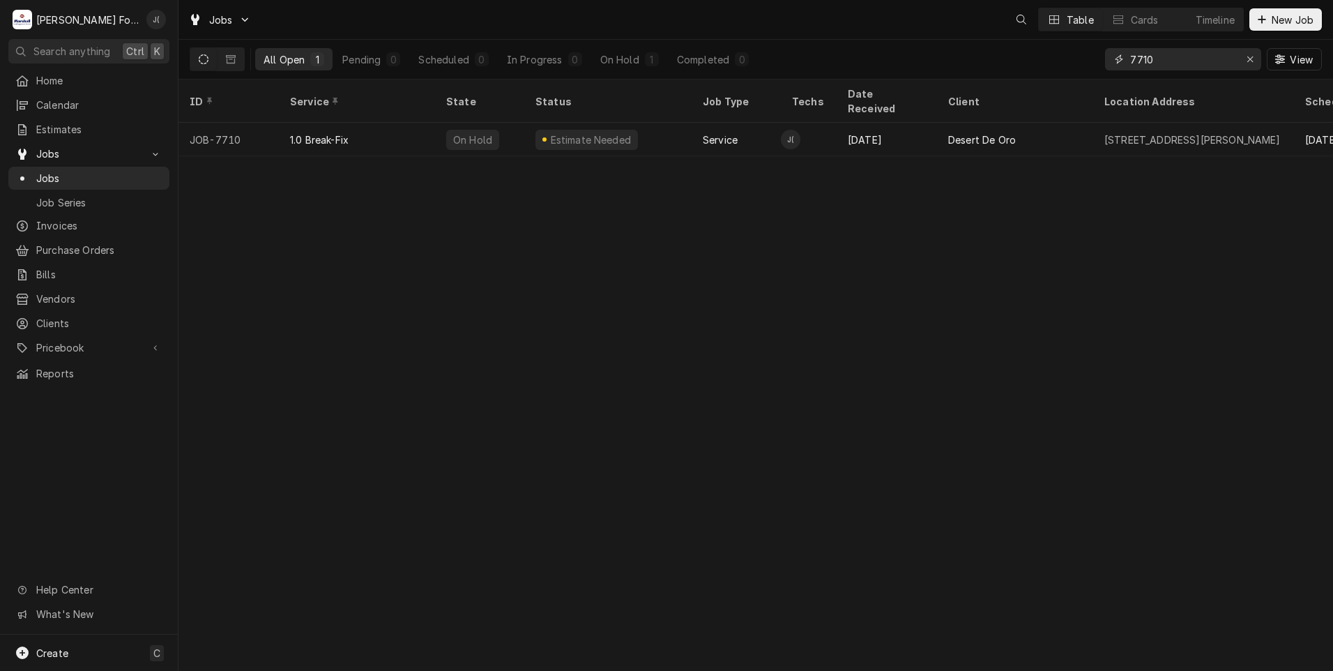
drag, startPoint x: 988, startPoint y: 61, endPoint x: 928, endPoint y: 54, distance: 60.3
click at [939, 61] on div "All Open 1 Pending 0 Scheduled 0 In Progress 0 On Hold 1 Completed 0 7710 View" at bounding box center [756, 59] width 1132 height 39
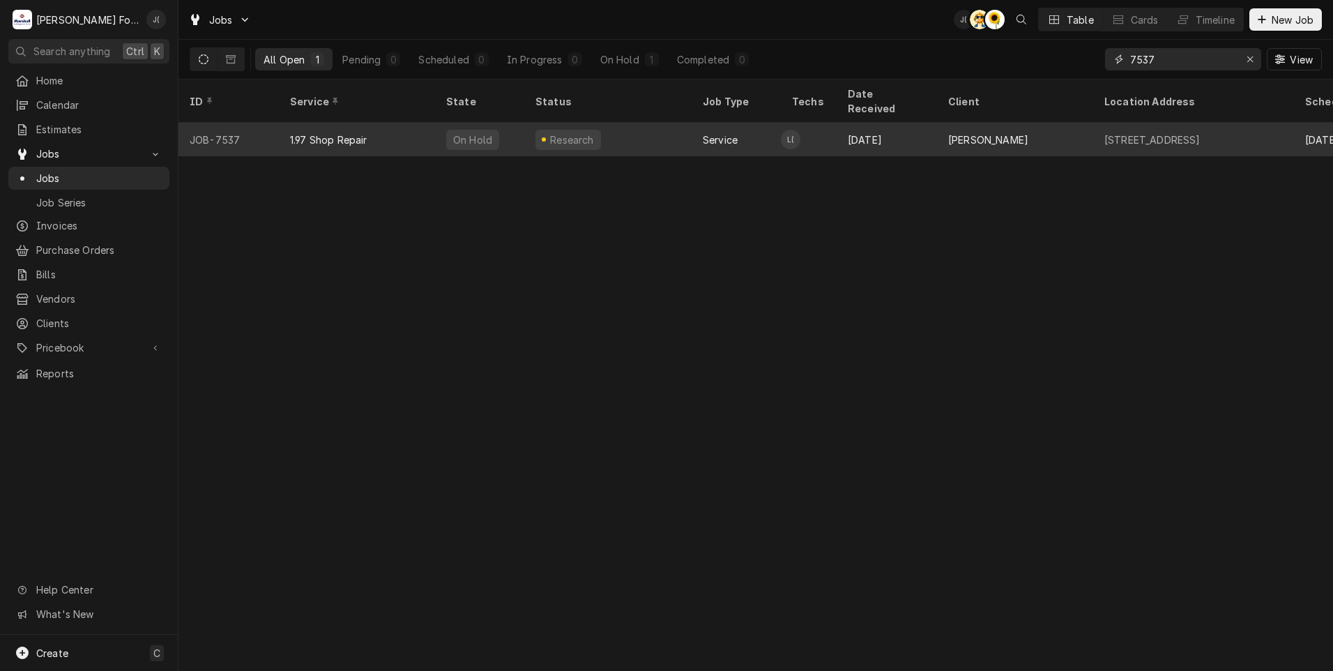
type input "7537"
click at [620, 123] on div "Research" at bounding box center [607, 139] width 167 height 33
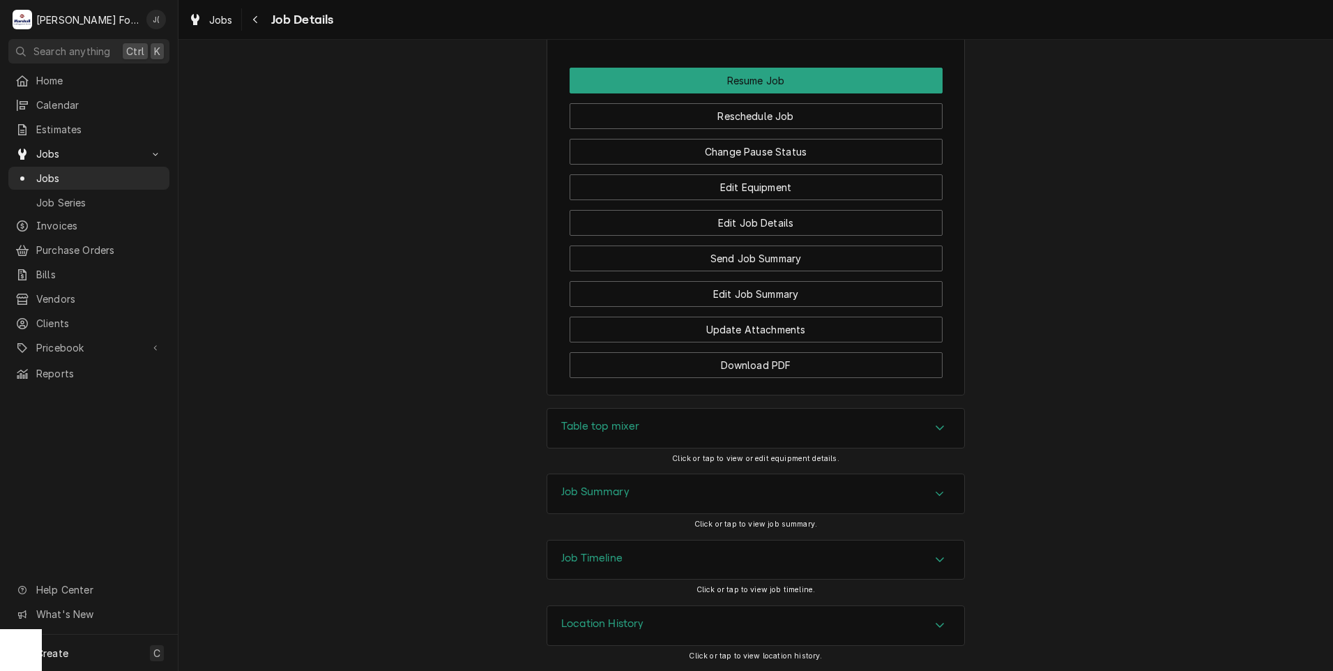
scroll to position [1416, 0]
click at [625, 437] on div "Table top mixer" at bounding box center [755, 427] width 417 height 39
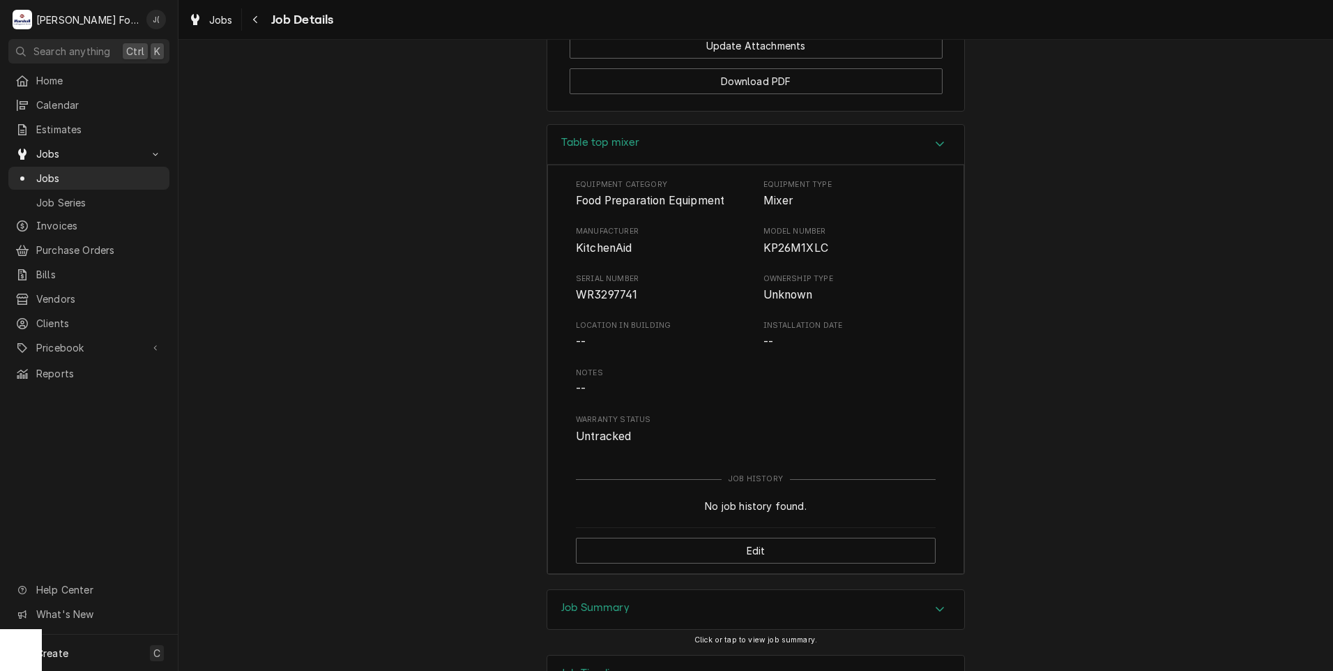
scroll to position [1764, 0]
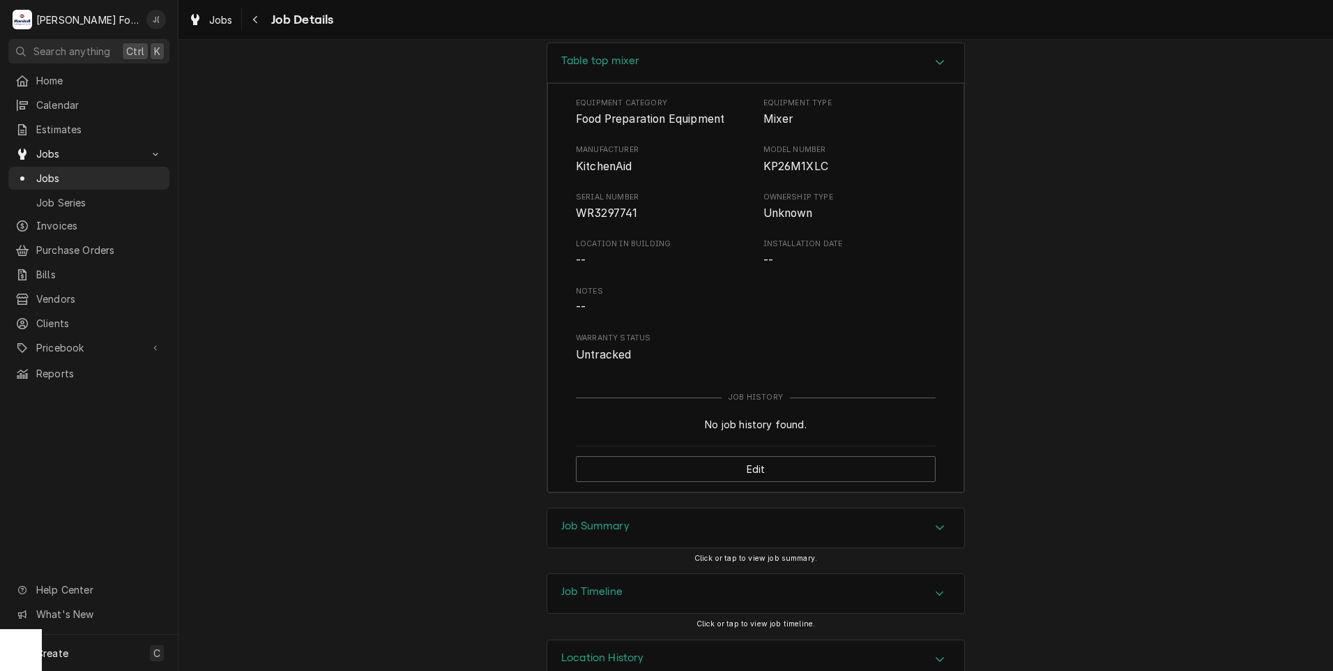
drag, startPoint x: 602, startPoint y: 552, endPoint x: 461, endPoint y: 495, distance: 151.3
click at [600, 536] on div "Job Summary" at bounding box center [595, 527] width 68 height 17
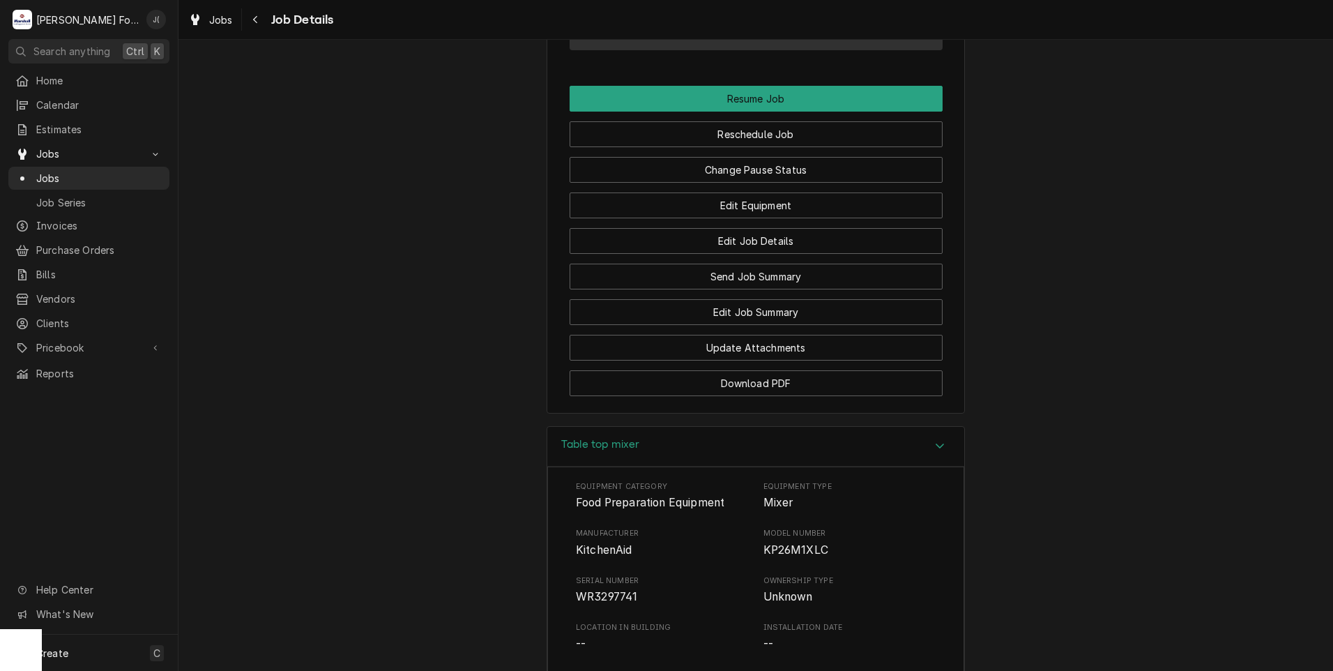
scroll to position [1346, 0]
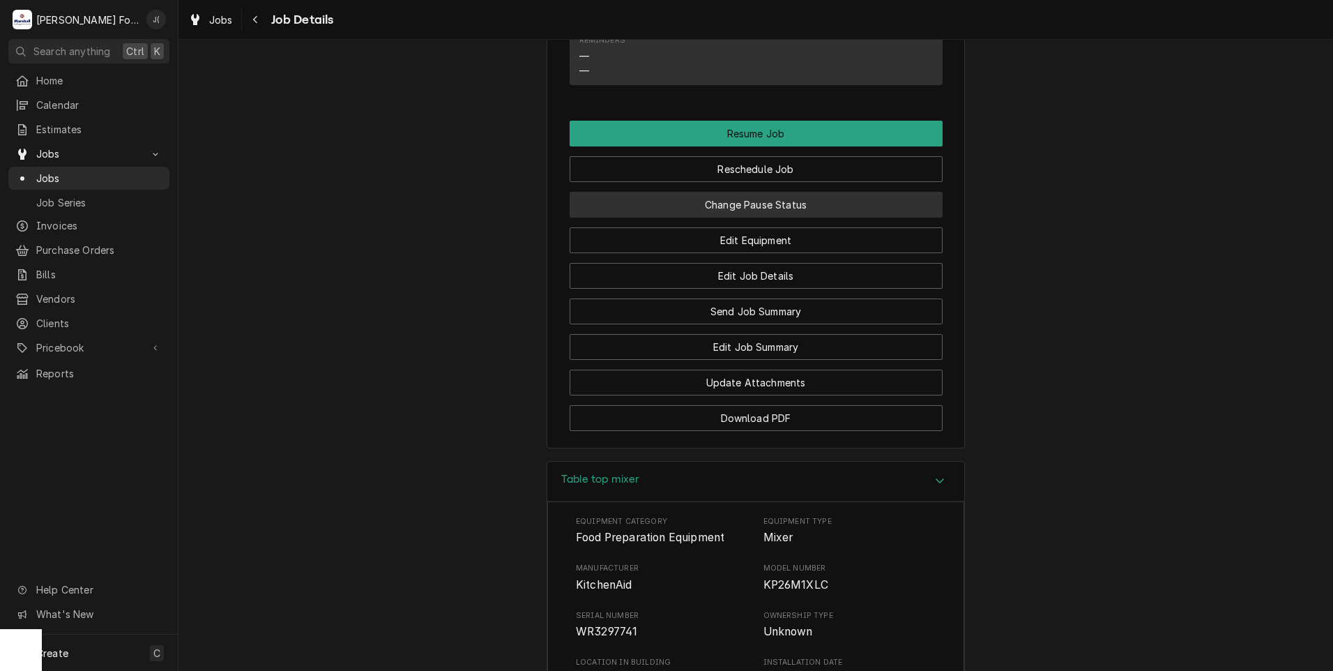
click at [731, 217] on button "Change Pause Status" at bounding box center [756, 205] width 373 height 26
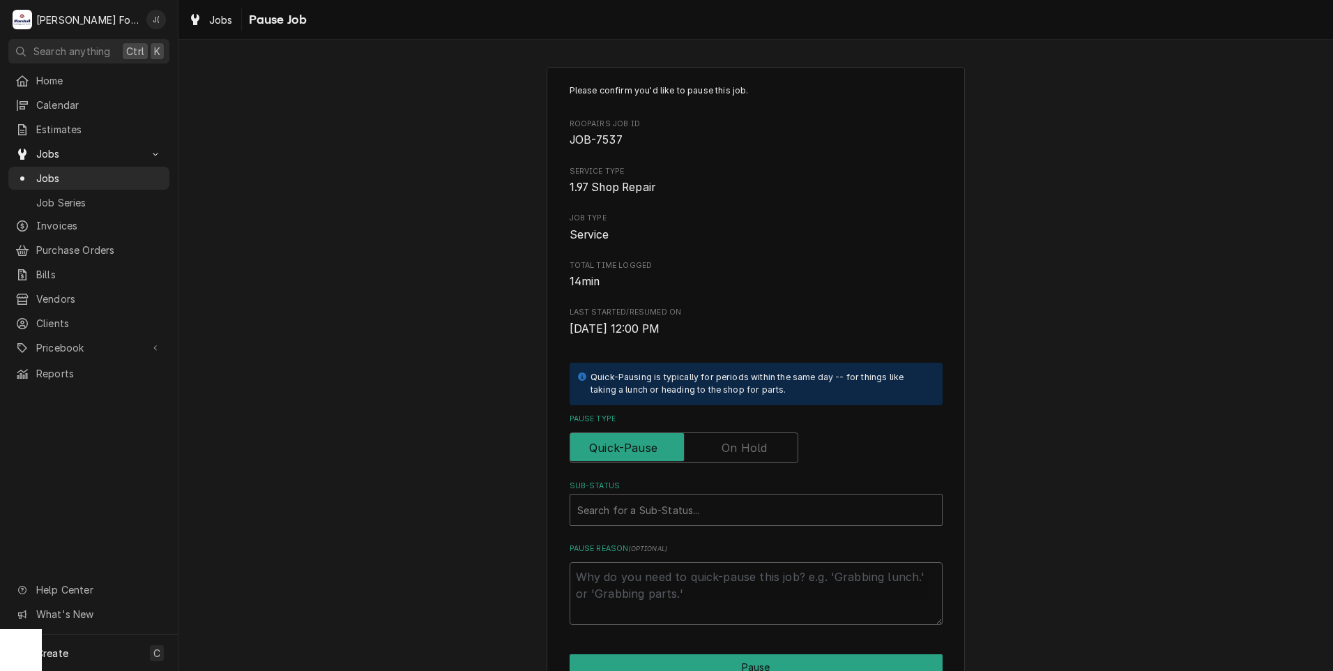
click at [732, 445] on label "Pause Type" at bounding box center [684, 447] width 229 height 31
click at [732, 445] on input "Pause Type" at bounding box center [684, 447] width 216 height 31
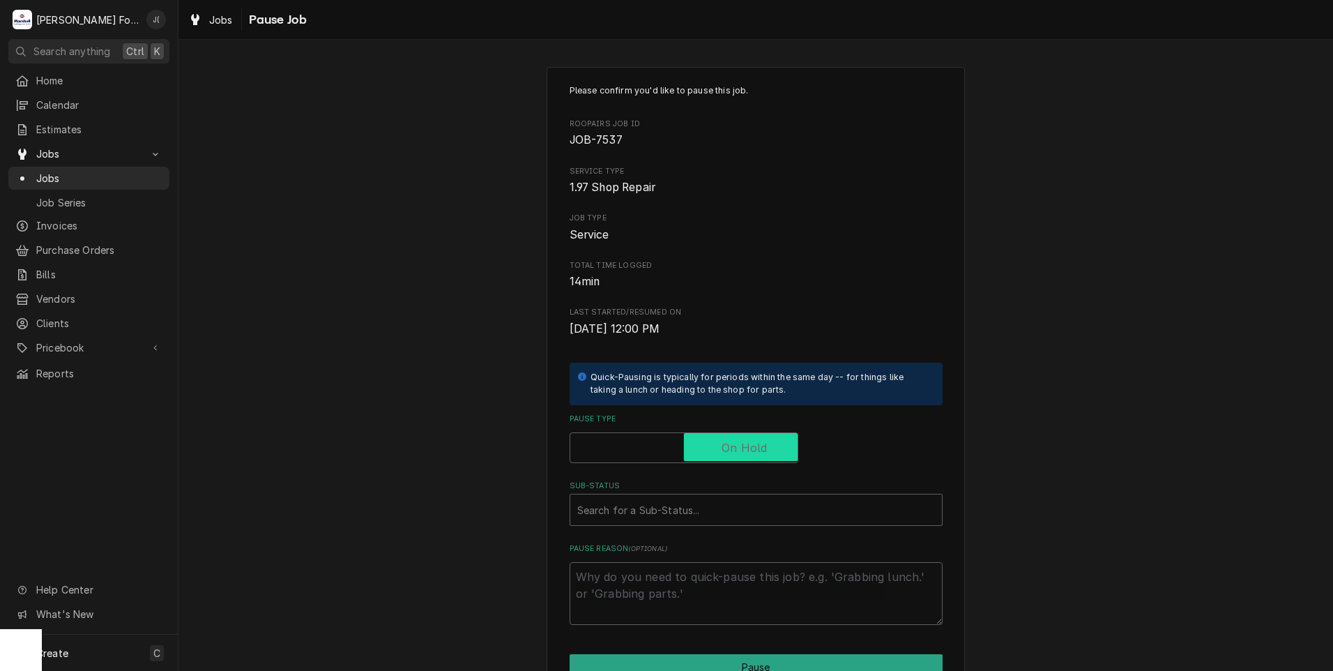
checkbox input "true"
drag, startPoint x: 675, startPoint y: 504, endPoint x: 671, endPoint y: 517, distance: 13.9
click at [674, 506] on div "Sub-Status" at bounding box center [756, 509] width 358 height 25
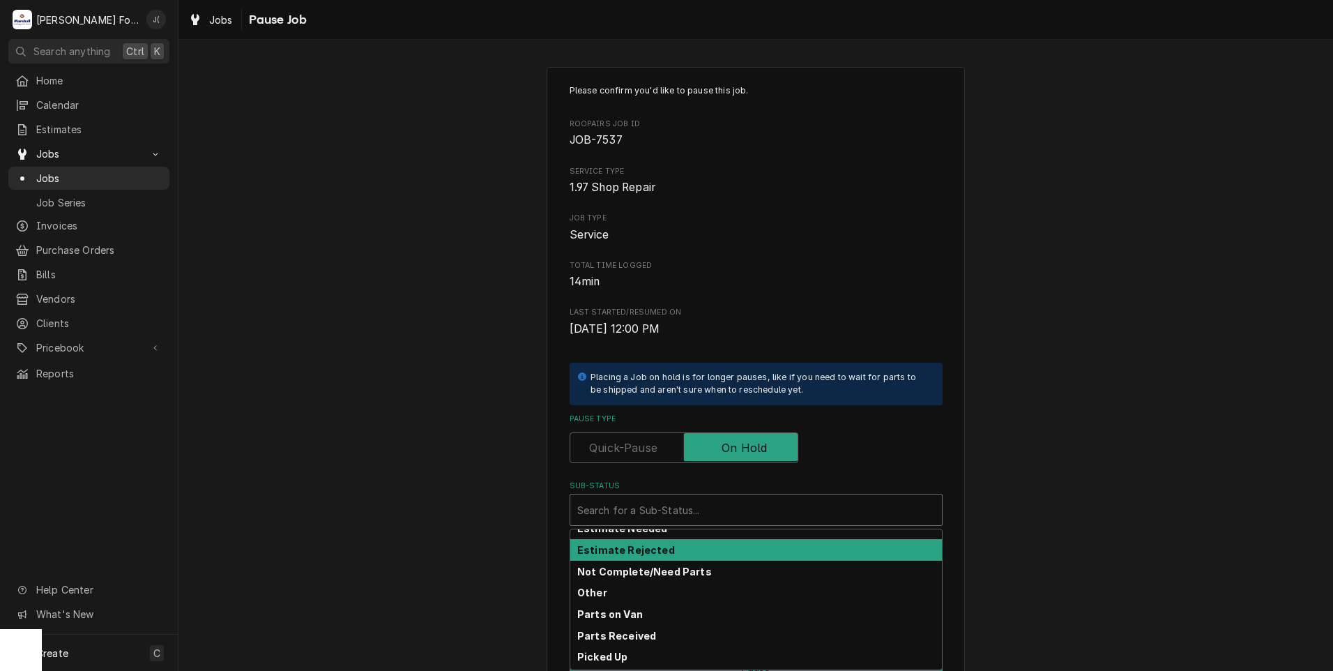
scroll to position [70, 0]
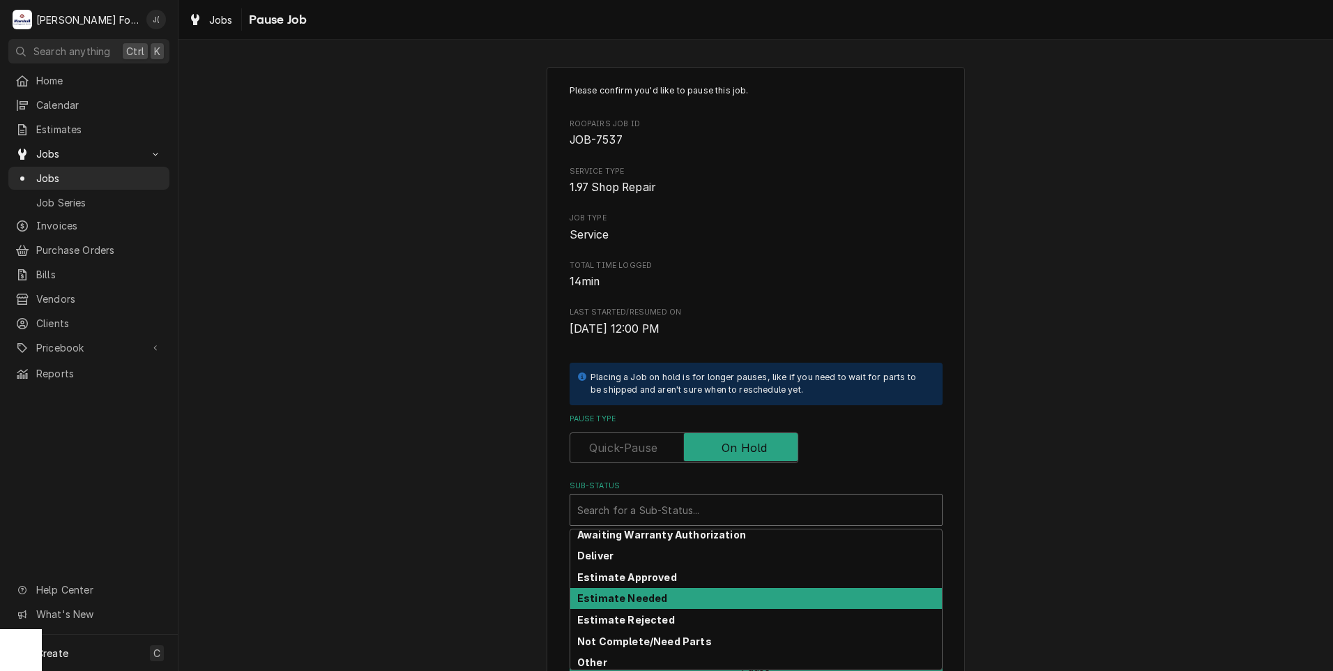
click at [643, 594] on strong "Estimate Needed" at bounding box center [622, 598] width 90 height 12
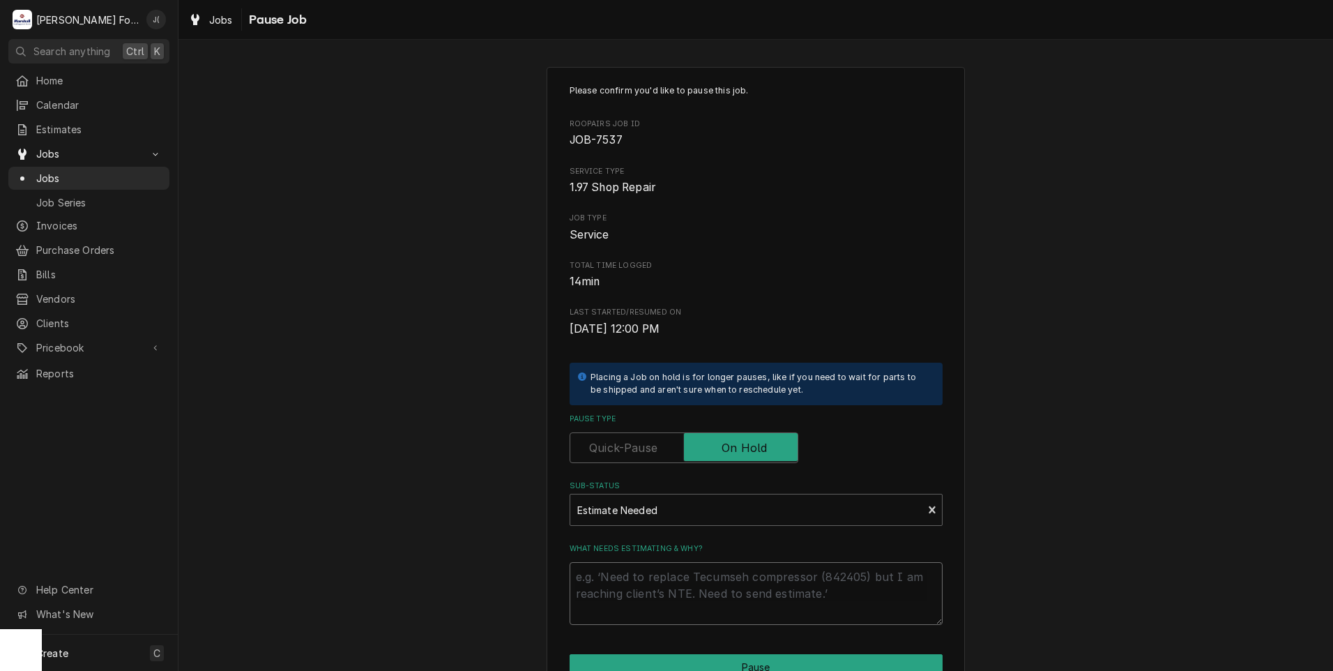
click at [647, 584] on textarea "What needs estimating & why?" at bounding box center [756, 593] width 373 height 63
type textarea "x"
type textarea "P"
type textarea "x"
type textarea "PR"
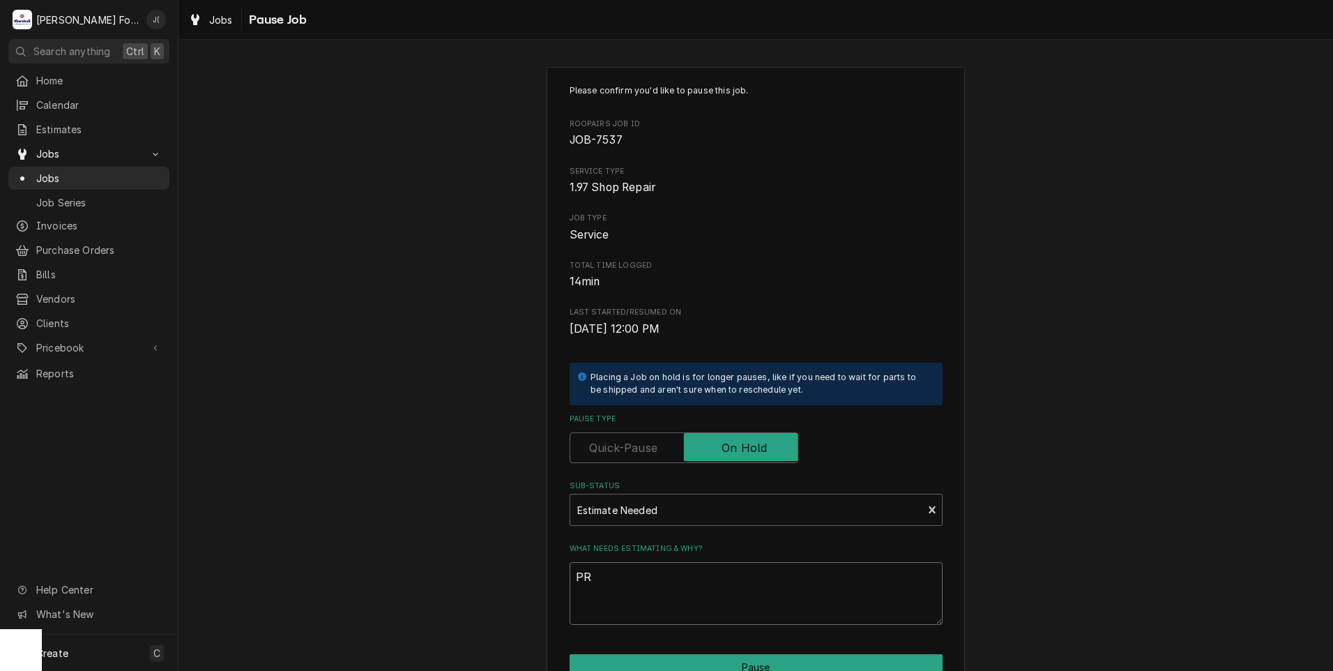
type textarea "x"
type textarea "PRI"
type textarea "x"
type textarea "PRIC"
type textarea "x"
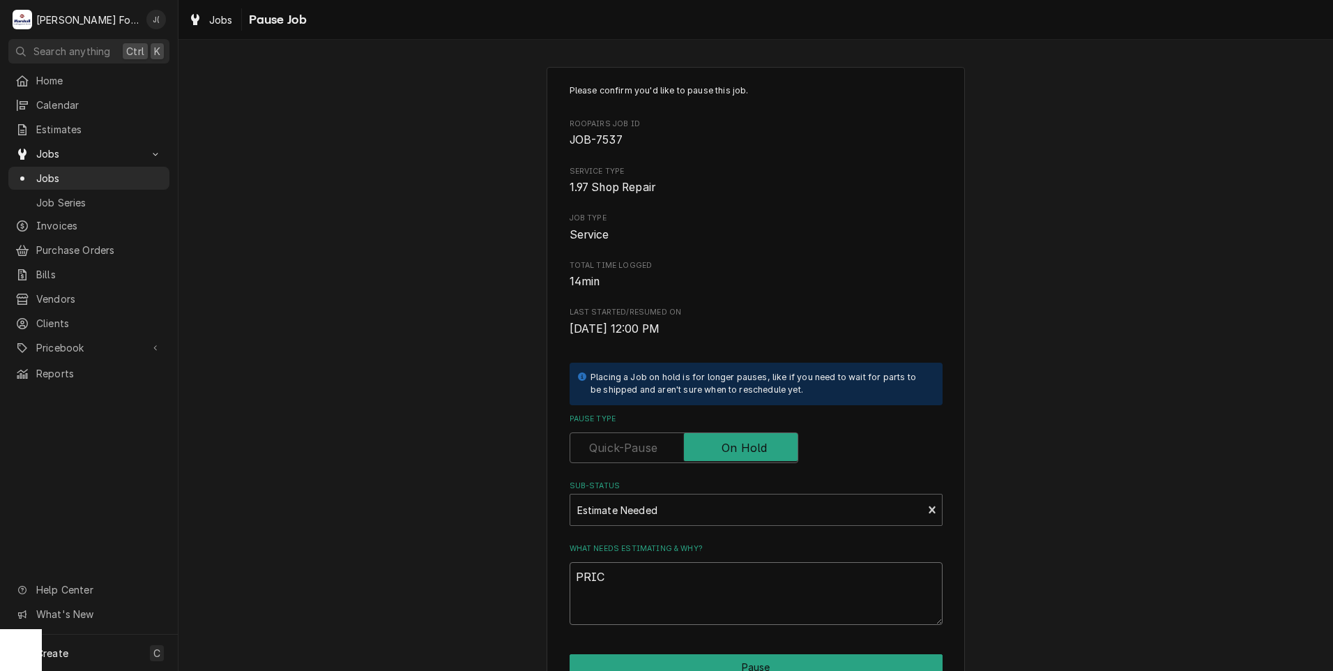
type textarea "PRICE"
type textarea "x"
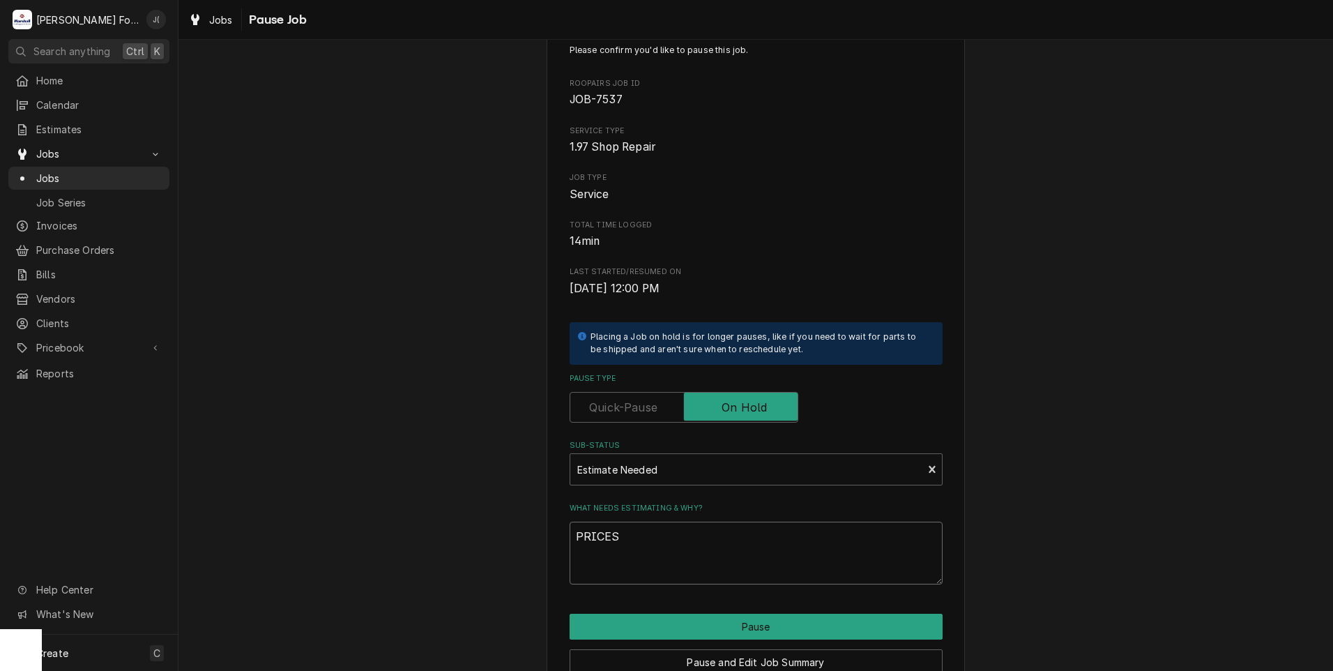
scroll to position [110, 0]
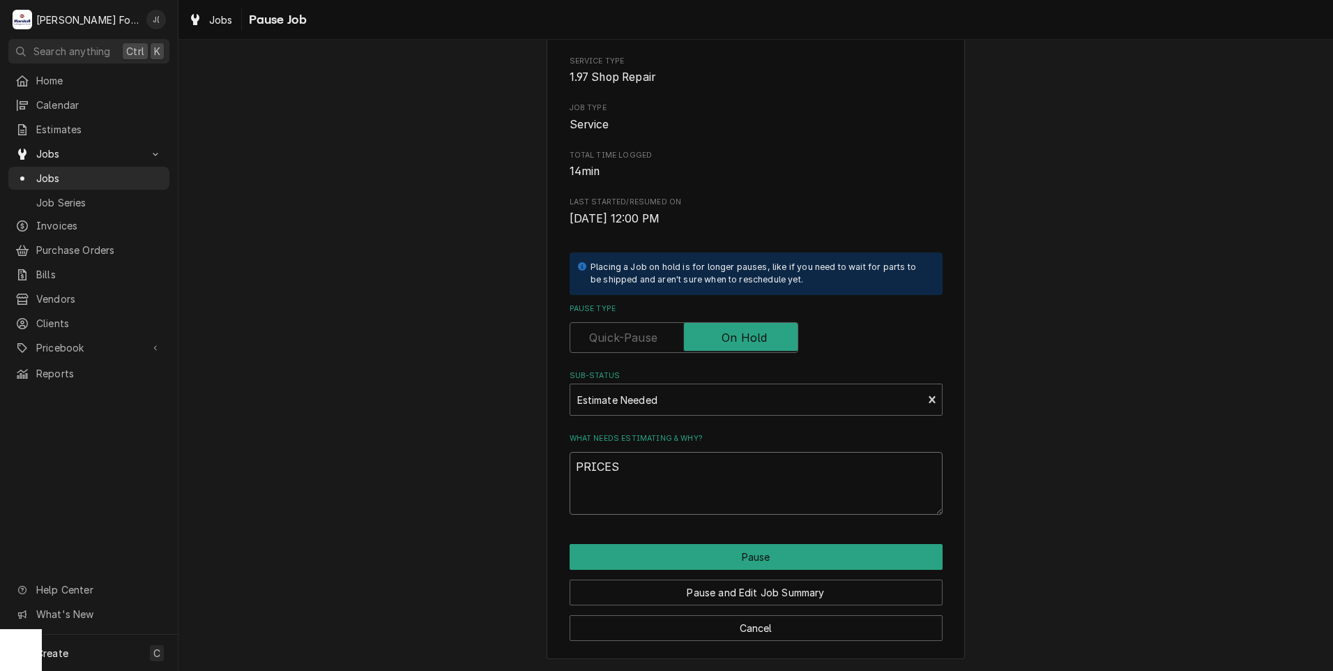
type textarea "PRICES"
click at [754, 607] on div "Cancel" at bounding box center [756, 623] width 373 height 36
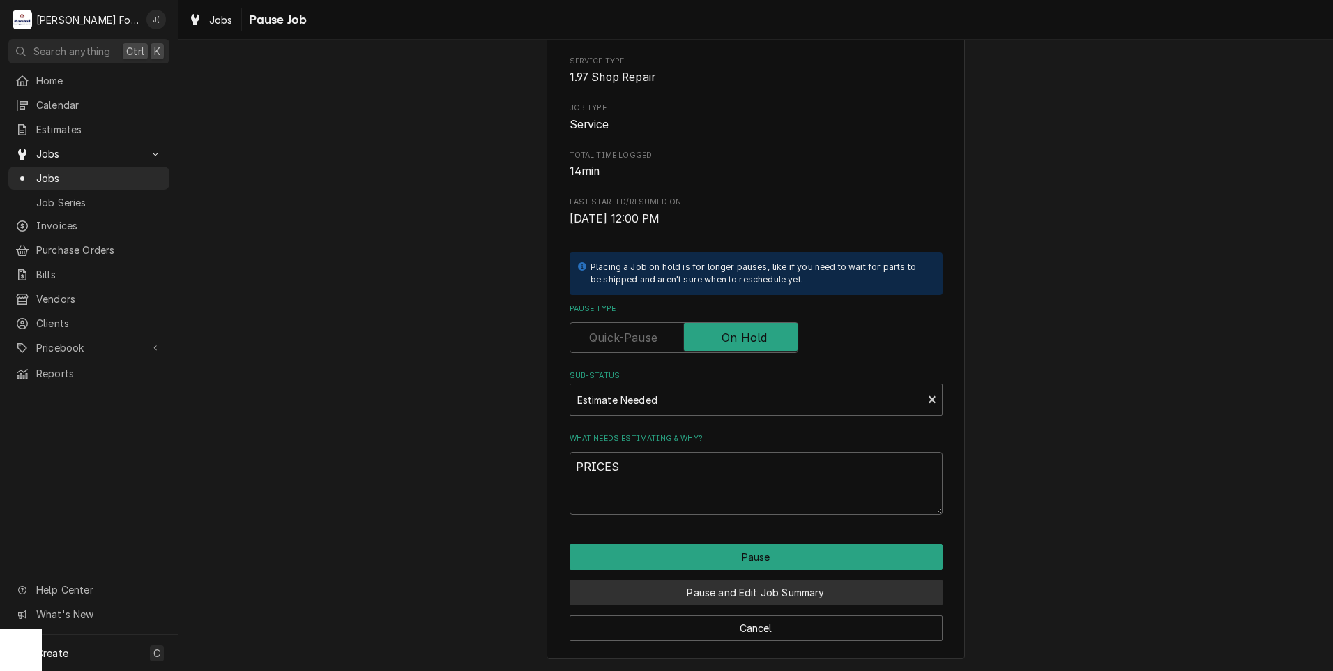
click at [756, 596] on button "Pause and Edit Job Summary" at bounding box center [756, 592] width 373 height 26
type textarea "x"
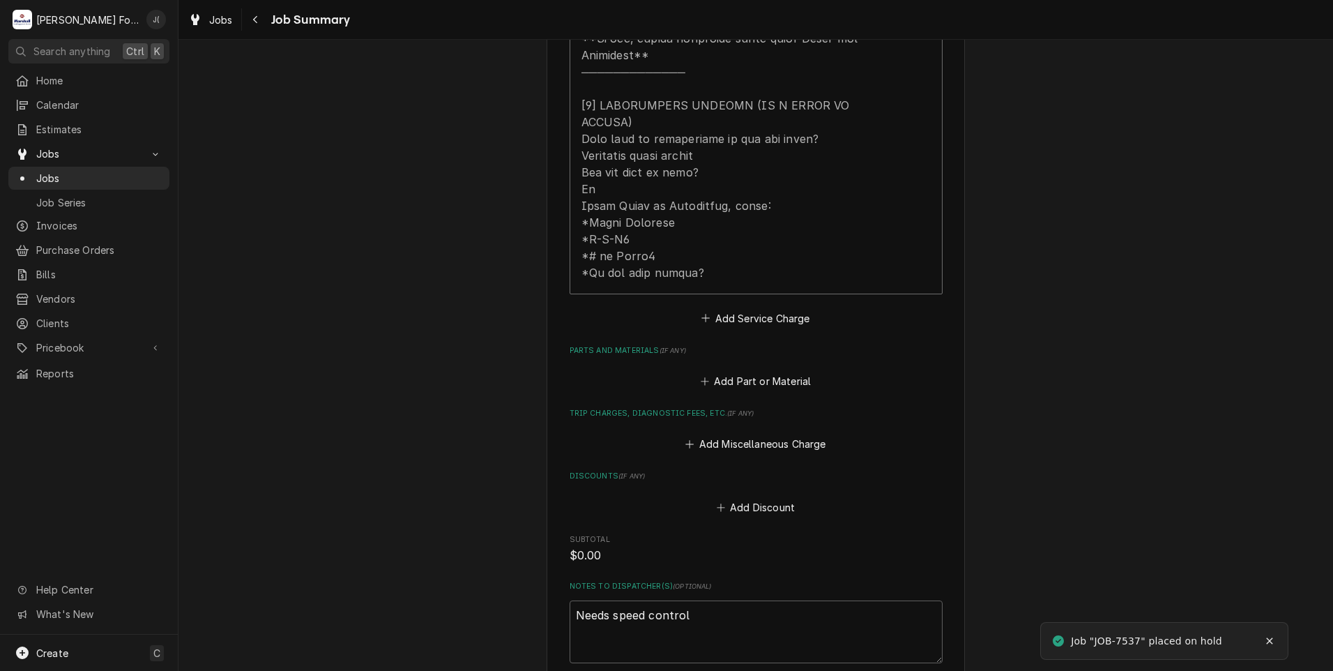
scroll to position [697, 0]
click at [772, 357] on div "Please provide a summary of the work you've done, the parts and materials you u…" at bounding box center [756, 85] width 373 height 1276
click at [770, 369] on button "Add Part or Material" at bounding box center [755, 379] width 115 height 20
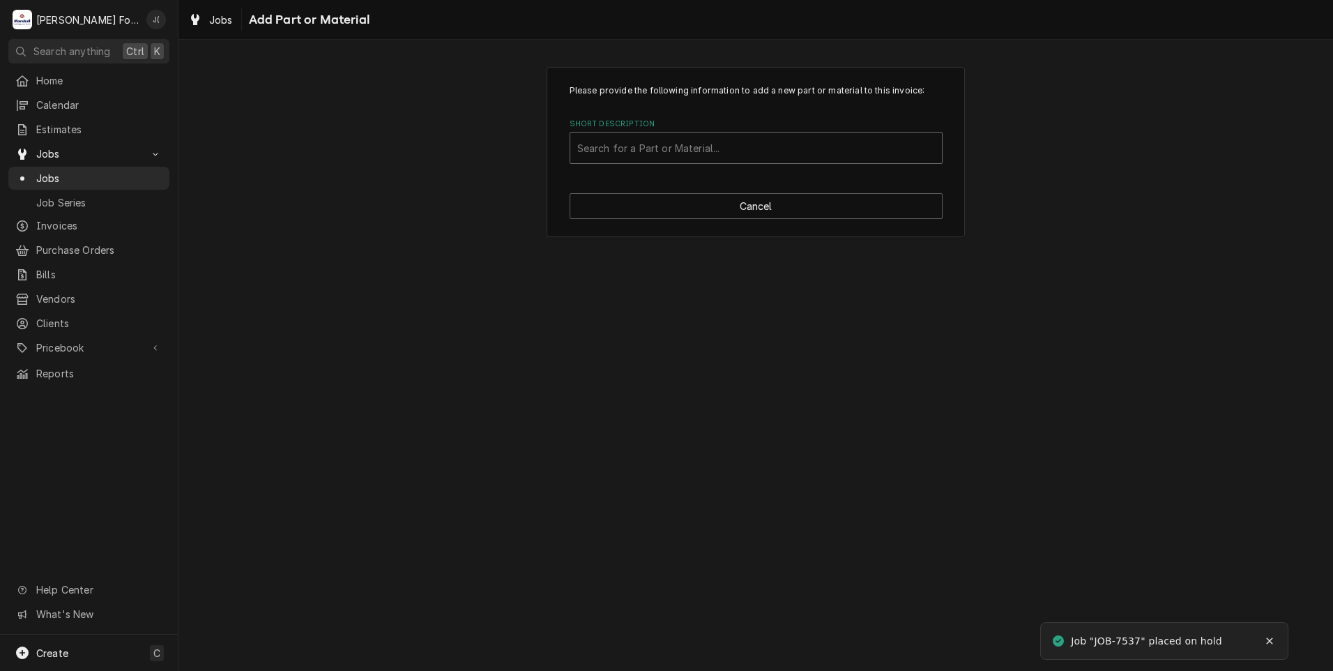
click at [714, 144] on div "Short Description" at bounding box center [756, 147] width 358 height 25
type input "WP9706648"
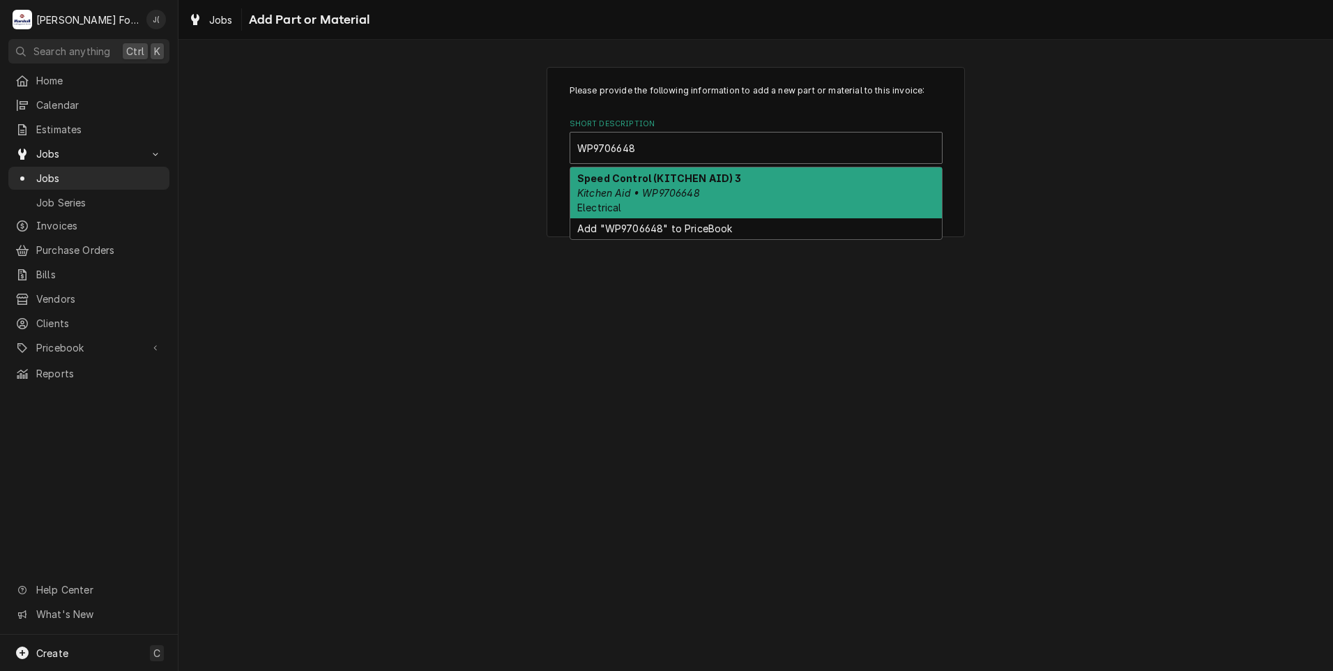
click at [692, 190] on div "Speed Control (KITCHEN AID) 3 Kitchen Aid • WP9706648 Electrical" at bounding box center [756, 192] width 372 height 51
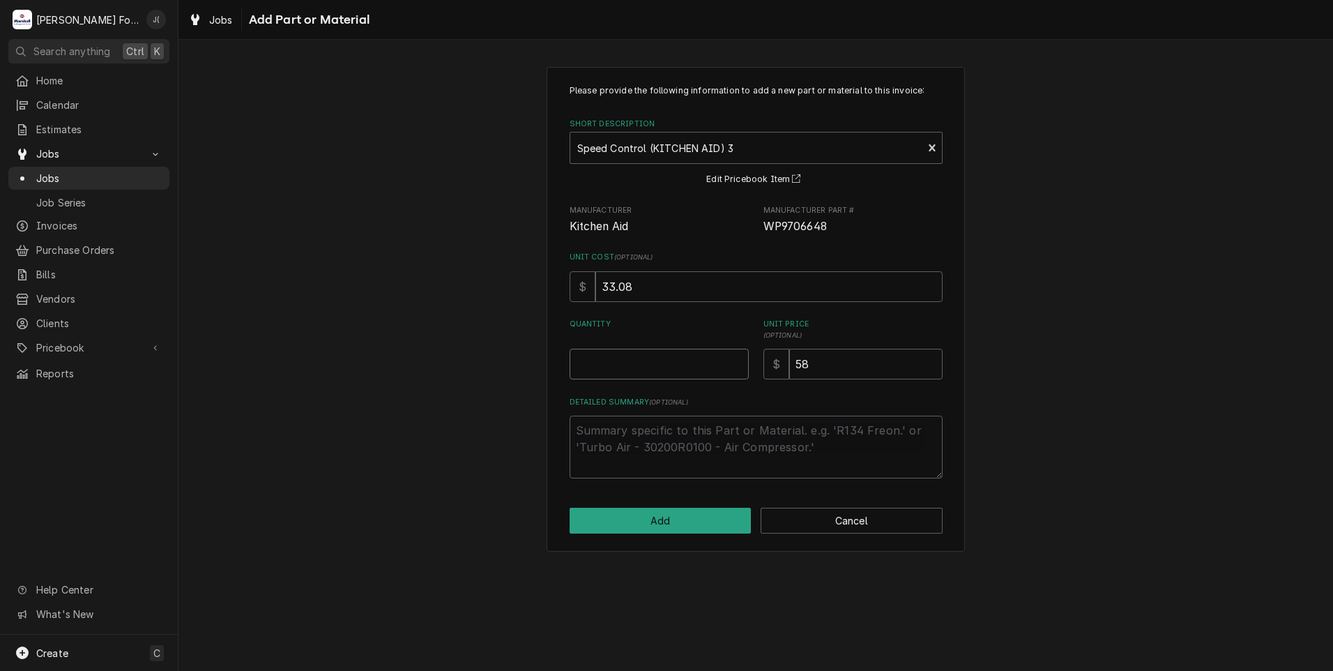
click at [678, 364] on input "Quantity" at bounding box center [659, 364] width 179 height 31
type textarea "x"
type input "1"
click at [709, 520] on button "Add" at bounding box center [661, 520] width 182 height 26
type textarea "x"
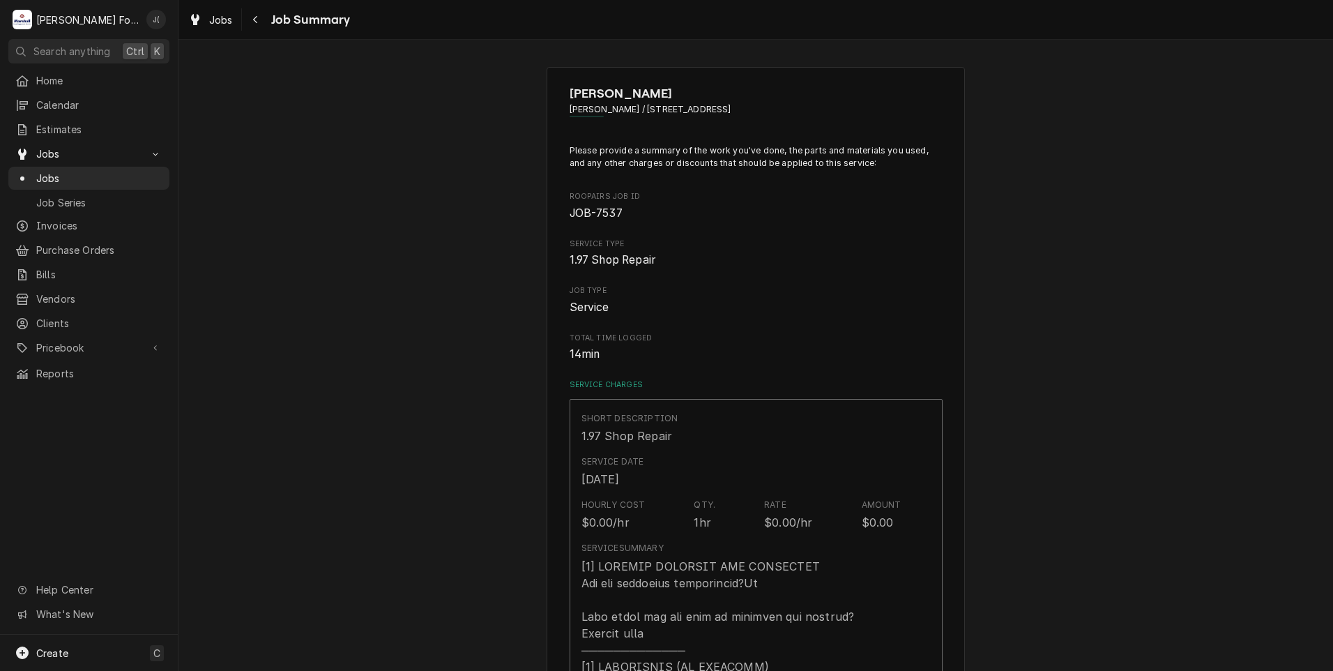
scroll to position [697, 0]
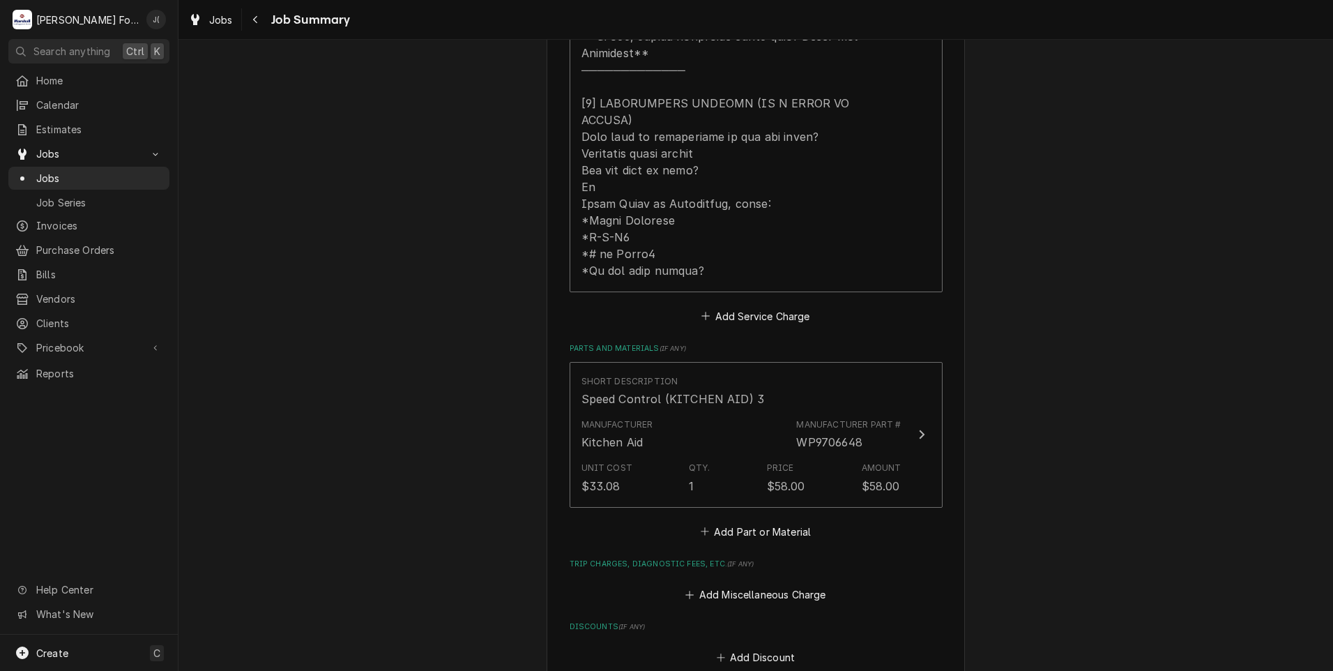
click at [718, 508] on div "Please provide a summary of the work you've done, the parts and materials you u…" at bounding box center [756, 161] width 373 height 1429
click at [718, 521] on button "Add Part or Material" at bounding box center [755, 531] width 115 height 20
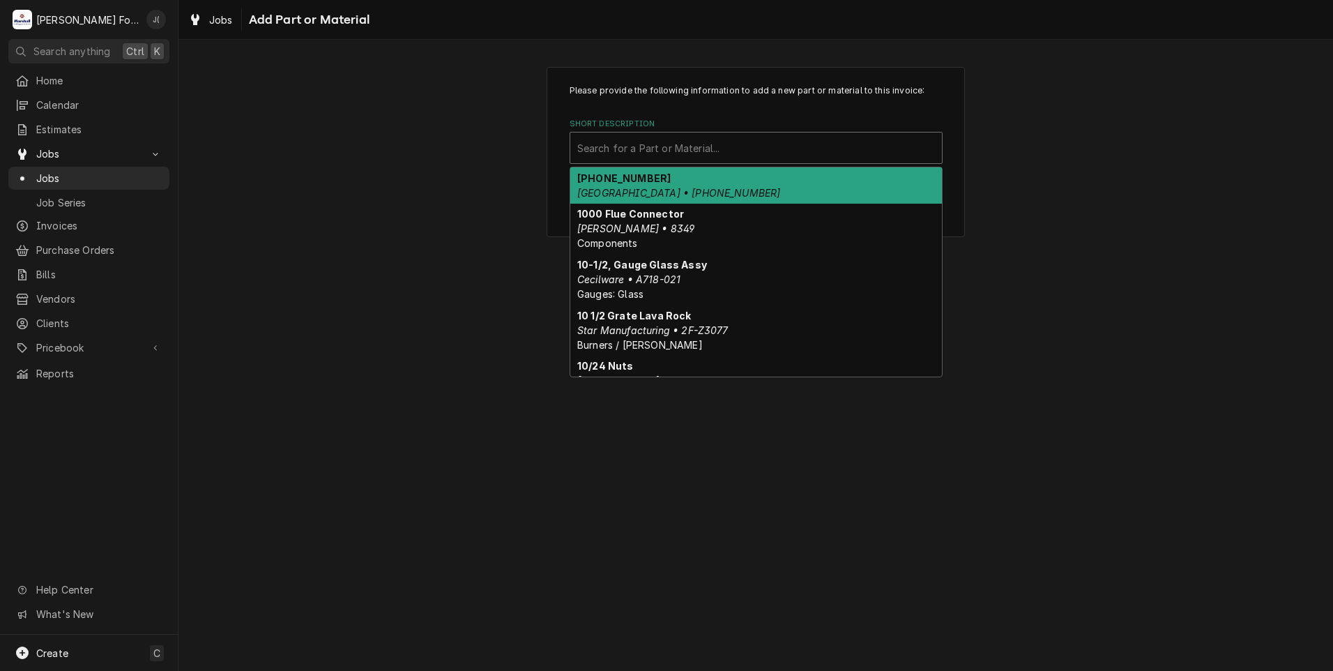
click at [636, 142] on div "Short Description" at bounding box center [756, 147] width 358 height 25
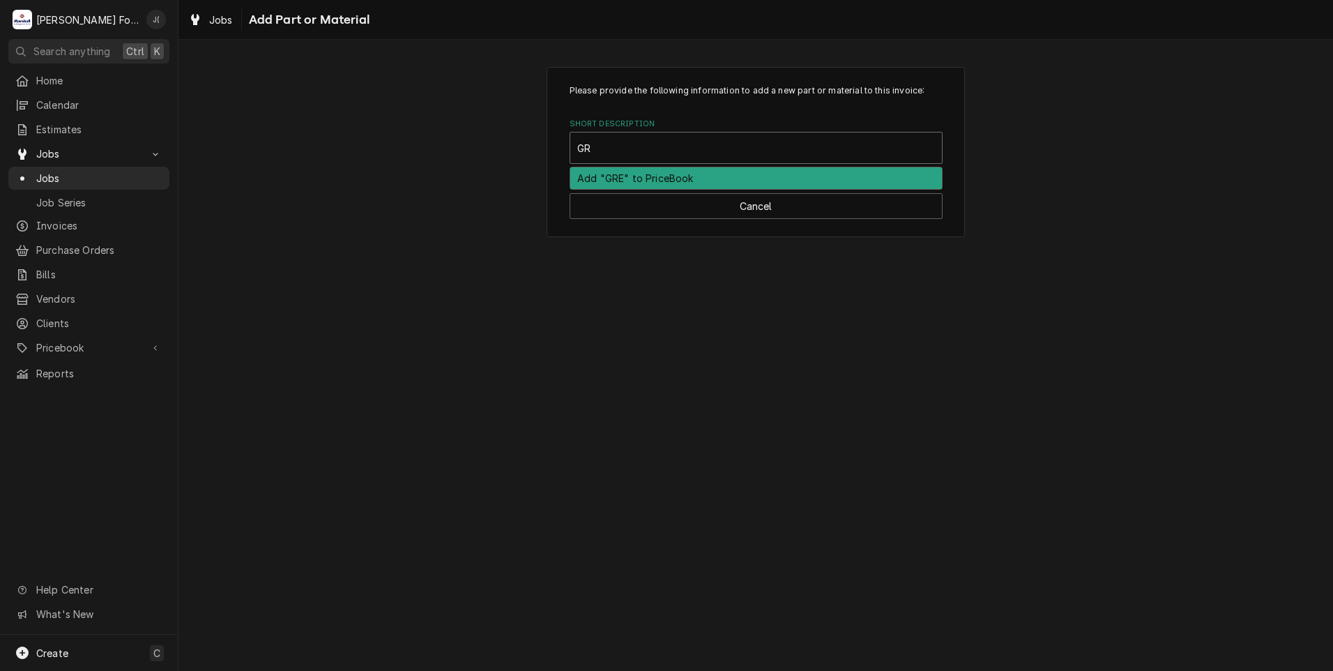
type input "GRE"
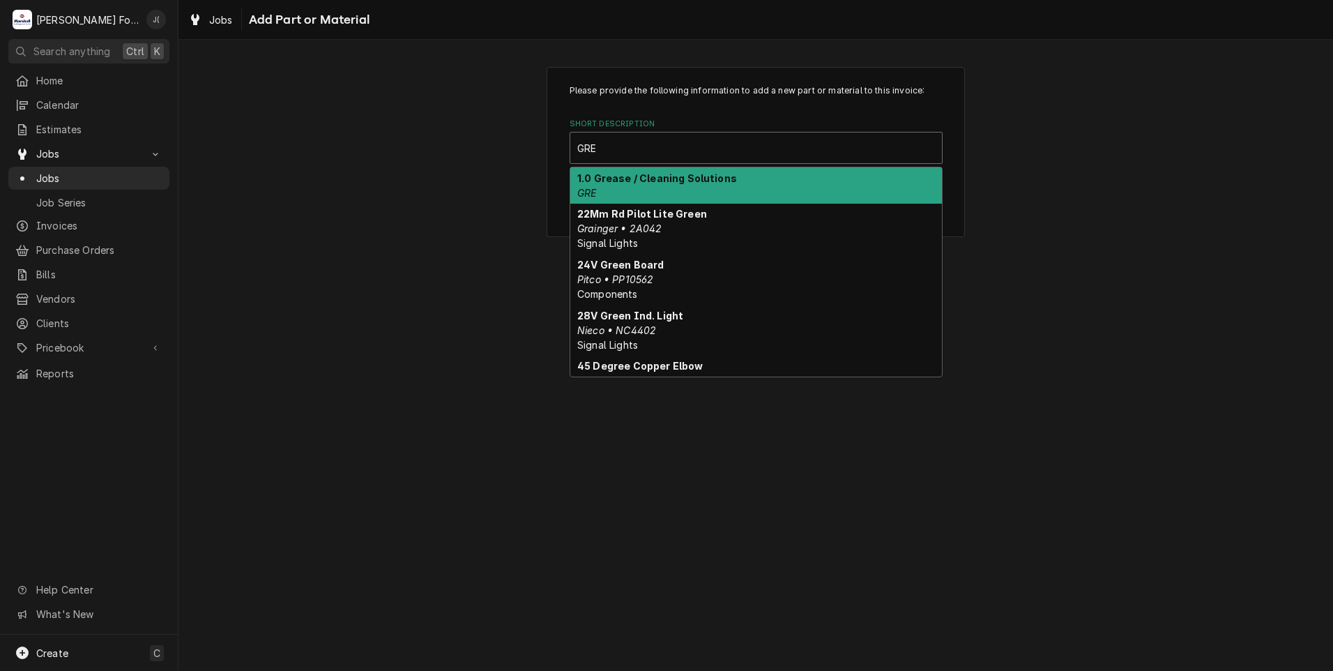
click at [621, 177] on strong "1.0 Grease / Cleaning Solutions" at bounding box center [657, 178] width 160 height 12
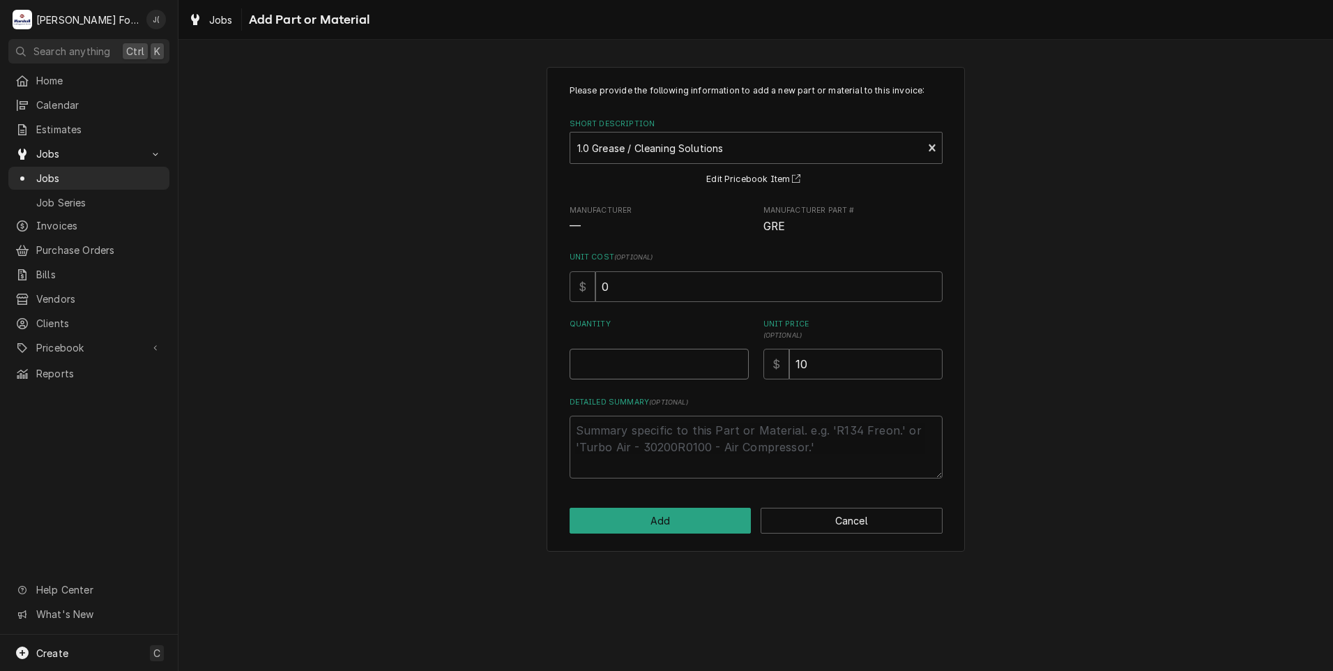
click at [639, 359] on input "Quantity" at bounding box center [659, 364] width 179 height 31
type textarea "x"
type input "1"
click at [666, 537] on div "Please provide the following information to add a new part or material to this …" at bounding box center [756, 309] width 418 height 484
click at [676, 521] on button "Add" at bounding box center [661, 520] width 182 height 26
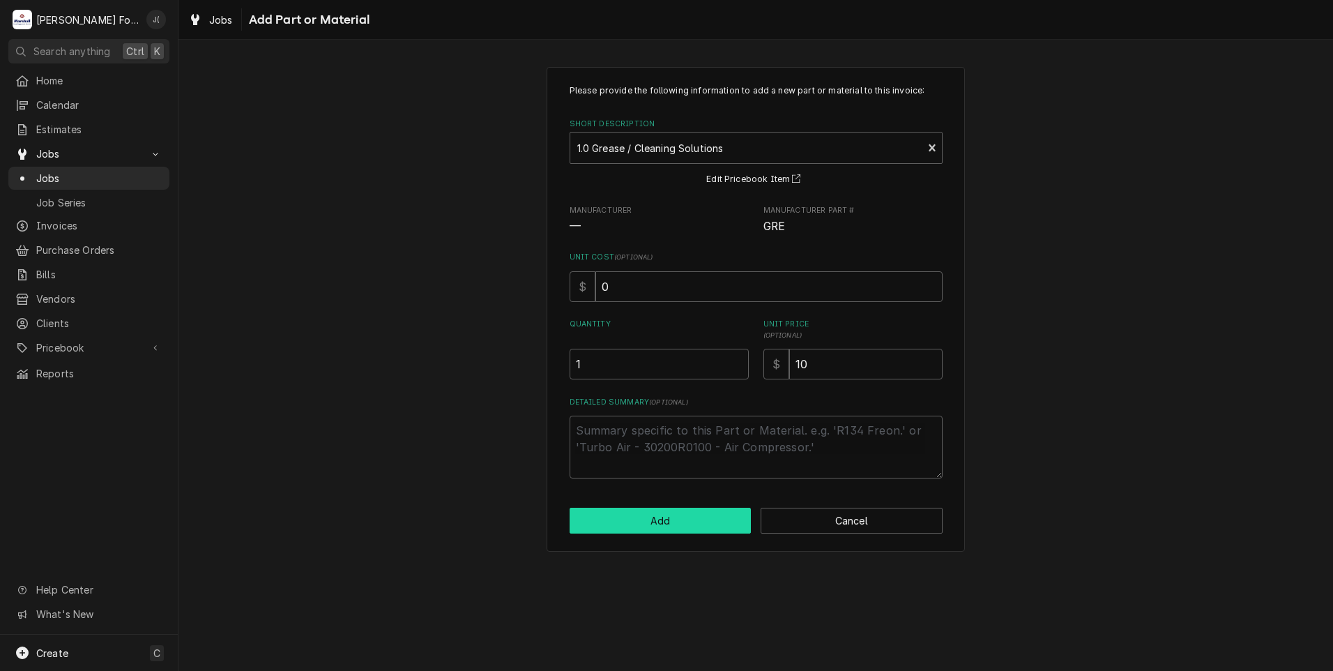
type textarea "x"
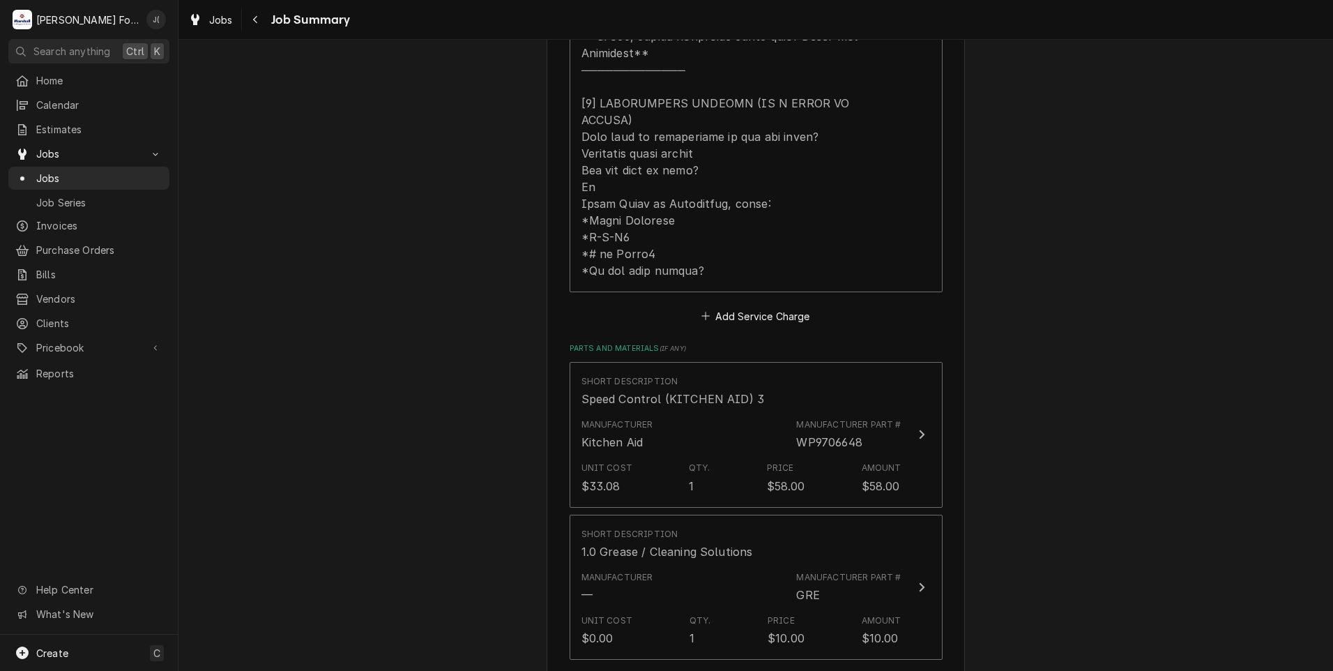
scroll to position [767, 0]
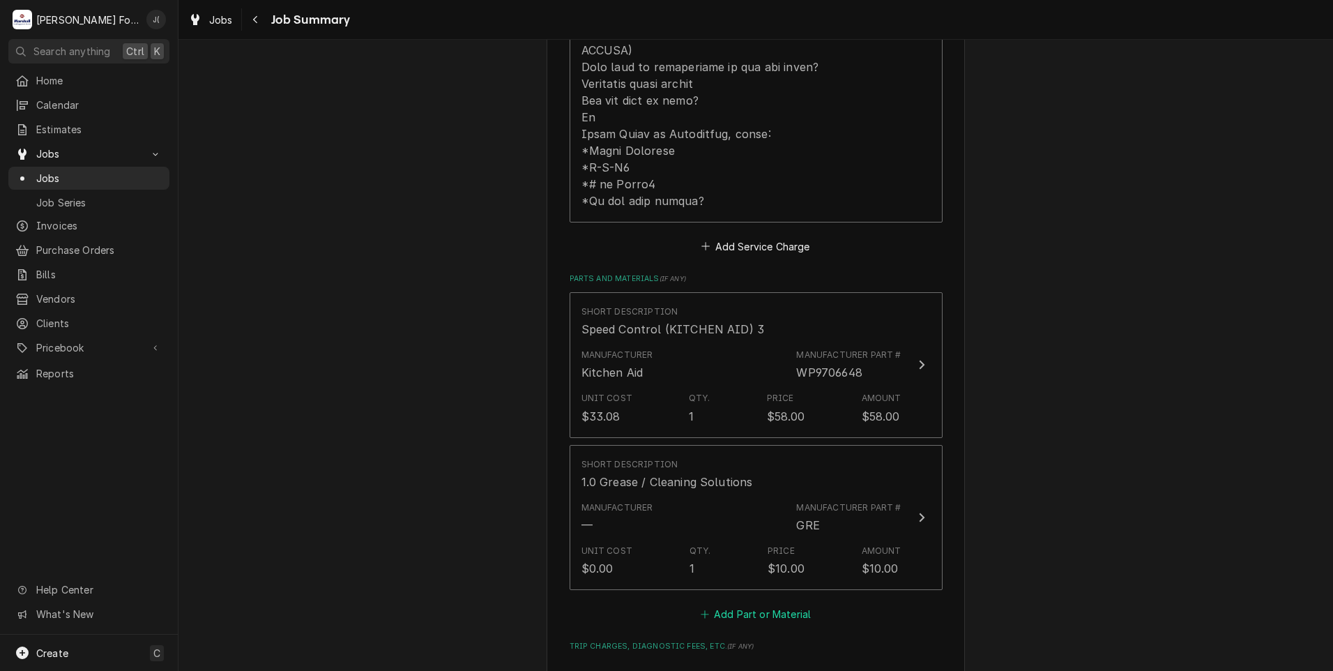
click at [744, 604] on button "Add Part or Material" at bounding box center [755, 614] width 115 height 20
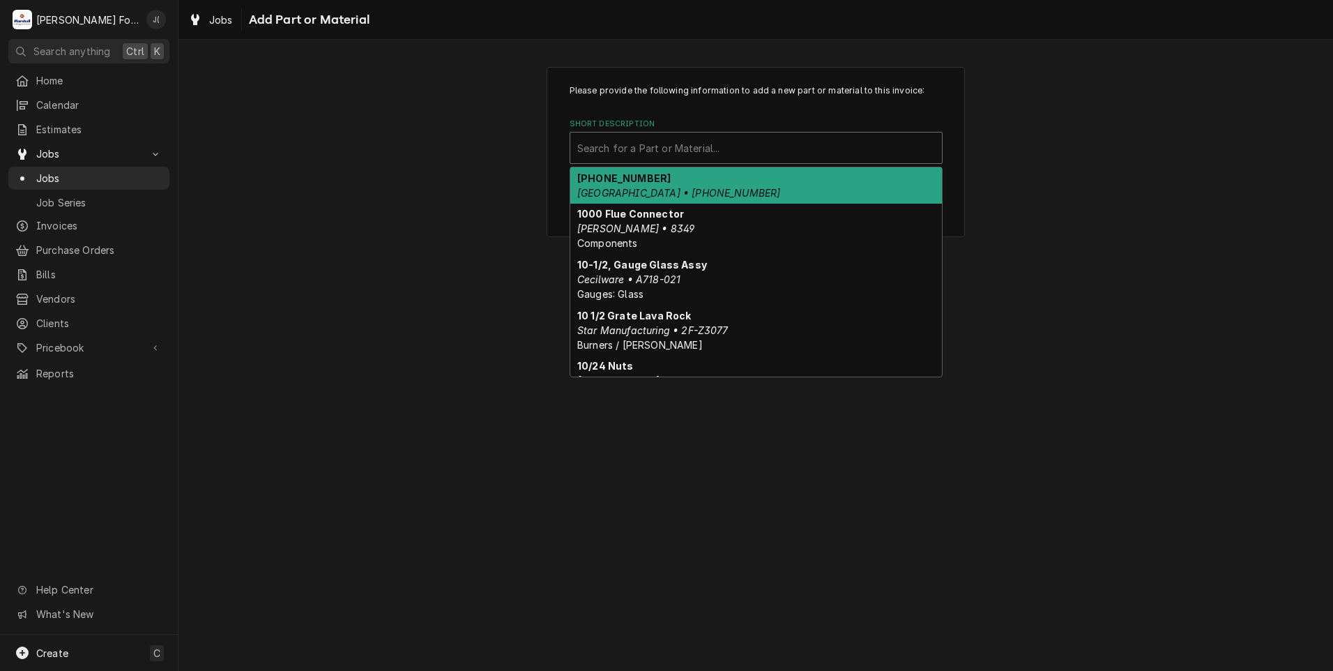
click at [620, 157] on div "Short Description" at bounding box center [756, 147] width 358 height 25
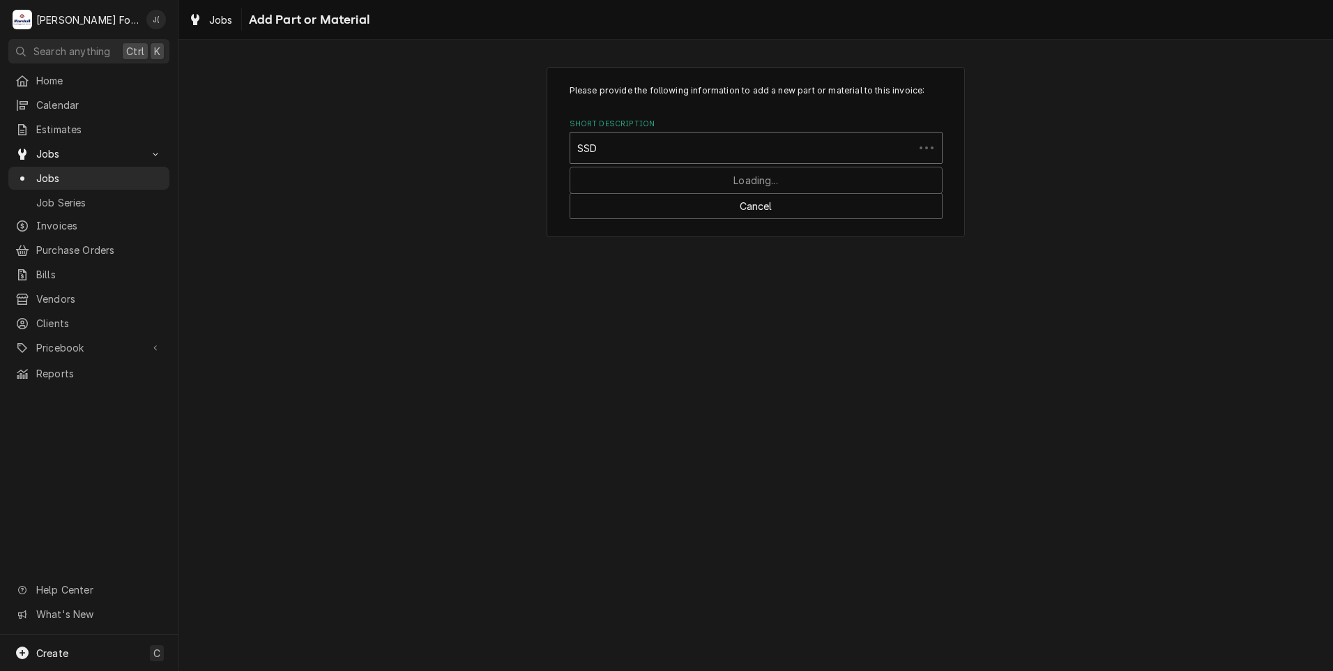
type input "SSDT"
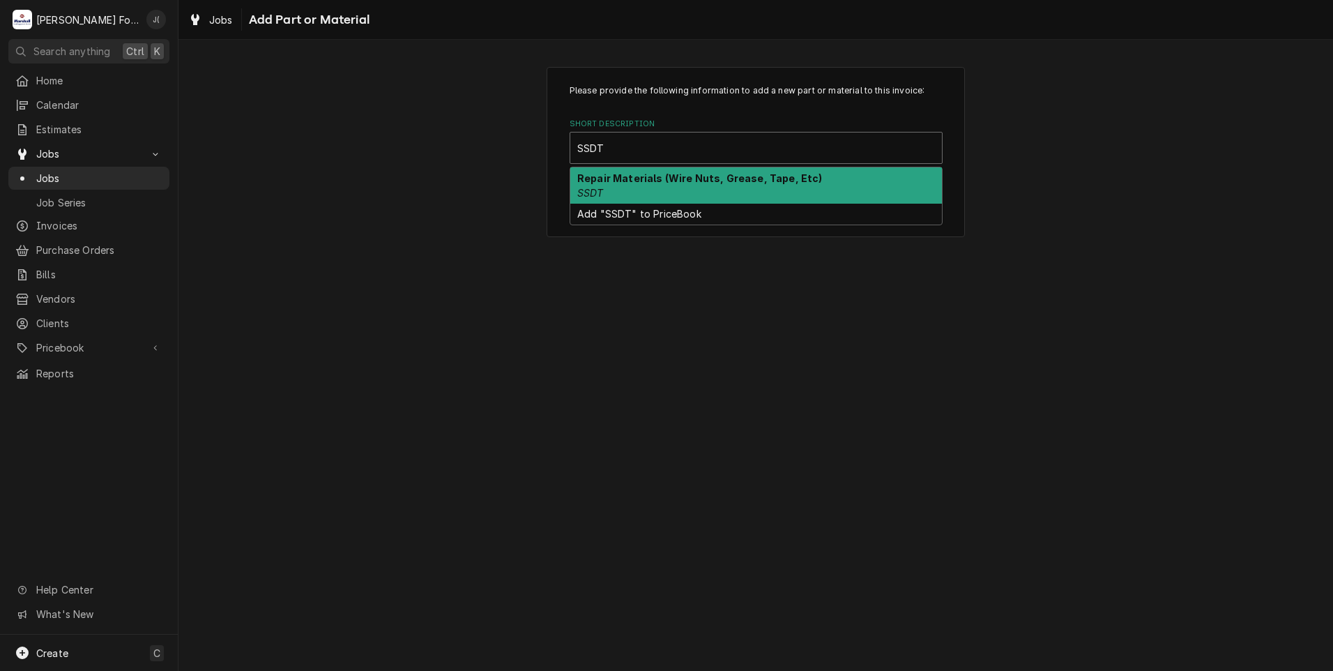
click at [643, 189] on div "Repair Materials (Wire Nuts, Grease, Tape, Etc) SSDT" at bounding box center [756, 185] width 372 height 36
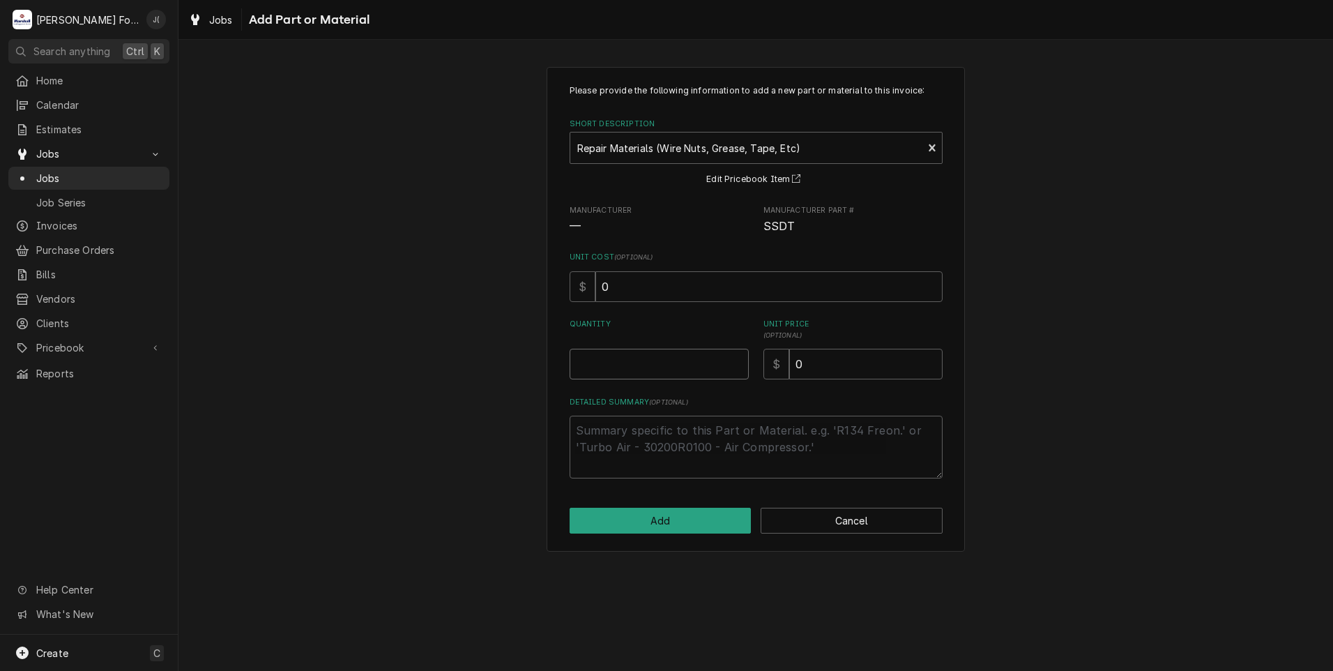
click at [649, 355] on input "Quantity" at bounding box center [659, 364] width 179 height 31
type textarea "x"
type input "1"
type textarea "x"
type input "2"
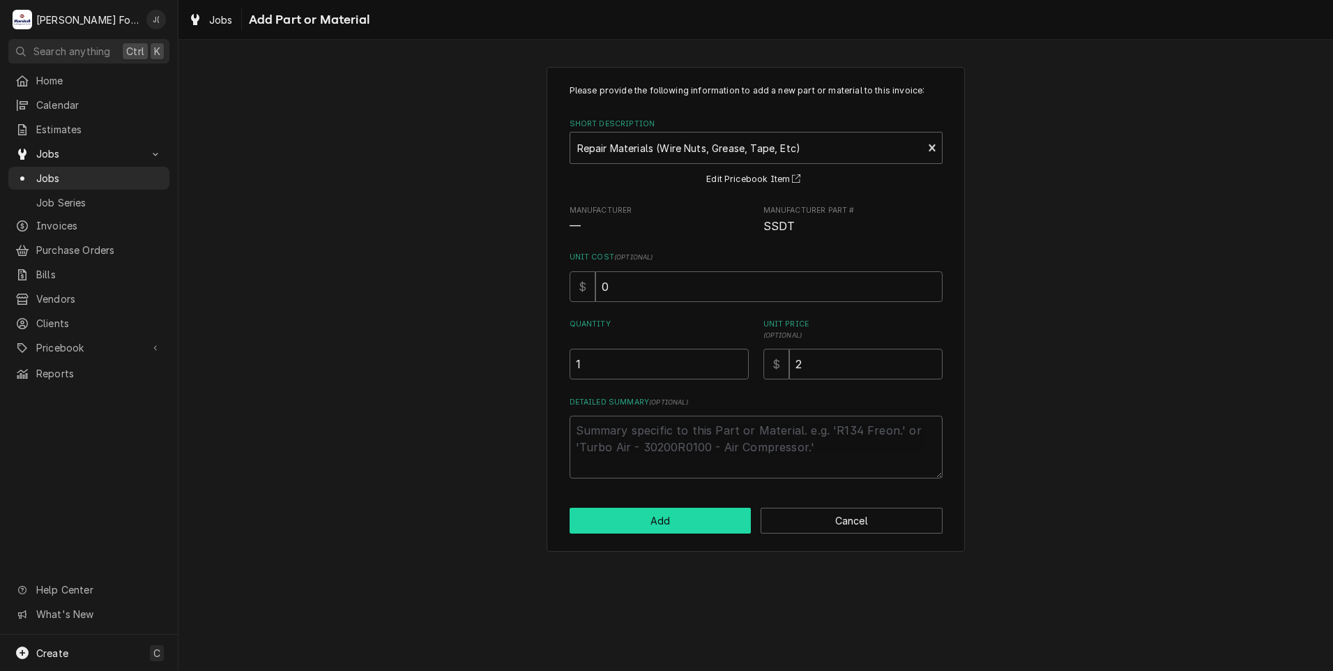
click at [657, 516] on button "Add" at bounding box center [661, 520] width 182 height 26
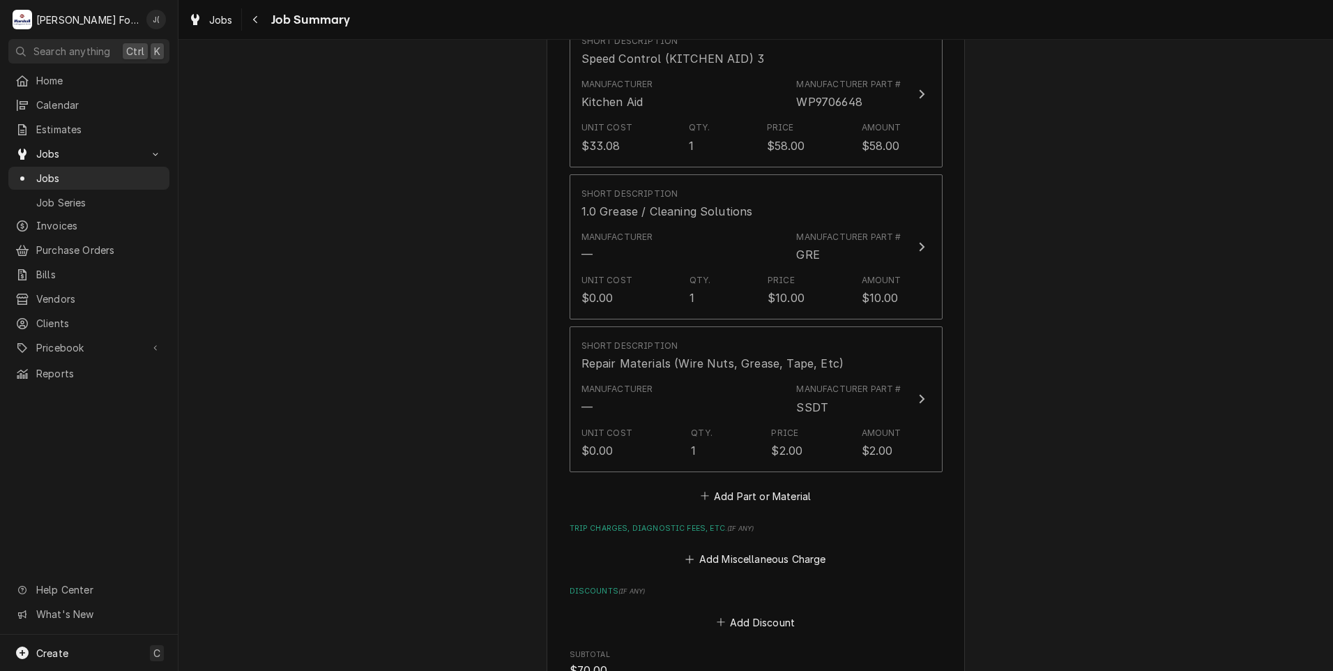
scroll to position [1391, 0]
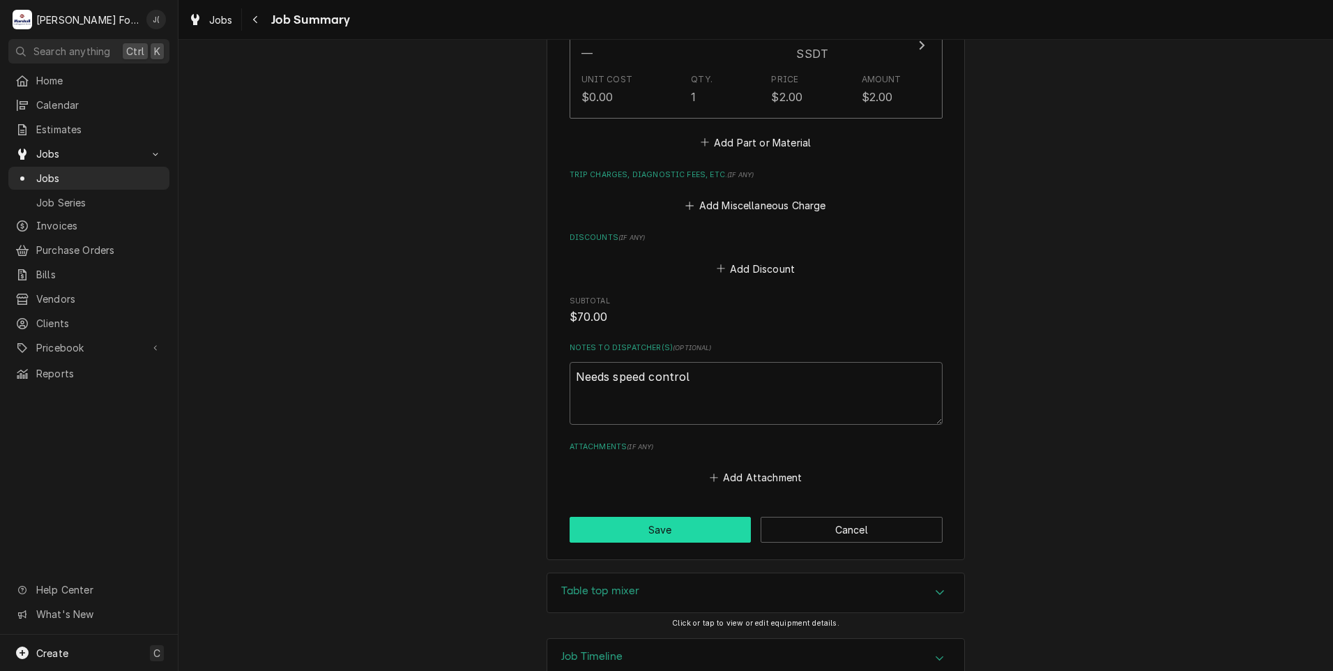
click at [659, 517] on button "Save" at bounding box center [661, 530] width 182 height 26
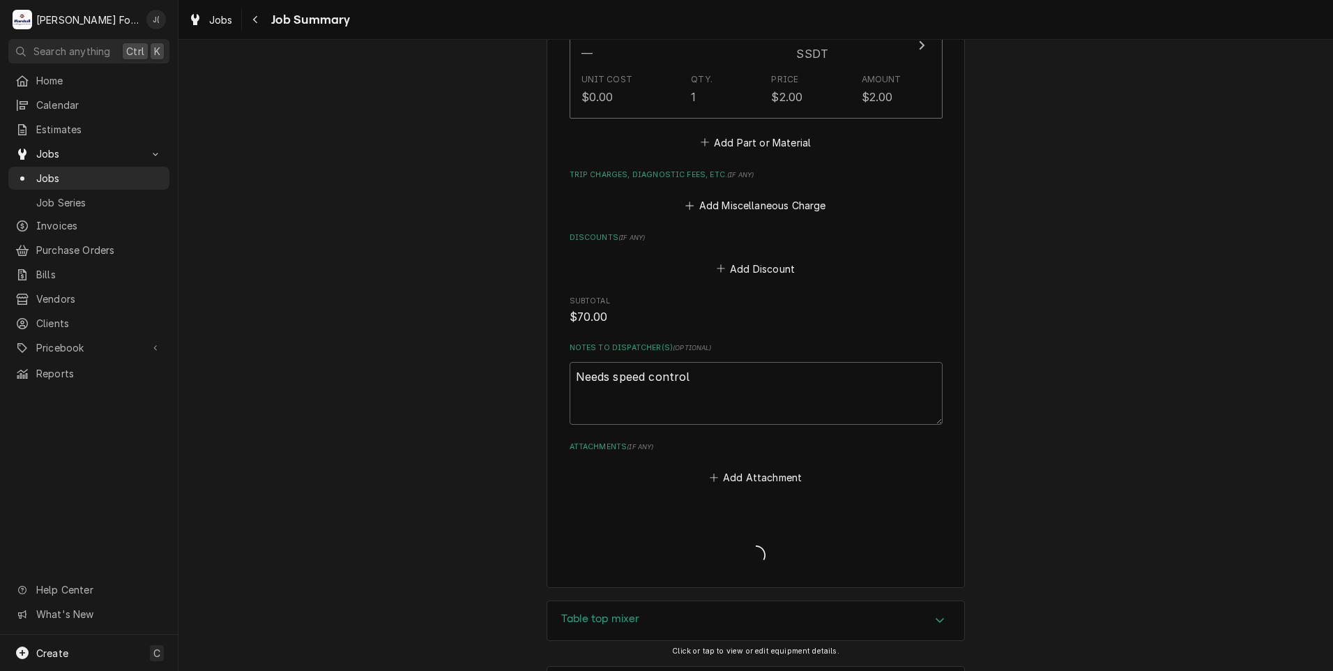
type textarea "x"
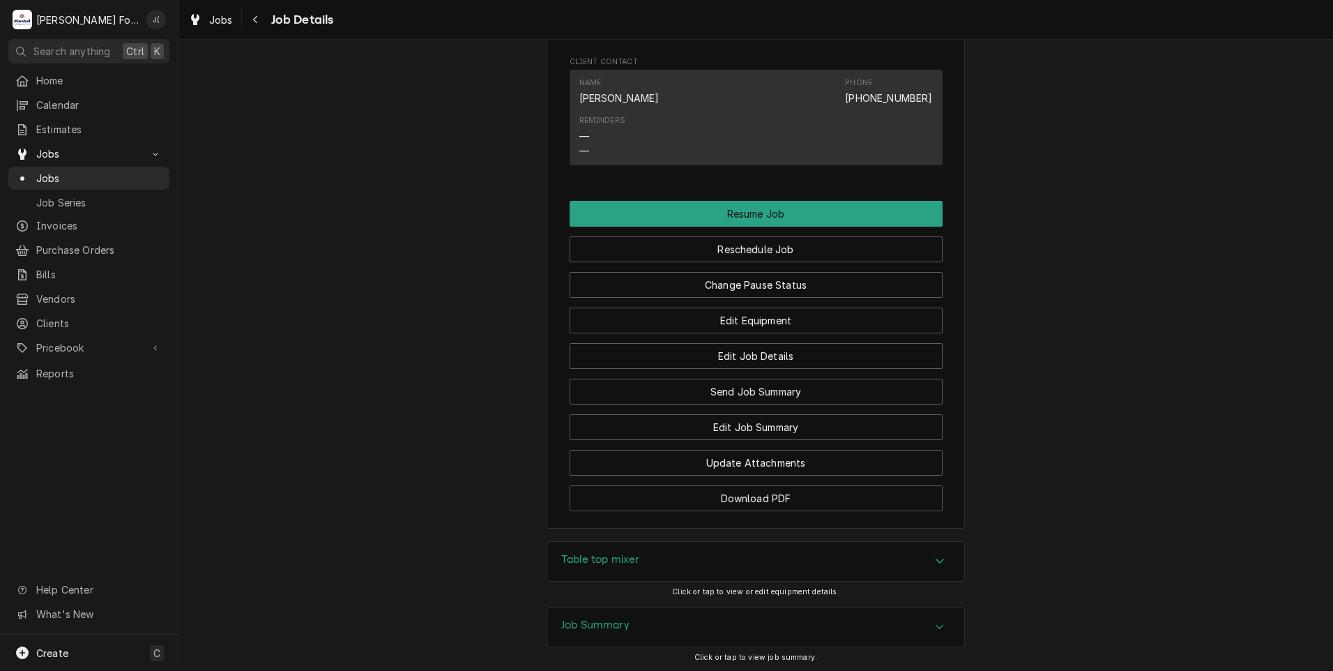
scroll to position [1416, 0]
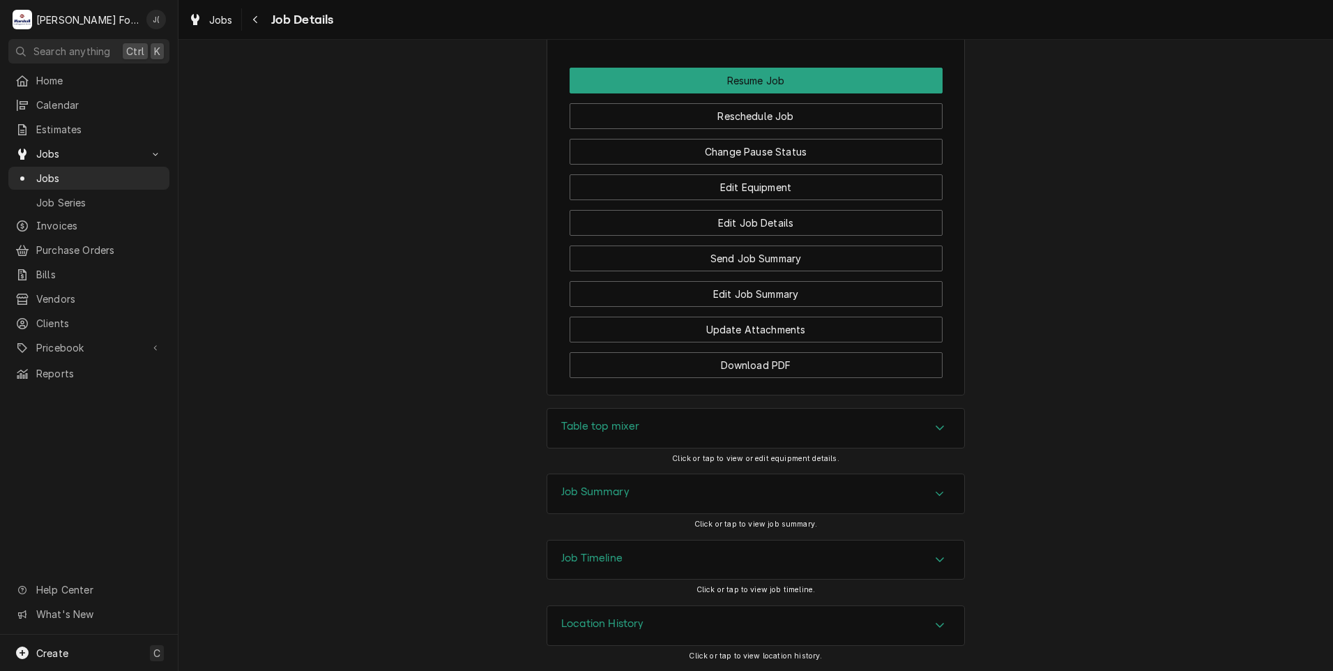
click at [627, 498] on div "Job Summary" at bounding box center [755, 493] width 417 height 39
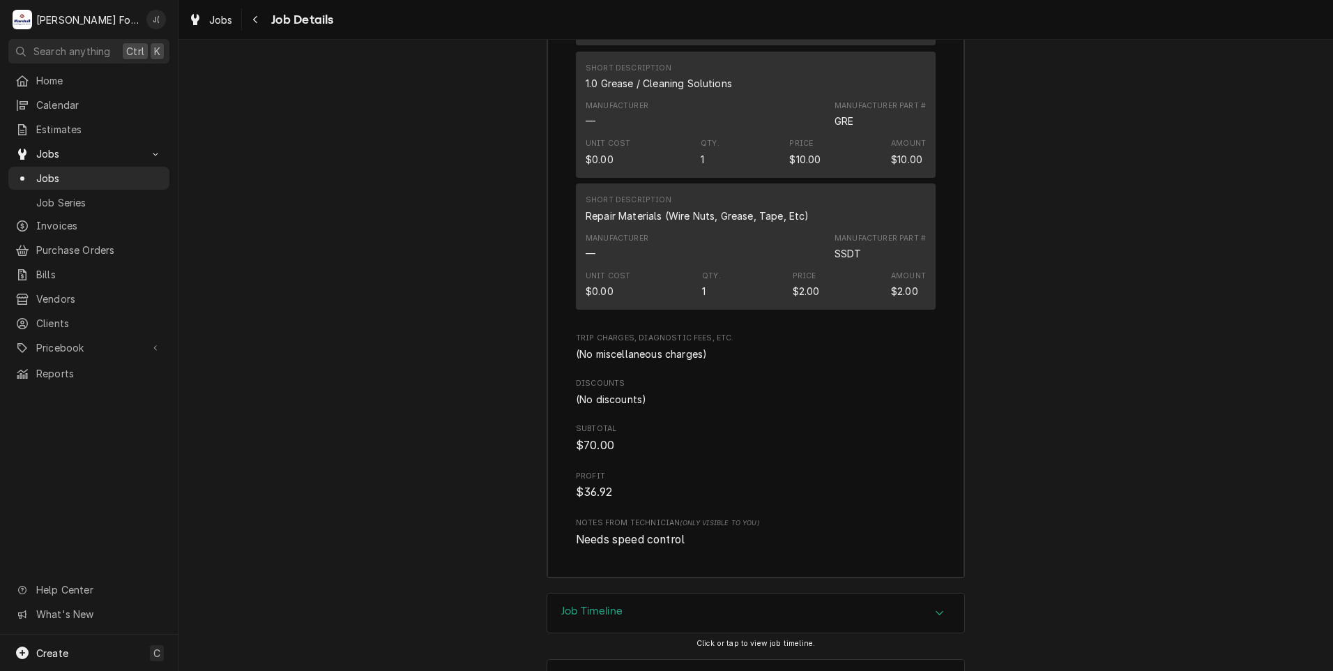
scroll to position [2803, 0]
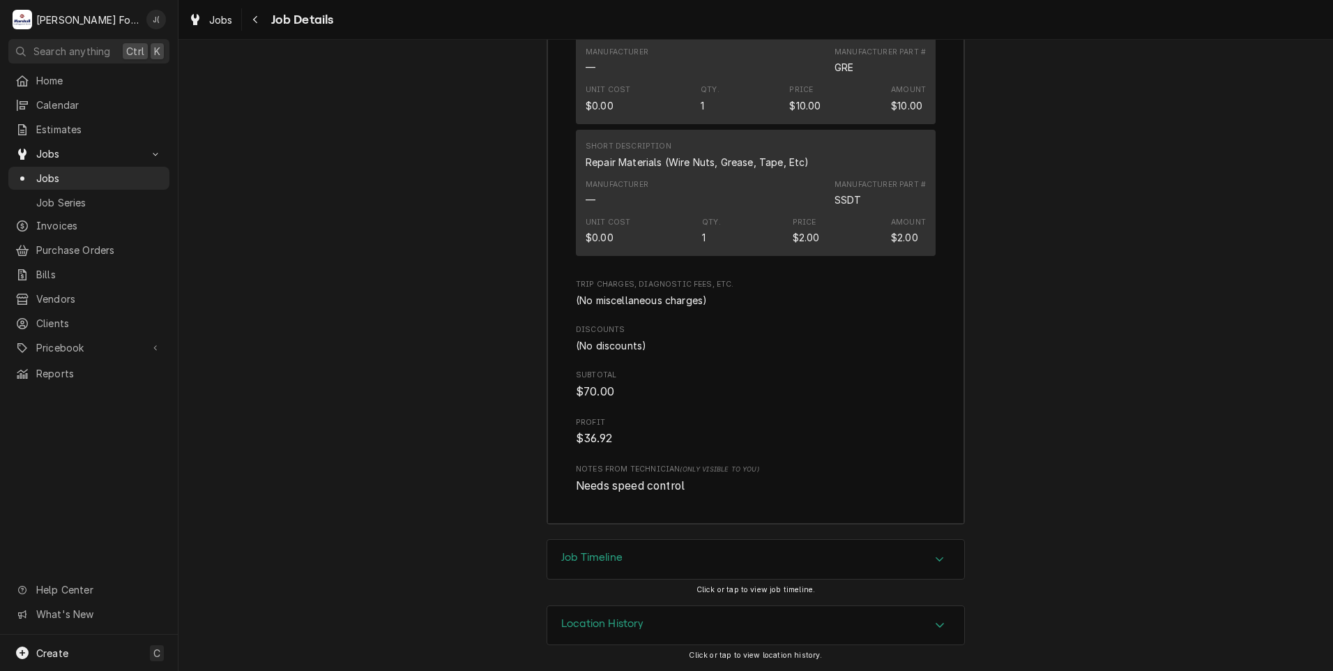
click at [572, 565] on div "Job Timeline" at bounding box center [591, 559] width 61 height 17
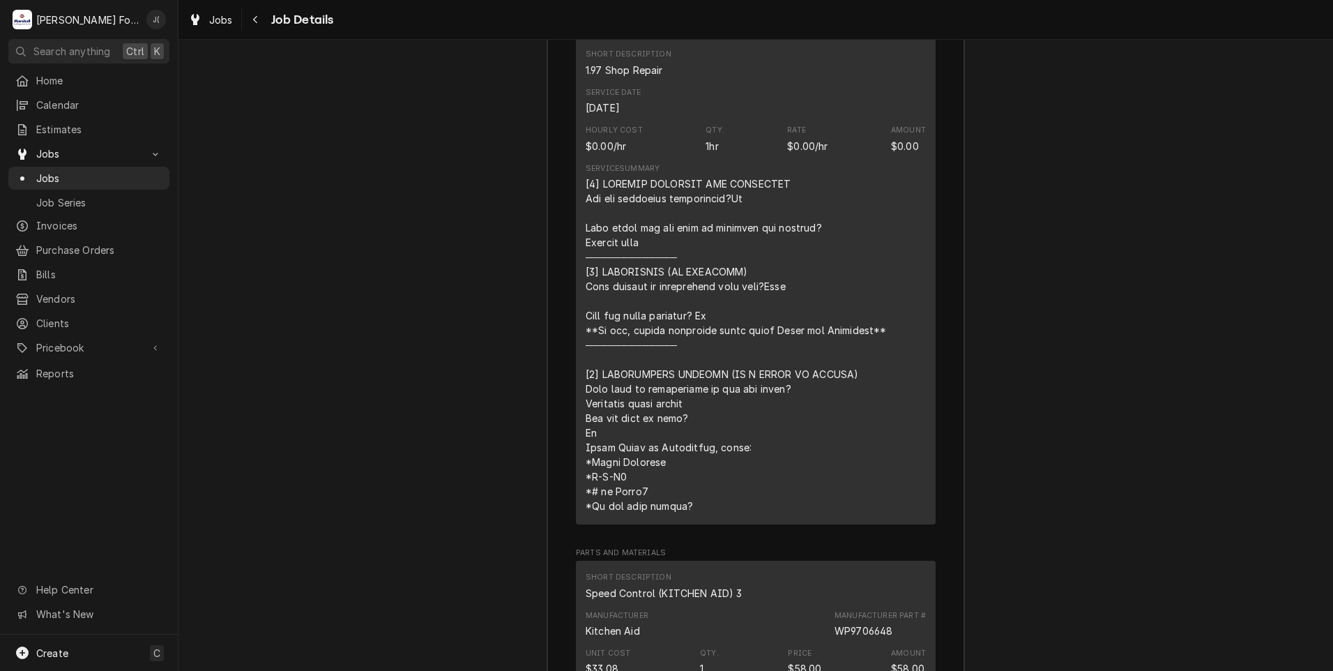
scroll to position [1603, 0]
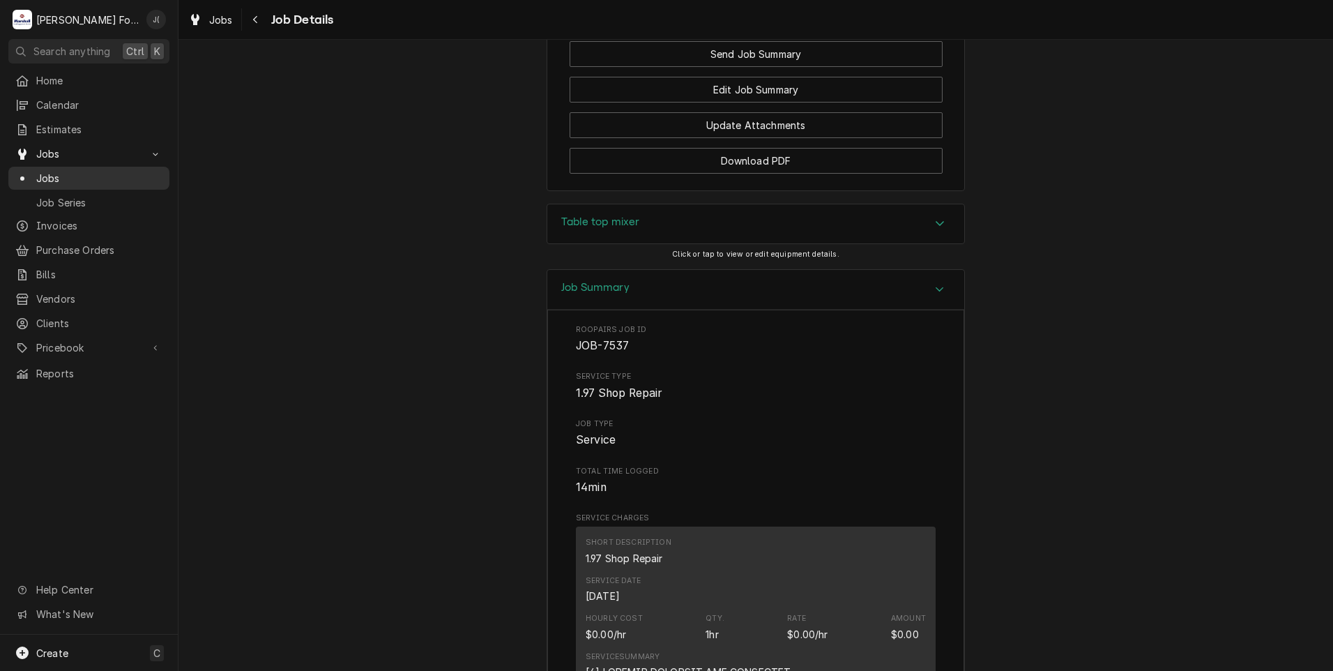
click at [131, 176] on span "Jobs" at bounding box center [99, 178] width 126 height 15
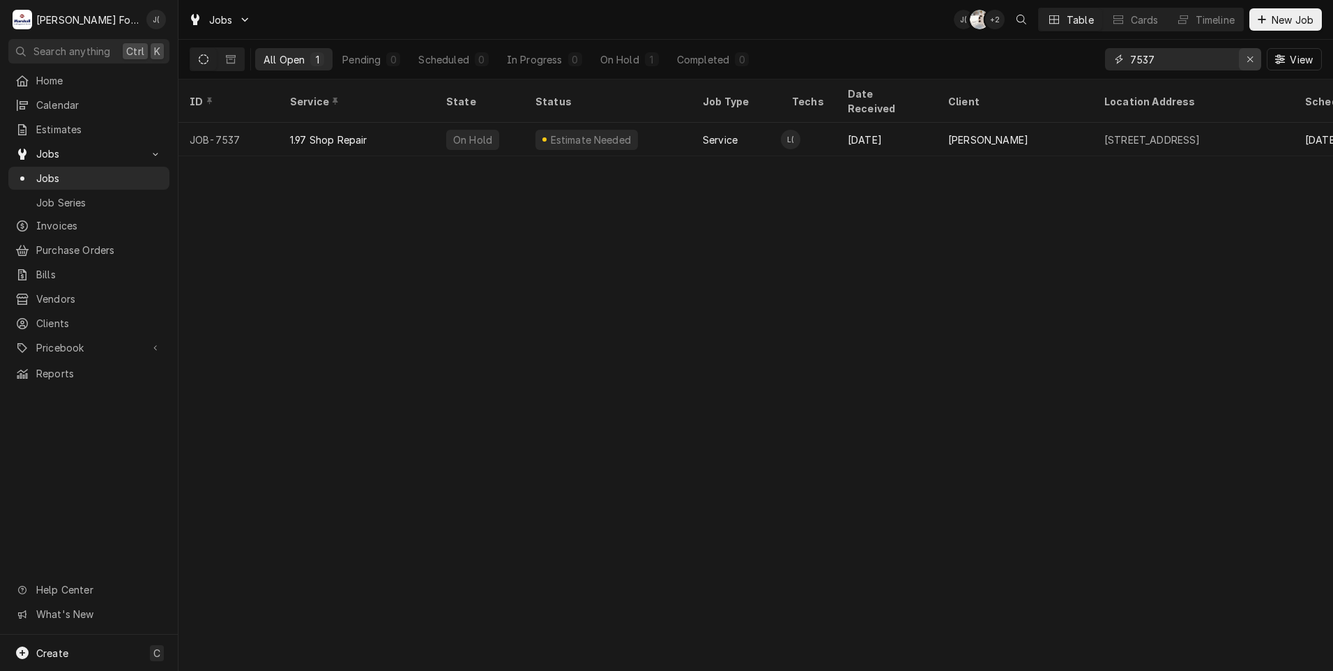
click at [1251, 65] on div "Erase input" at bounding box center [1250, 59] width 14 height 14
click at [1215, 63] on input "Dynamic Content Wrapper" at bounding box center [1195, 59] width 131 height 22
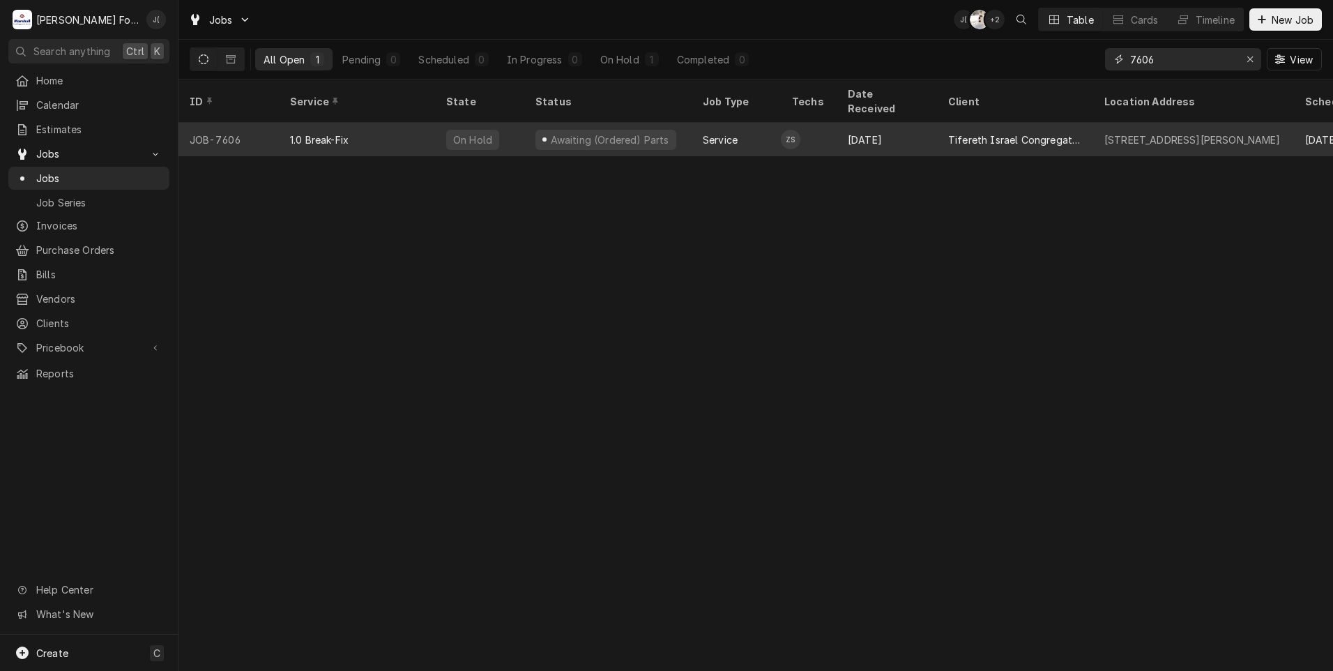
type input "7606"
click at [829, 126] on td "ZS" at bounding box center [809, 139] width 56 height 33
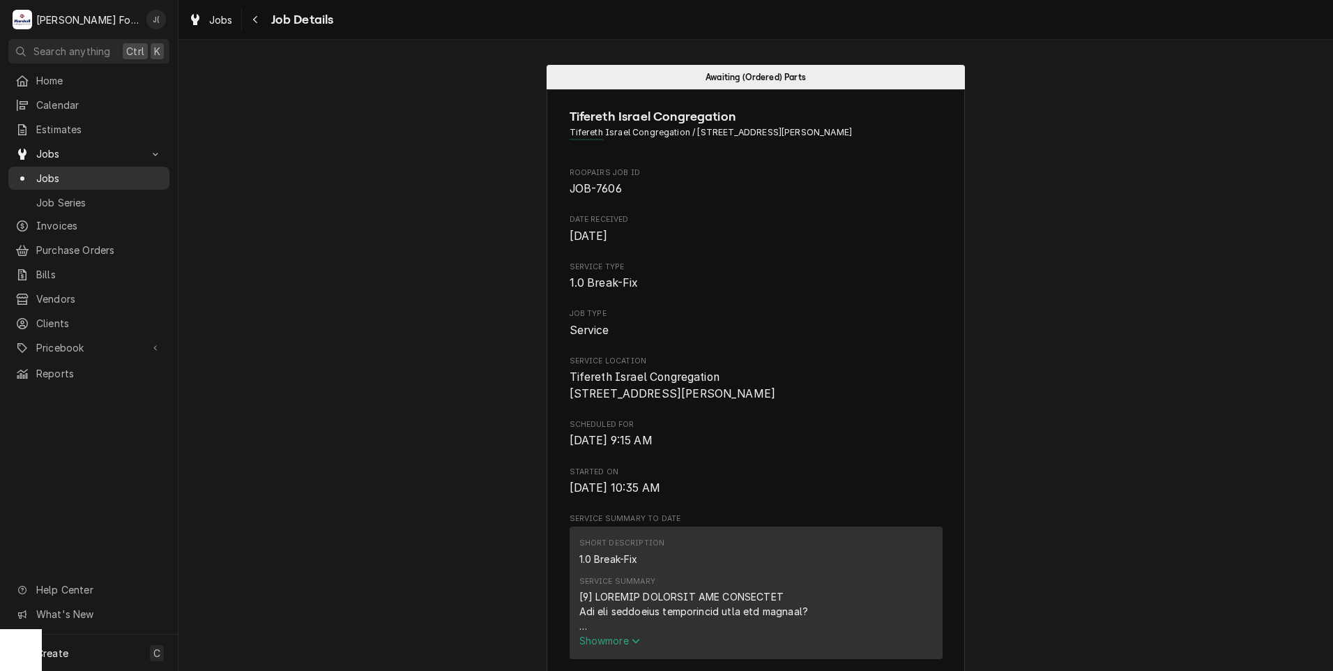
click at [62, 174] on span "Jobs" at bounding box center [99, 178] width 126 height 15
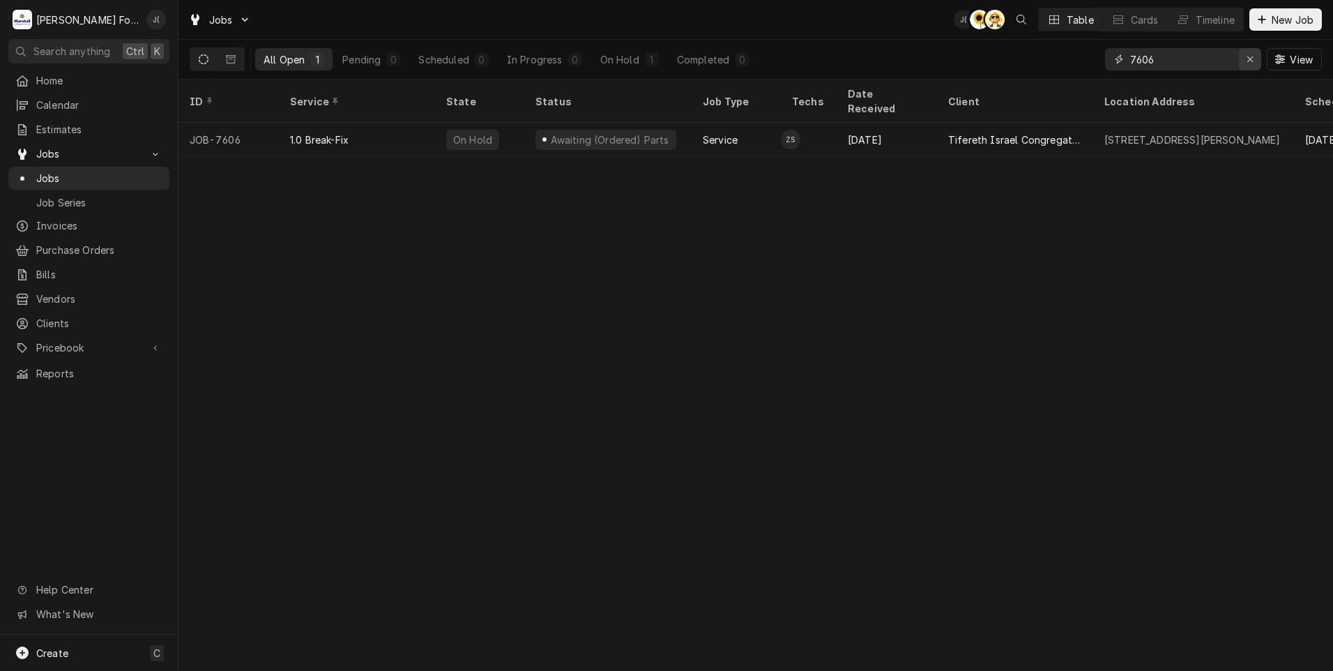
click at [1247, 58] on div "Erase input" at bounding box center [1250, 59] width 14 height 14
click at [1233, 61] on input "Dynamic Content Wrapper" at bounding box center [1195, 59] width 131 height 22
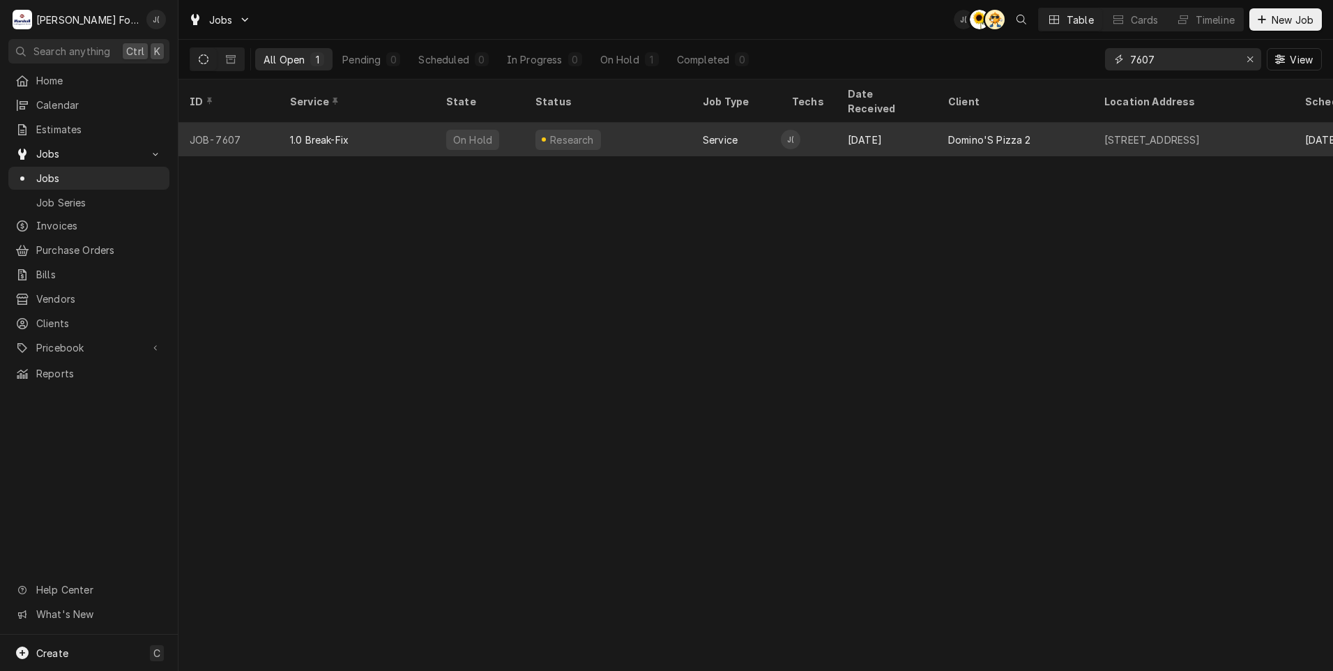
type input "7607"
click at [656, 130] on div "Research" at bounding box center [607, 139] width 167 height 33
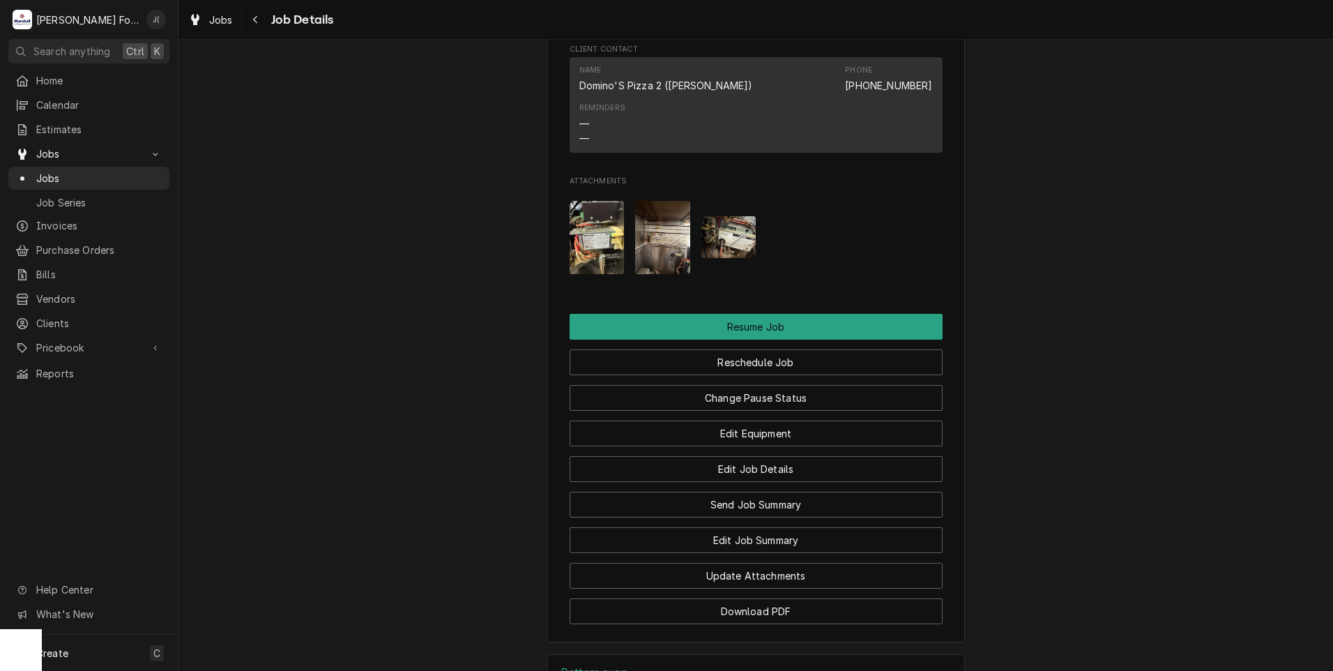
scroll to position [1603, 0]
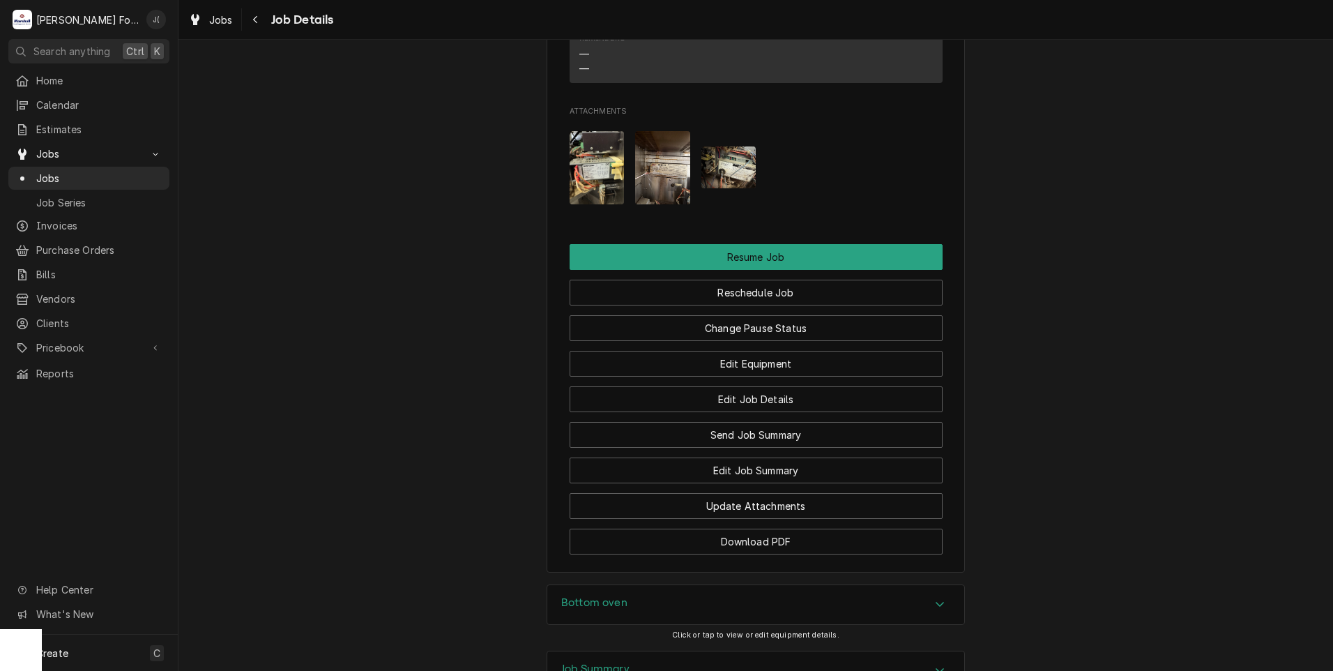
click at [583, 192] on img "Attachments" at bounding box center [597, 167] width 55 height 73
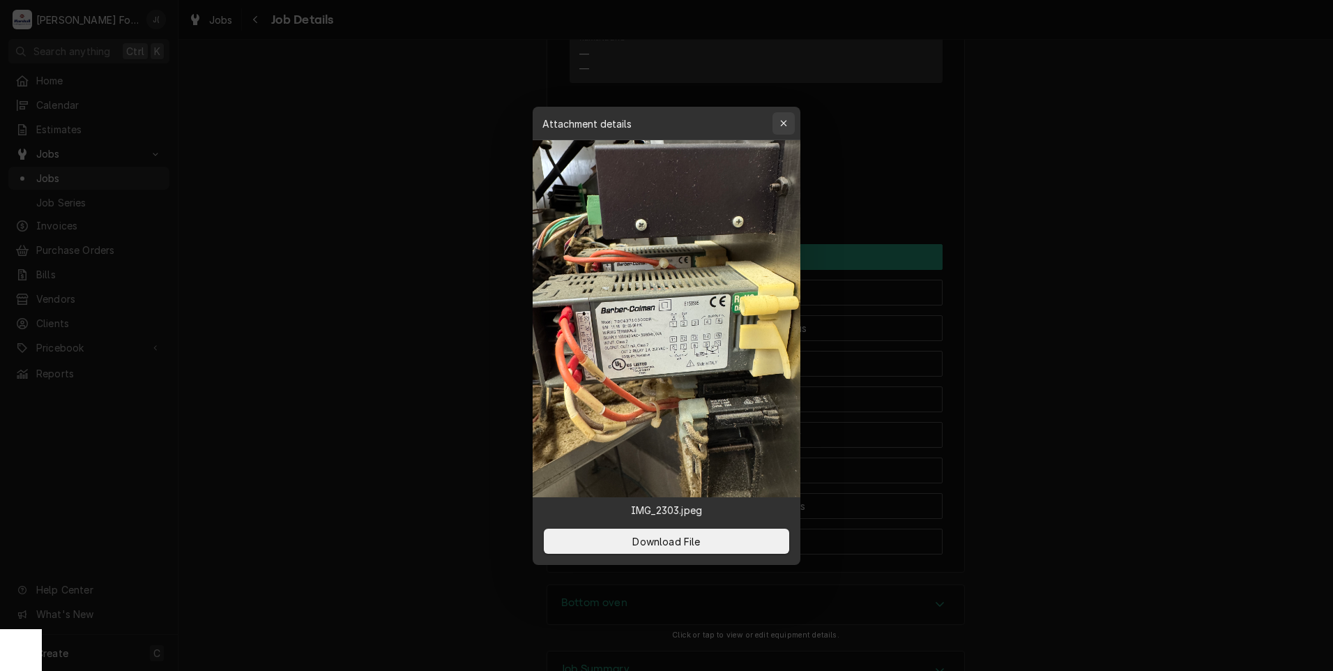
click at [778, 123] on div "button" at bounding box center [784, 123] width 14 height 14
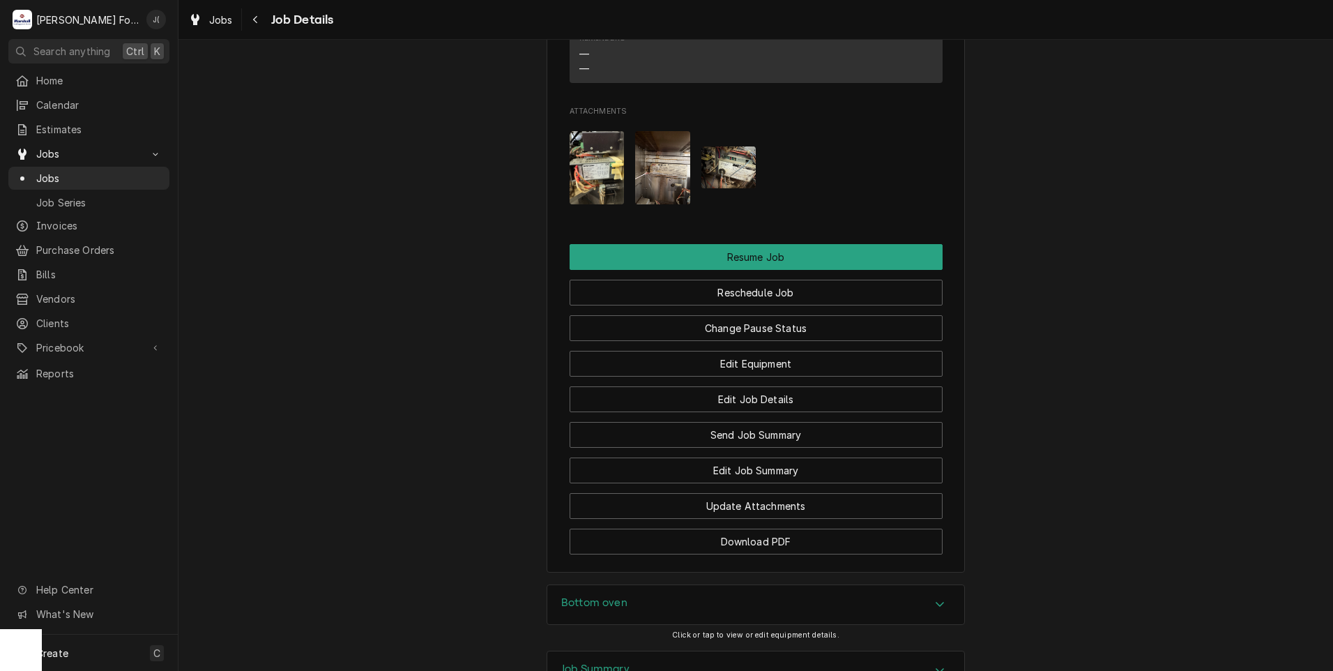
click at [671, 187] on img "Attachments" at bounding box center [662, 167] width 55 height 73
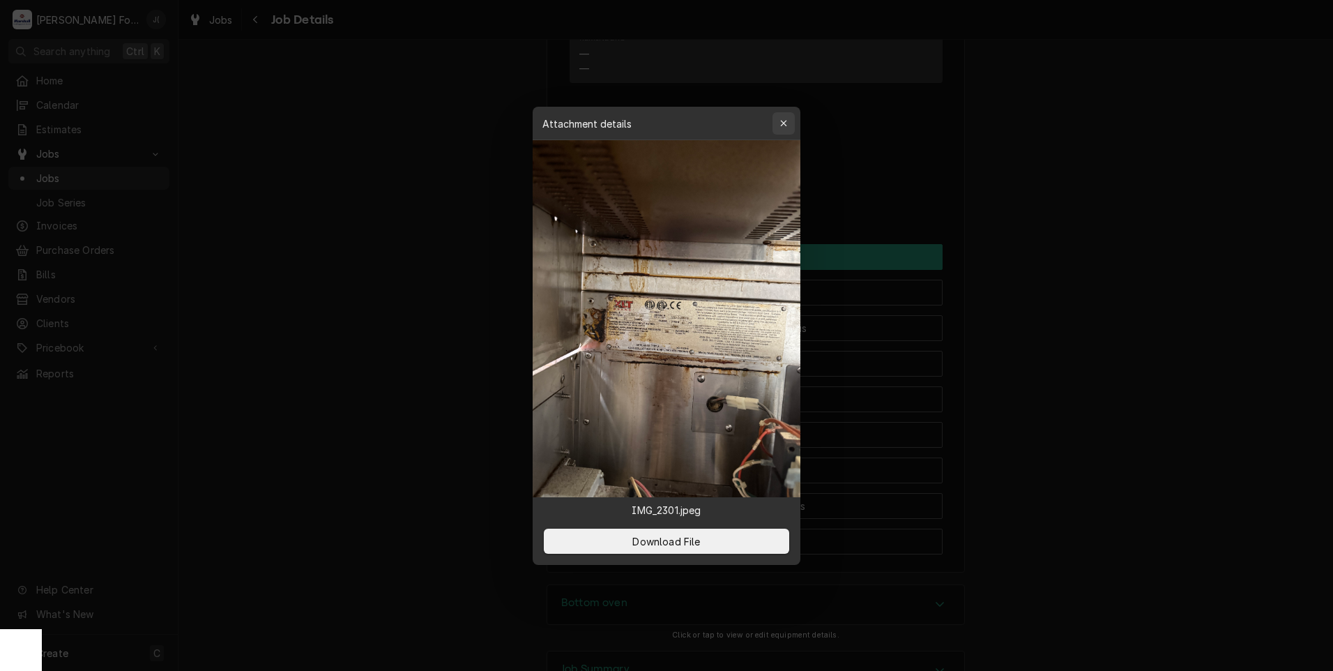
click at [782, 125] on icon "button" at bounding box center [784, 124] width 8 height 10
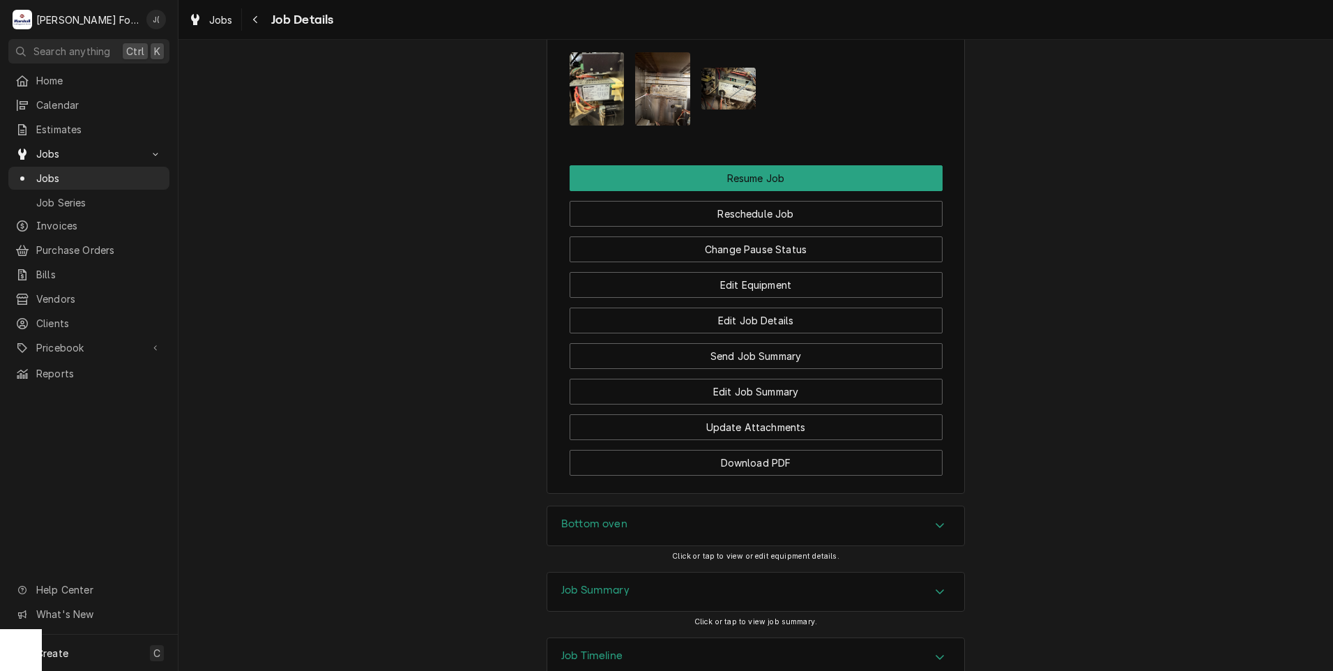
scroll to position [1796, 0]
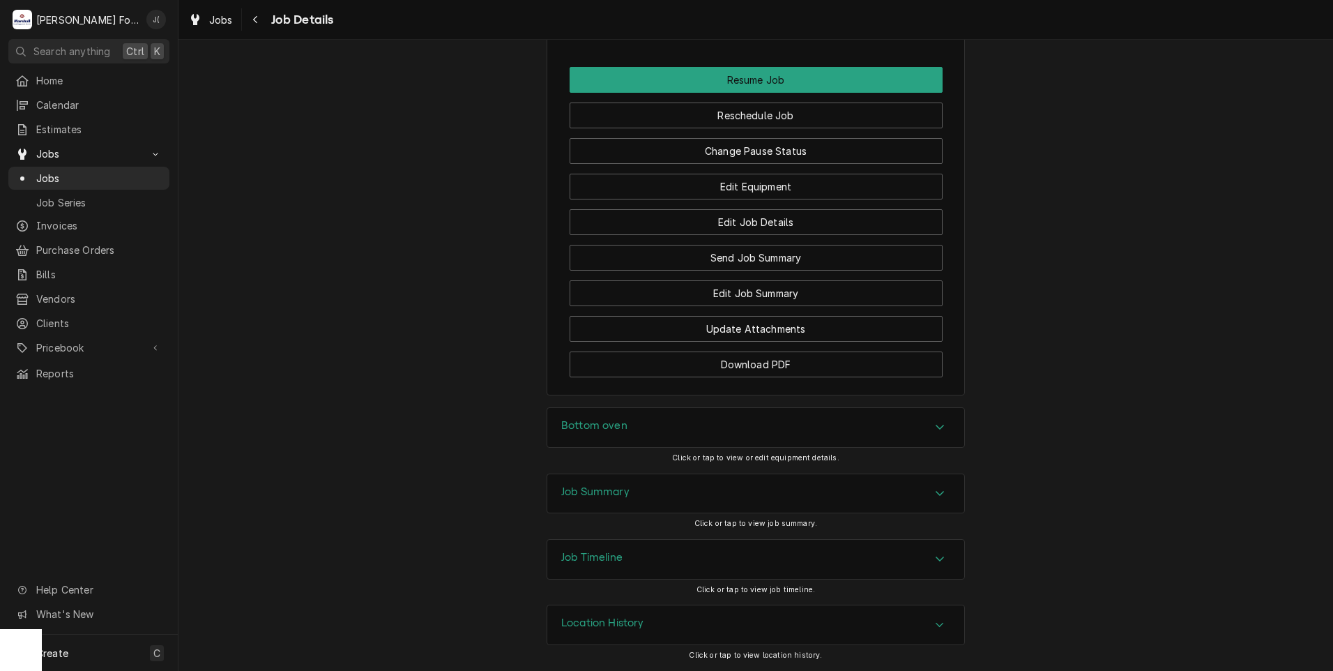
click at [572, 415] on div "Bottom oven" at bounding box center [755, 427] width 417 height 39
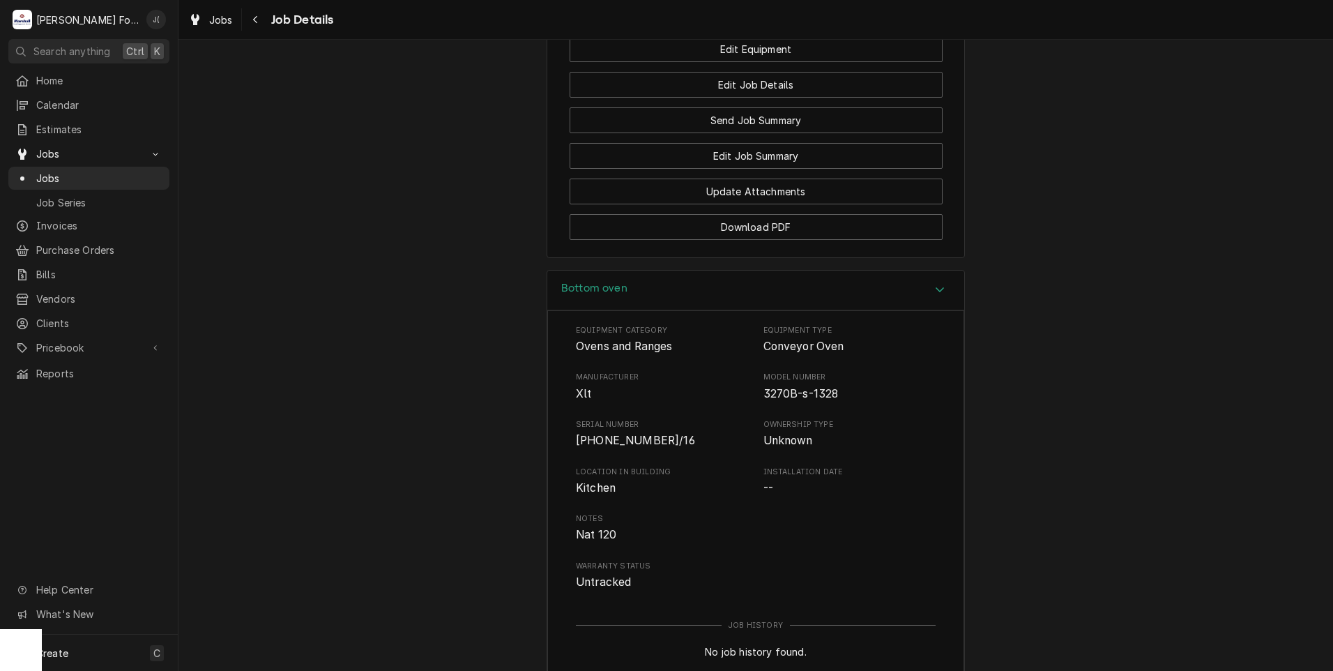
scroll to position [2196, 0]
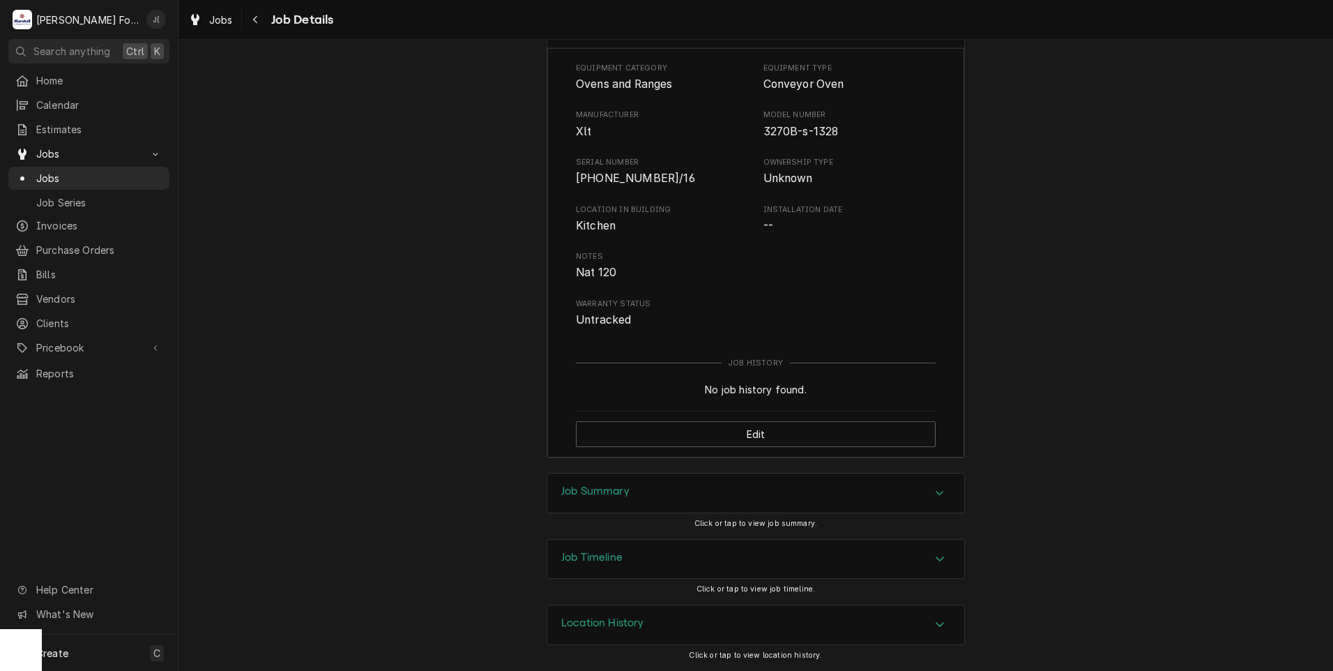
click at [607, 485] on h3 "Job Summary" at bounding box center [595, 490] width 68 height 13
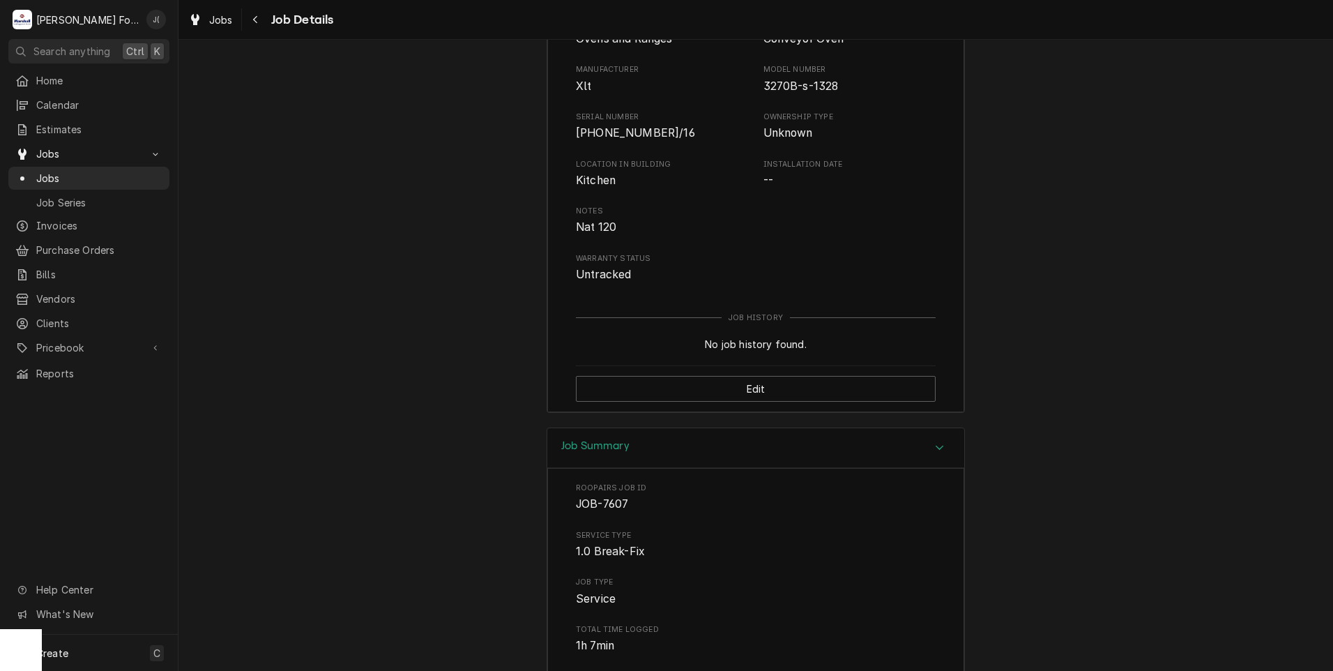
scroll to position [2086, 0]
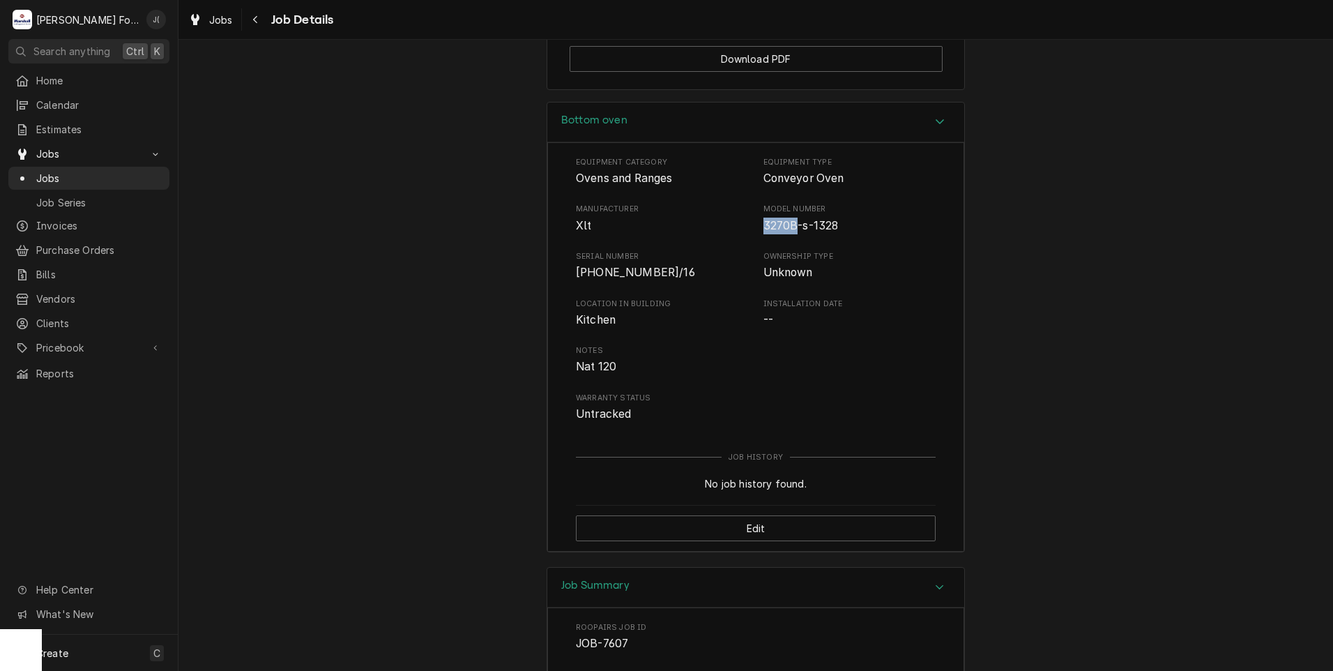
drag, startPoint x: 788, startPoint y: 241, endPoint x: 754, endPoint y: 242, distance: 34.9
click at [754, 234] on div "Manufacturer Xlt Model Number 3270B-s-1328" at bounding box center [756, 219] width 360 height 30
drag, startPoint x: 754, startPoint y: 242, endPoint x: 763, endPoint y: 245, distance: 10.1
copy span "3270B"
click at [782, 232] on span "3270B-s-1328" at bounding box center [800, 225] width 75 height 13
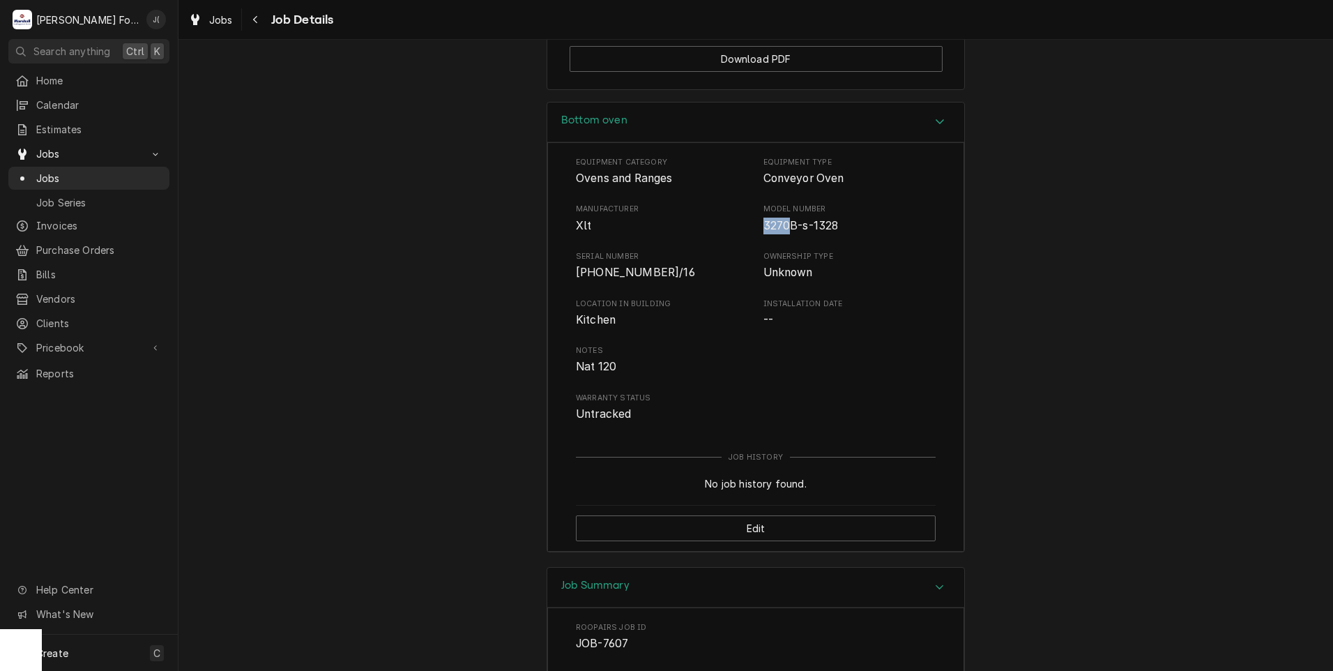
drag, startPoint x: 781, startPoint y: 243, endPoint x: 758, endPoint y: 243, distance: 23.0
click at [763, 232] on span "3270B-s-1328" at bounding box center [800, 225] width 75 height 13
copy span "3270"
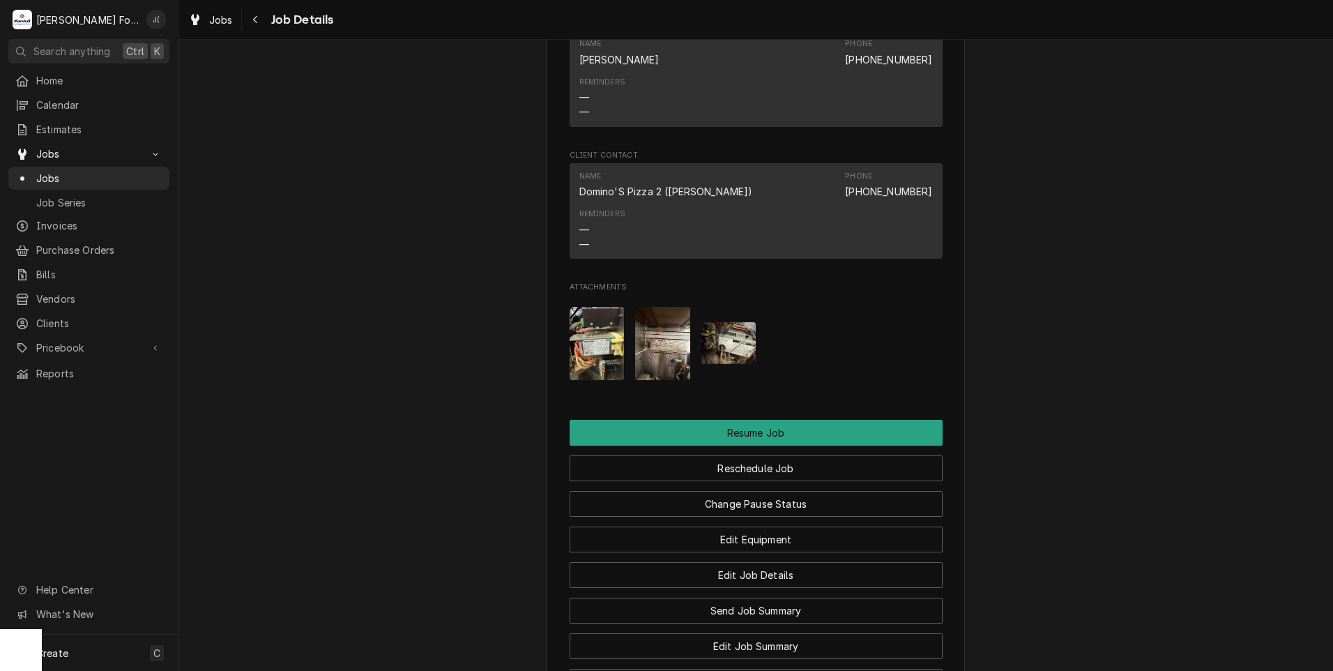
scroll to position [1458, 0]
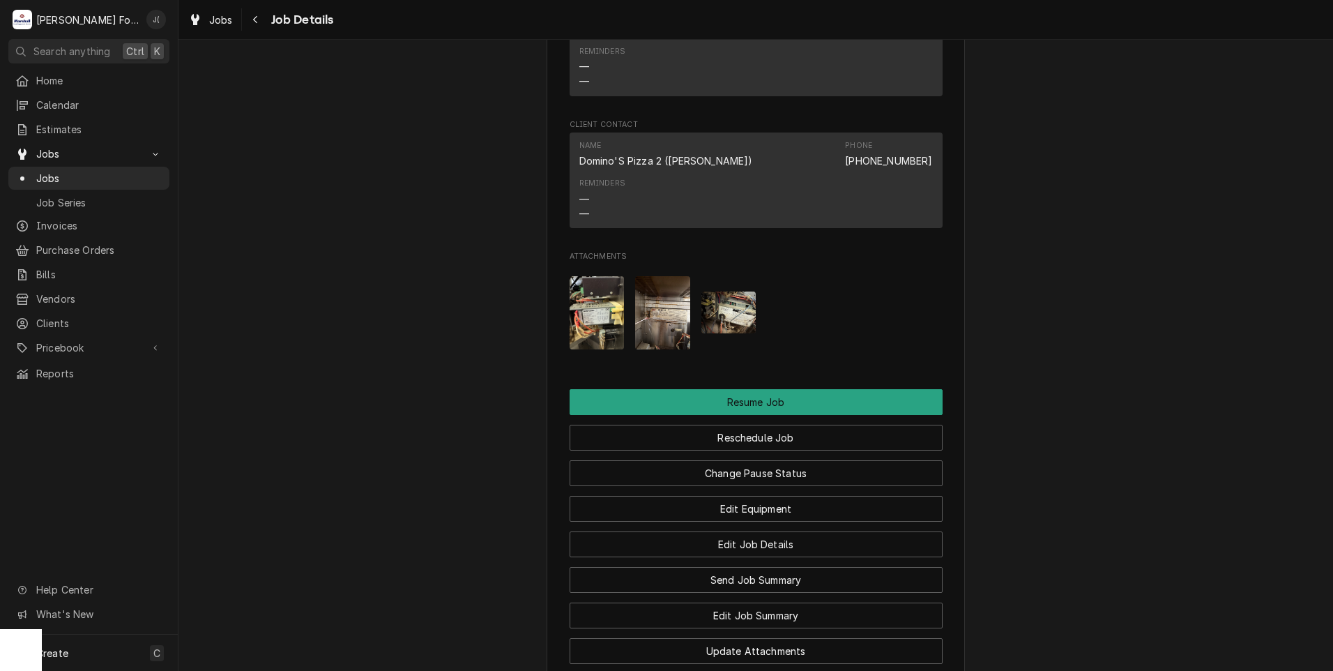
click at [585, 329] on img "Attachments" at bounding box center [597, 312] width 55 height 73
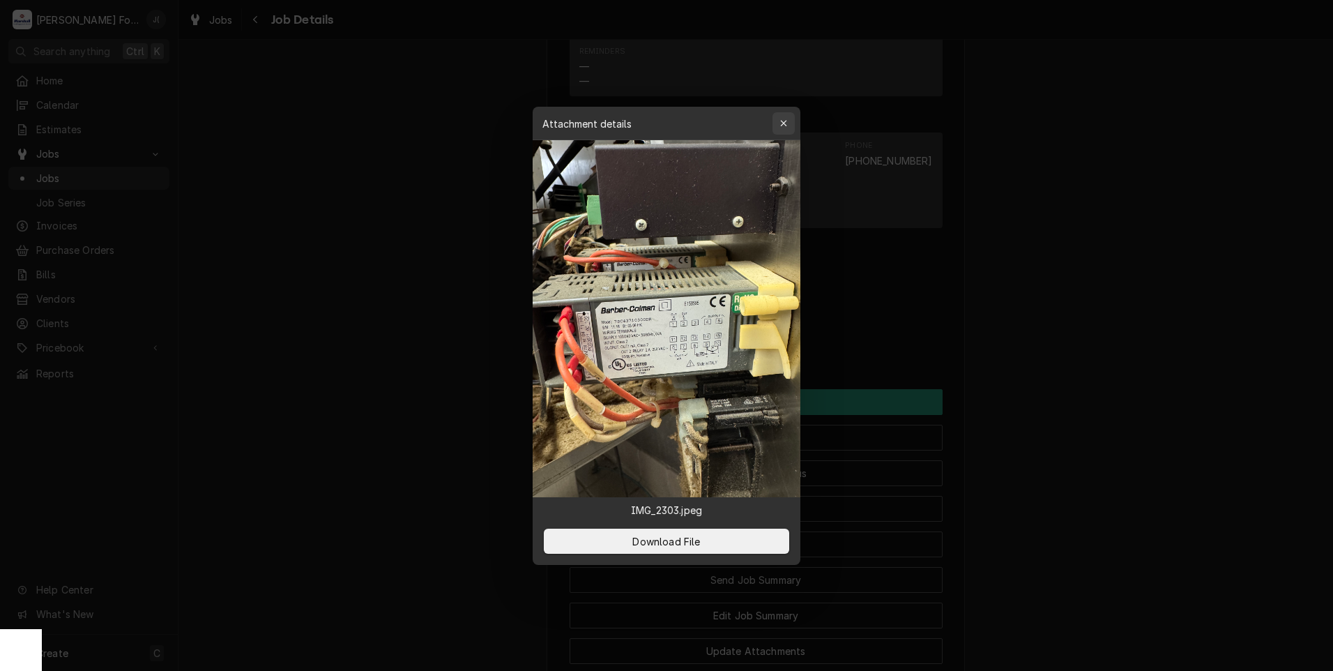
click at [787, 123] on icon "button" at bounding box center [784, 124] width 8 height 10
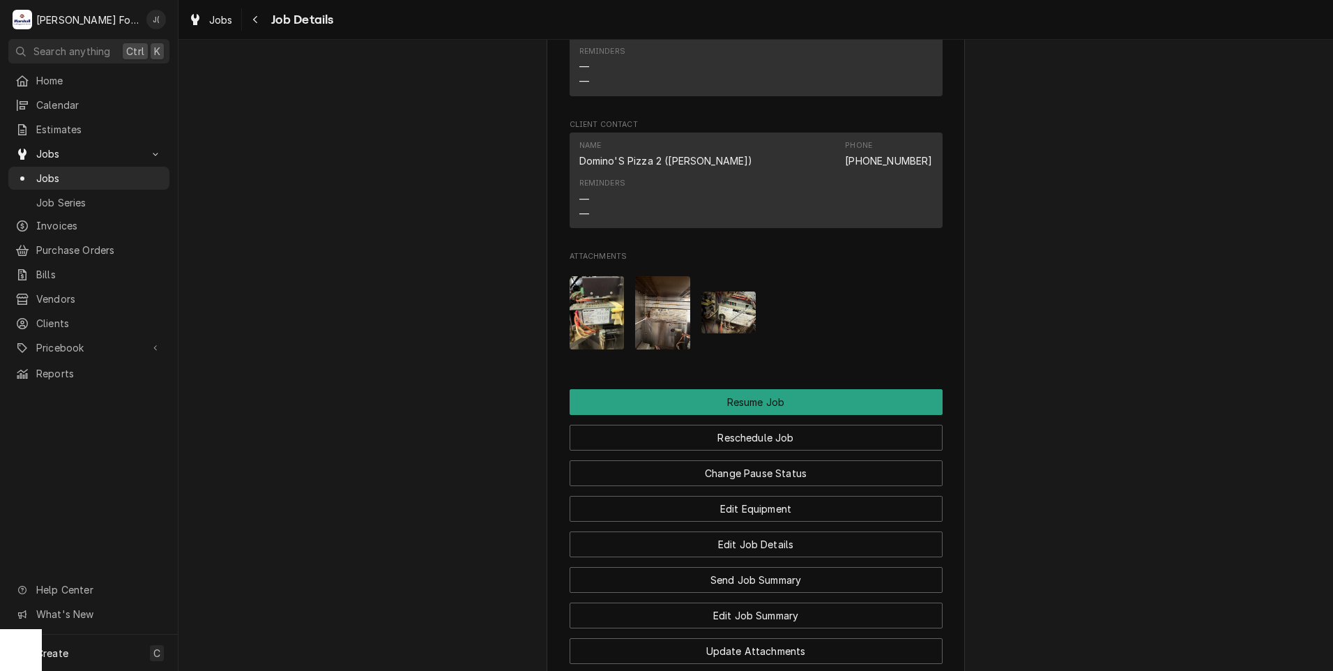
click at [665, 333] on img "Attachments" at bounding box center [662, 312] width 55 height 73
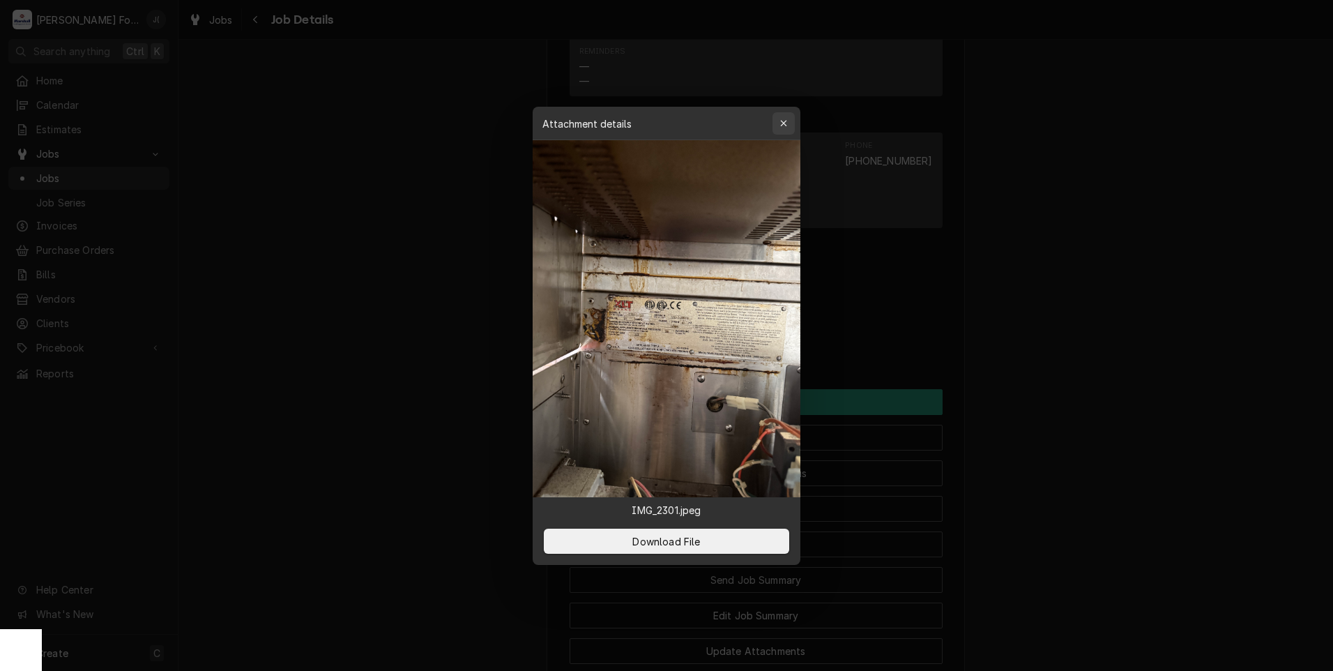
click at [781, 124] on icon "button" at bounding box center [784, 124] width 8 height 10
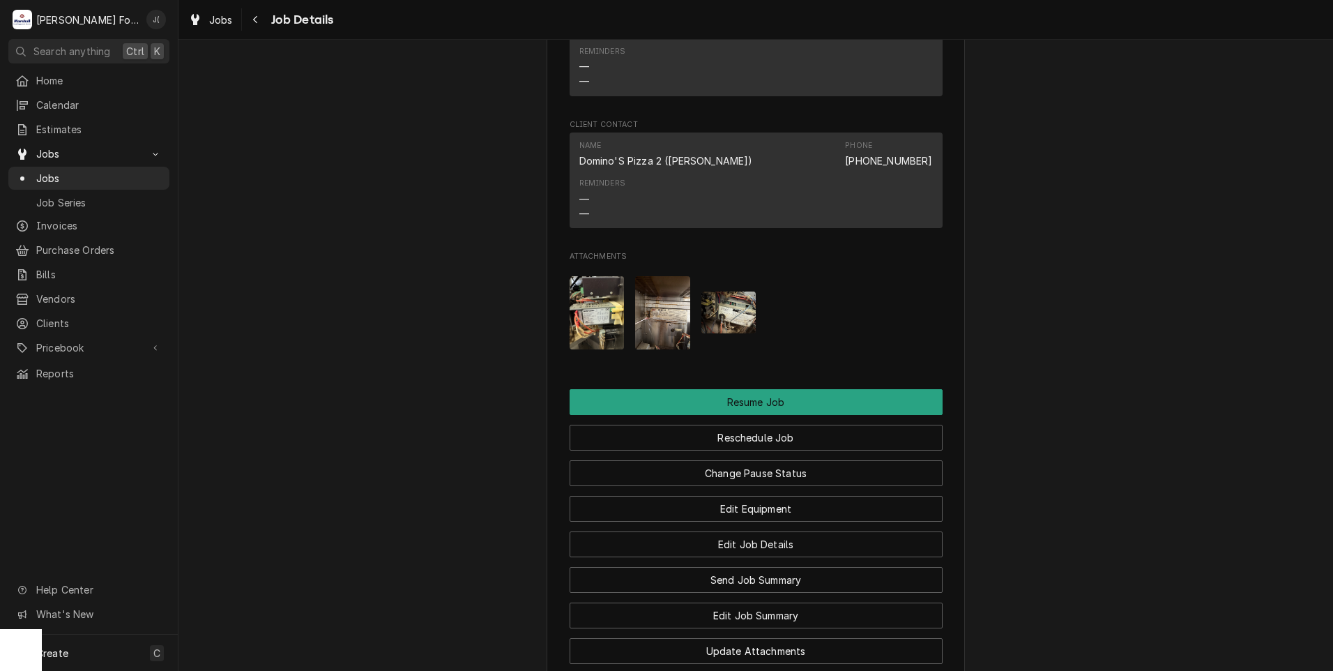
click at [737, 330] on img "Attachments" at bounding box center [728, 311] width 55 height 41
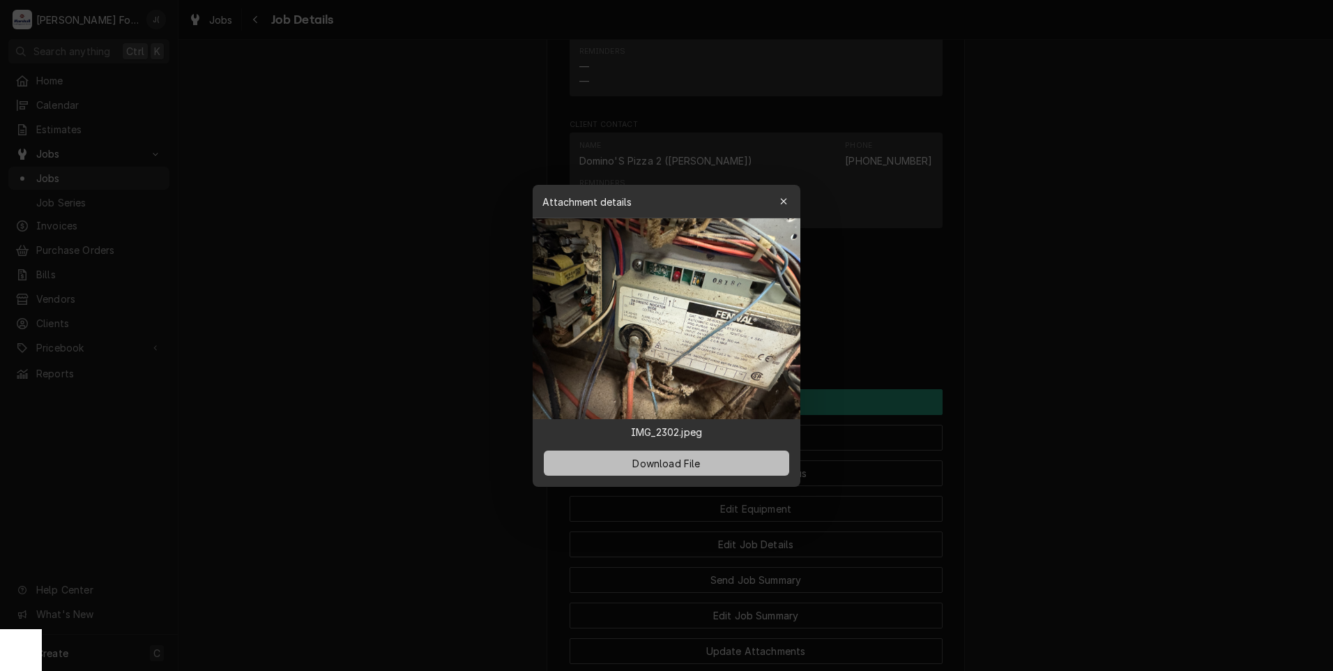
click at [668, 465] on span "Download File" at bounding box center [665, 462] width 73 height 15
click at [781, 201] on icon "button" at bounding box center [784, 202] width 8 height 10
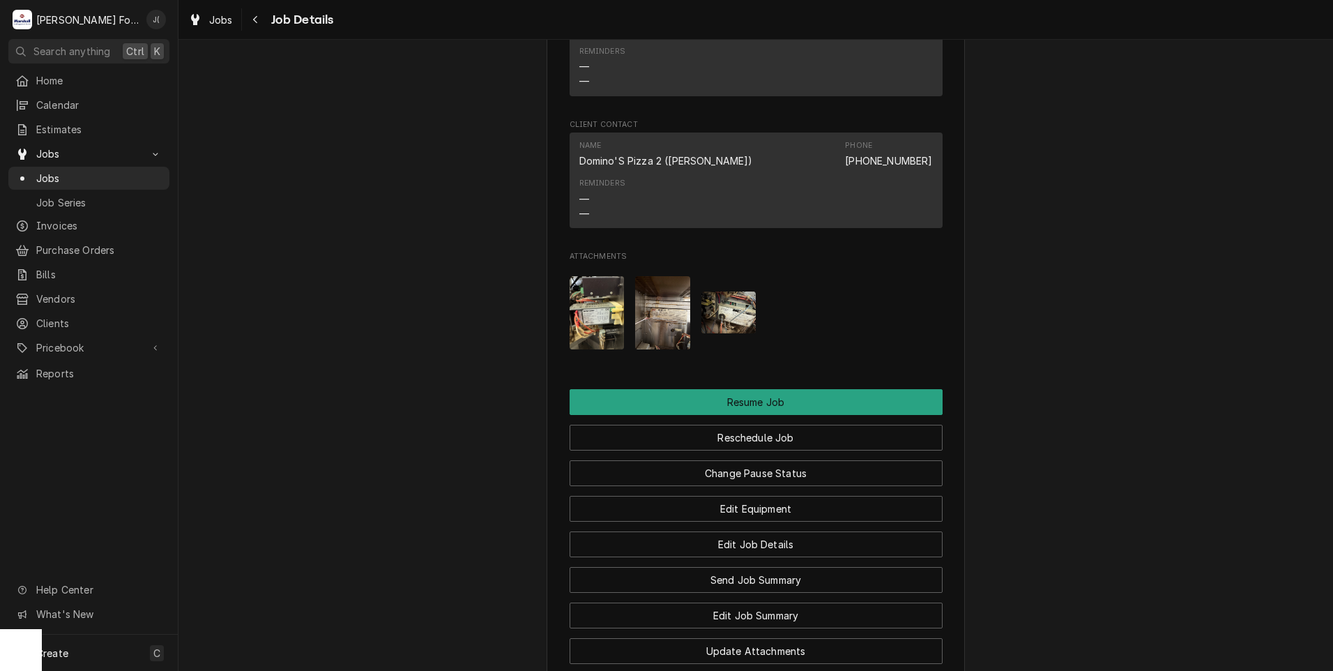
click at [651, 326] on img "Attachments" at bounding box center [662, 312] width 55 height 73
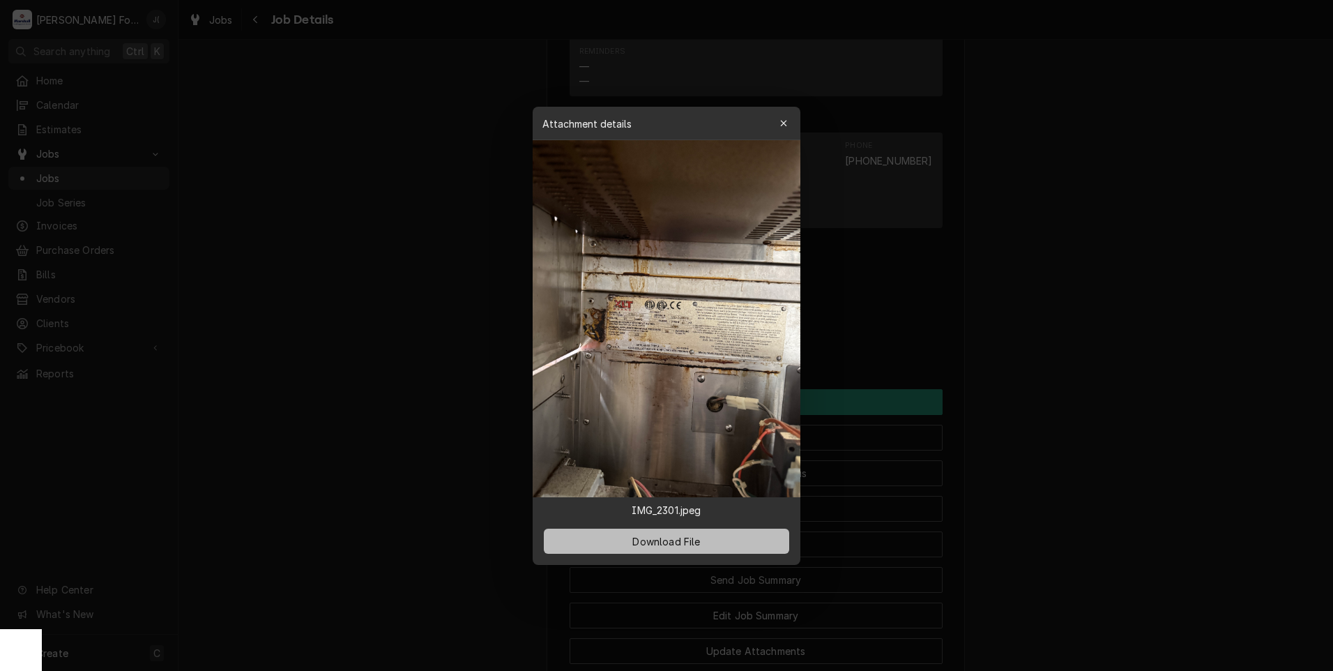
click at [636, 537] on span "Download File" at bounding box center [665, 540] width 73 height 15
click at [781, 117] on div "button" at bounding box center [784, 123] width 14 height 14
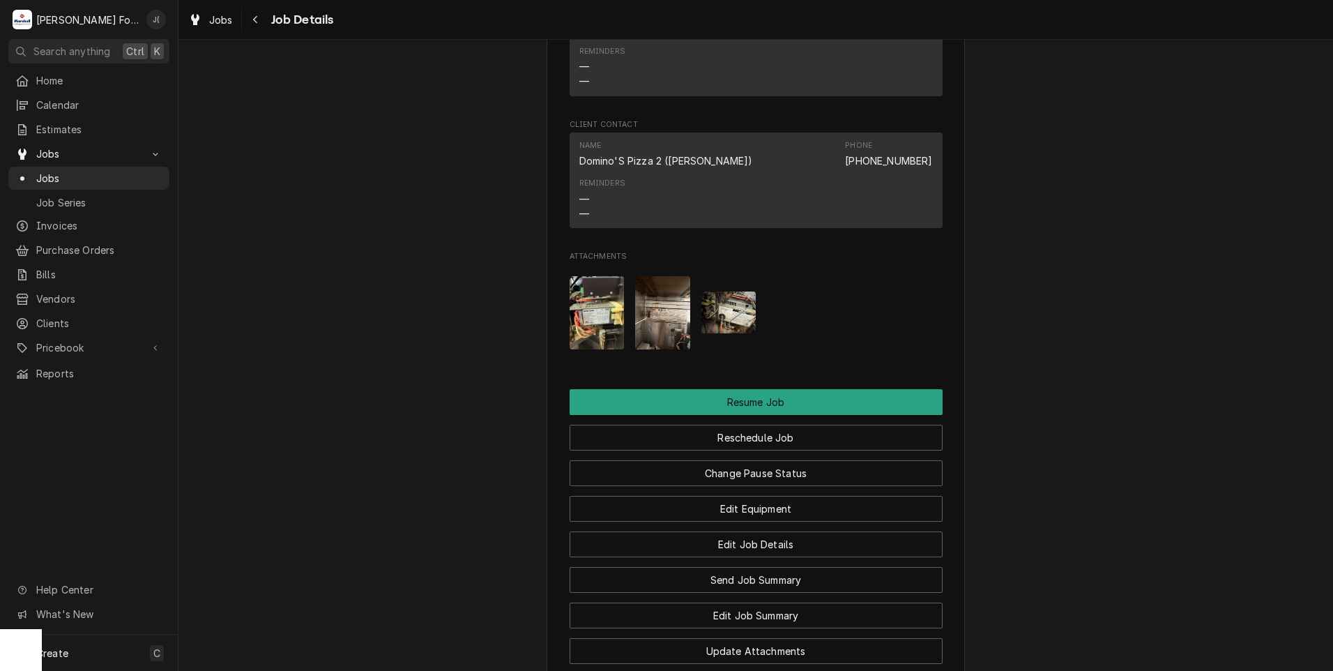
click at [593, 335] on img "Attachments" at bounding box center [597, 312] width 55 height 73
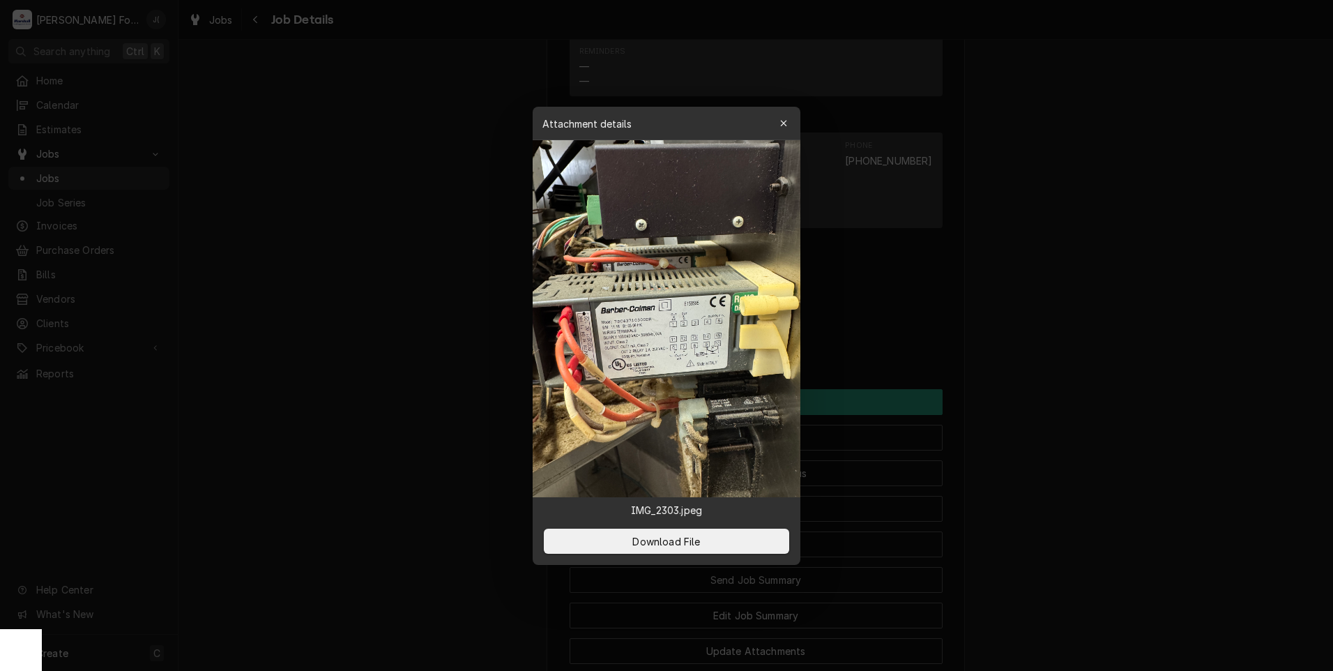
click at [591, 313] on img at bounding box center [667, 318] width 268 height 357
click at [665, 537] on span "Download File" at bounding box center [665, 540] width 73 height 15
click at [721, 542] on button "Download File" at bounding box center [666, 540] width 245 height 25
